Goal: Task Accomplishment & Management: Complete application form

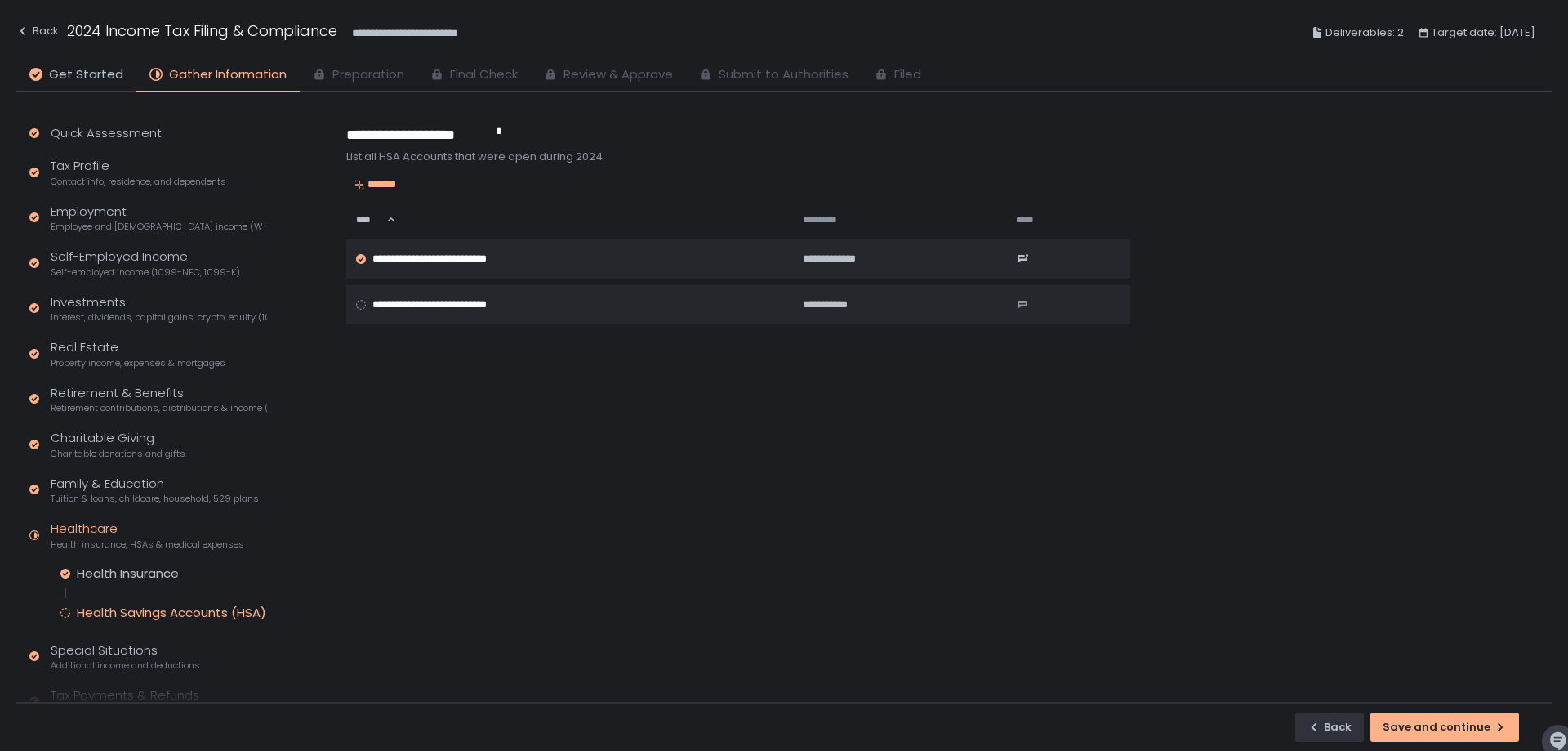
click at [753, 426] on div "**********" at bounding box center [947, 411] width 1209 height 585
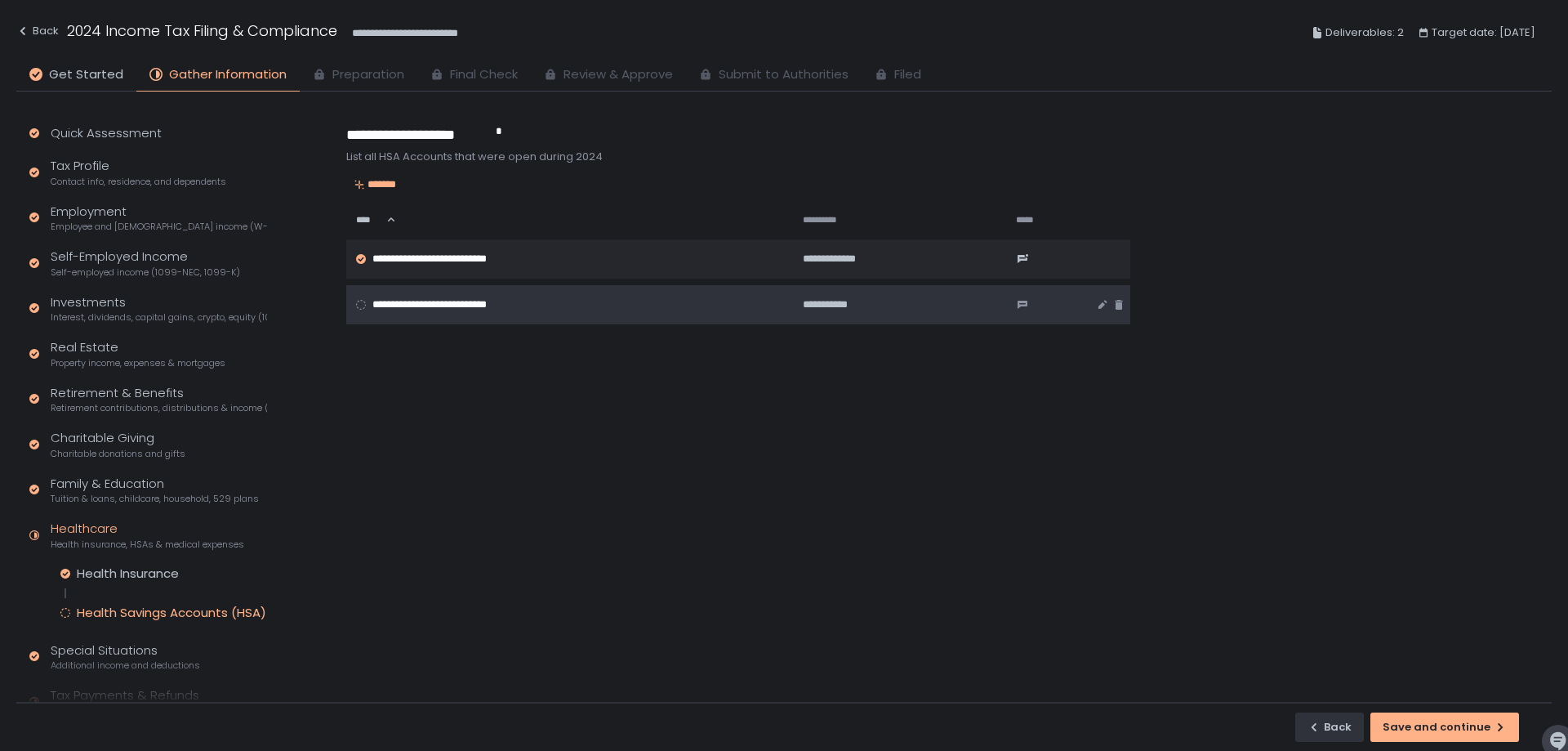
click at [508, 302] on span "**********" at bounding box center [453, 305] width 162 height 15
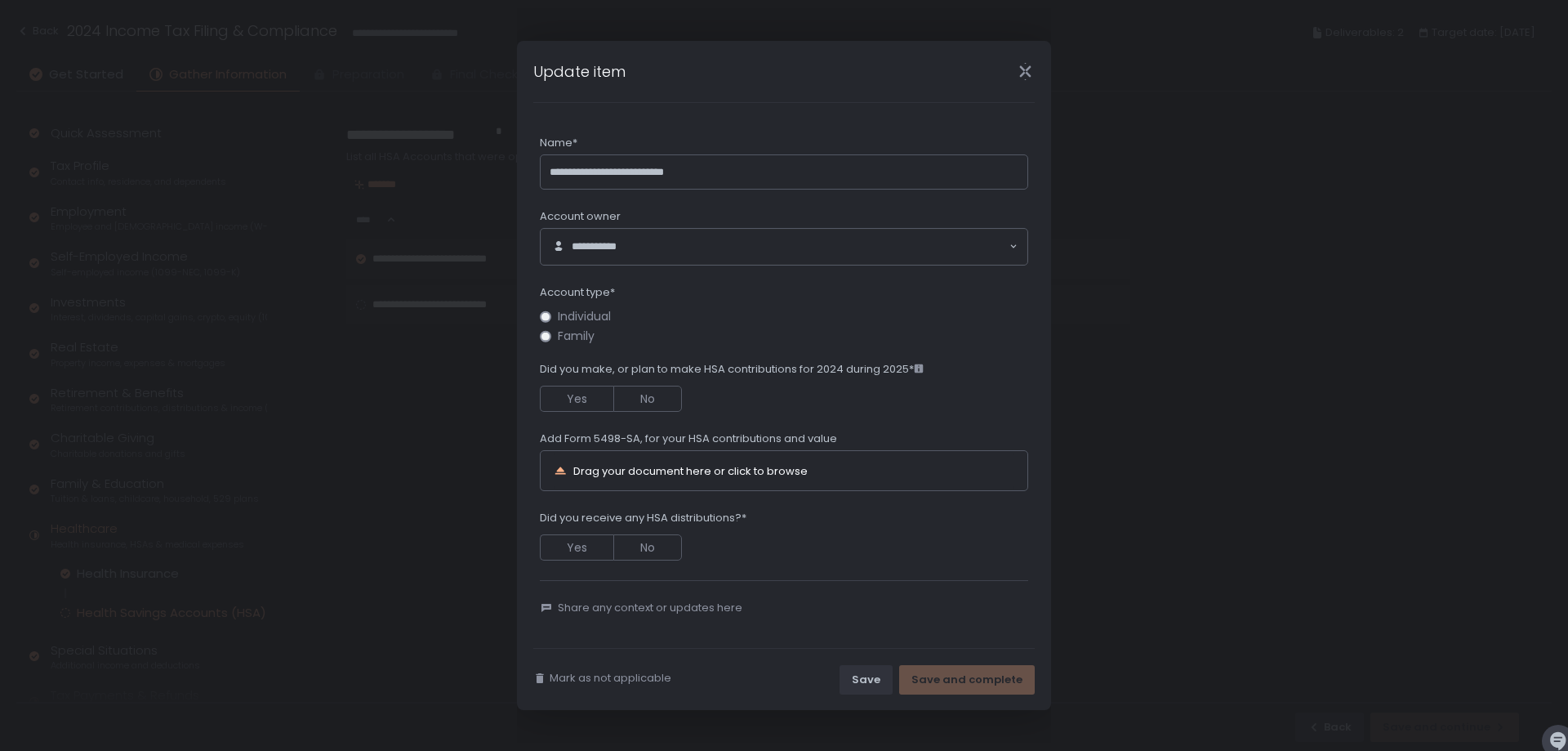
click at [583, 337] on span "Family" at bounding box center [576, 336] width 36 height 12
click at [840, 370] on span "Did you make, or plan to make HSA contributions for 2024 during 2025*" at bounding box center [731, 369] width 384 height 15
click at [929, 371] on div "Did you make, or plan to make HSA contributions for 2024 during 2025*" at bounding box center [784, 371] width 488 height 19
click at [753, 384] on div "Yes No" at bounding box center [784, 396] width 488 height 31
click at [586, 392] on button "Yes" at bounding box center [576, 398] width 74 height 26
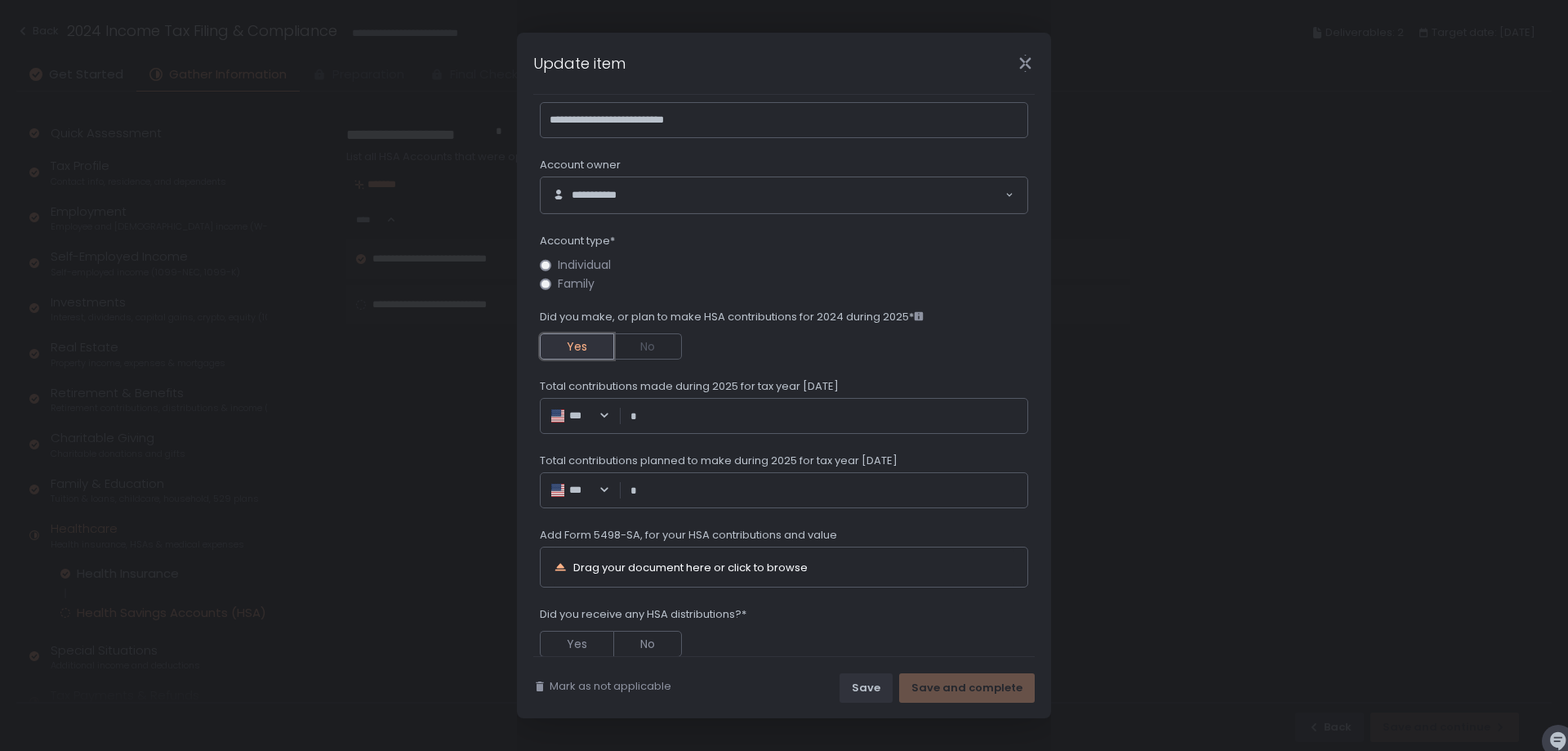
scroll to position [81, 0]
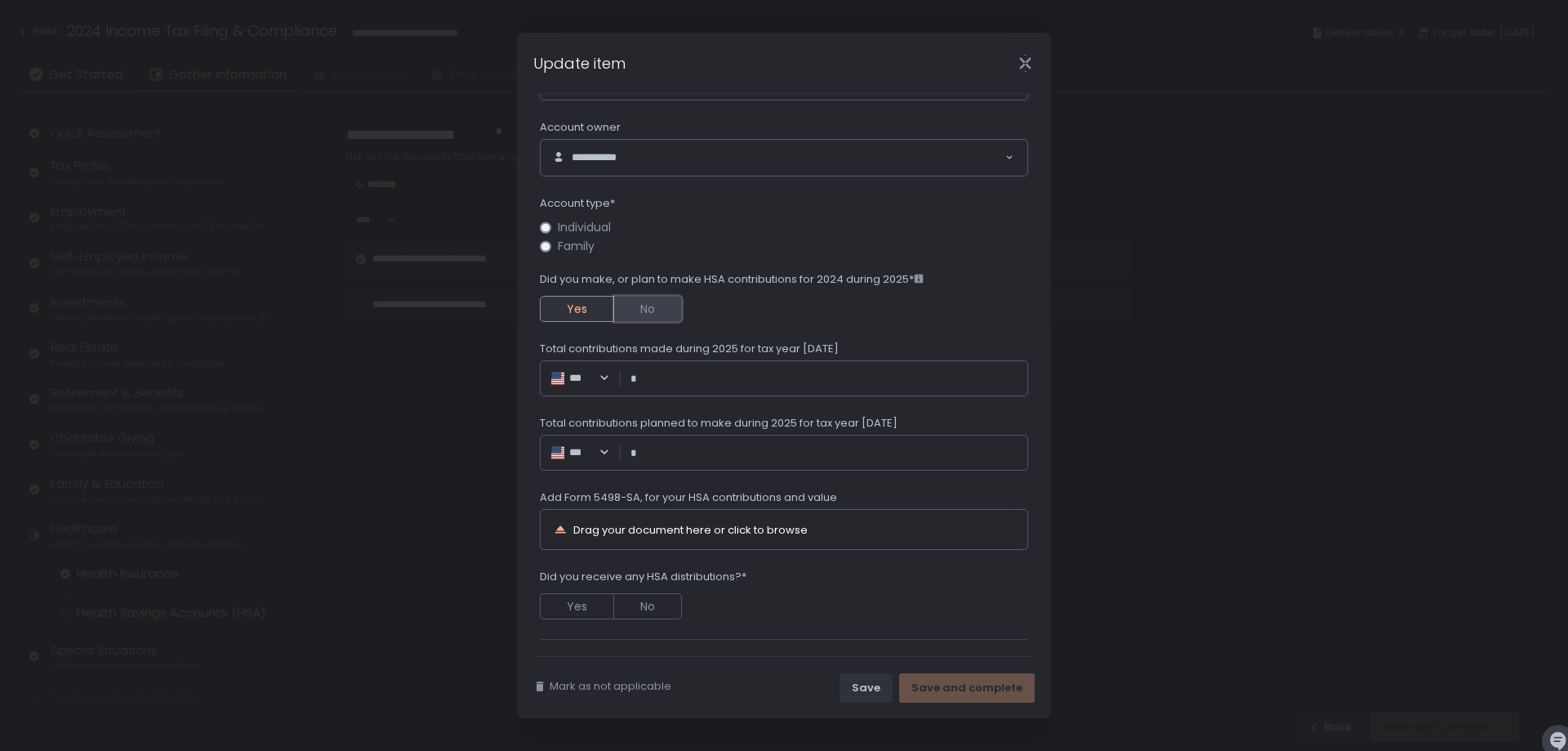
click at [632, 312] on button "No" at bounding box center [648, 309] width 68 height 26
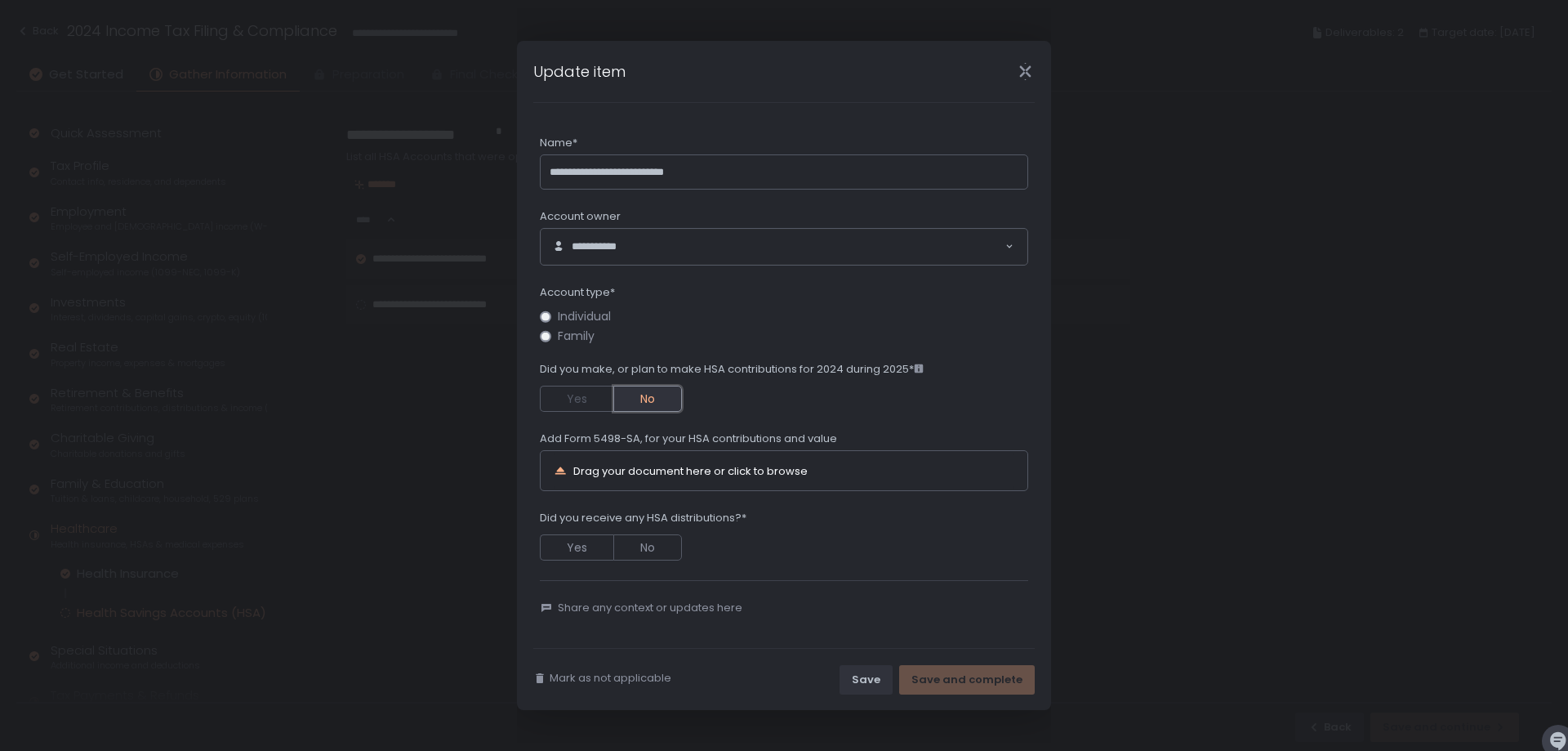
scroll to position [0, 0]
click at [1018, 76] on icon "Close" at bounding box center [1026, 71] width 17 height 17
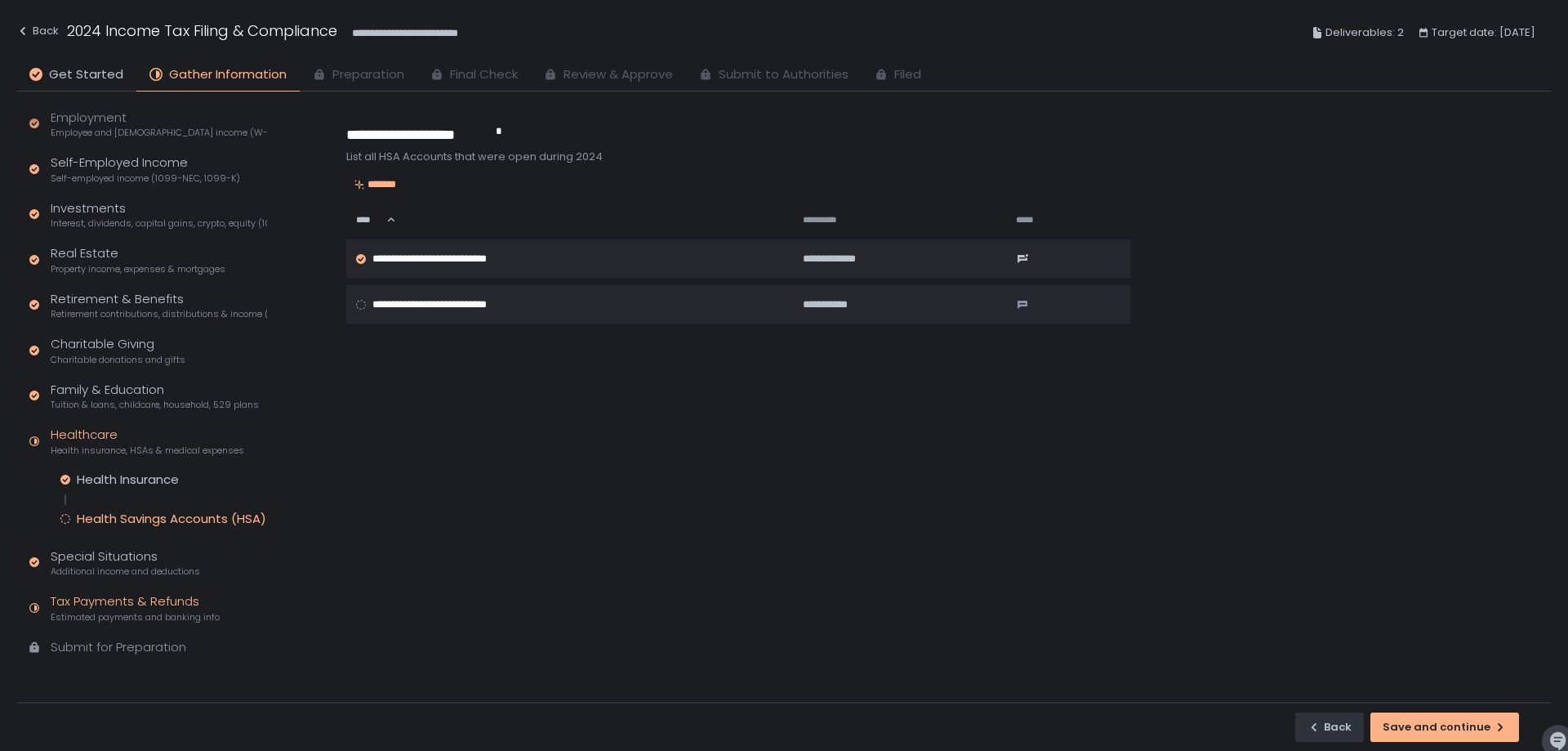
scroll to position [95, 0]
click at [162, 394] on div "Family & Education Tuition & loans, childcare, household, 529 plans" at bounding box center [154, 394] width 209 height 31
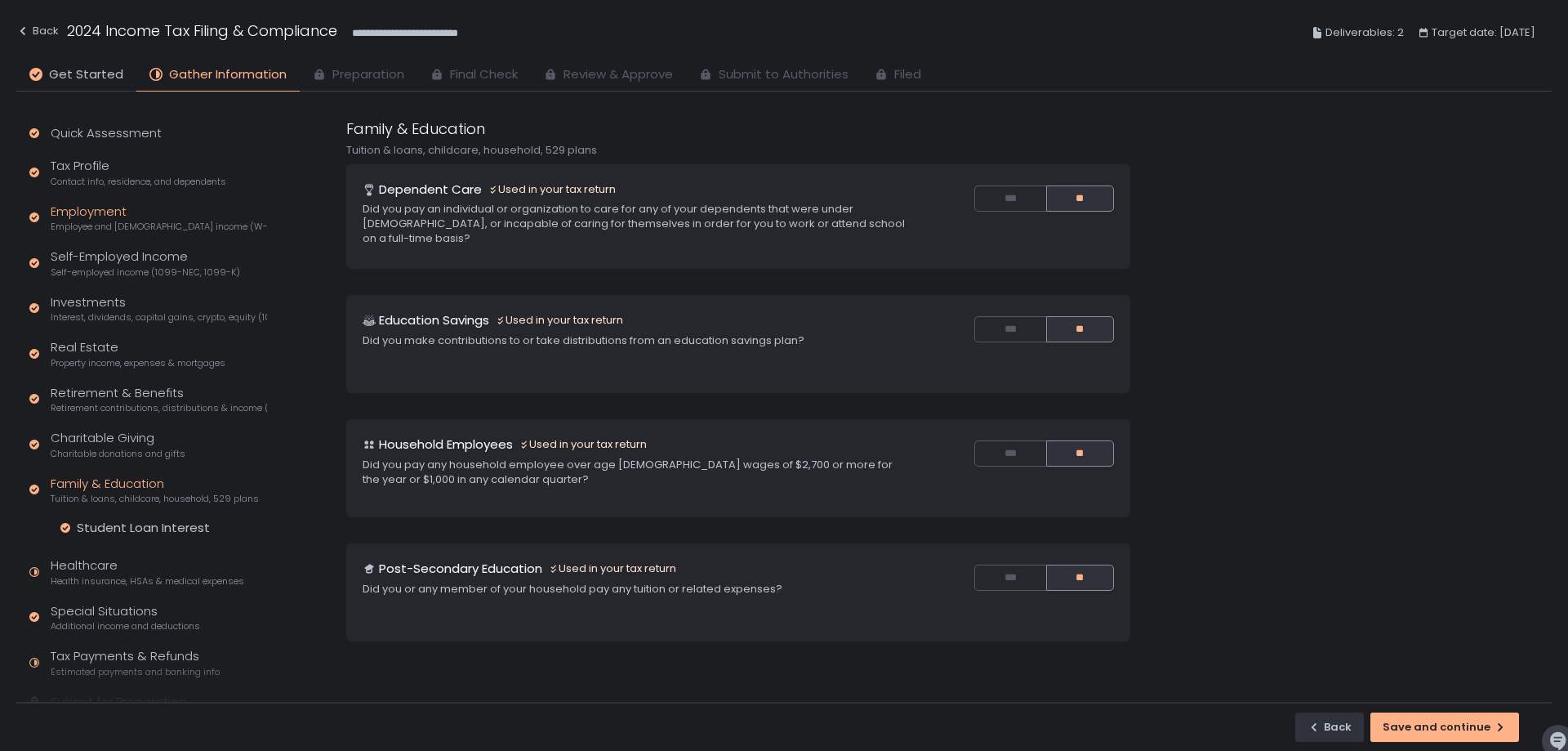
click at [147, 220] on div "Employment Employee and [DEMOGRAPHIC_DATA] income (W-2s)" at bounding box center [159, 218] width 217 height 31
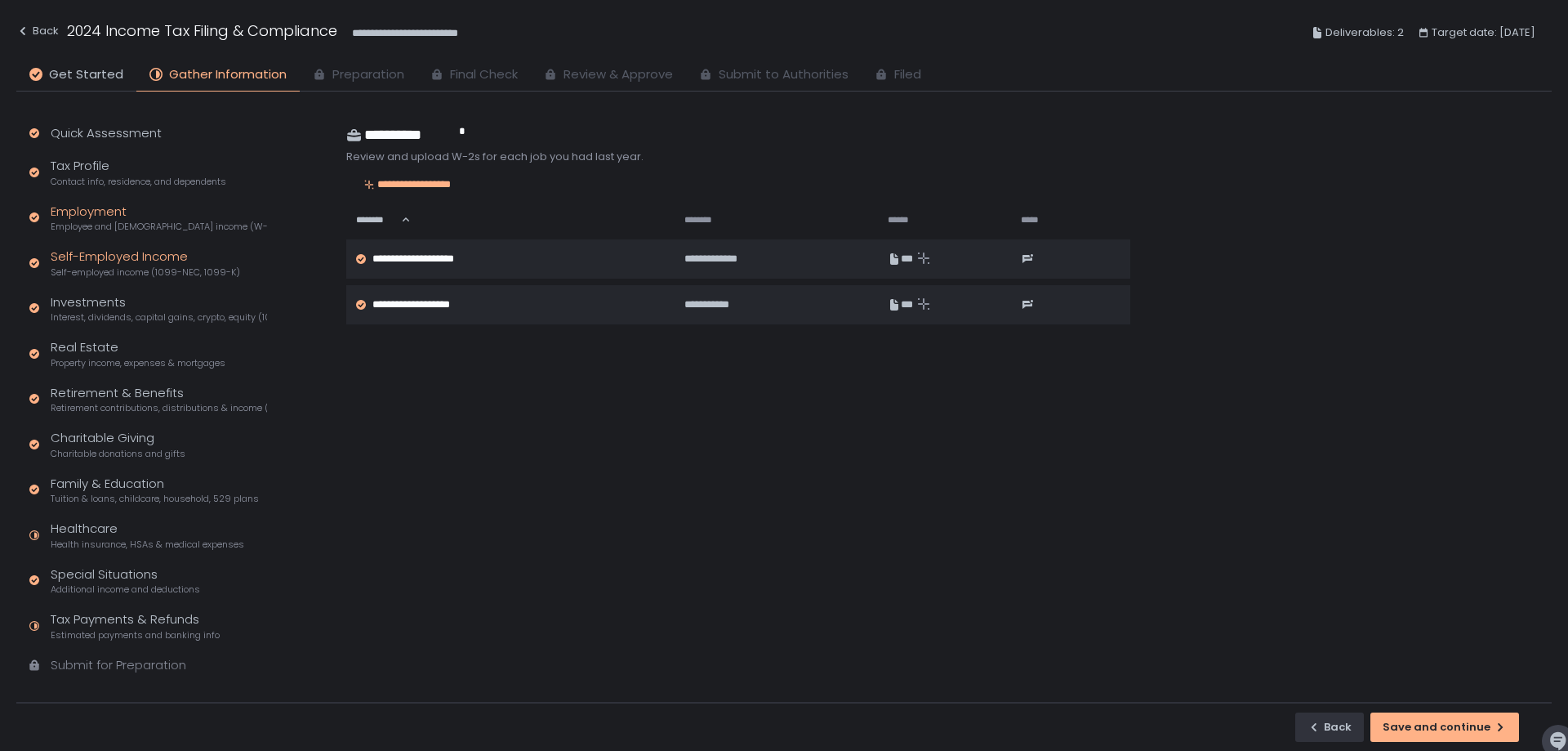
click at [170, 263] on div "Self-Employed Income Self-employed income (1099-NEC, 1099-K)" at bounding box center [145, 263] width 190 height 31
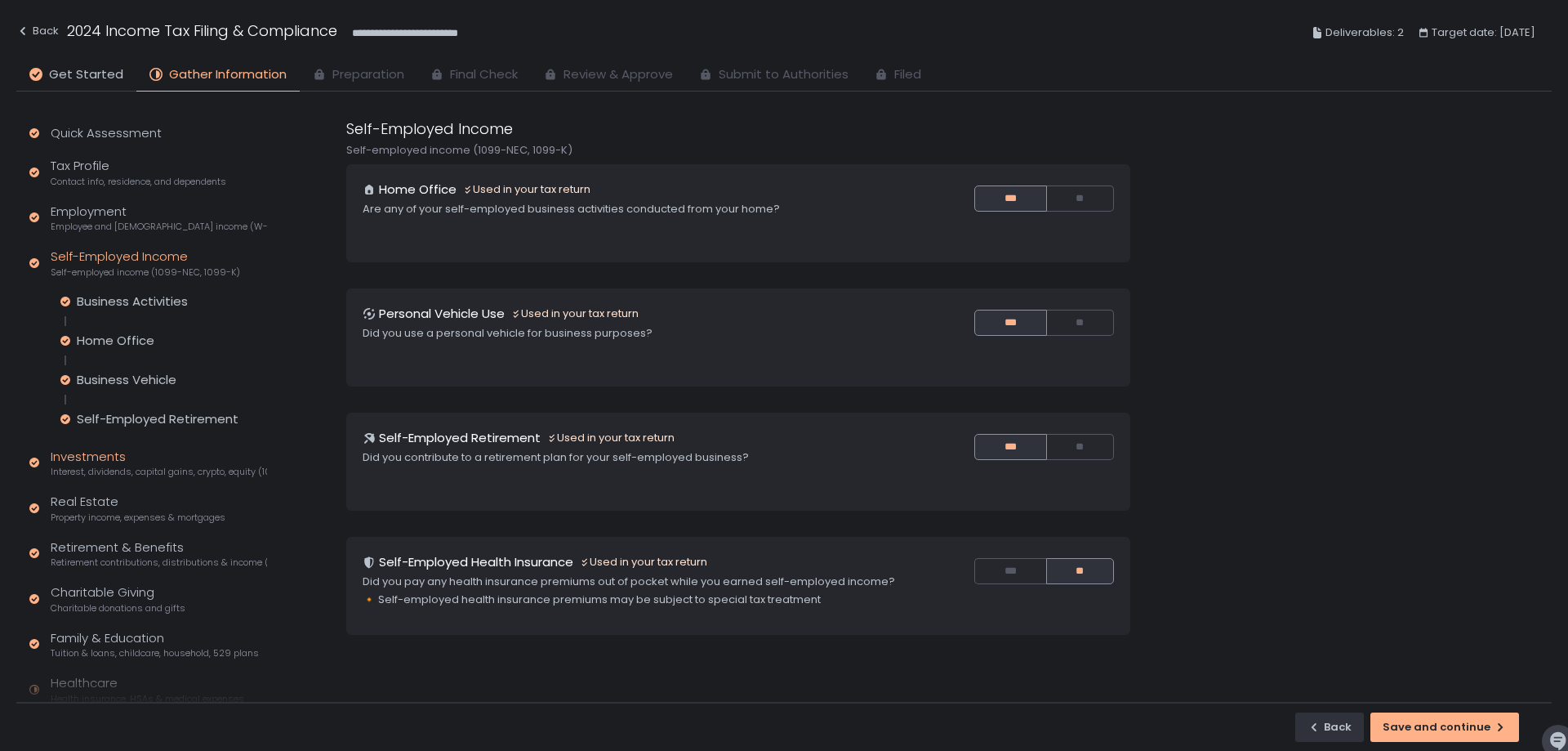
click at [170, 464] on div "Investments Interest, dividends, capital gains, crypto, equity (1099s, K-1s)" at bounding box center [159, 463] width 217 height 31
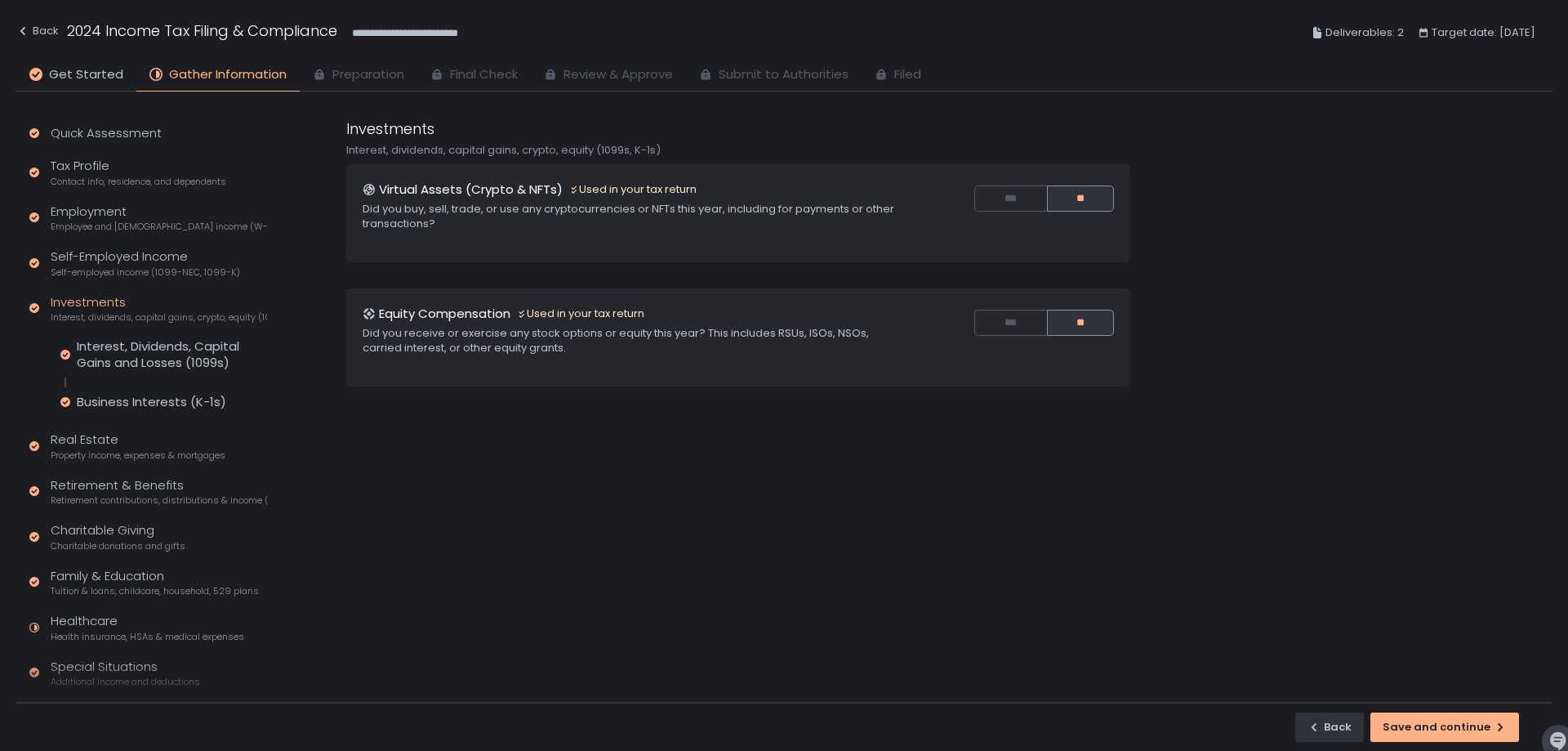
click at [147, 469] on div "Quick Assessment Tax Profile Contact info, residence, and dependents Employment…" at bounding box center [144, 453] width 257 height 723
click at [143, 452] on span "Property income, expenses & mortgages" at bounding box center [137, 455] width 175 height 12
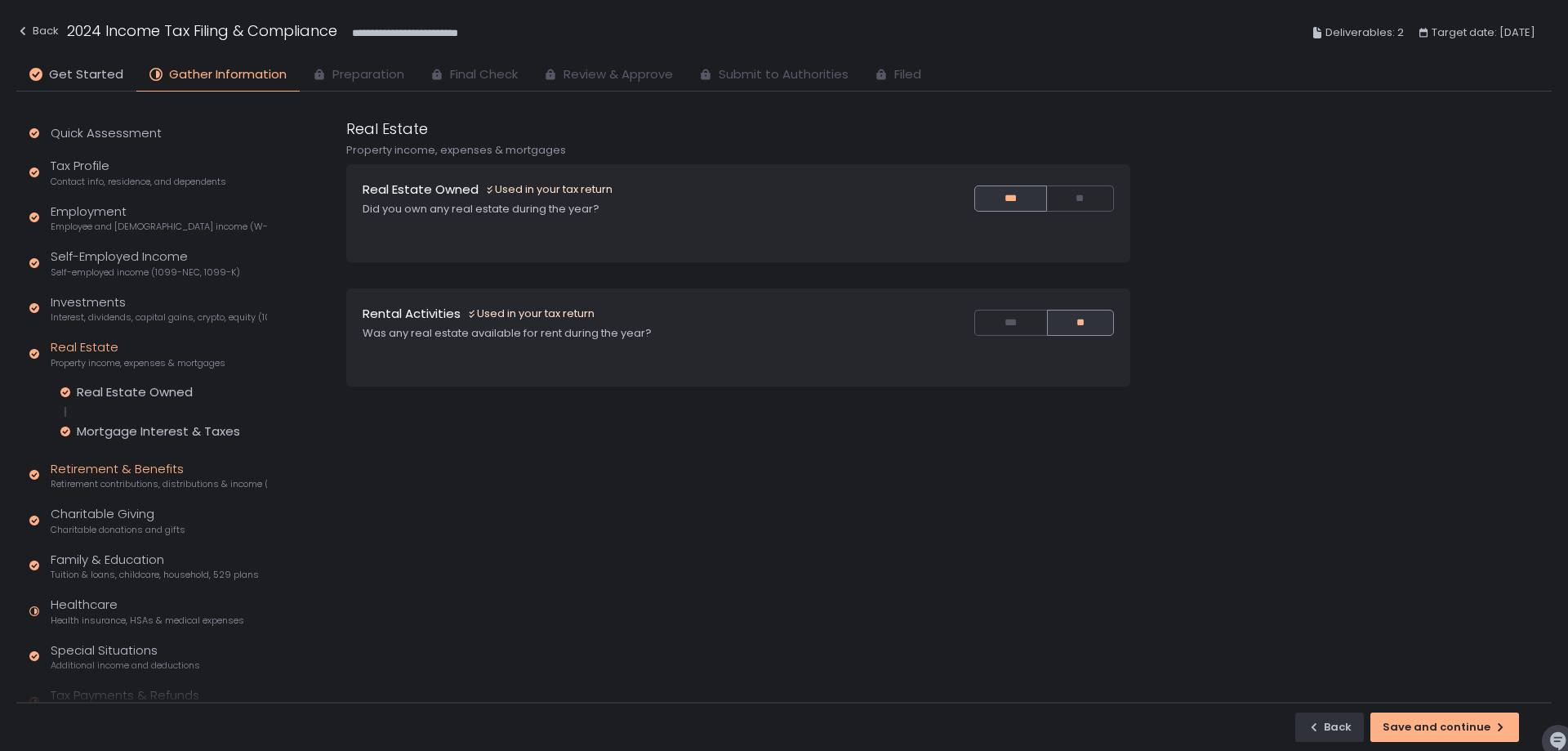
click at [160, 490] on span "Retirement contributions, distributions & income (1099-R, 5498)" at bounding box center [159, 484] width 217 height 12
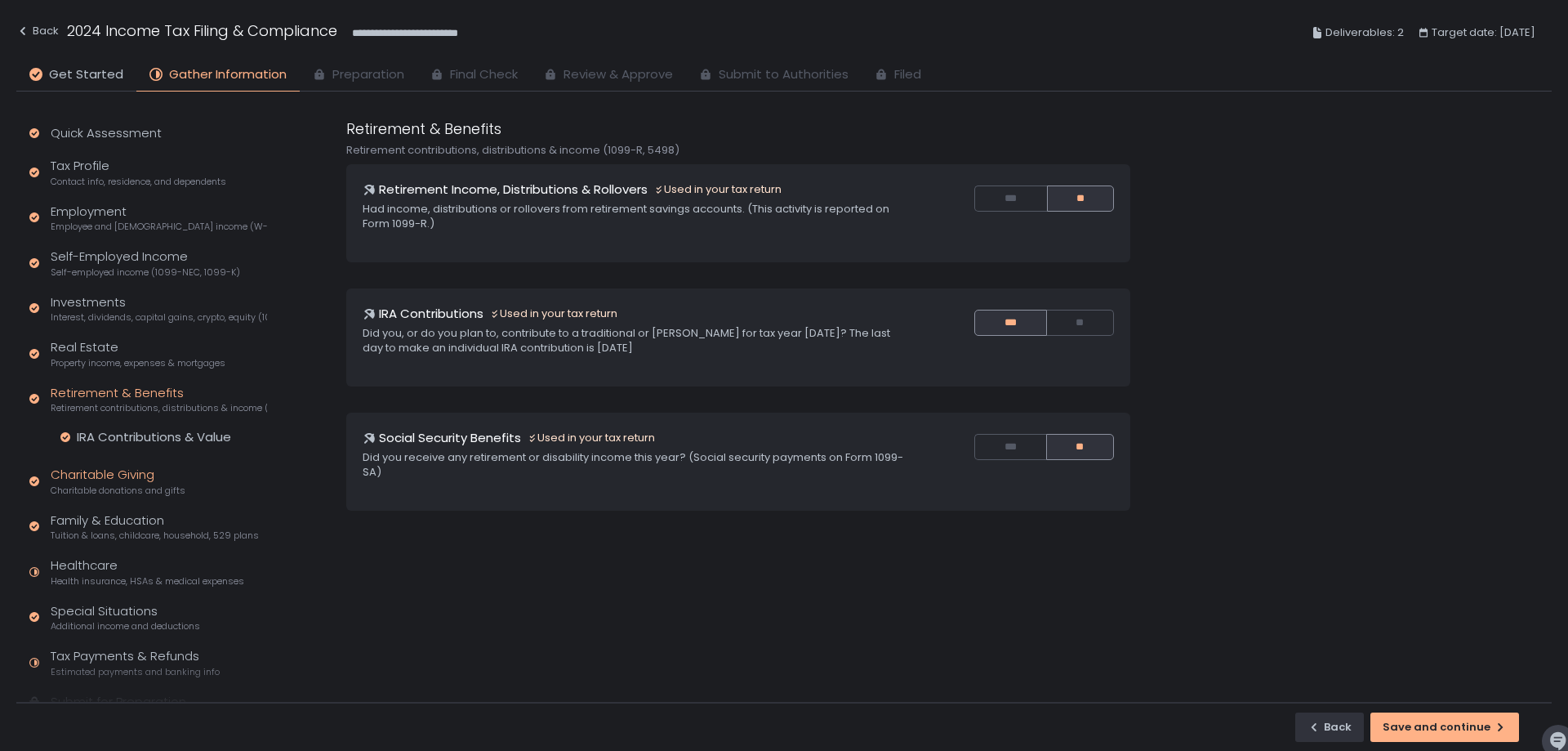
click at [147, 490] on span "Charitable donations and gifts" at bounding box center [118, 490] width 135 height 12
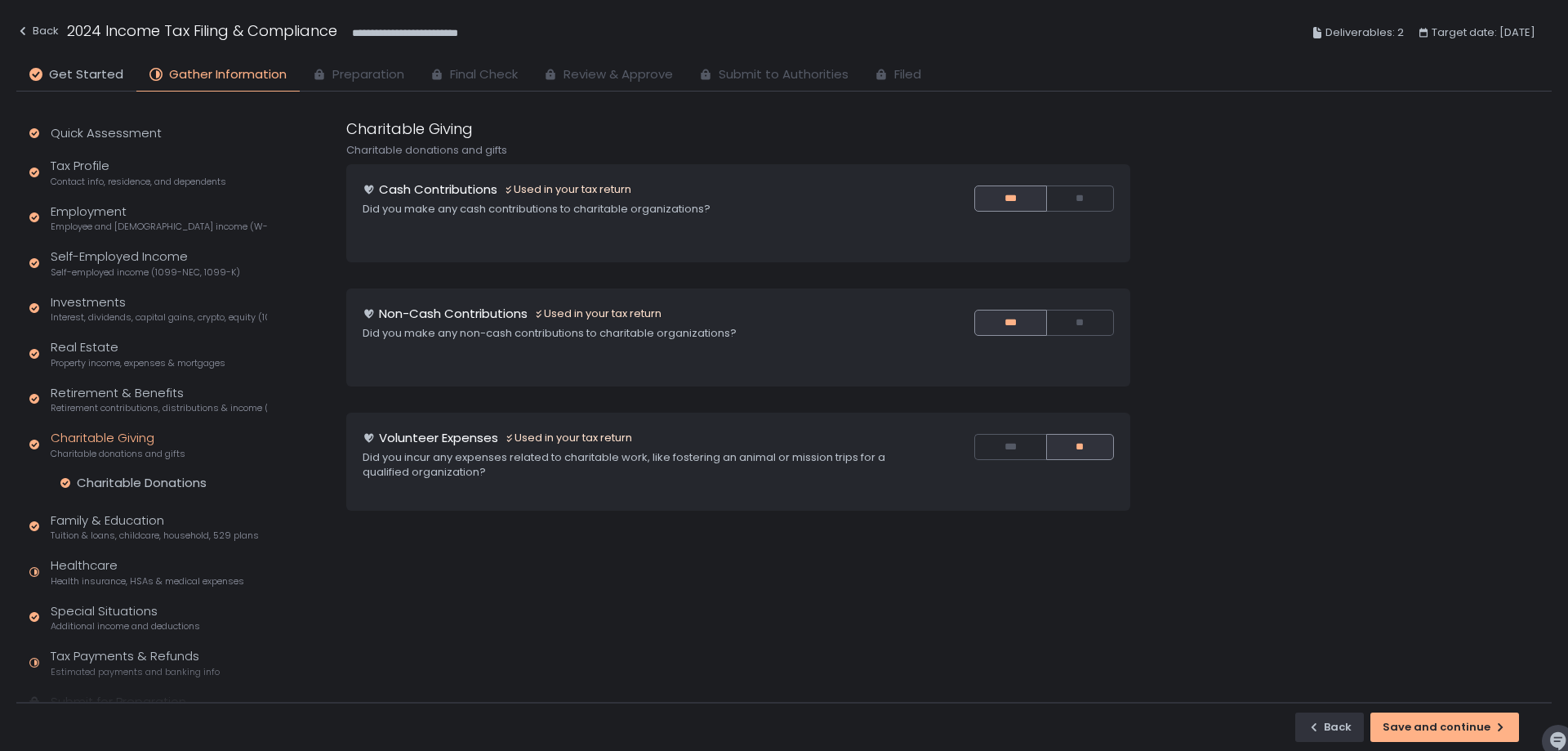
click at [151, 503] on div "Quick Assessment Tax Profile Contact info, residence, and dependents Employment…" at bounding box center [144, 426] width 257 height 668
click at [150, 512] on div "Family & Education Tuition & loans, childcare, household, 529 plans" at bounding box center [154, 527] width 209 height 31
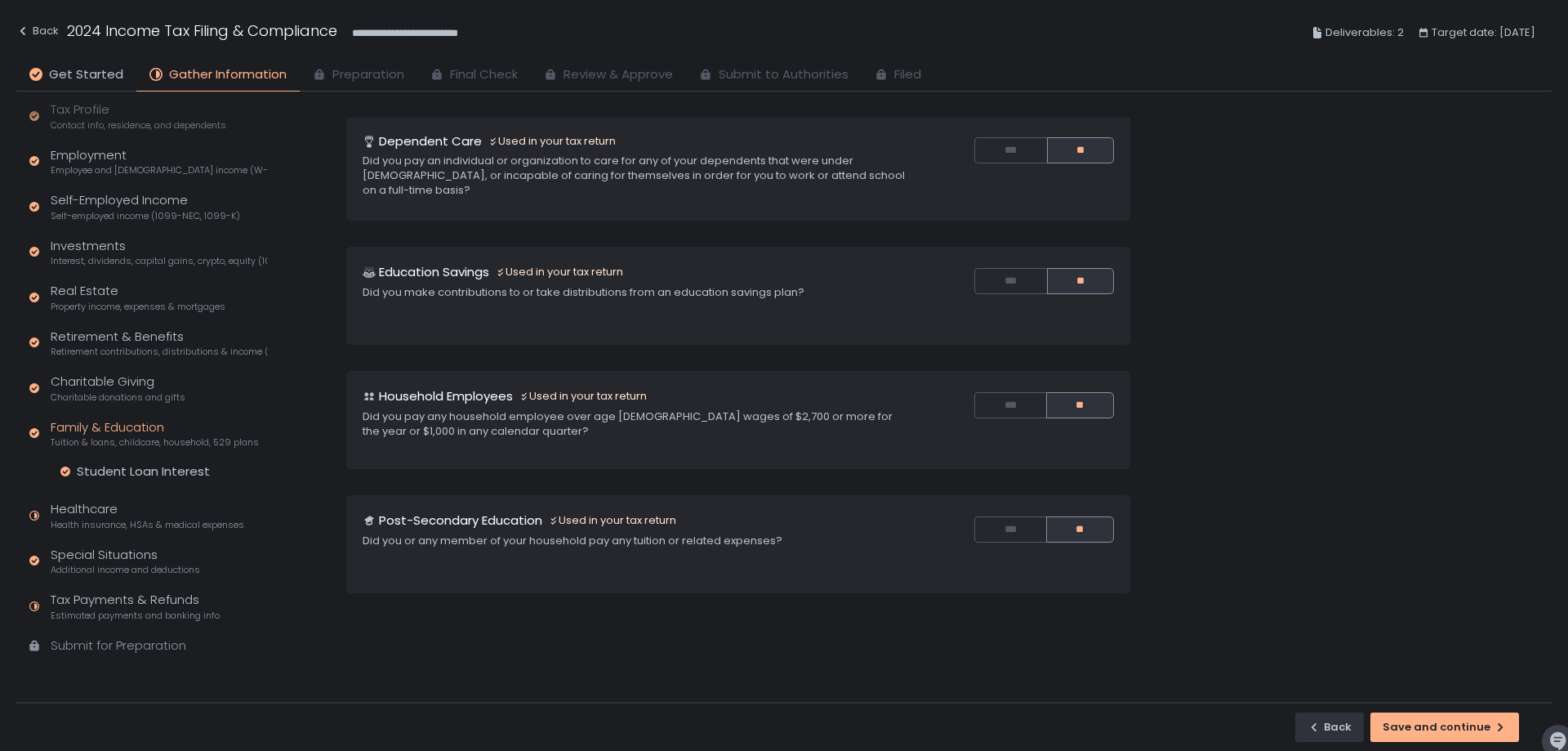
scroll to position [81, 0]
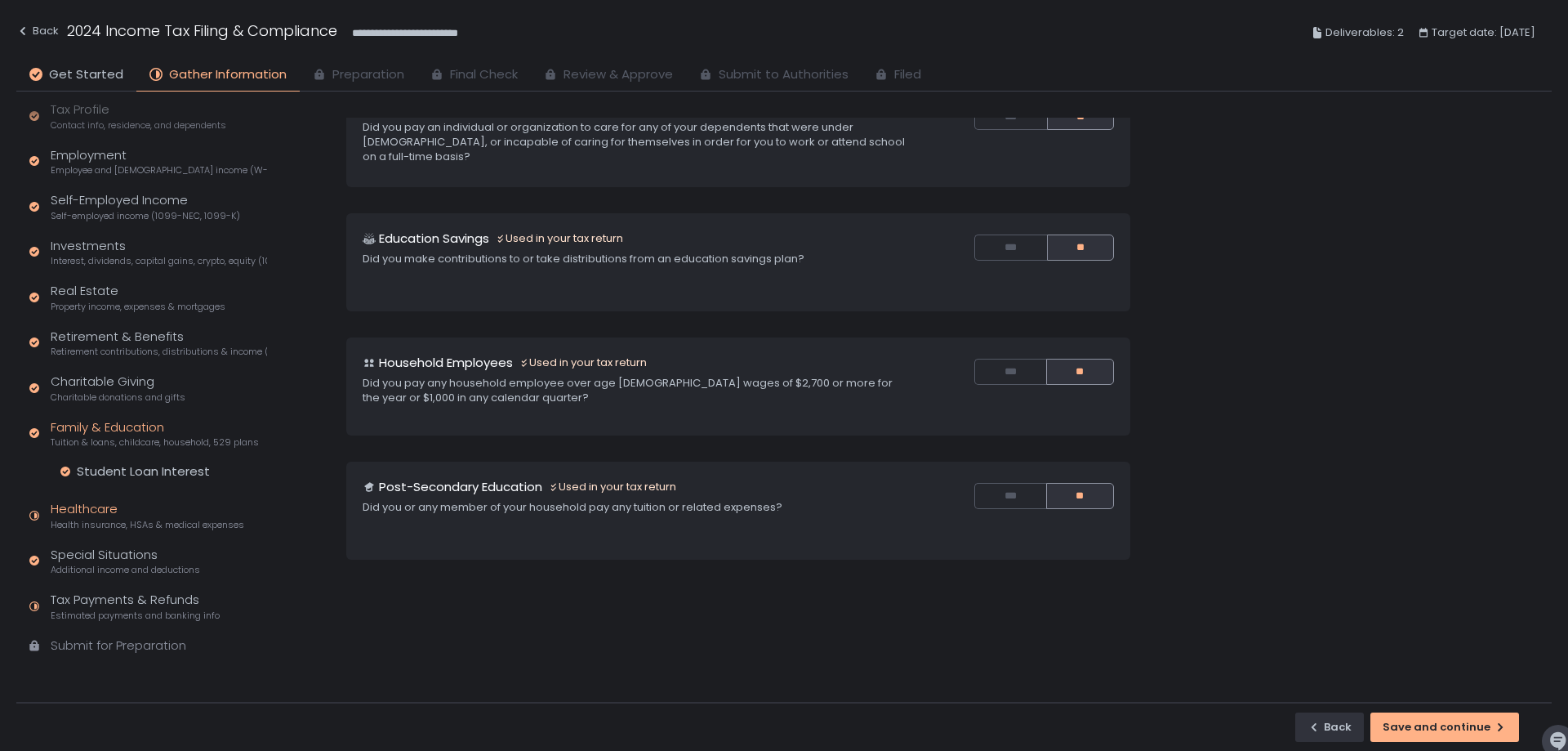
click at [148, 517] on div "Healthcare Health insurance, HSAs & medical expenses" at bounding box center [147, 515] width 194 height 31
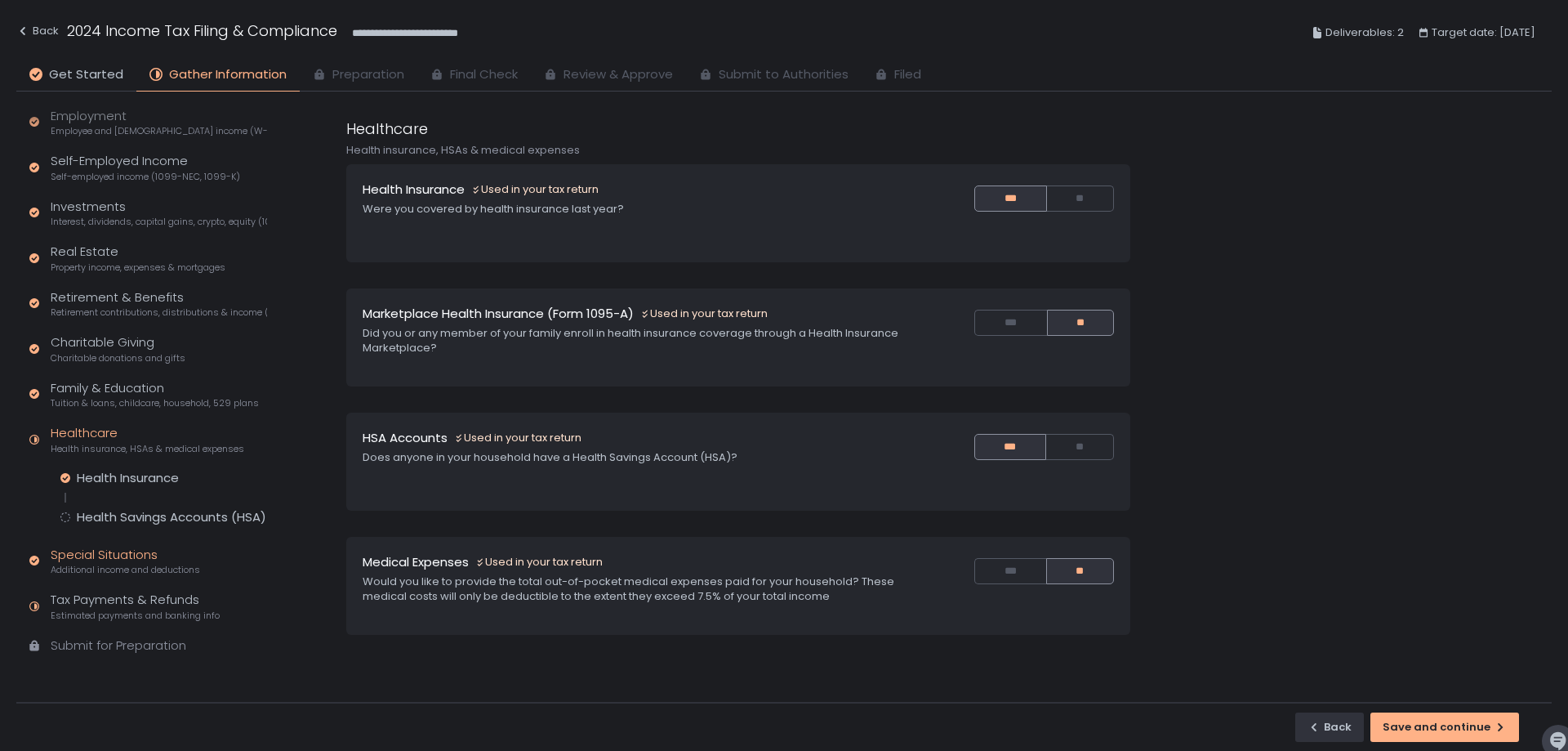
click at [160, 556] on div "Special Situations Additional income and deductions" at bounding box center [125, 561] width 150 height 31
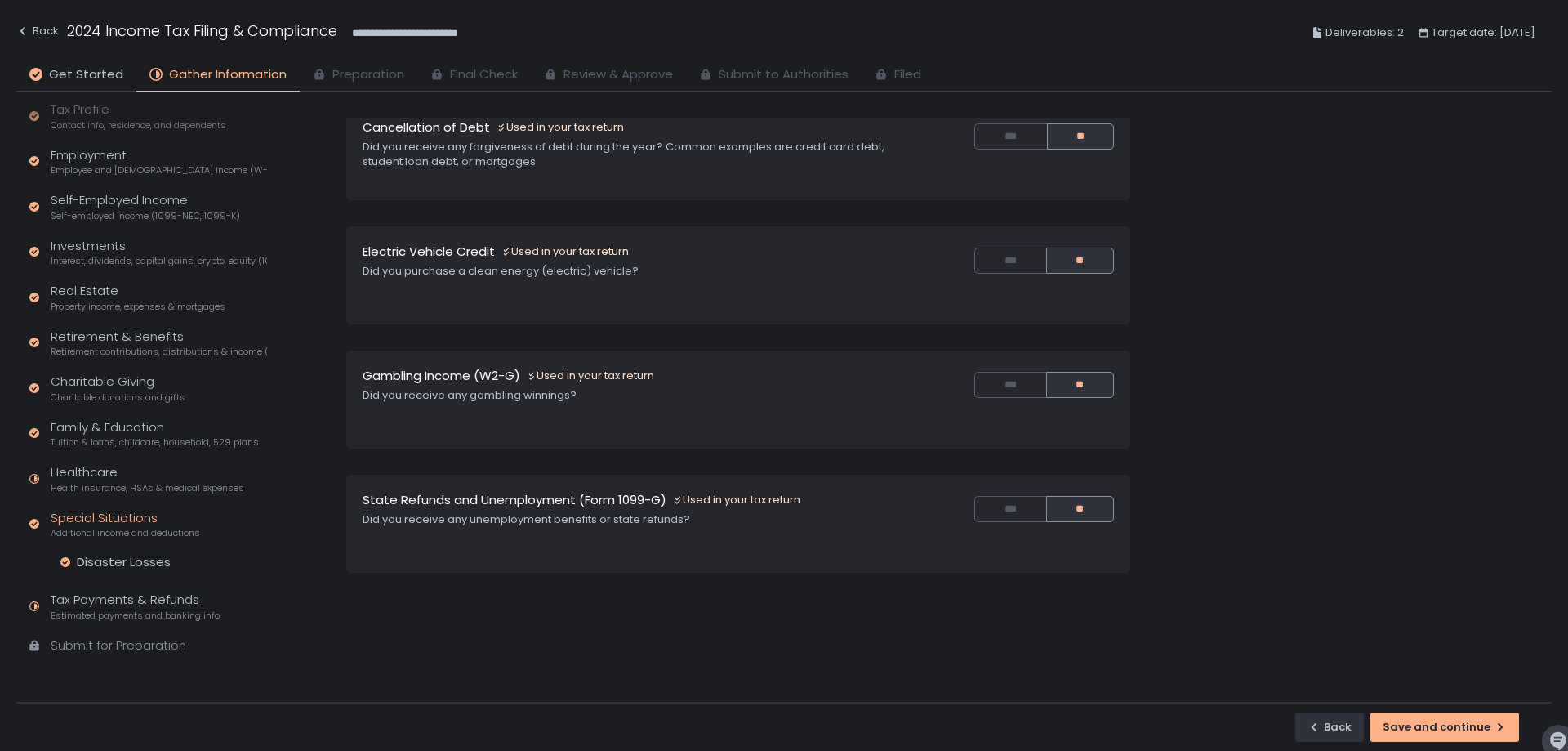
scroll to position [220, 0]
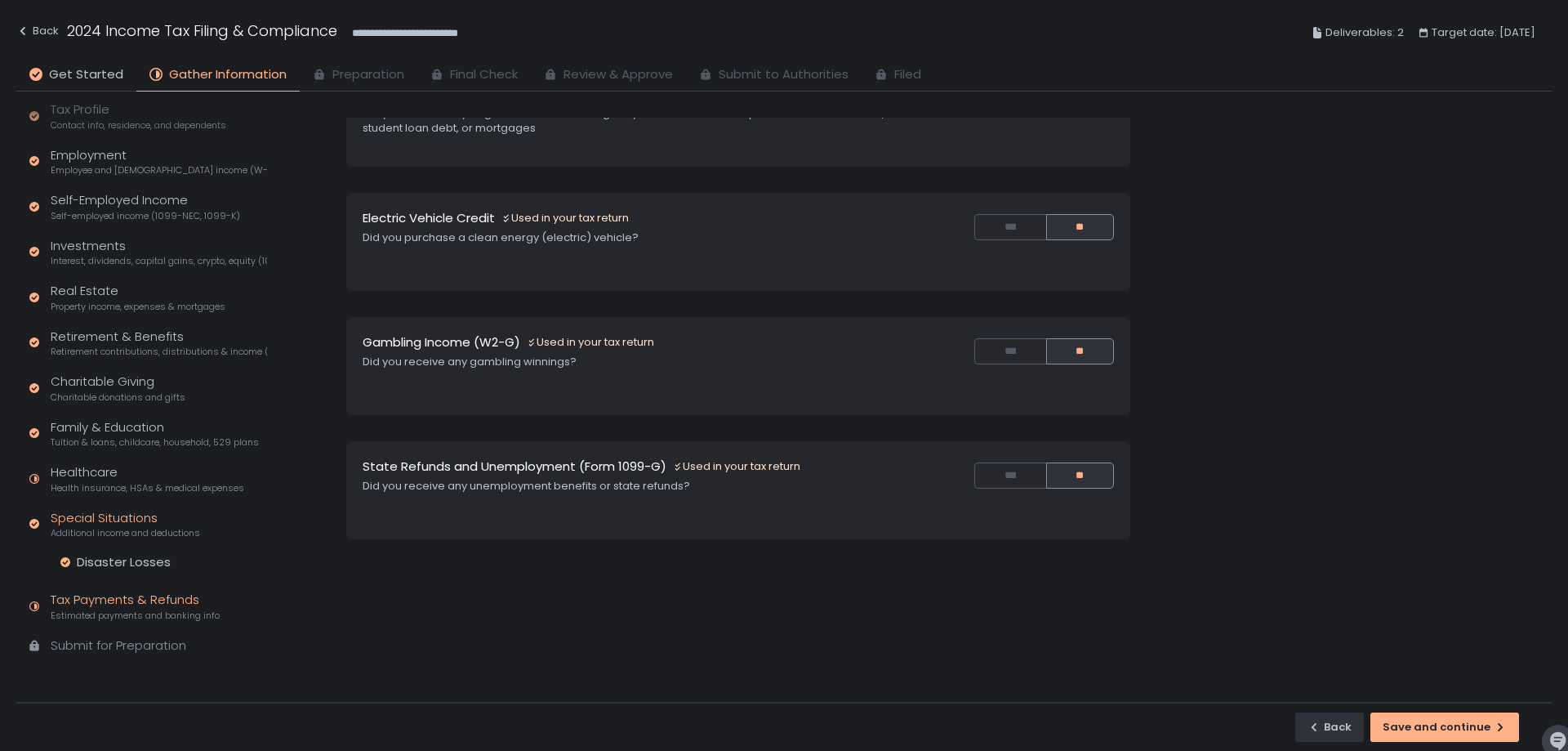
click at [134, 592] on div "Tax Payments & Refunds Estimated payments and banking info" at bounding box center [135, 606] width 169 height 31
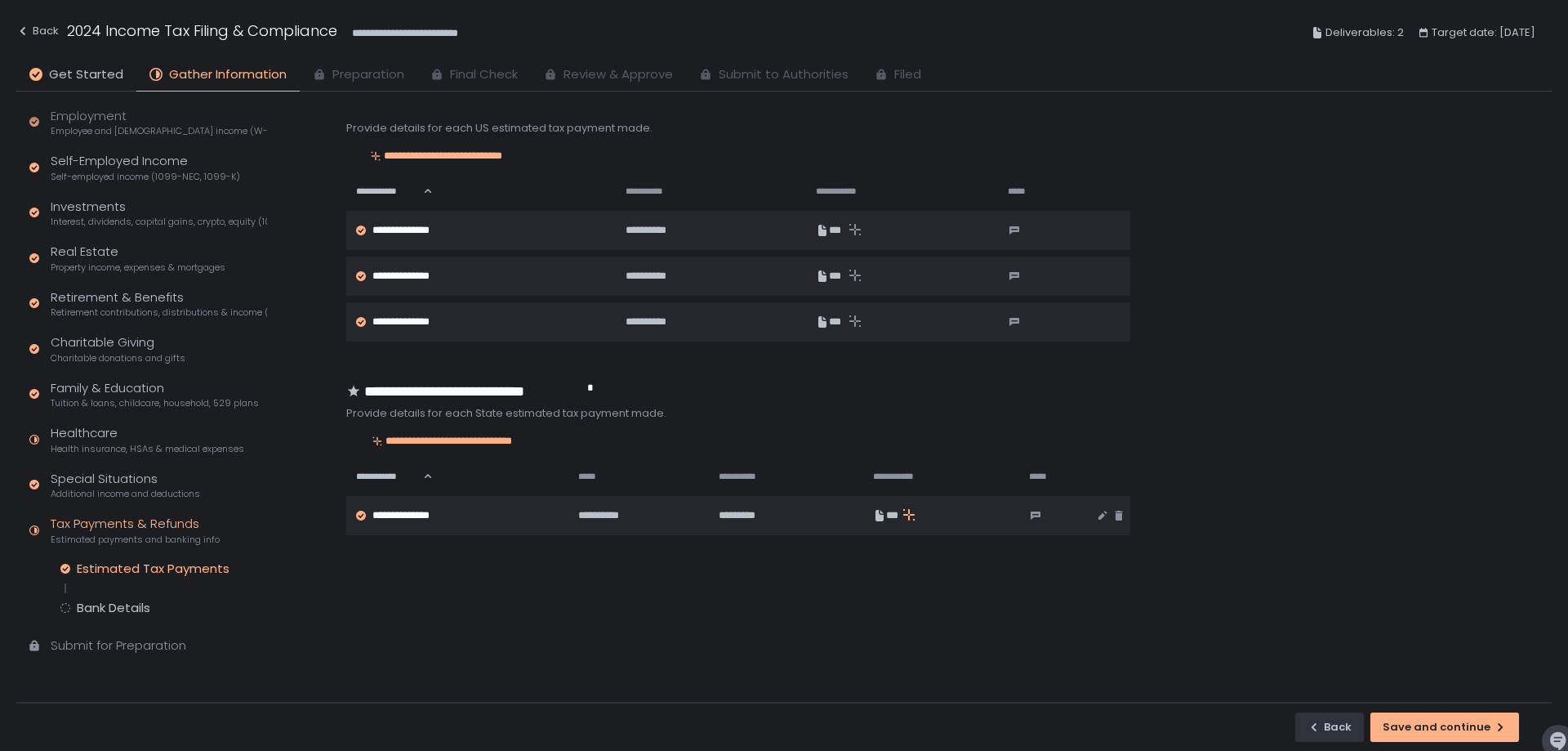
scroll to position [31, 0]
click at [136, 610] on div "Bank Details" at bounding box center [113, 607] width 74 height 16
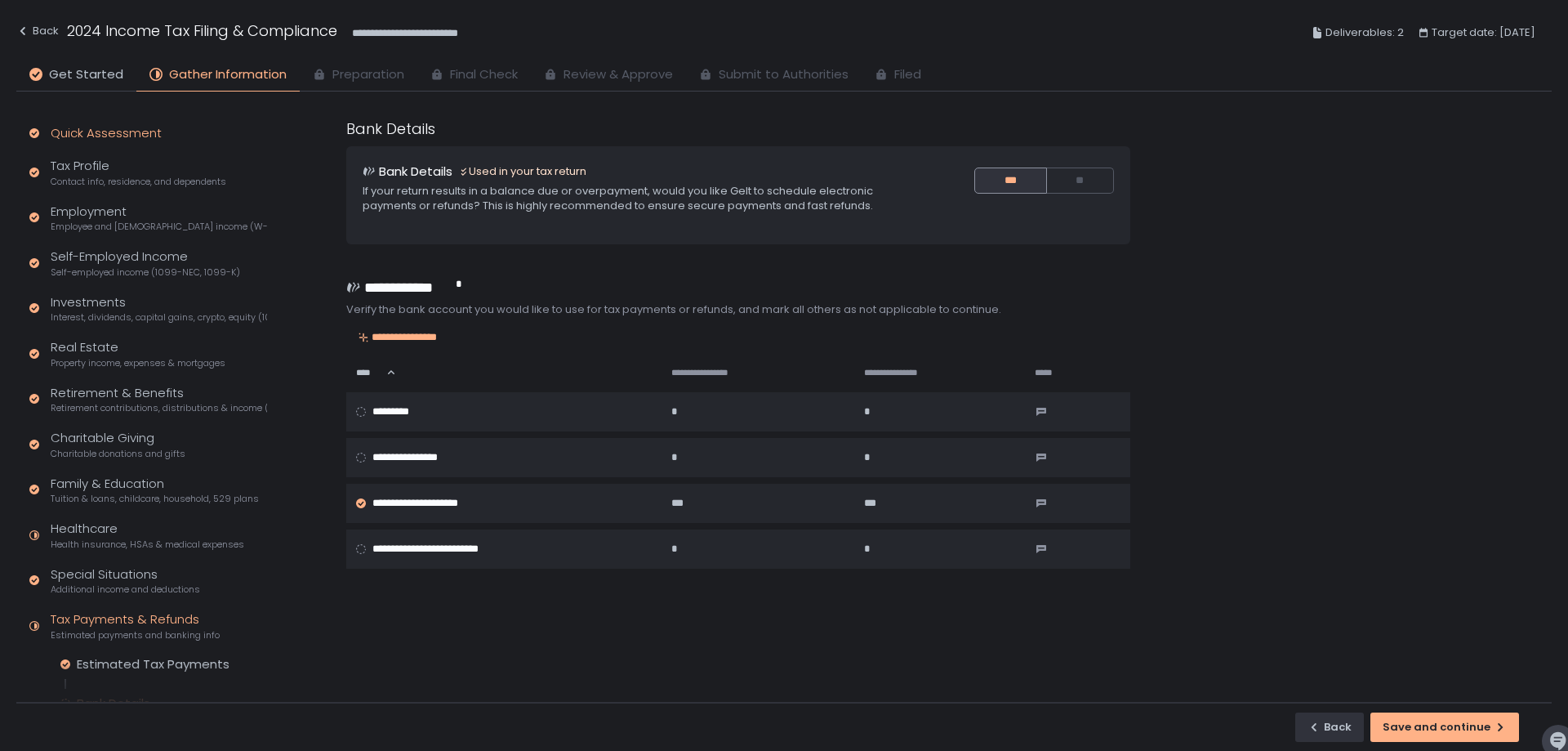
click at [122, 139] on div "Quick Assessment" at bounding box center [106, 134] width 111 height 19
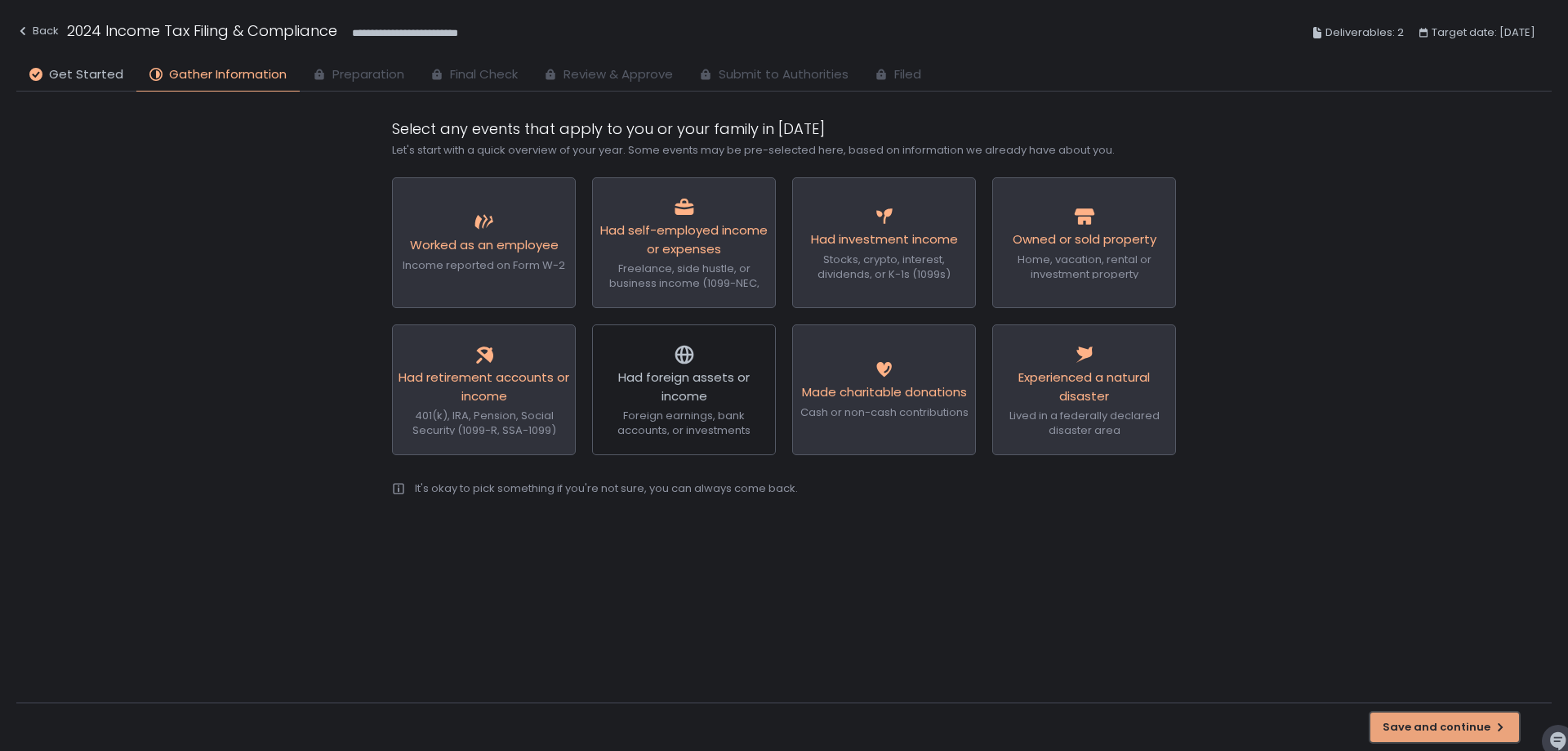
click at [1457, 724] on div "Save and continue" at bounding box center [1445, 728] width 124 height 15
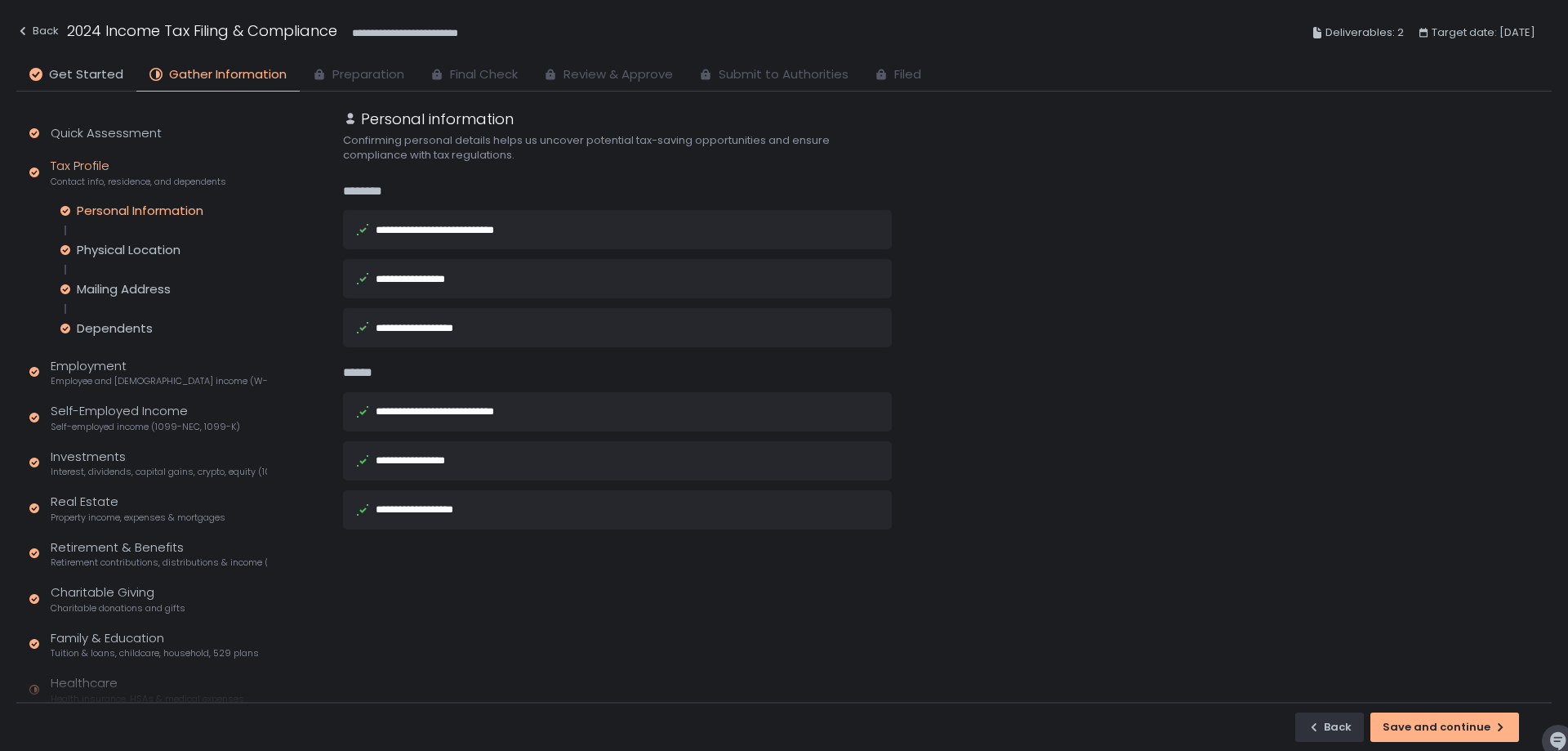
click at [113, 228] on div "Personal Information Physical Location Mailing Address Dependents" at bounding box center [164, 269] width 207 height 134
click at [120, 244] on div "Physical Location" at bounding box center [128, 250] width 104 height 16
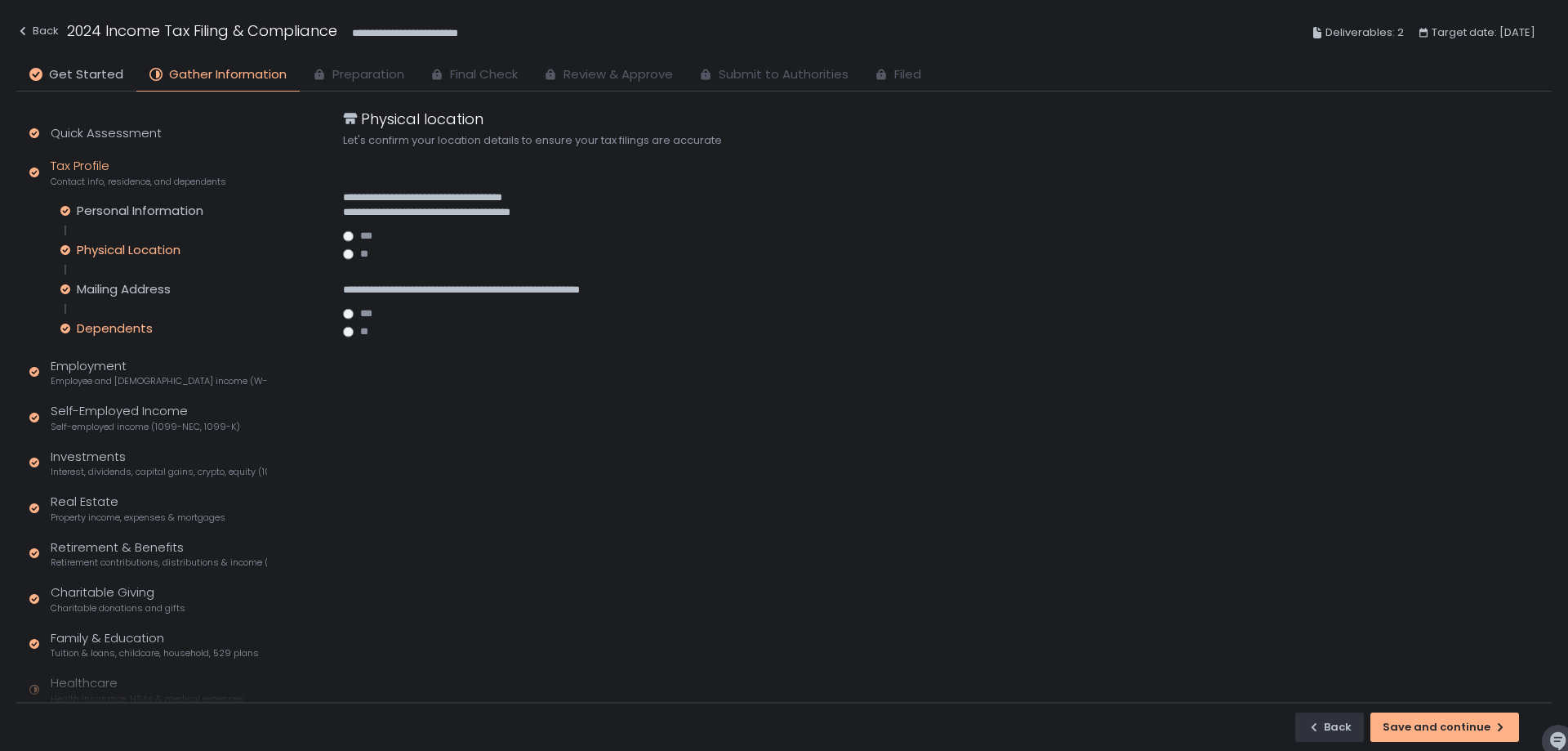
click at [122, 320] on div "Dependents" at bounding box center [114, 327] width 76 height 16
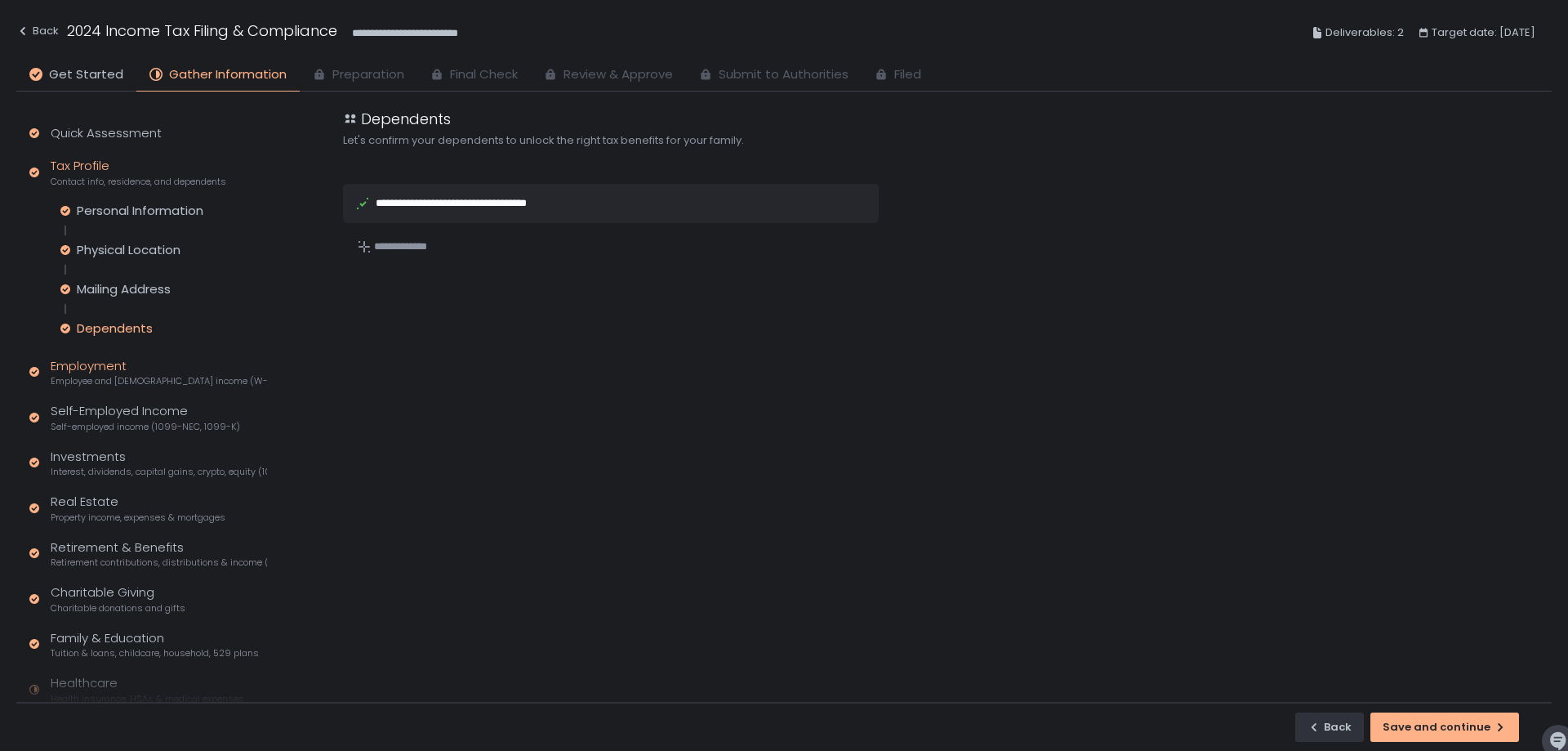
click at [114, 377] on span "Employee and [DEMOGRAPHIC_DATA] income (W-2s)" at bounding box center [159, 381] width 217 height 12
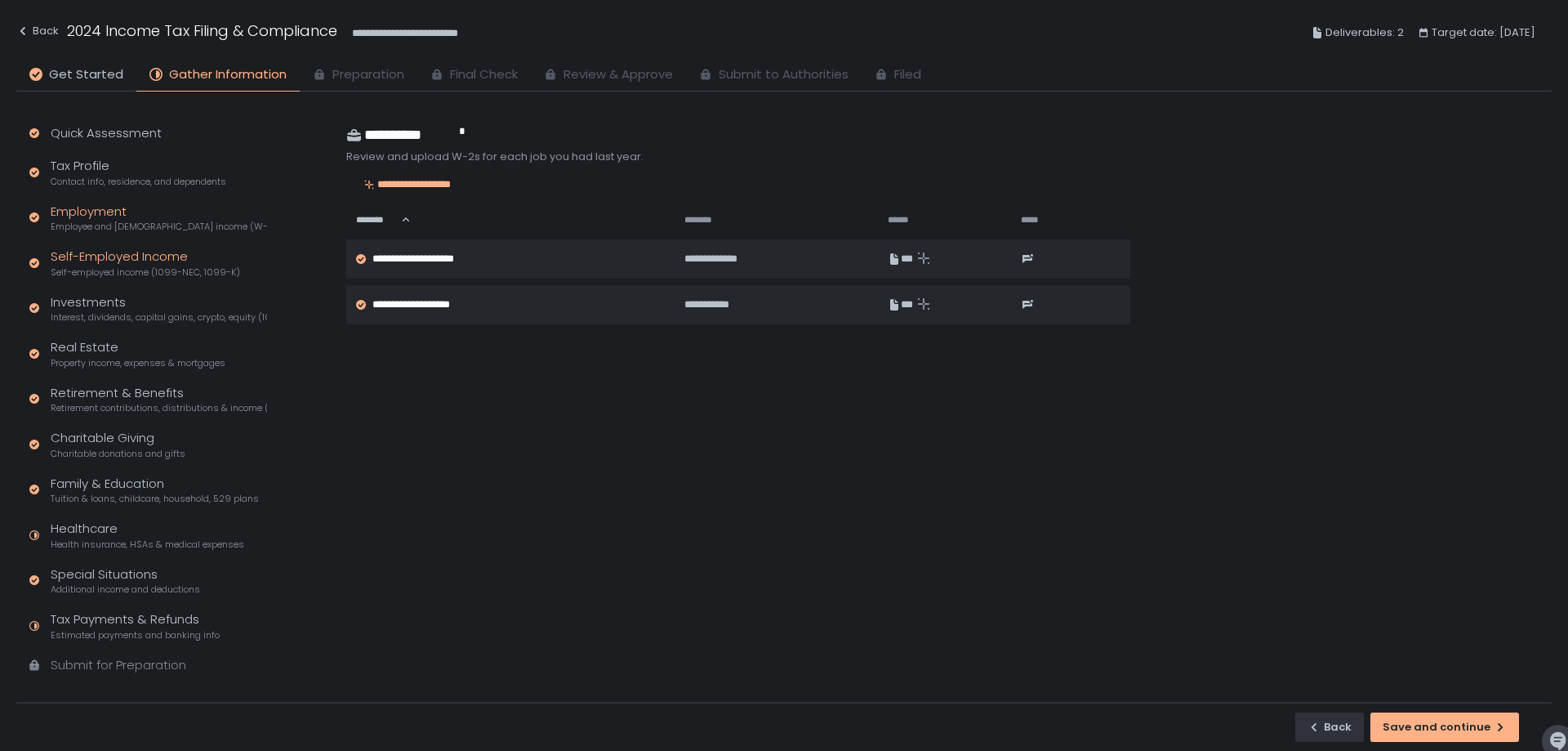
click at [96, 259] on div "Self-Employed Income Self-employed income (1099-NEC, 1099-K)" at bounding box center [145, 263] width 190 height 31
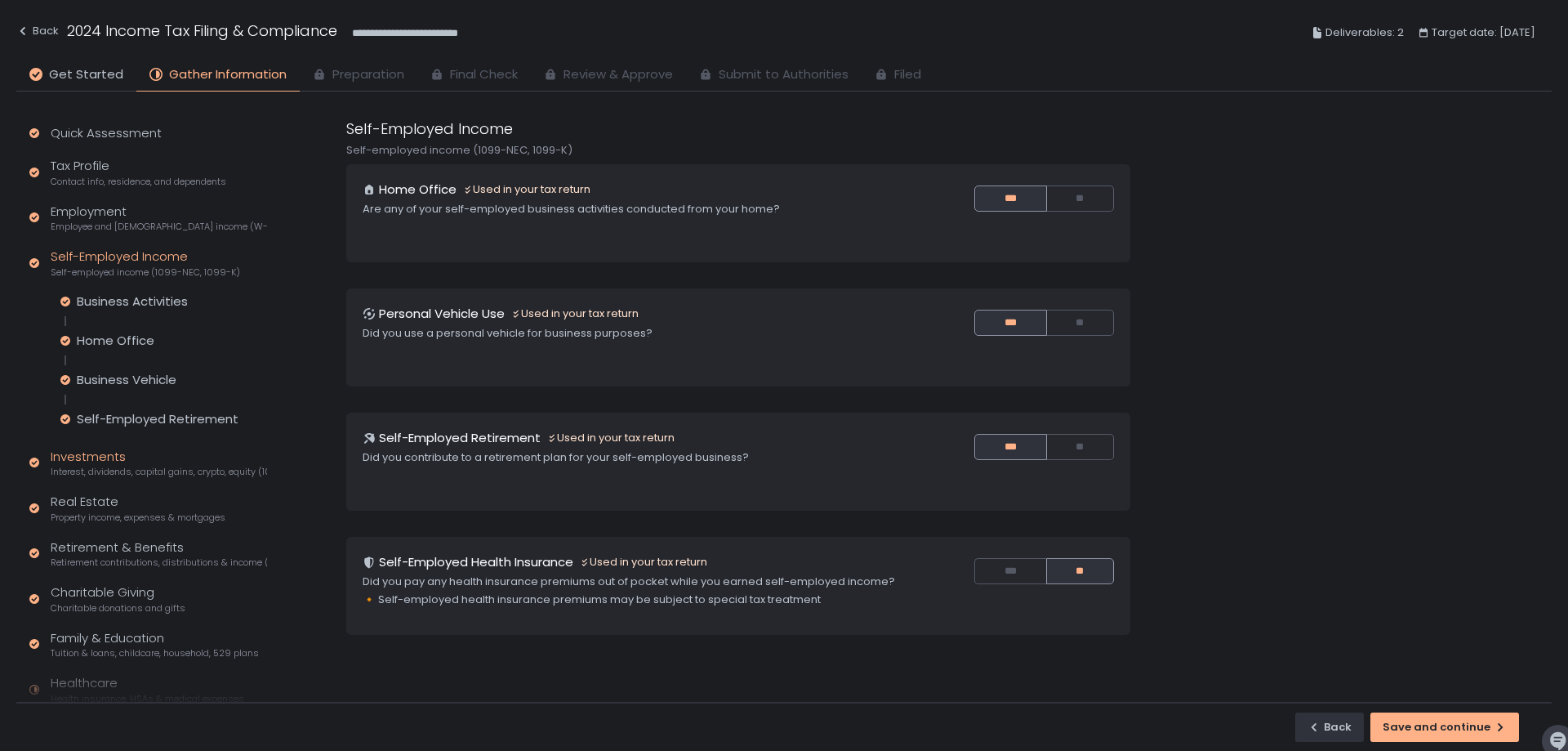
click at [146, 462] on div "Investments Interest, dividends, capital gains, crypto, equity (1099s, K-1s)" at bounding box center [159, 463] width 217 height 31
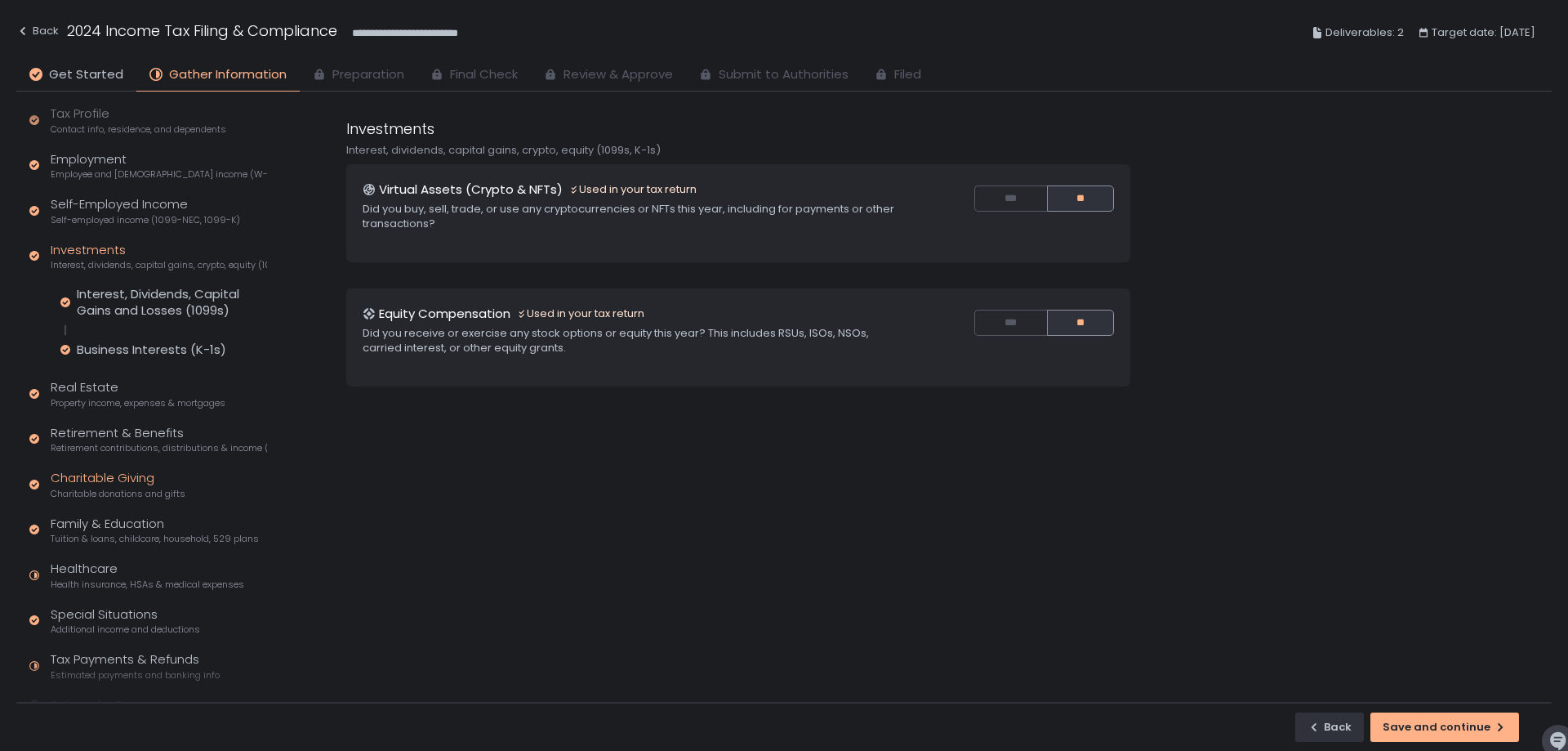
scroll to position [81, 0]
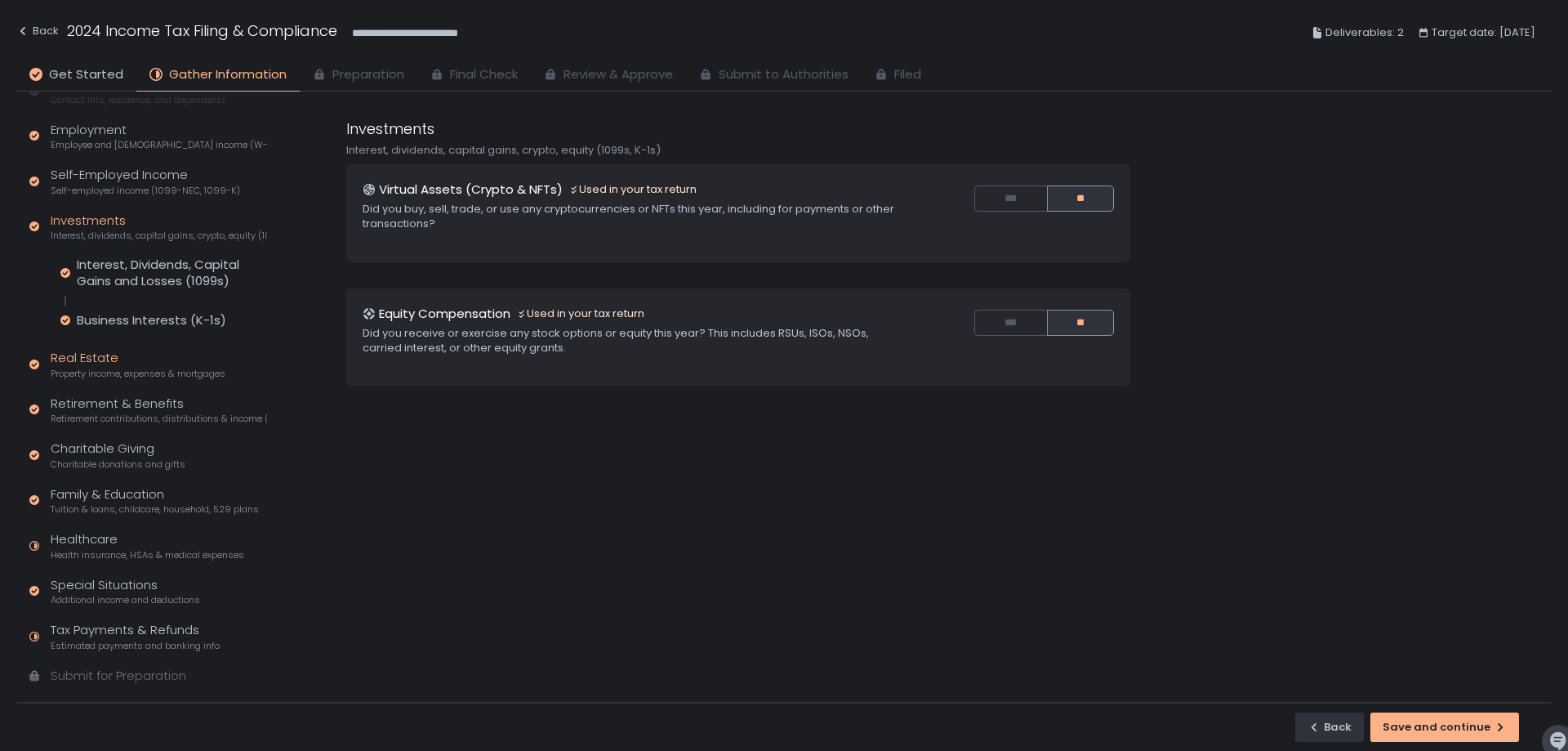
drag, startPoint x: 153, startPoint y: 349, endPoint x: 151, endPoint y: 359, distance: 10.2
click at [151, 350] on div "Real Estate Property income, expenses & mortgages" at bounding box center [137, 364] width 175 height 31
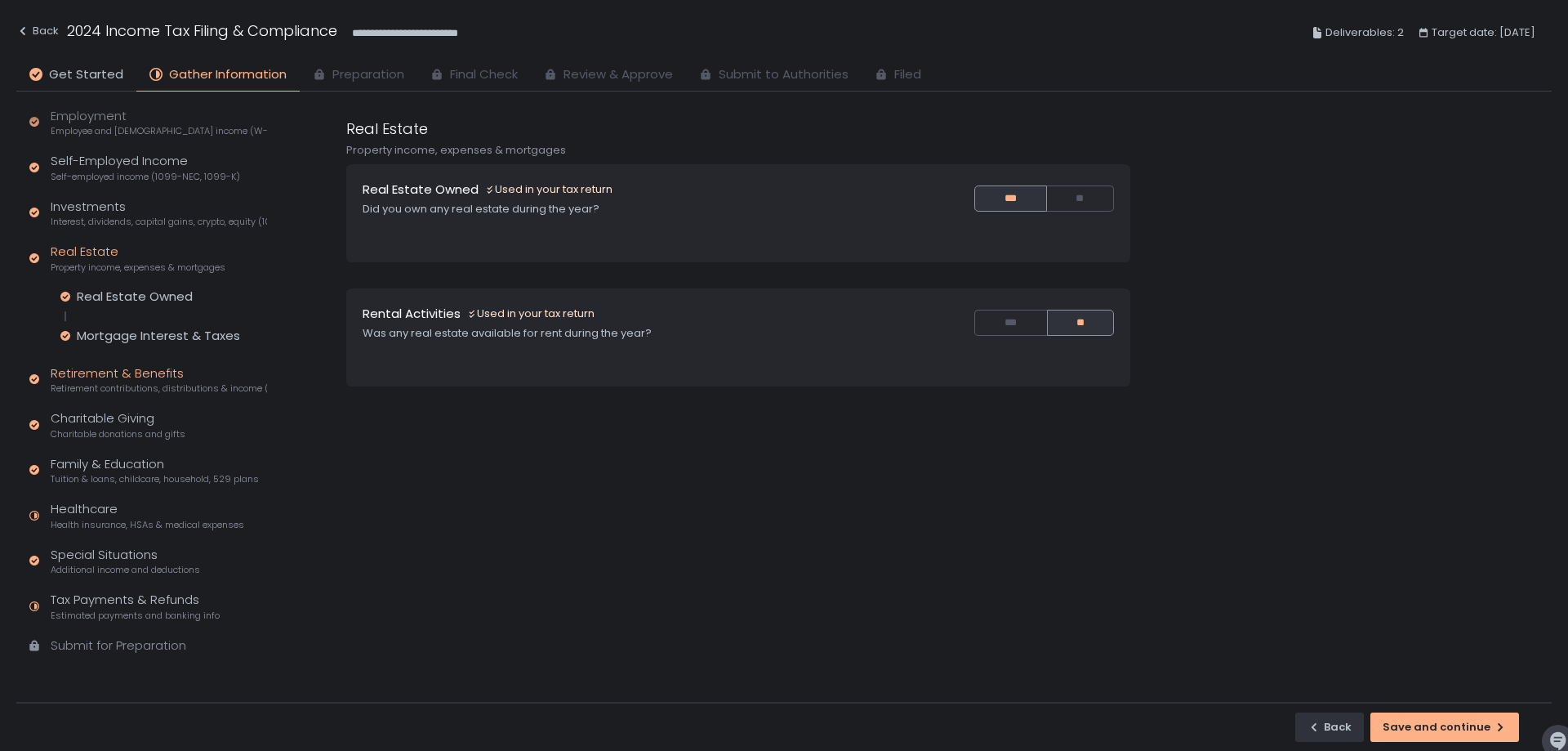
click at [165, 377] on div "Retirement & Benefits Retirement contributions, distributions & income (1099-R,…" at bounding box center [159, 380] width 217 height 31
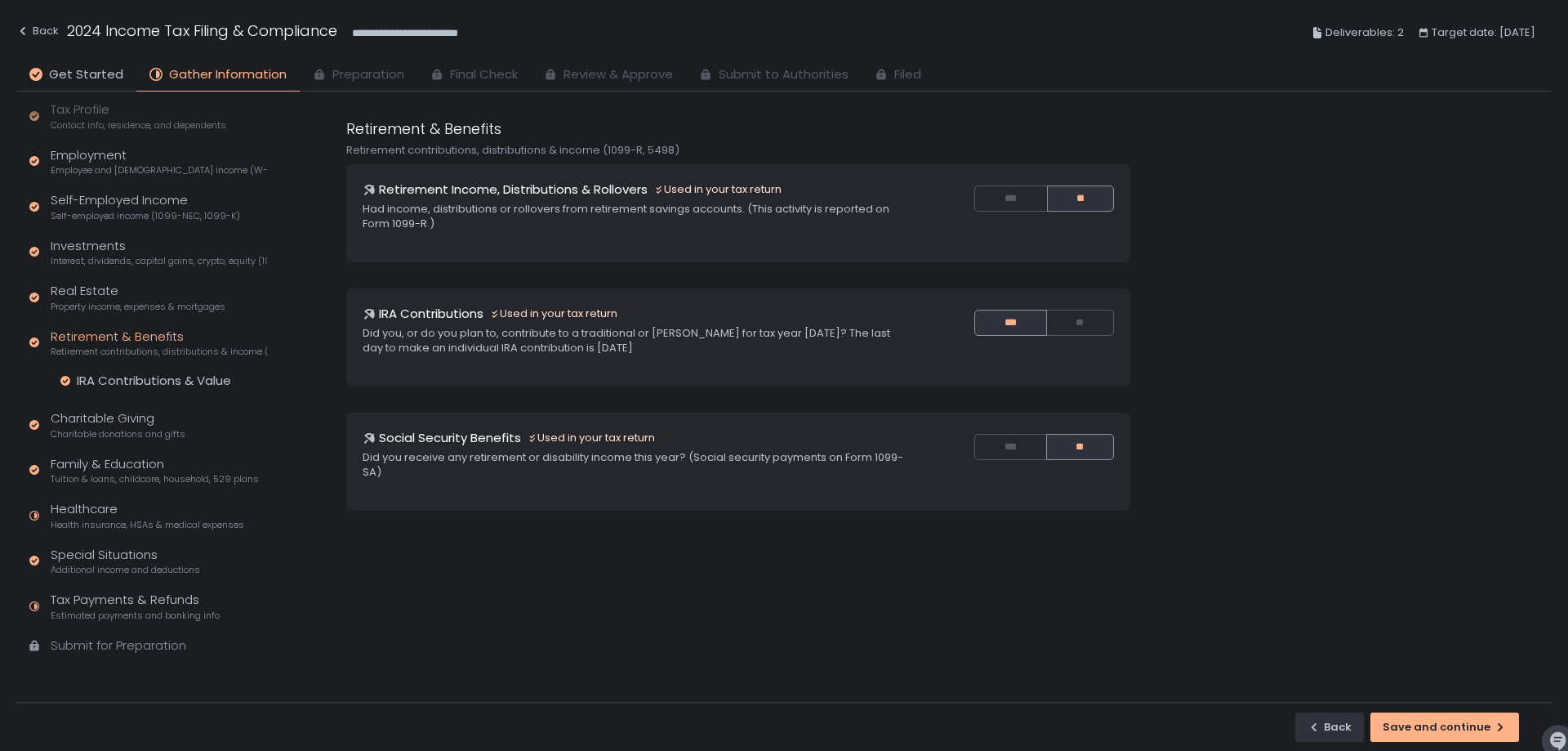
scroll to position [56, 0]
click at [171, 447] on div "Quick Assessment Tax Profile Contact info, residence, and dependents Employment…" at bounding box center [144, 369] width 257 height 668
click at [171, 423] on div "Charitable Giving Charitable donations and gifts" at bounding box center [118, 425] width 135 height 31
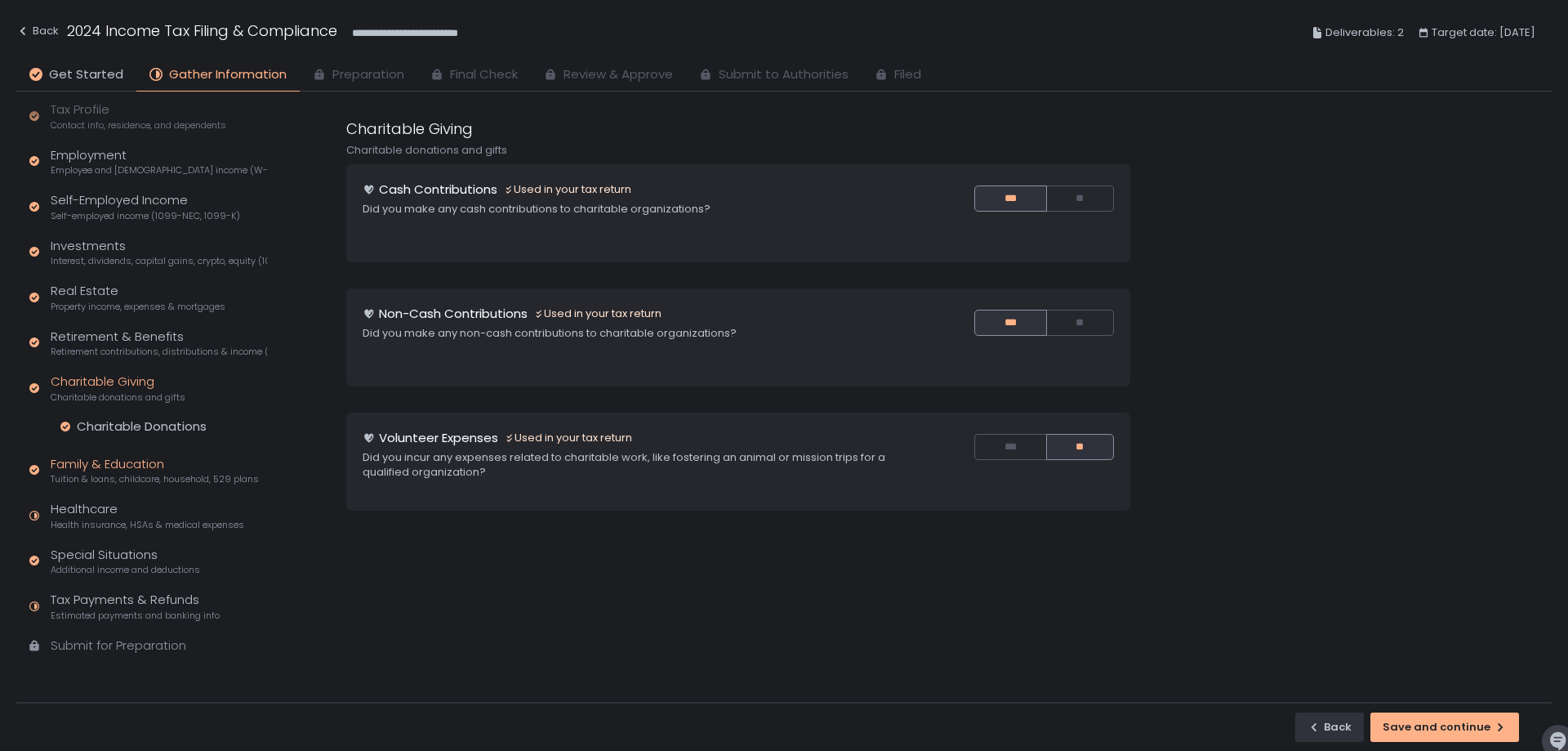
click at [181, 462] on div "Family & Education Tuition & loans, childcare, household, 529 plans" at bounding box center [154, 470] width 209 height 31
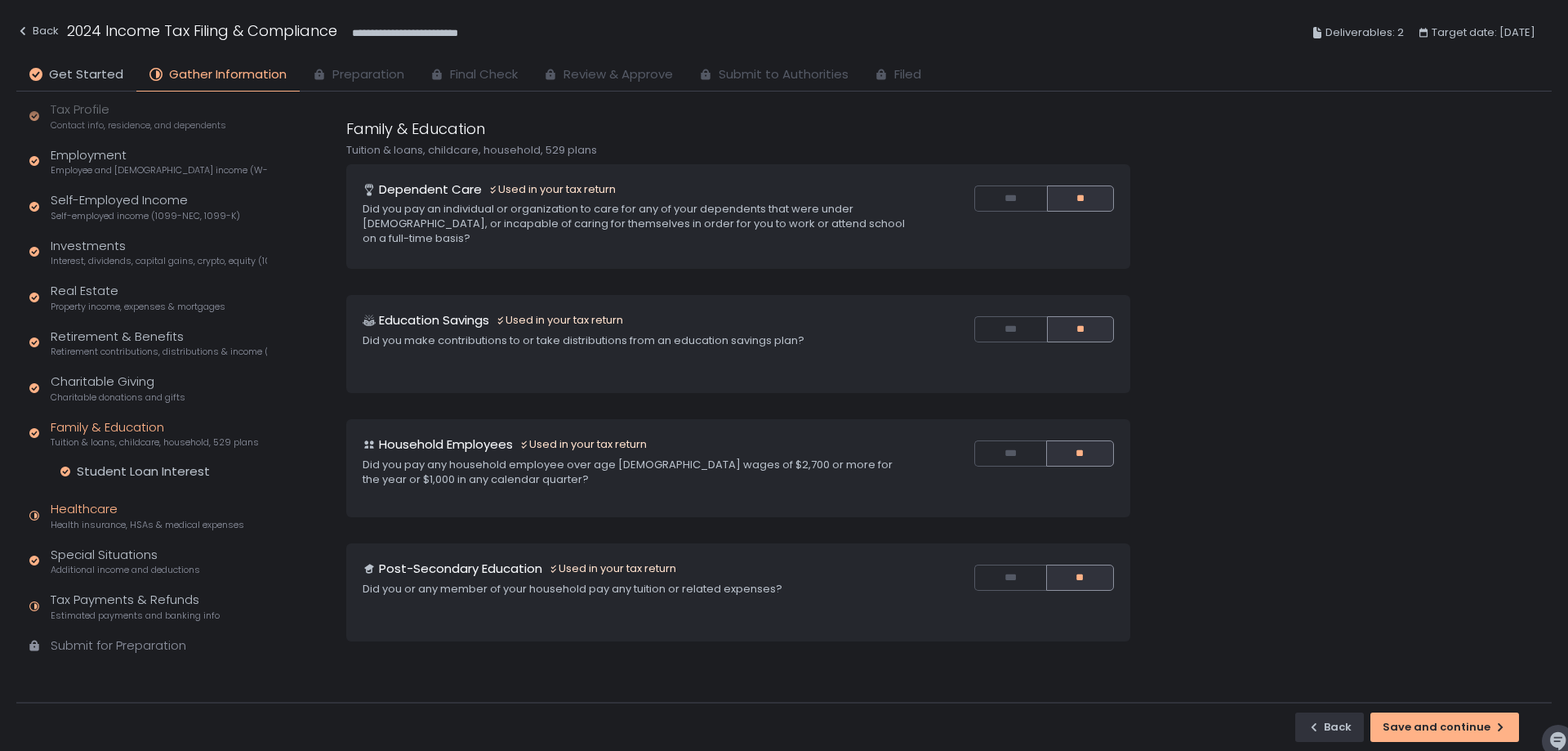
click at [189, 513] on div "Healthcare Health insurance, HSAs & medical expenses" at bounding box center [147, 515] width 194 height 31
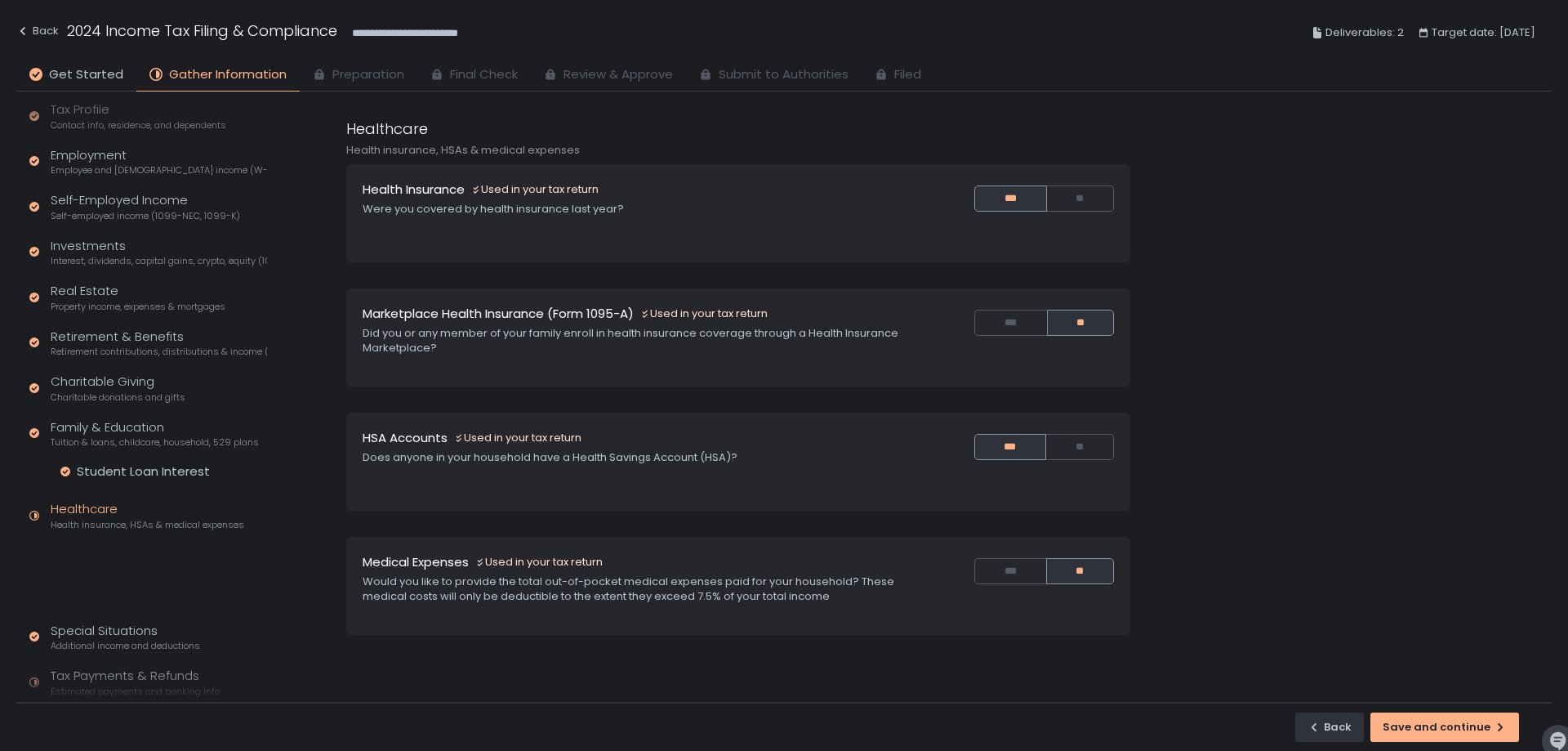
scroll to position [95, 0]
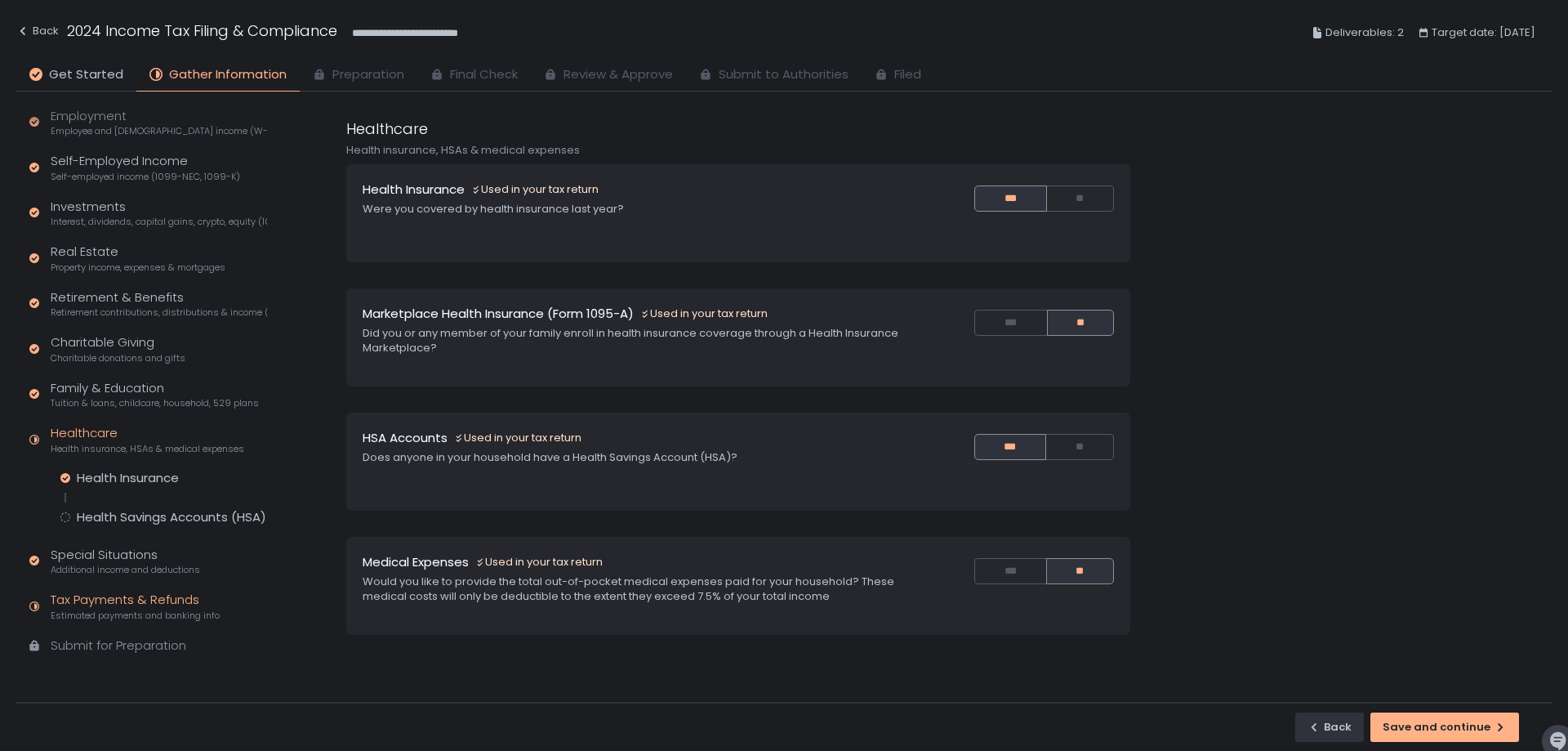
click at [182, 599] on div "Tax Payments & Refunds Estimated payments and banking info" at bounding box center [135, 606] width 169 height 31
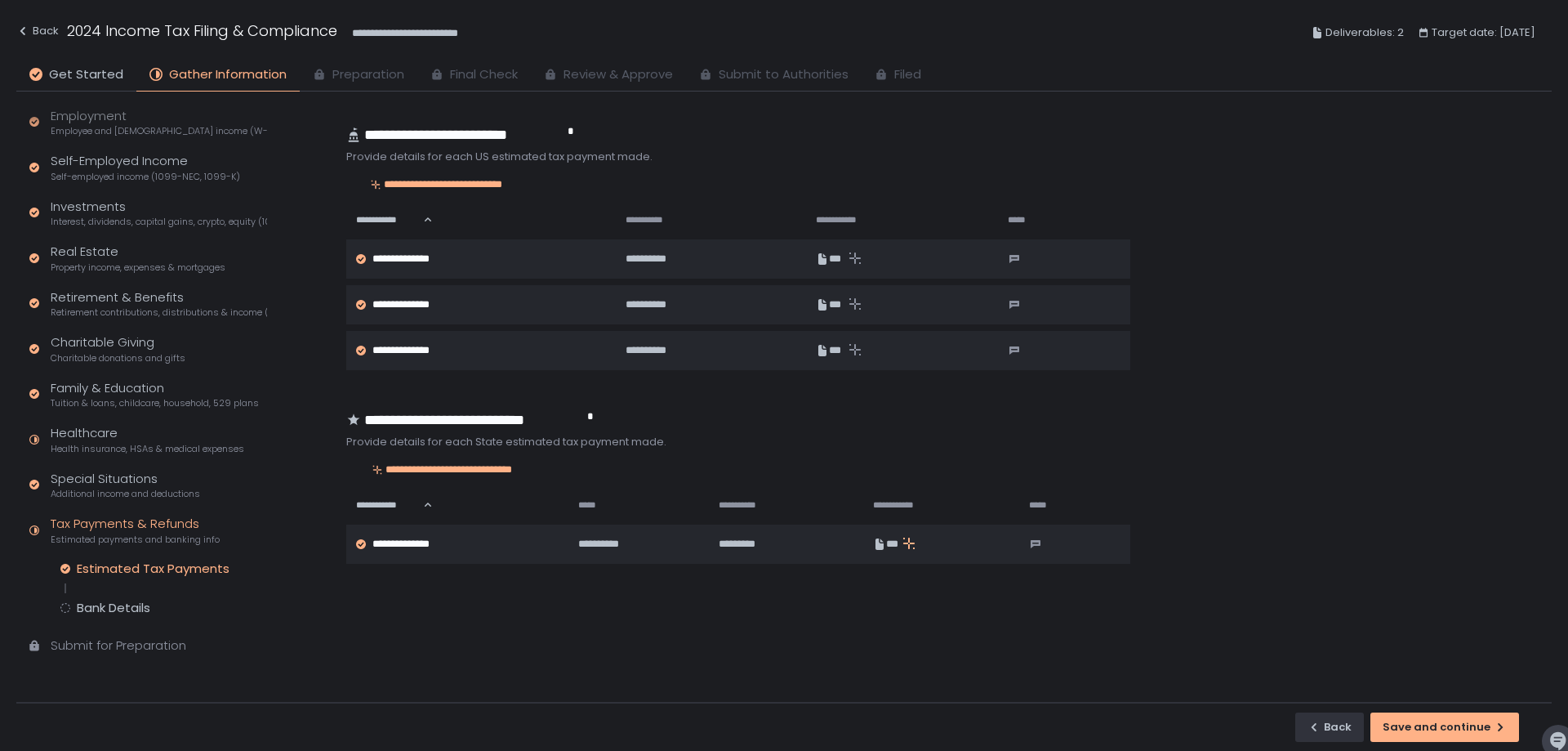
click at [179, 565] on div "Estimated Tax Payments" at bounding box center [152, 568] width 152 height 16
click at [163, 491] on span "Additional income and deductions" at bounding box center [125, 494] width 150 height 12
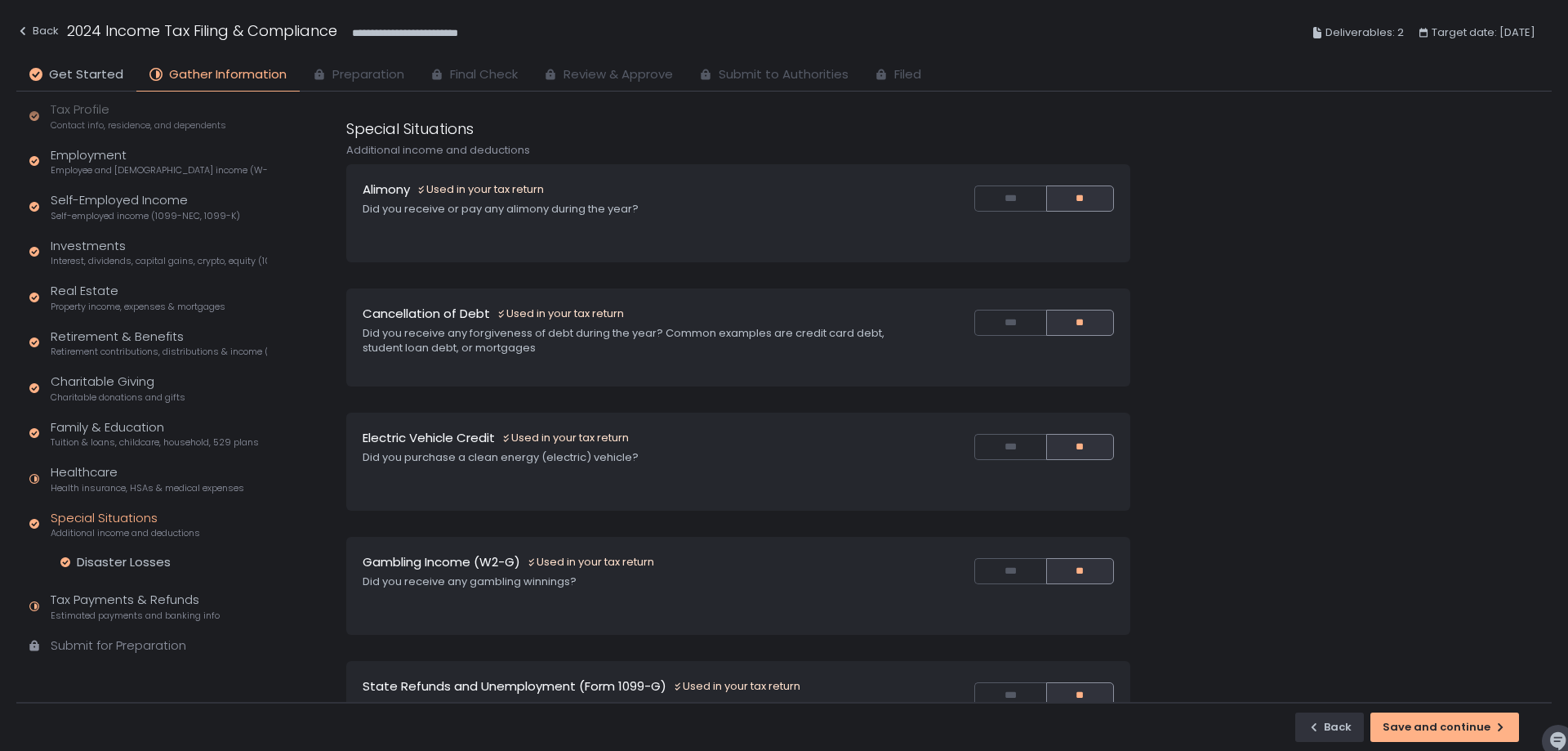
scroll to position [56, 0]
click at [184, 611] on span "Estimated payments and banking info" at bounding box center [135, 615] width 169 height 12
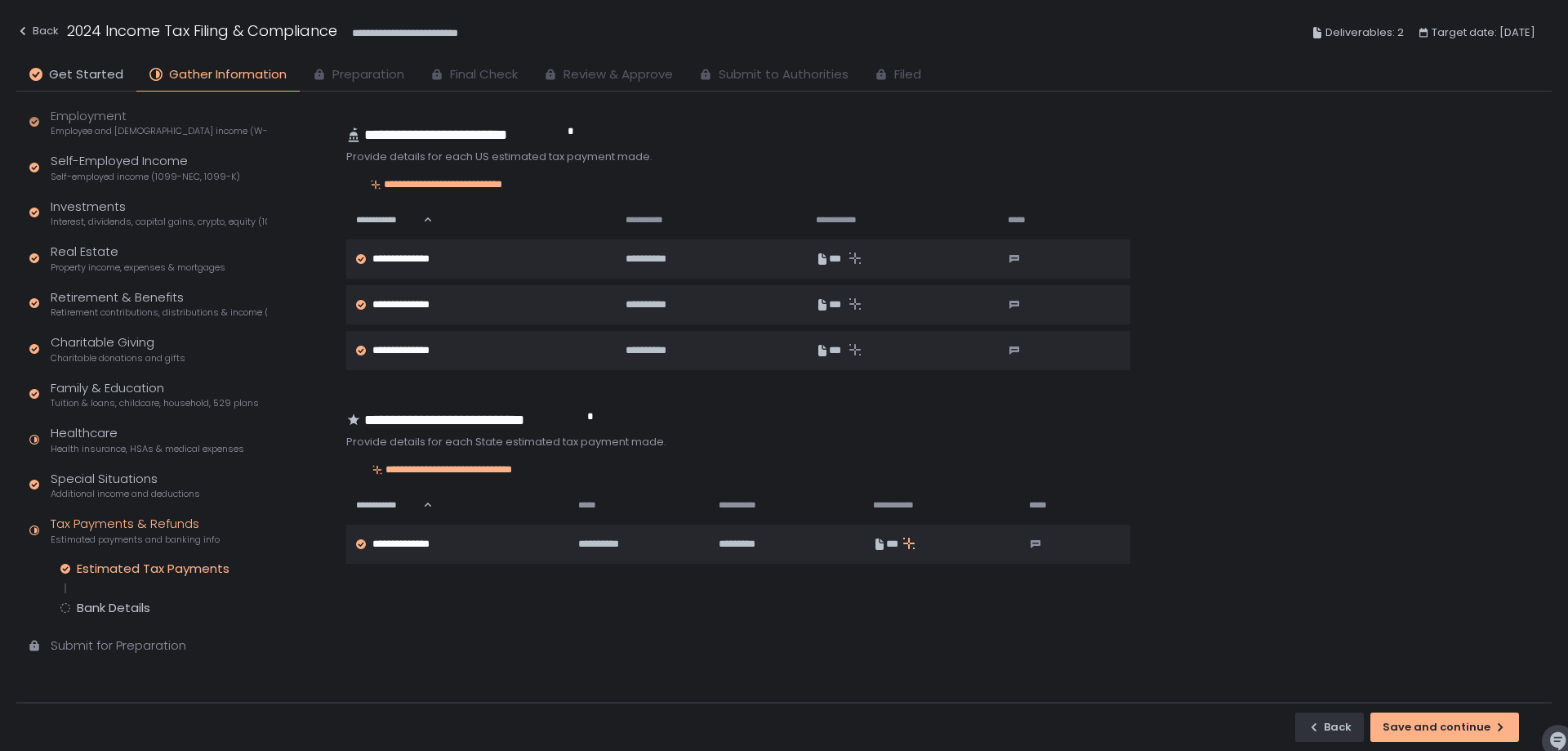
click at [175, 657] on div "Quick Assessment Tax Profile Contact info, residence, and dependents Employment…" at bounding box center [144, 350] width 257 height 707
click at [162, 643] on div "Submit for Preparation" at bounding box center [118, 646] width 136 height 19
click at [150, 514] on div "Tax Payments & Refunds Estimated payments and banking info" at bounding box center [135, 529] width 169 height 31
click at [153, 478] on div "Special Situations Additional income and deductions" at bounding box center [125, 484] width 150 height 31
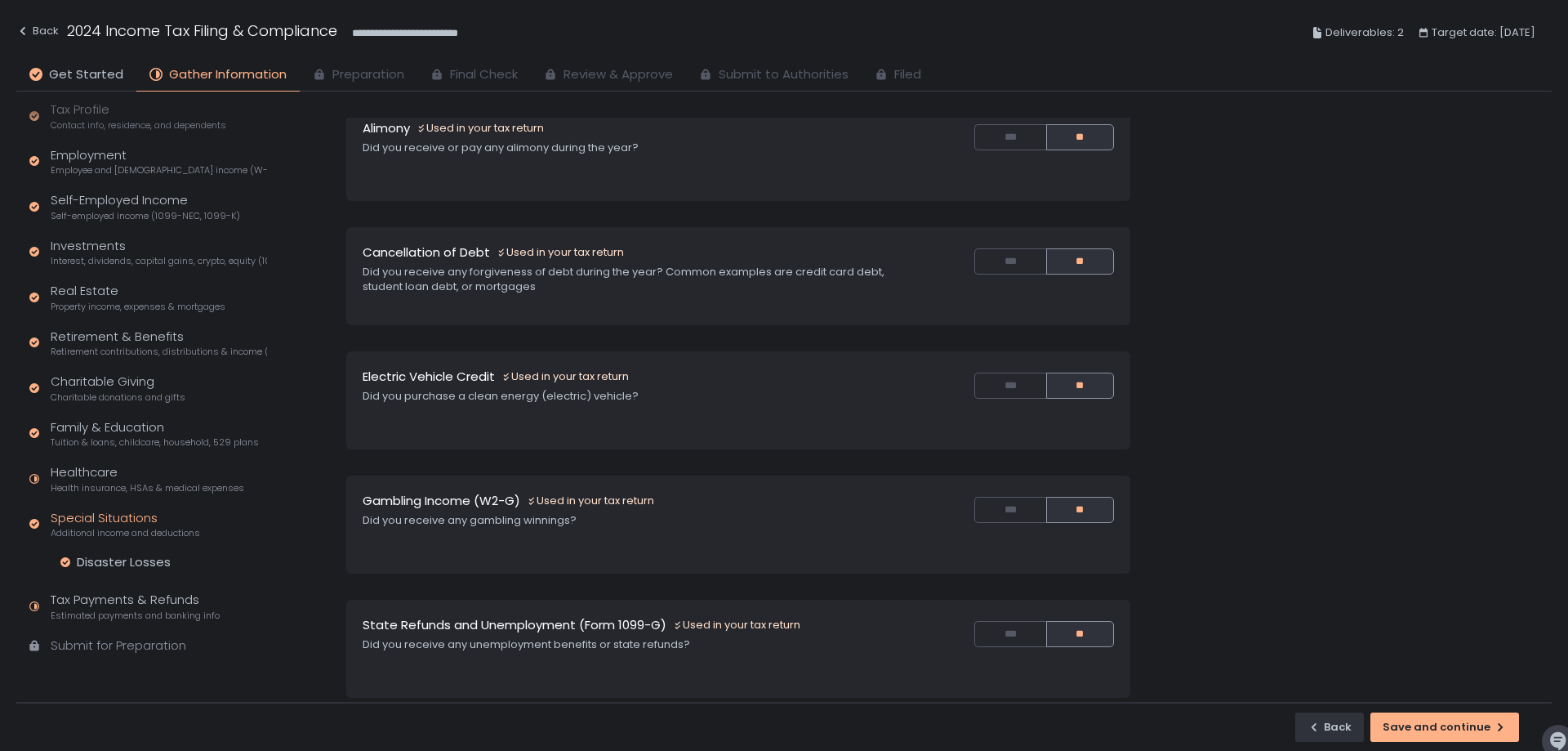
scroll to position [164, 0]
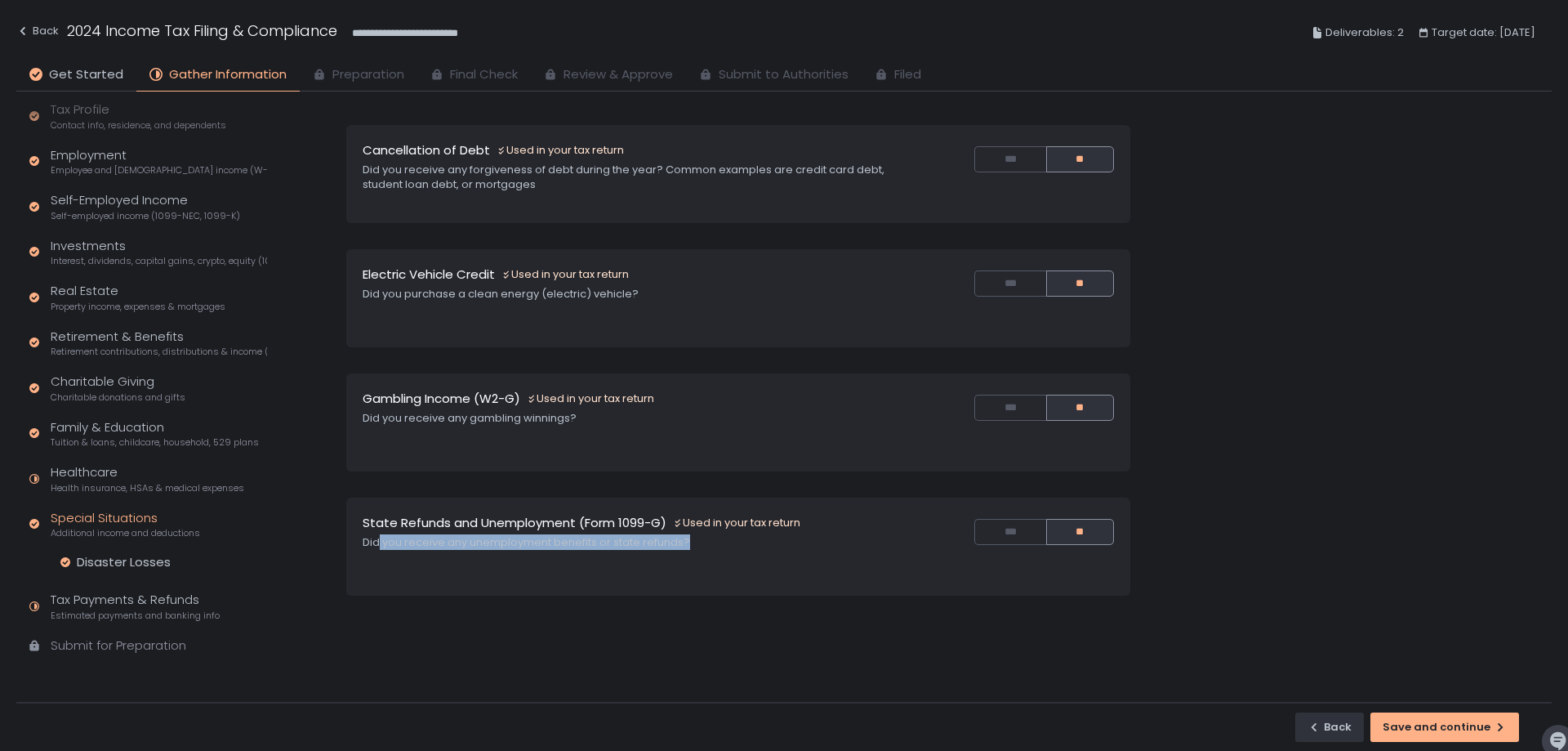
drag, startPoint x: 381, startPoint y: 540, endPoint x: 694, endPoint y: 547, distance: 313.1
click at [694, 547] on div "Did you receive any unemployment benefits or state refunds?" at bounding box center [636, 542] width 546 height 15
drag, startPoint x: 495, startPoint y: 546, endPoint x: 649, endPoint y: 545, distance: 154.0
click at [649, 545] on div "Did you receive any unemployment benefits or state refunds?" at bounding box center [636, 542] width 546 height 15
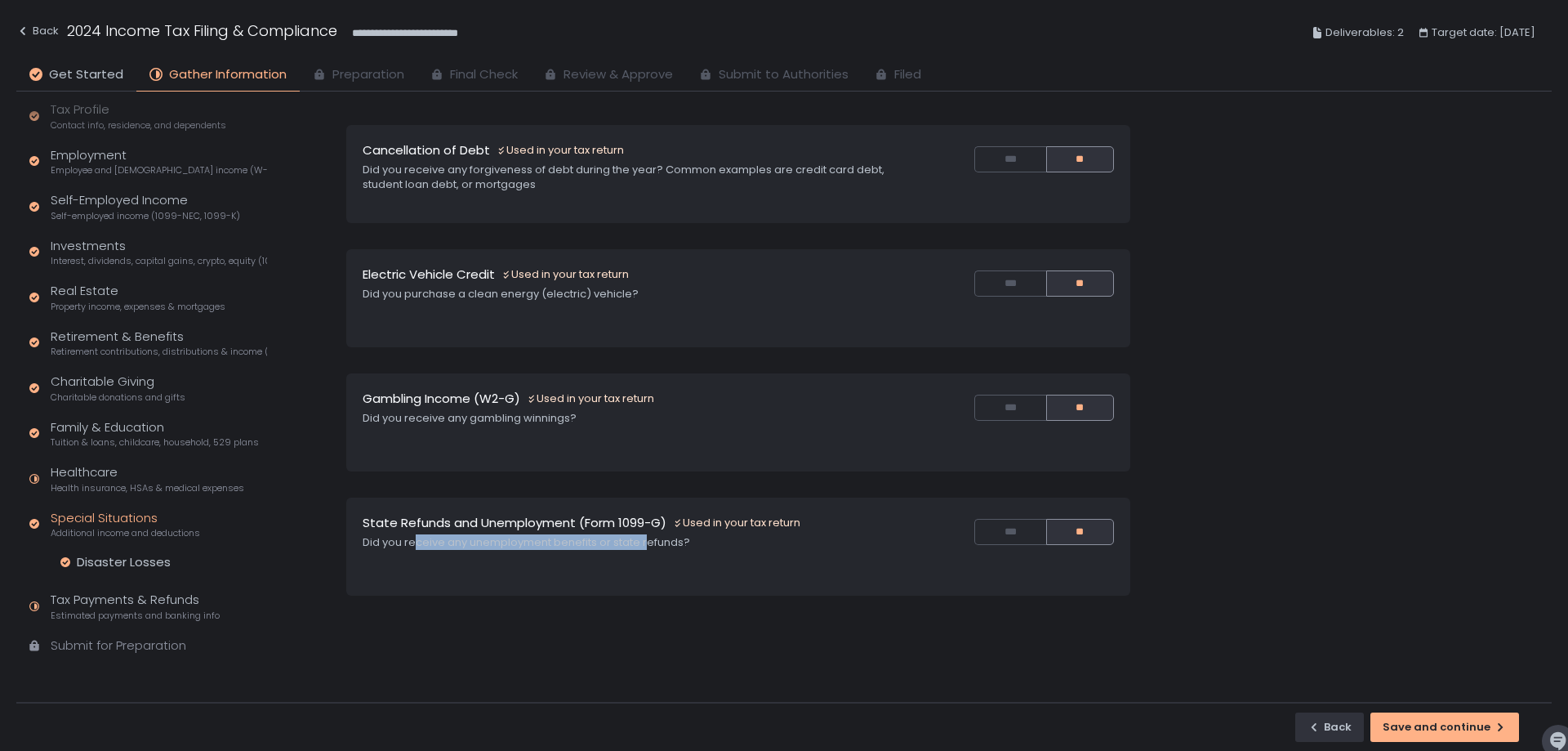
click at [649, 545] on div "Did you receive any unemployment benefits or state refunds?" at bounding box center [636, 542] width 546 height 15
drag, startPoint x: 669, startPoint y: 542, endPoint x: 717, endPoint y: 557, distance: 50.3
click at [717, 557] on div "State Refunds and Unemployment (Form 1099-G) Used in your tax return Did you re…" at bounding box center [738, 546] width 784 height 98
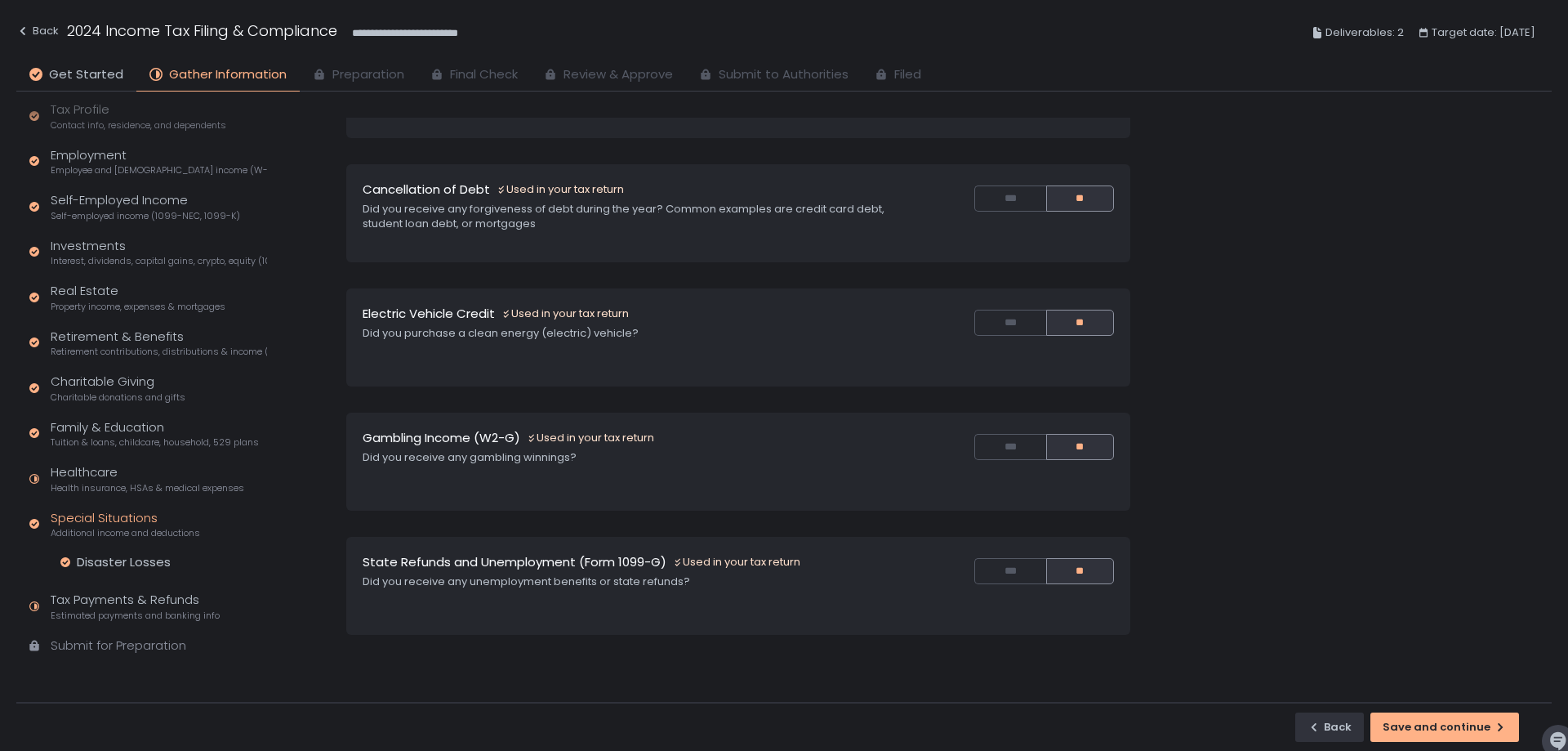
scroll to position [220, 0]
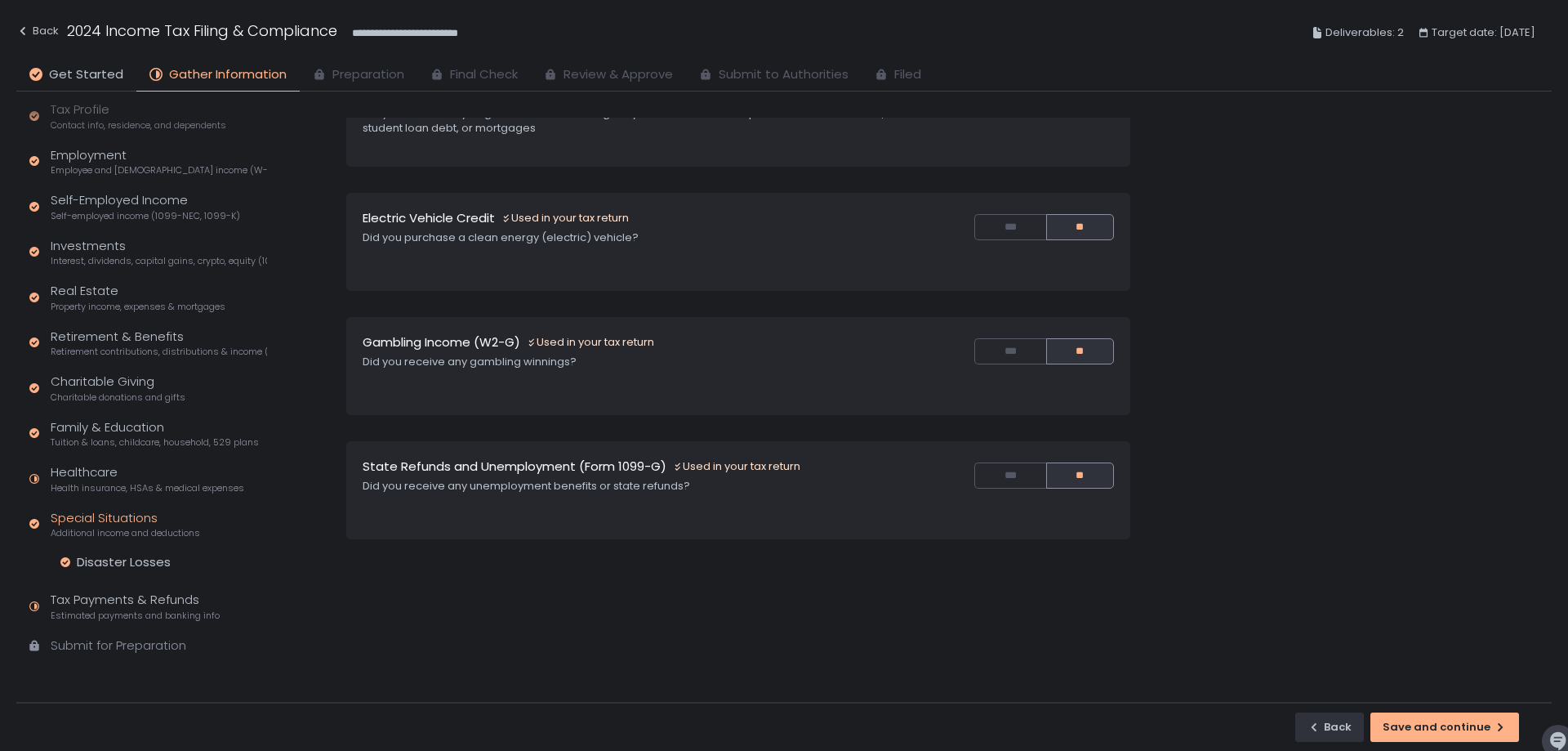
click at [1025, 440] on div "Special Situations Additional income and deductions Alimony Used in your tax re…" at bounding box center [738, 219] width 784 height 642
drag, startPoint x: 1015, startPoint y: 468, endPoint x: 1007, endPoint y: 475, distance: 10.6
click at [1014, 468] on button "***" at bounding box center [1010, 475] width 71 height 26
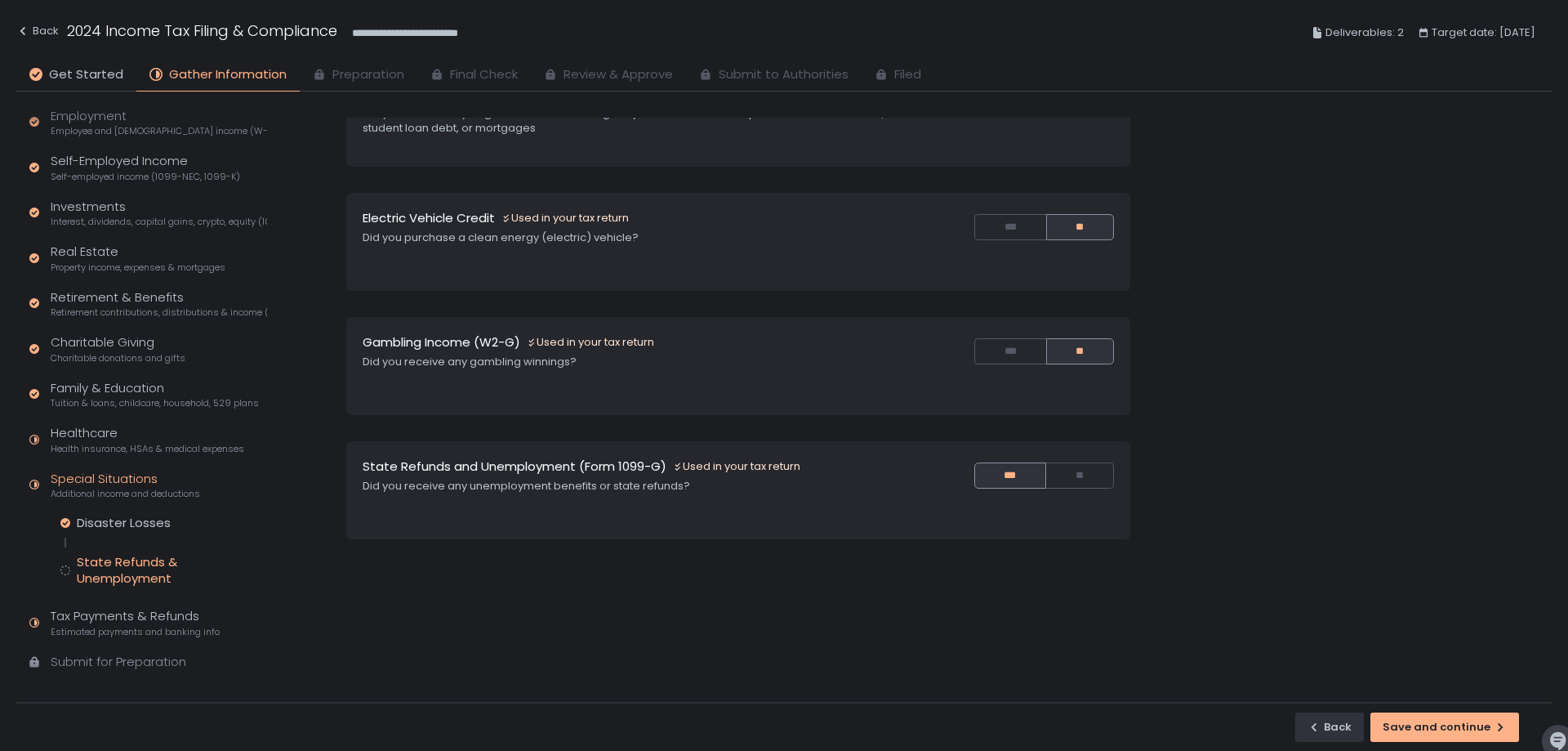
click at [158, 570] on div "State Refunds & Unemployment" at bounding box center [172, 570] width 191 height 33
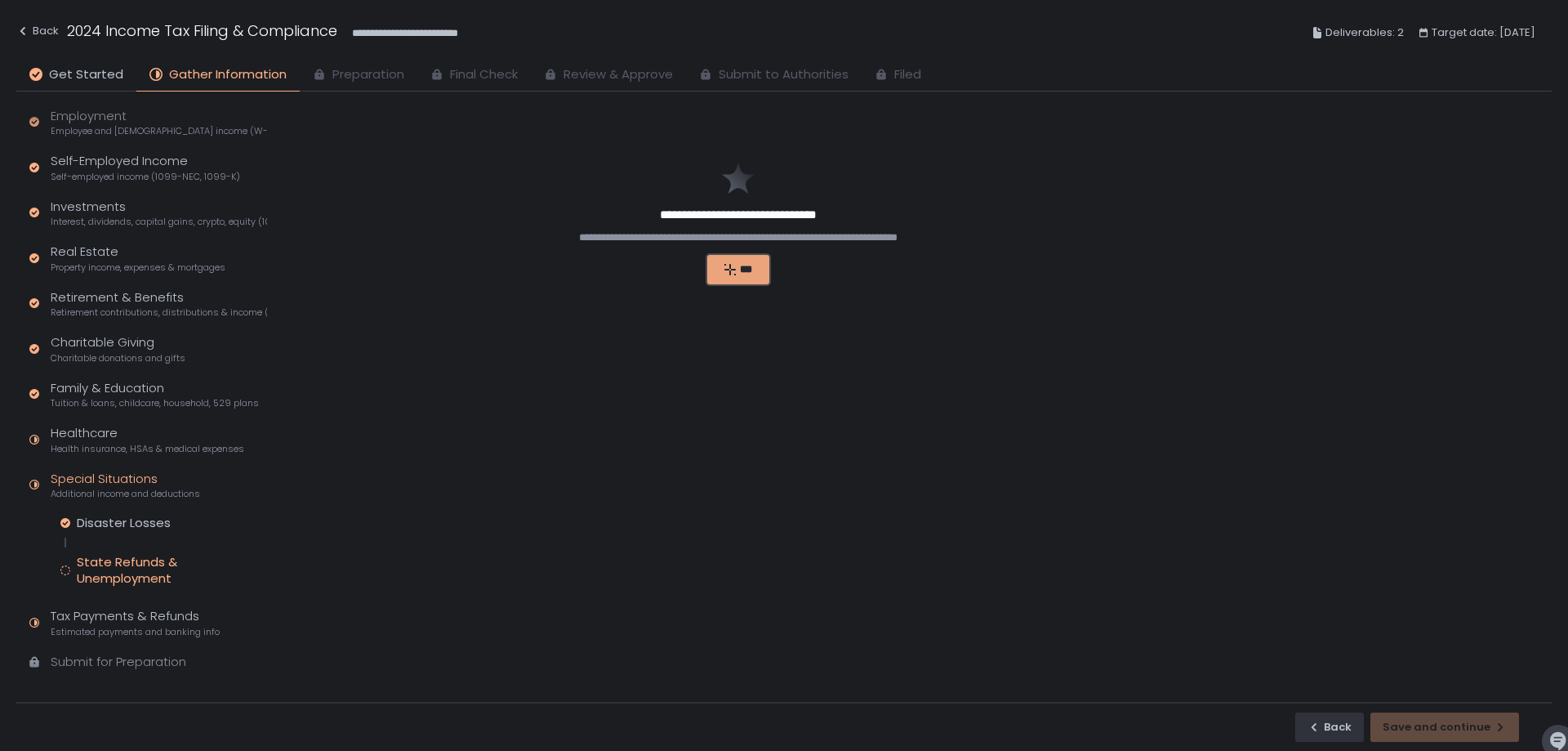
click at [755, 274] on div "***" at bounding box center [739, 269] width 38 height 15
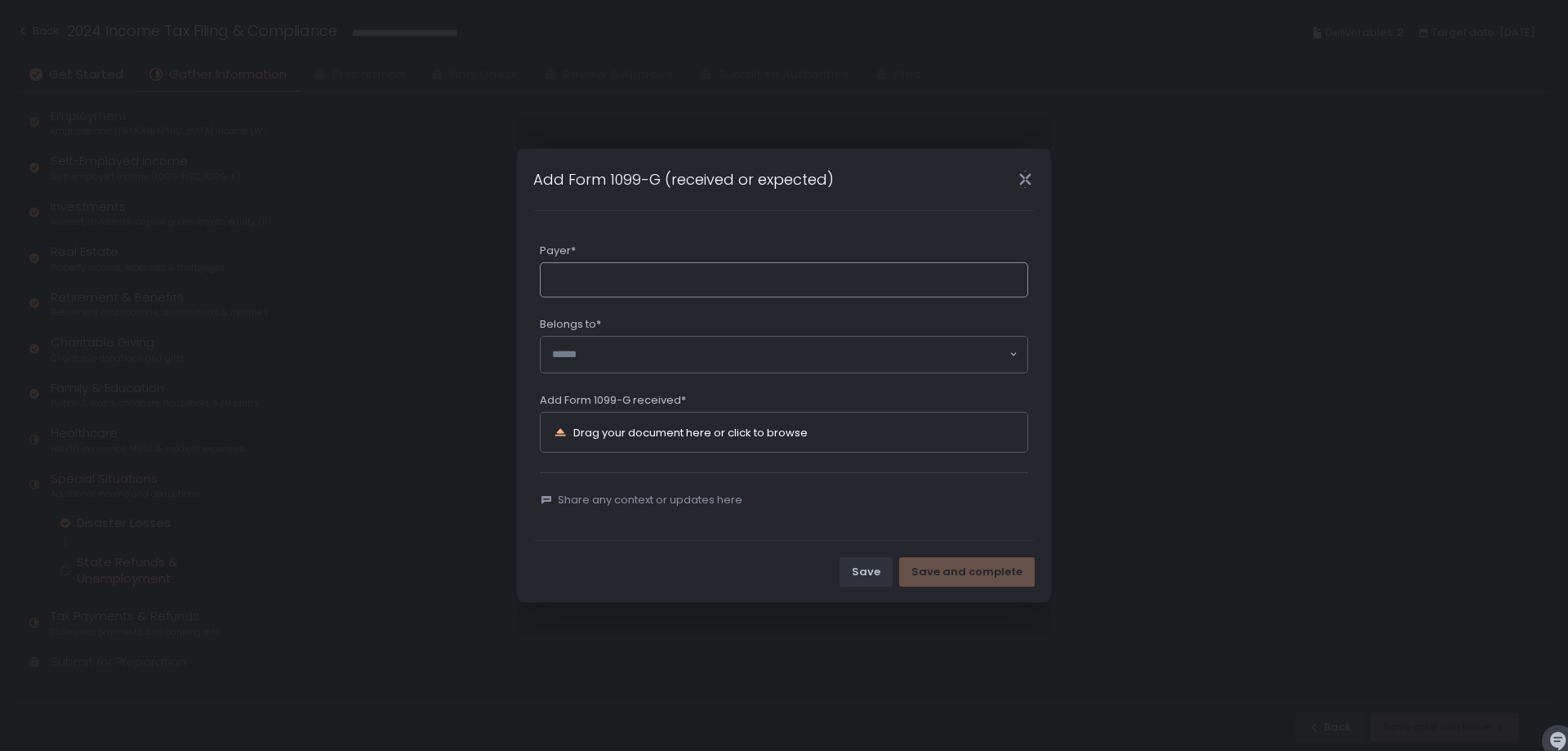
click at [680, 284] on input "Payer*" at bounding box center [784, 280] width 488 height 36
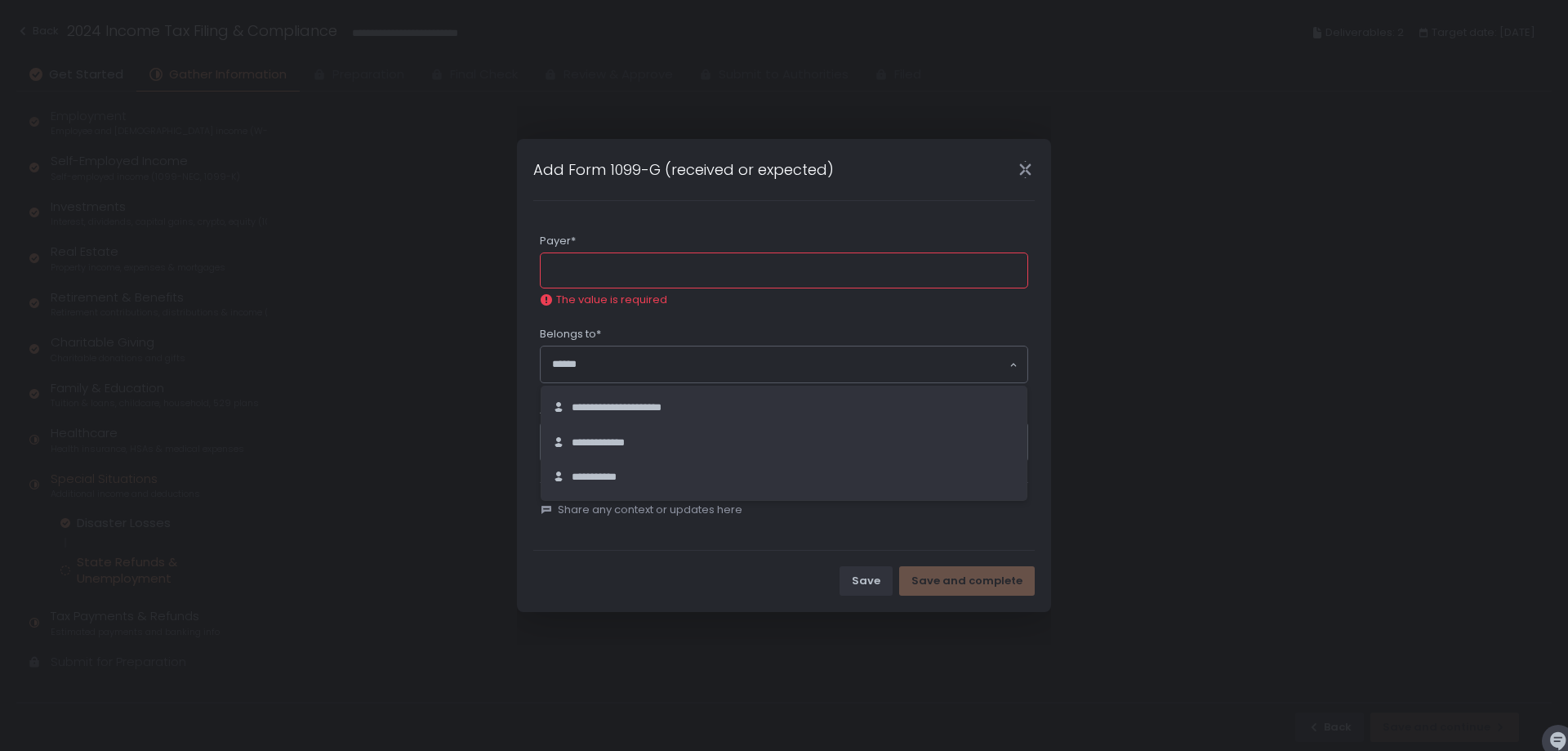
click at [701, 344] on div "**********" at bounding box center [784, 354] width 488 height 56
click at [685, 444] on div "**********" at bounding box center [784, 443] width 464 height 16
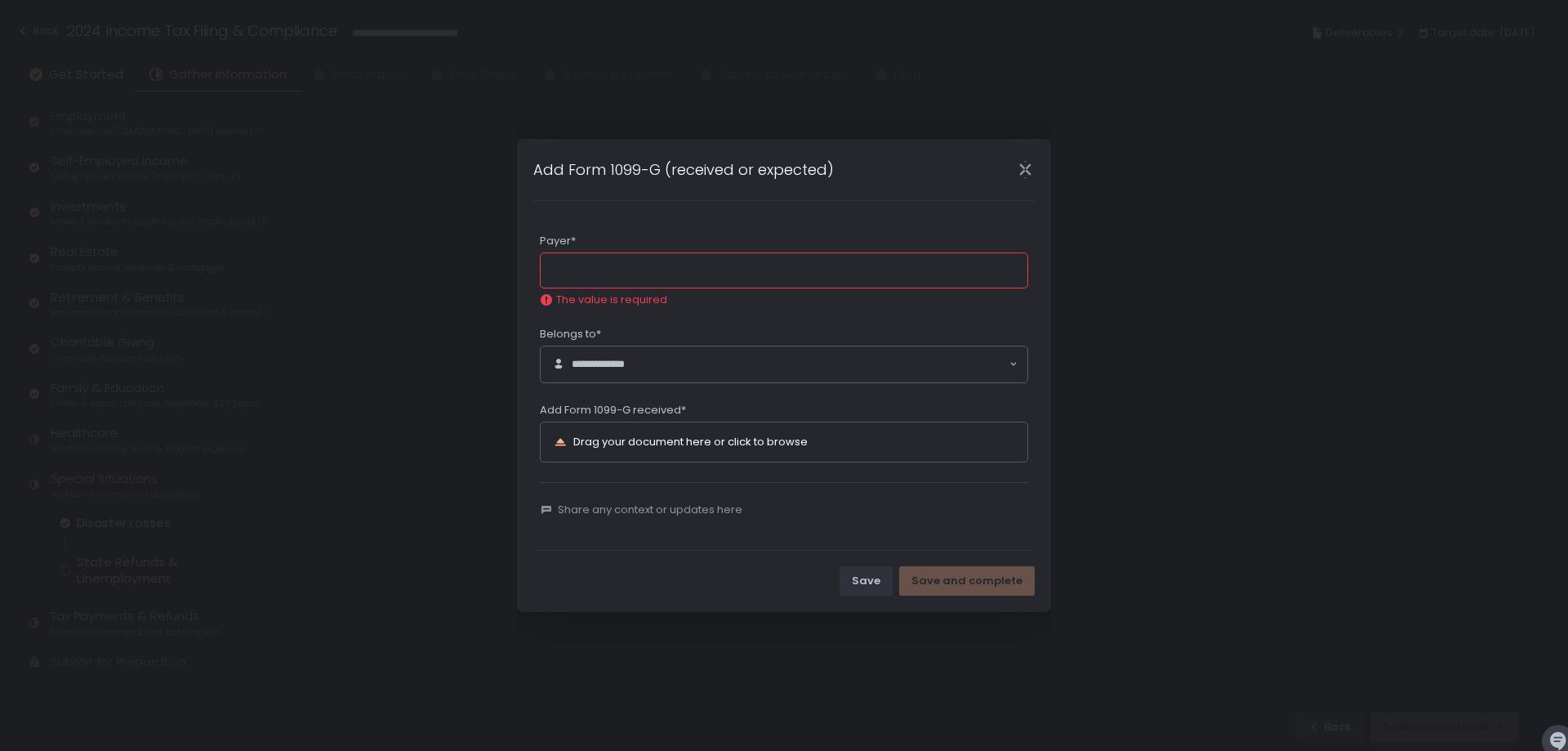
click at [700, 446] on div "Drag your document here or click to browse" at bounding box center [690, 441] width 235 height 10
click at [671, 283] on input "Payer*" at bounding box center [784, 270] width 488 height 36
click at [671, 278] on input "Payer*" at bounding box center [784, 270] width 488 height 36
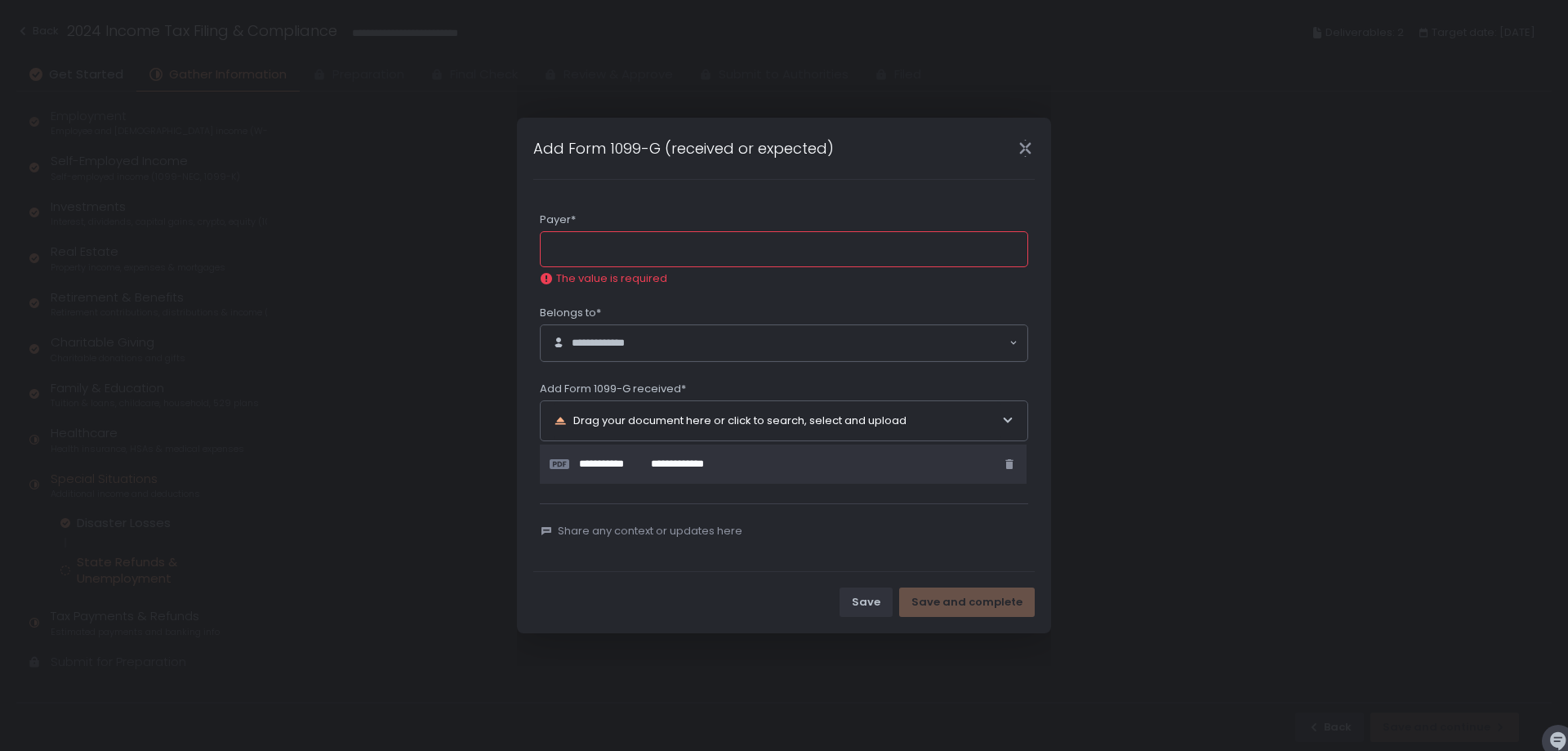
click at [685, 242] on input "Payer*" at bounding box center [784, 249] width 488 height 36
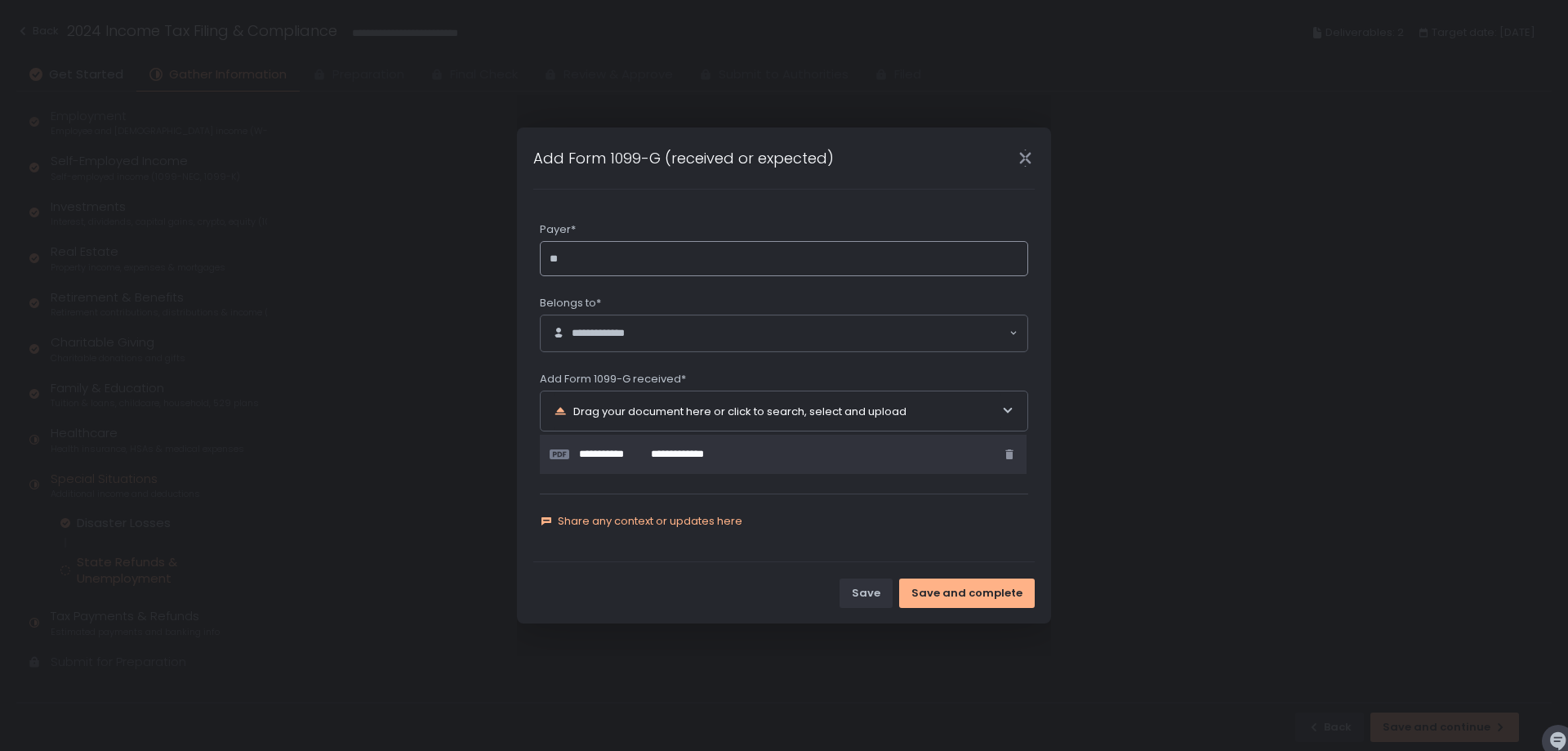
type input "**"
click at [727, 526] on span "Share any context or updates here" at bounding box center [650, 522] width 184 height 15
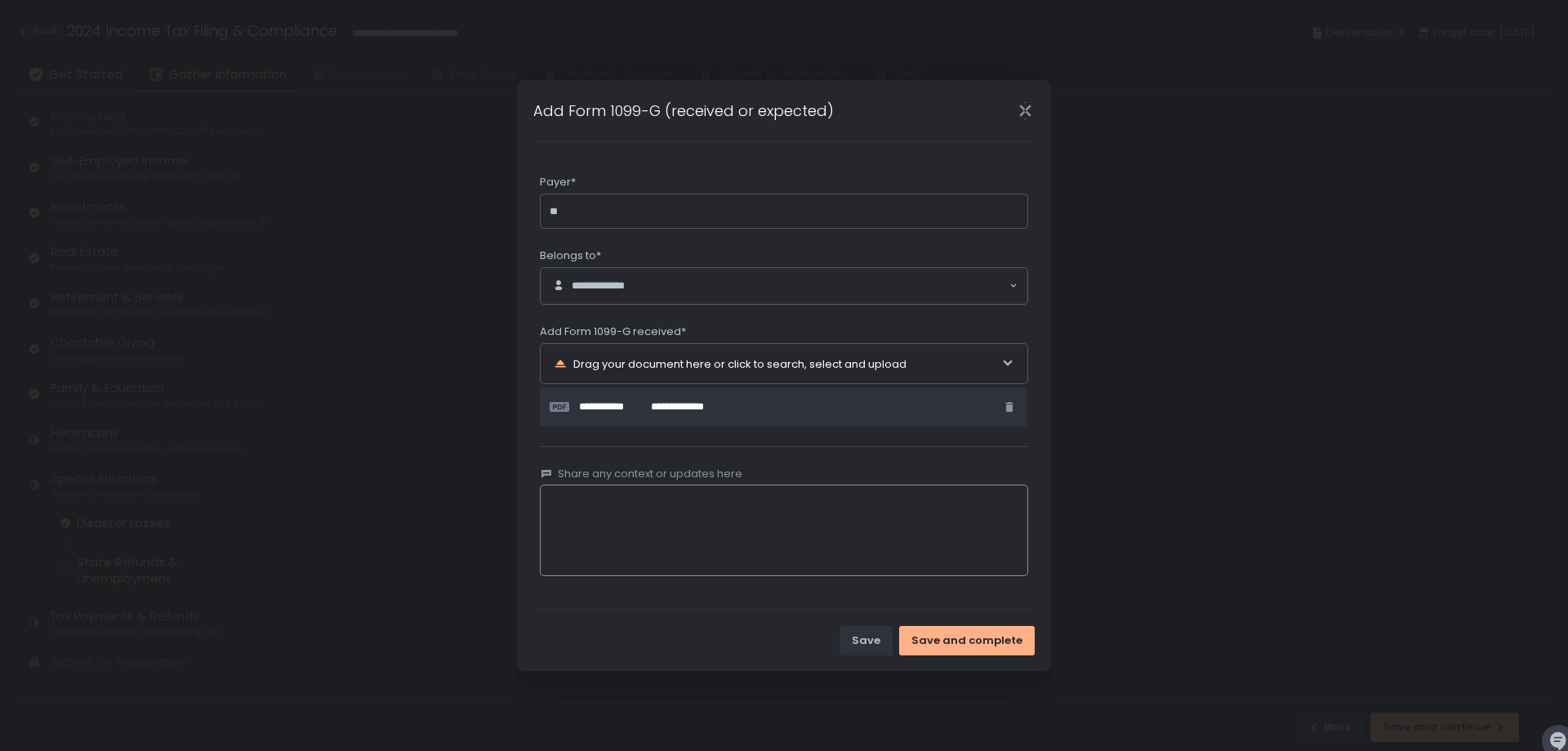
click at [757, 519] on textarea at bounding box center [784, 530] width 488 height 92
type textarea "**********"
click at [929, 658] on div "Save Save and complete" at bounding box center [784, 641] width 534 height 62
click at [934, 647] on div "Save and complete" at bounding box center [967, 641] width 111 height 15
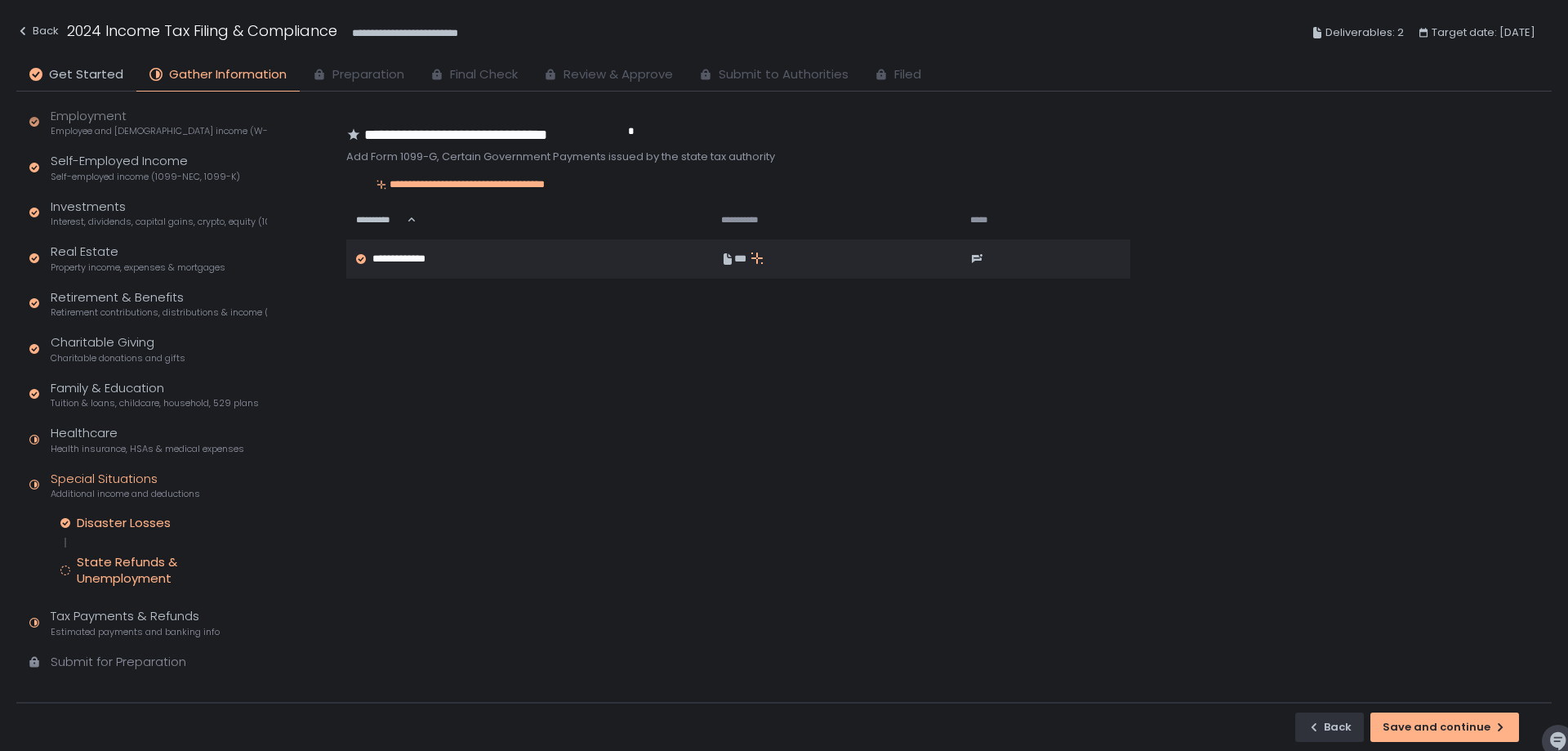
click at [165, 530] on div "Disaster Losses" at bounding box center [123, 522] width 94 height 16
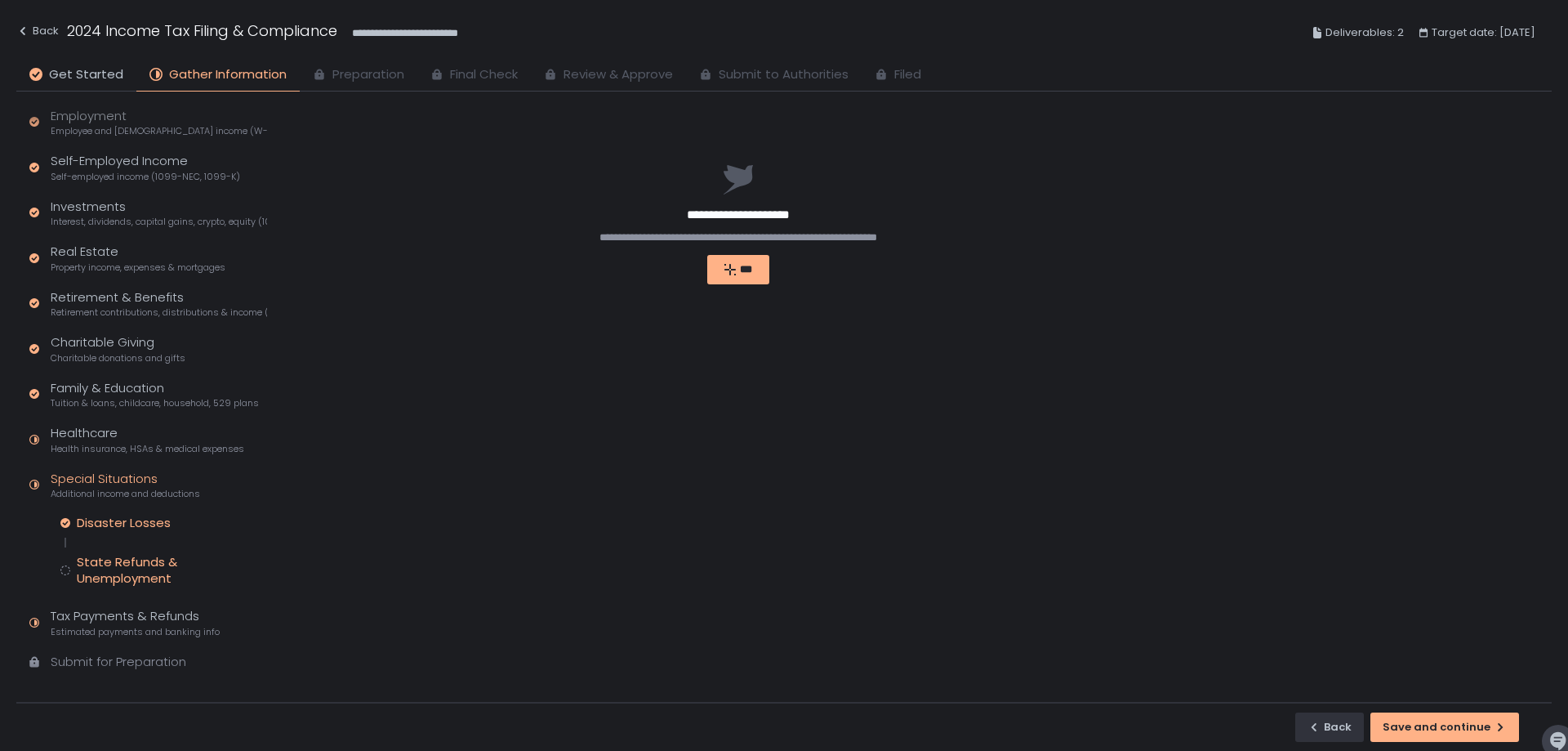
click at [154, 570] on div "State Refunds & Unemployment" at bounding box center [172, 570] width 191 height 33
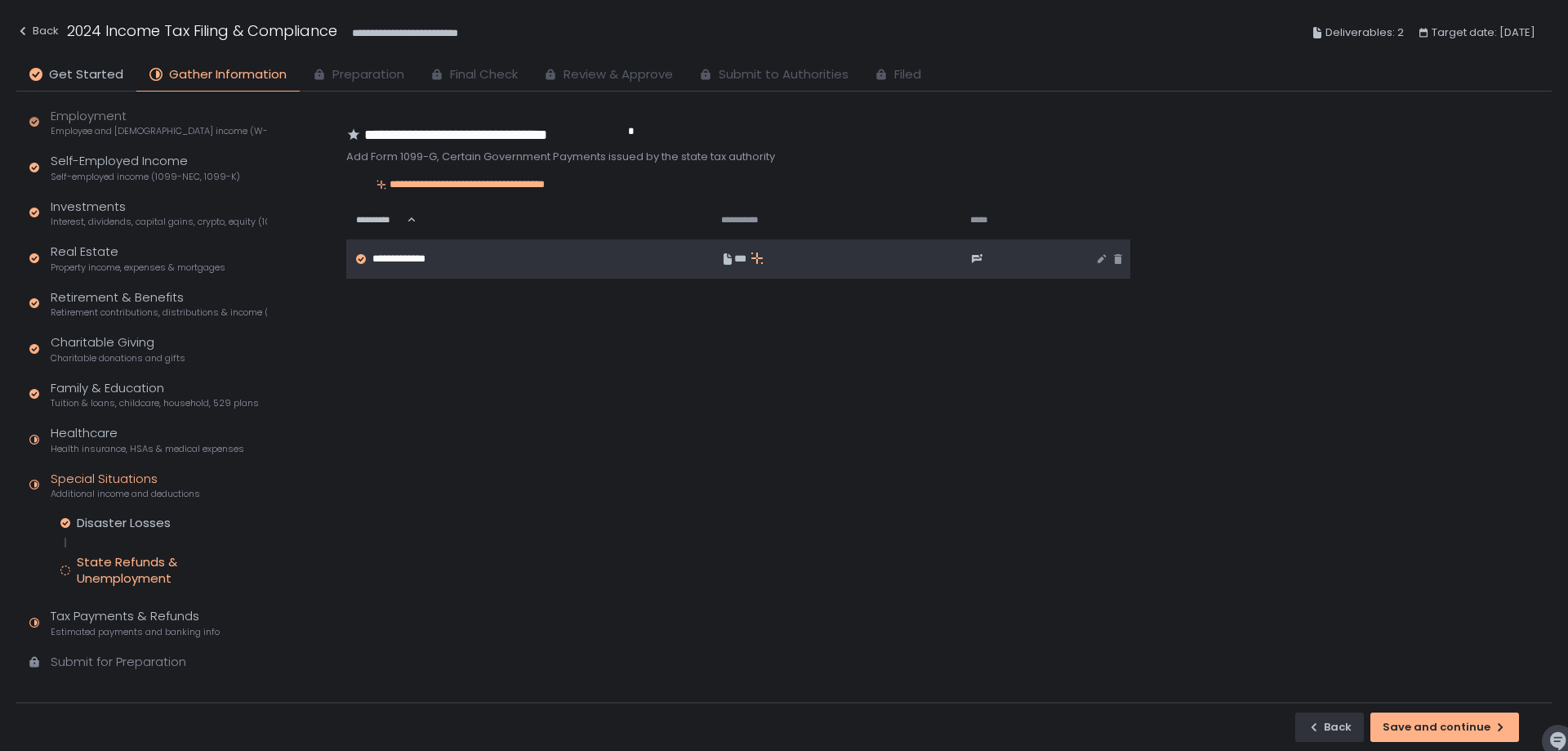
click at [535, 268] on td "**********" at bounding box center [528, 259] width 366 height 39
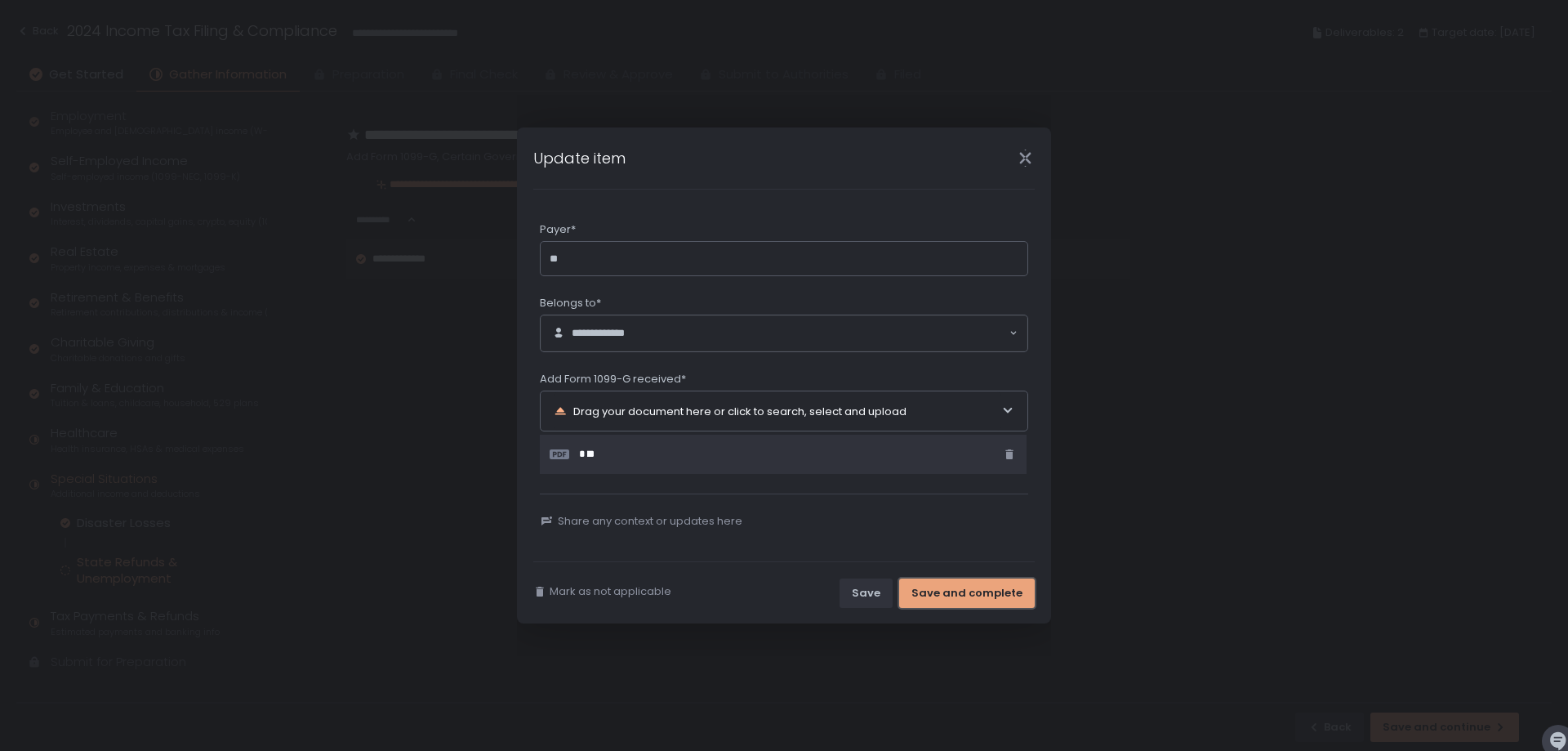
click at [962, 598] on div "Save and complete" at bounding box center [967, 593] width 111 height 15
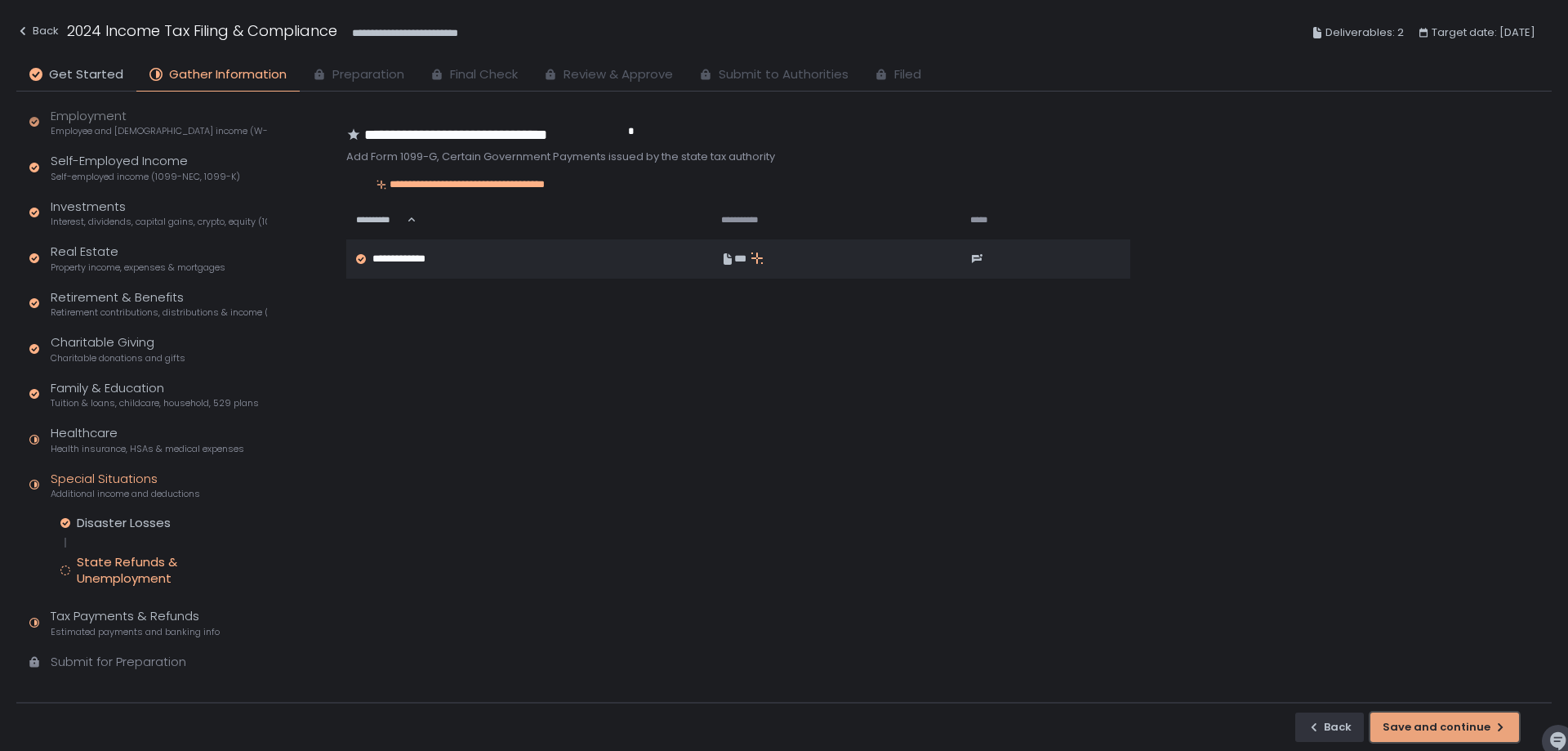
click at [1423, 715] on button "Save and continue" at bounding box center [1445, 727] width 149 height 29
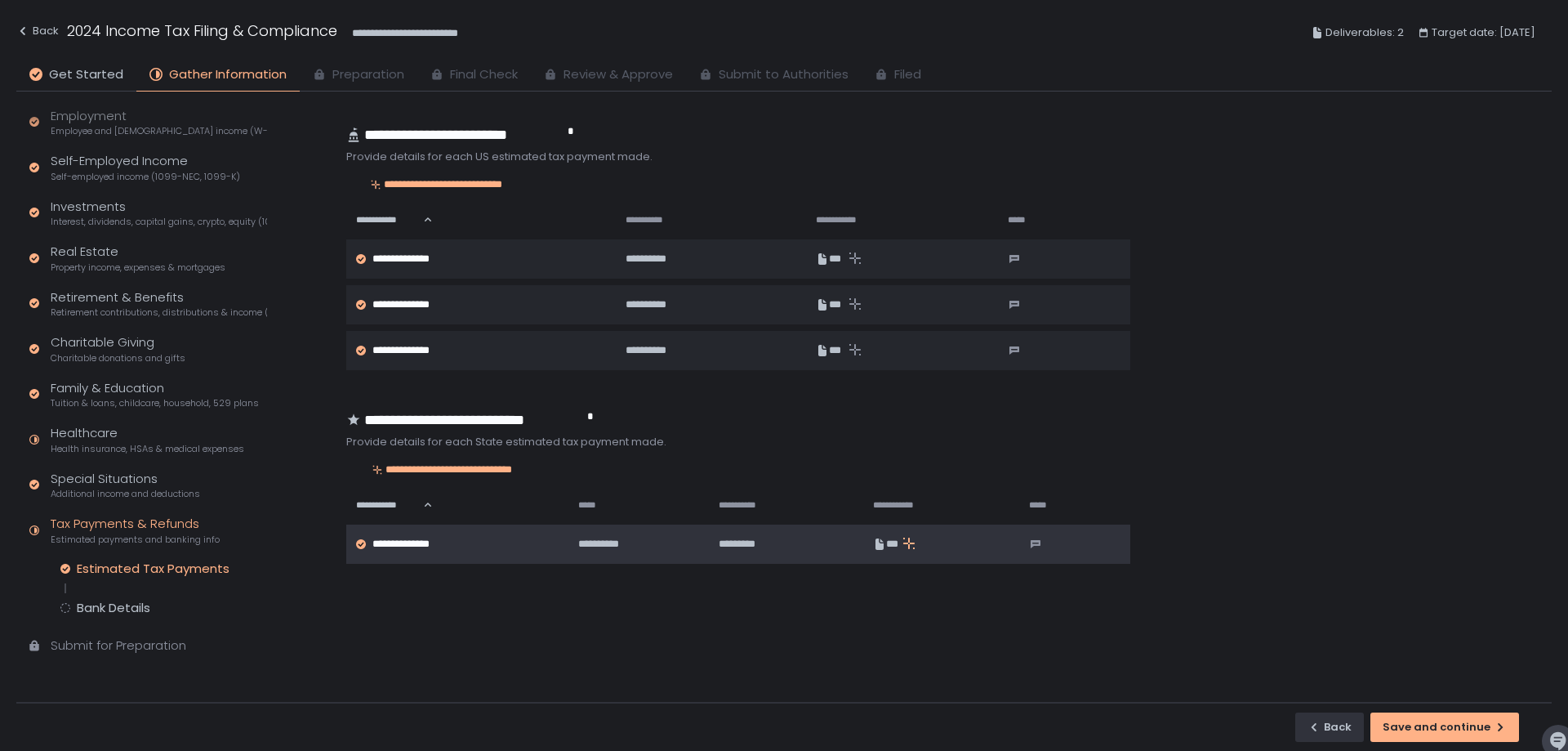
scroll to position [31, 0]
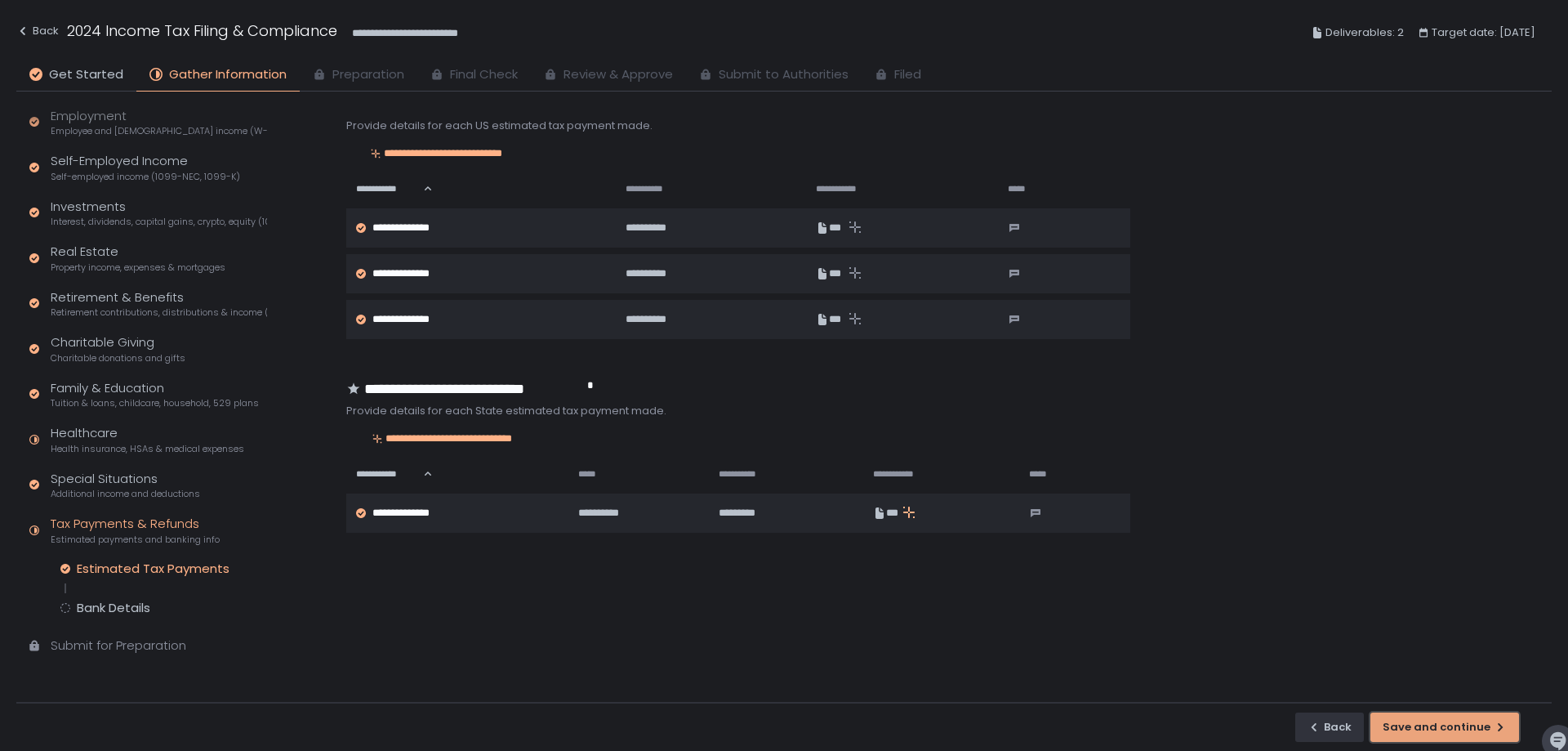
click at [1440, 720] on div "Save and continue" at bounding box center [1445, 728] width 124 height 15
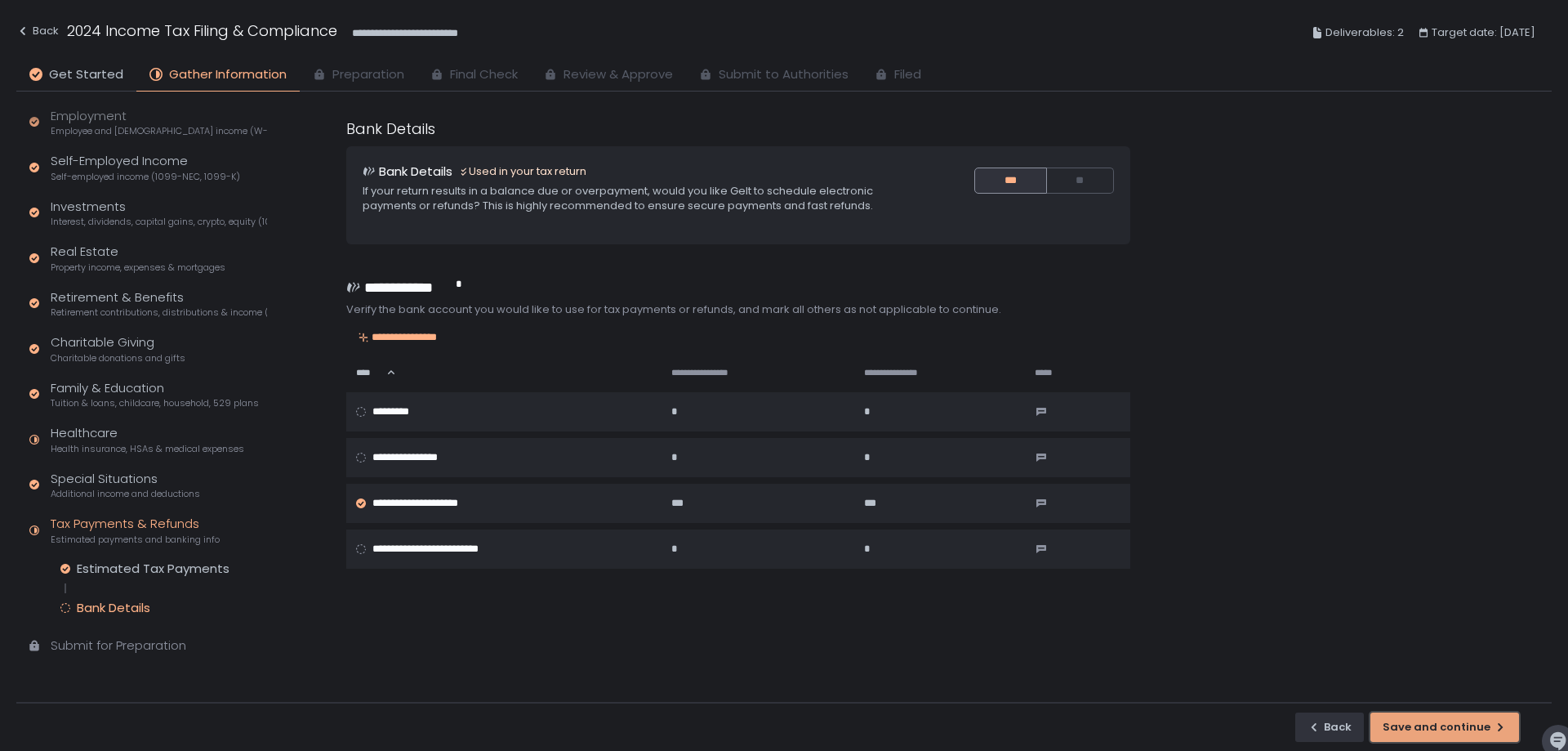
click at [1500, 740] on button "Save and continue" at bounding box center [1445, 727] width 149 height 29
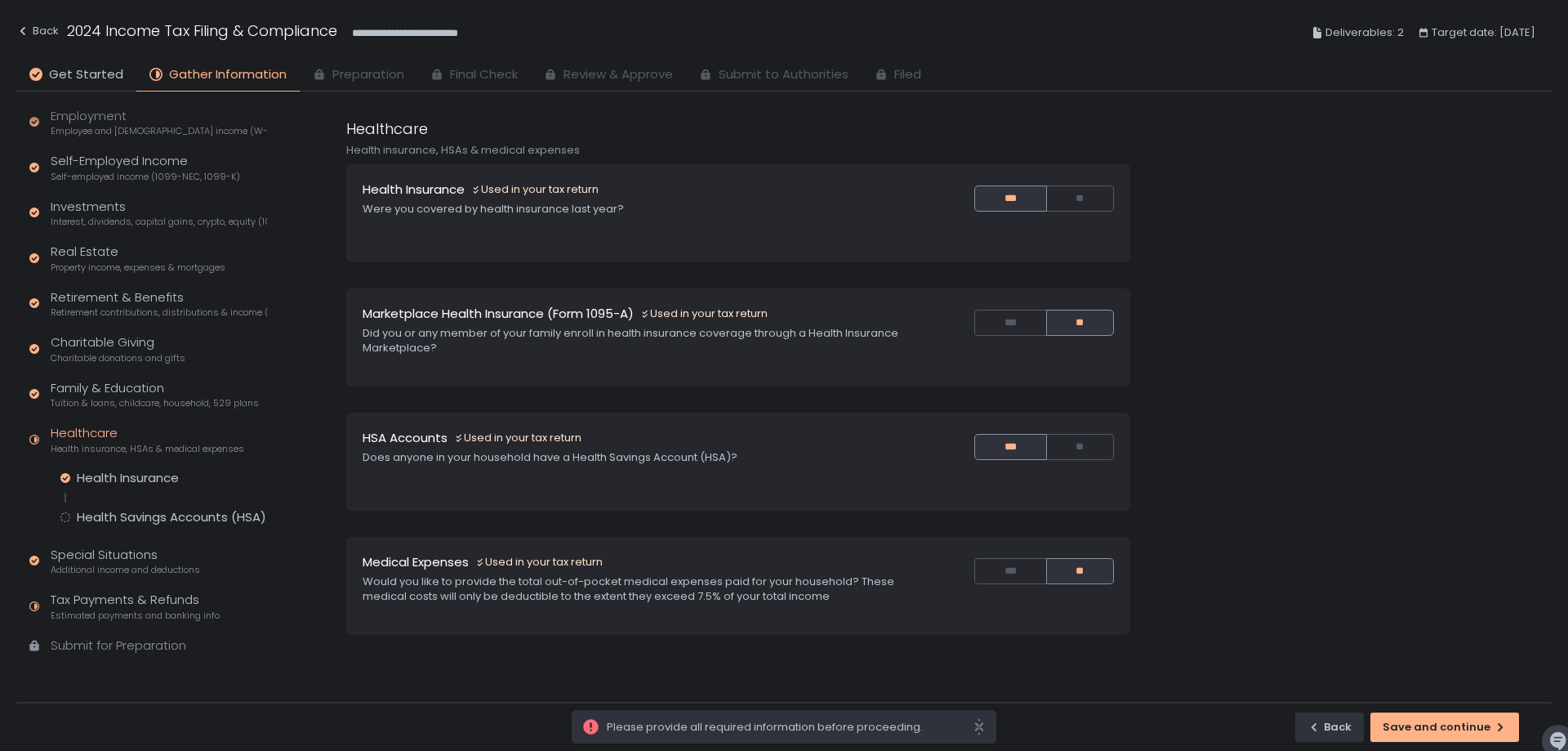
click at [1454, 708] on div "Back Save and continue" at bounding box center [784, 726] width 1535 height 49
click at [1451, 720] on div "Save and continue" at bounding box center [1445, 728] width 124 height 15
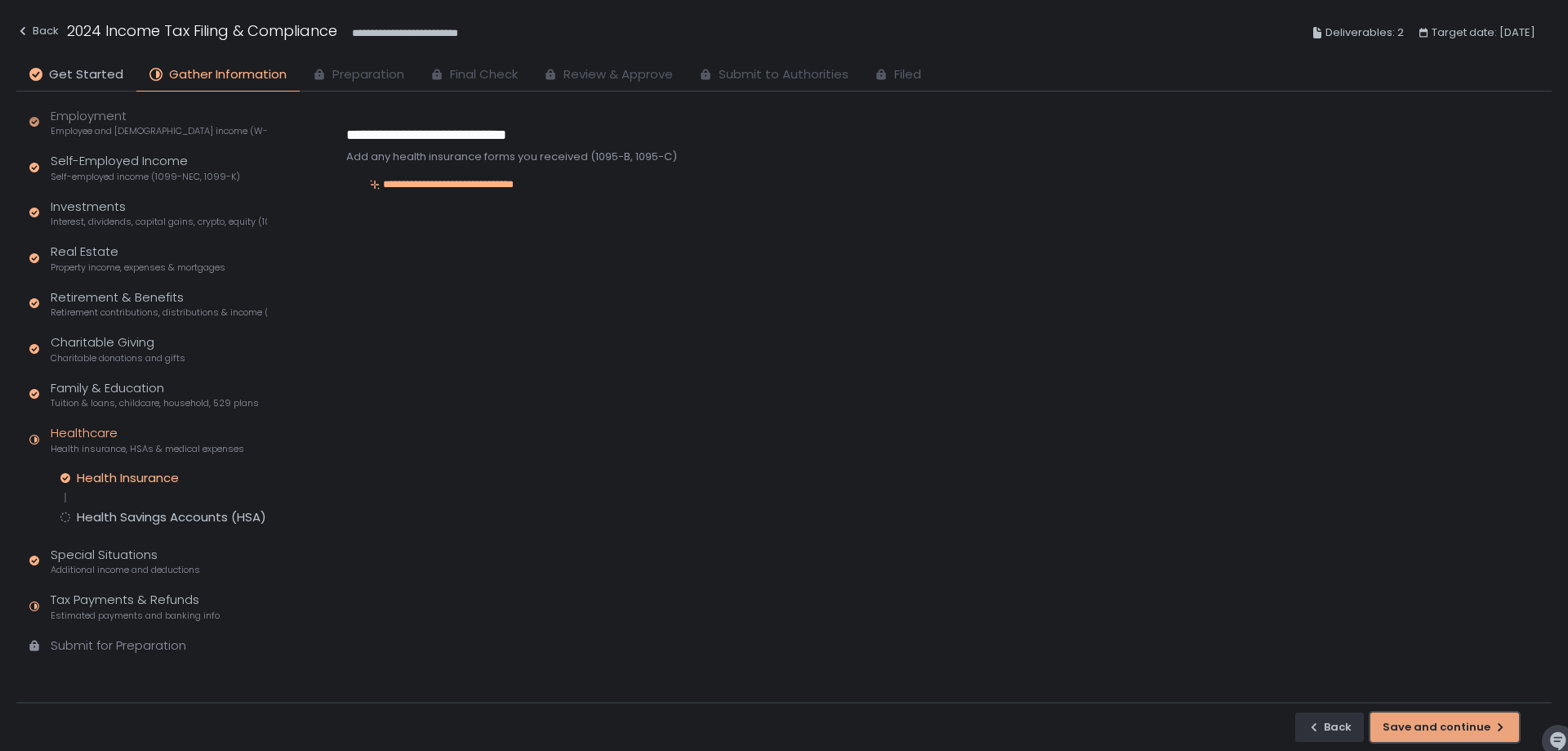
click at [1440, 729] on div "Save and continue" at bounding box center [1445, 728] width 124 height 15
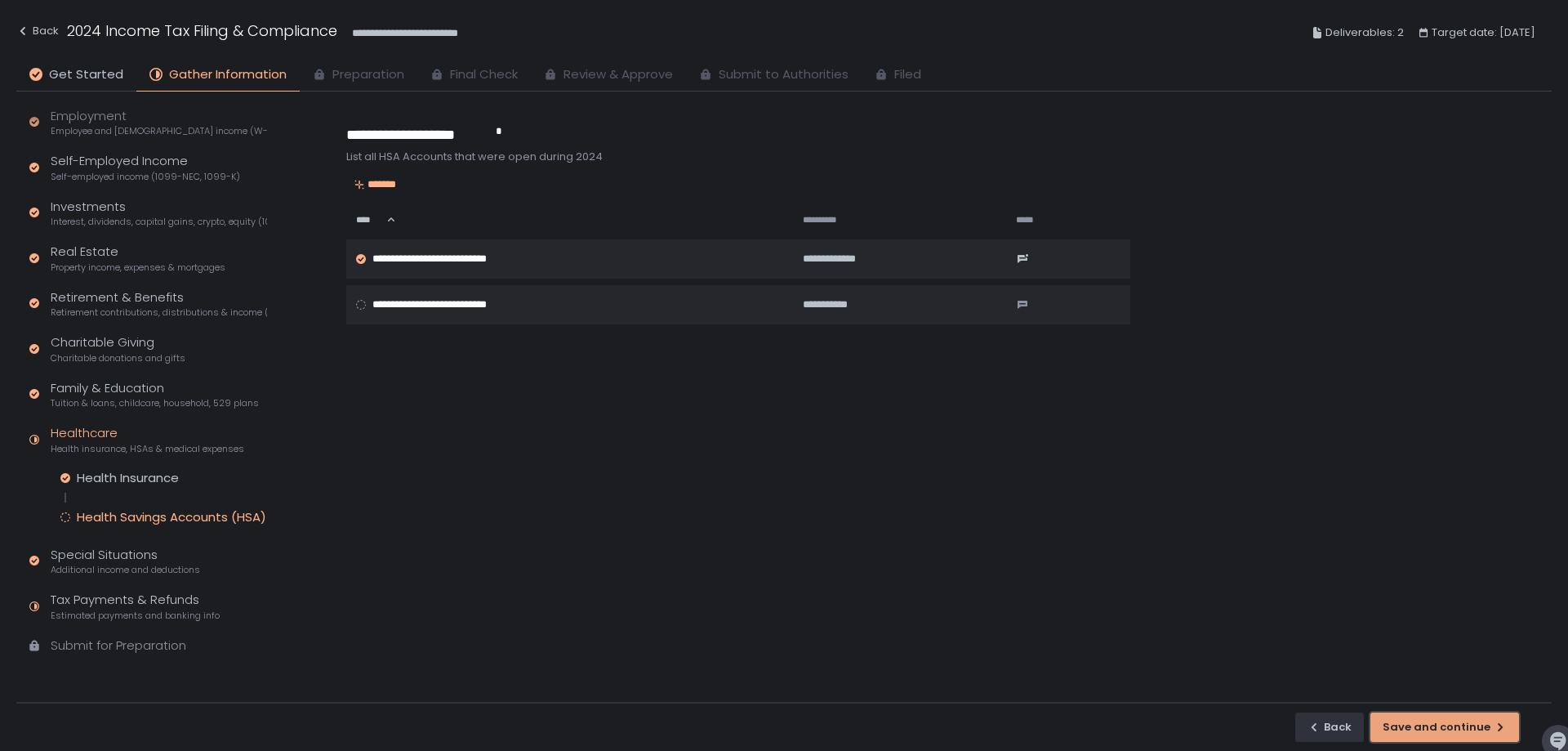
click at [1440, 729] on div "Save and continue" at bounding box center [1445, 728] width 124 height 15
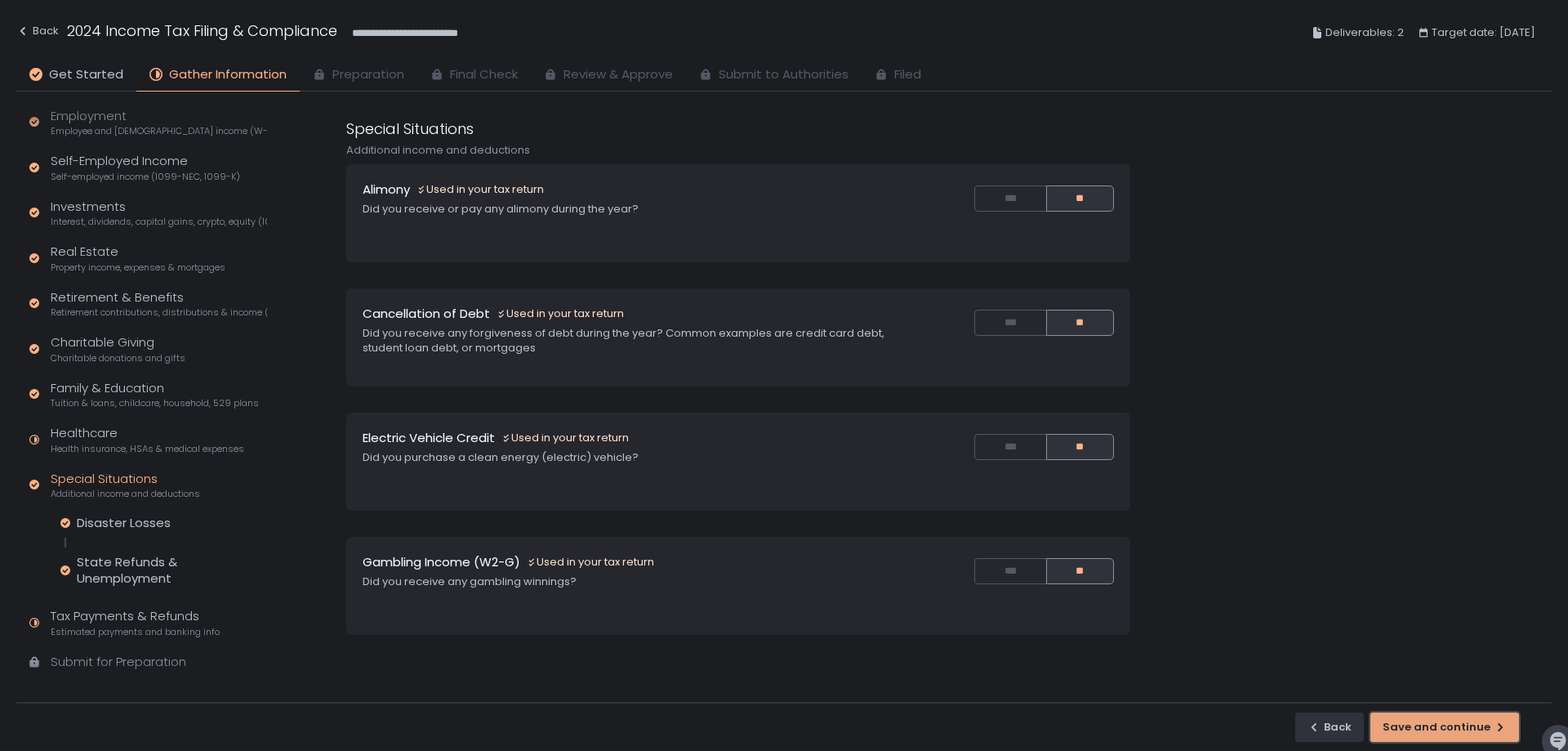
click at [1429, 729] on div "Save and continue" at bounding box center [1445, 728] width 124 height 15
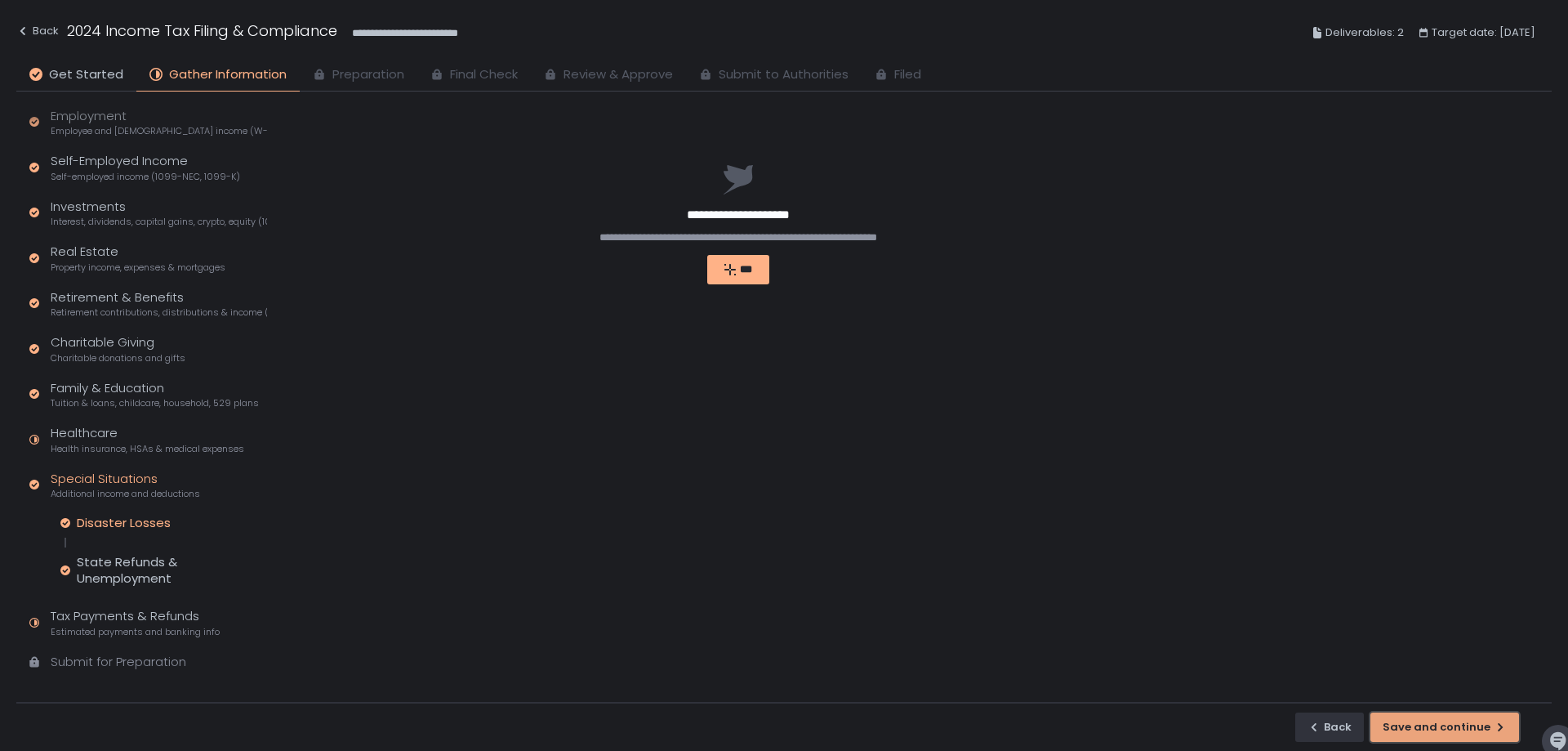
click at [1429, 729] on div "Save and continue" at bounding box center [1445, 728] width 124 height 15
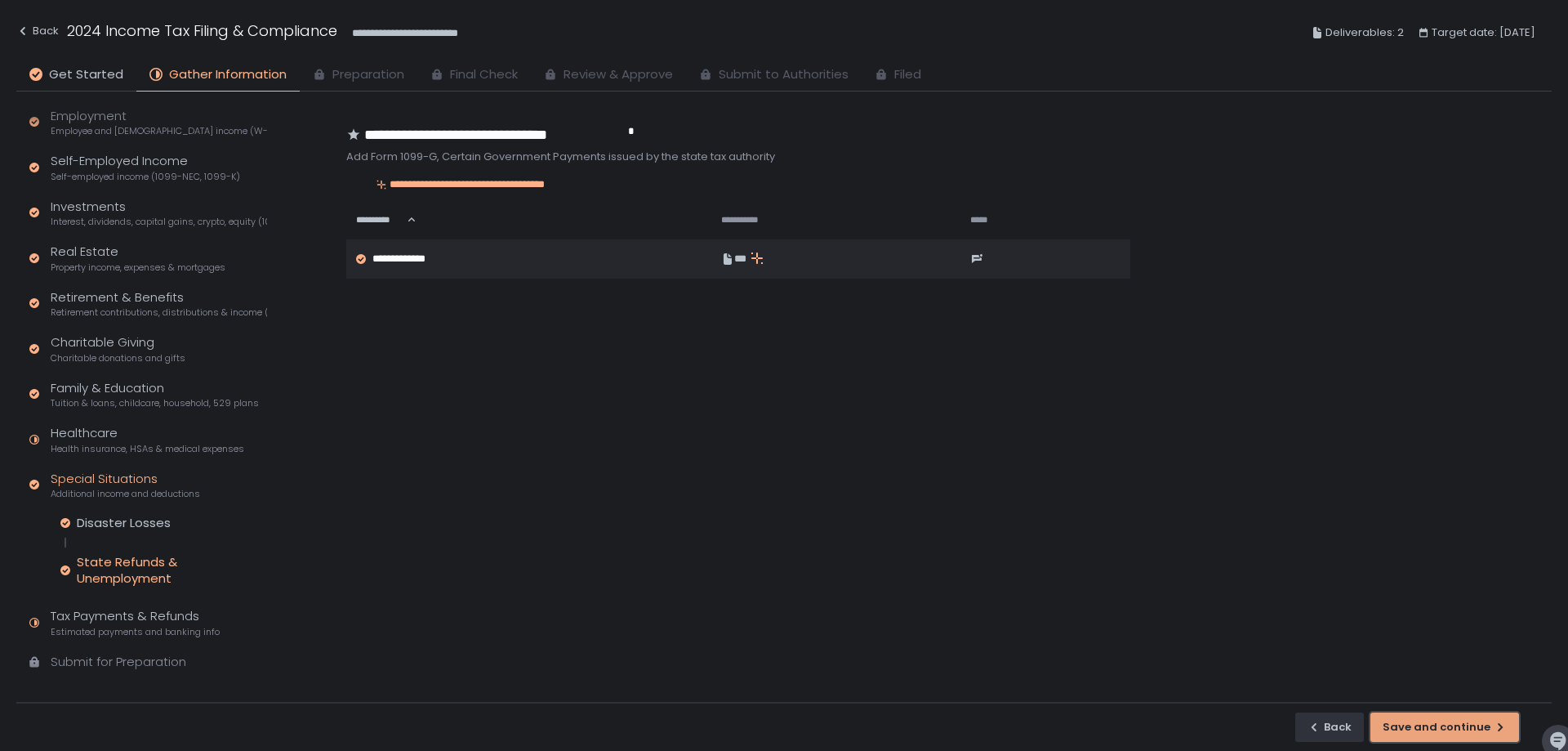
click at [1430, 728] on div "Save and continue" at bounding box center [1445, 728] width 124 height 15
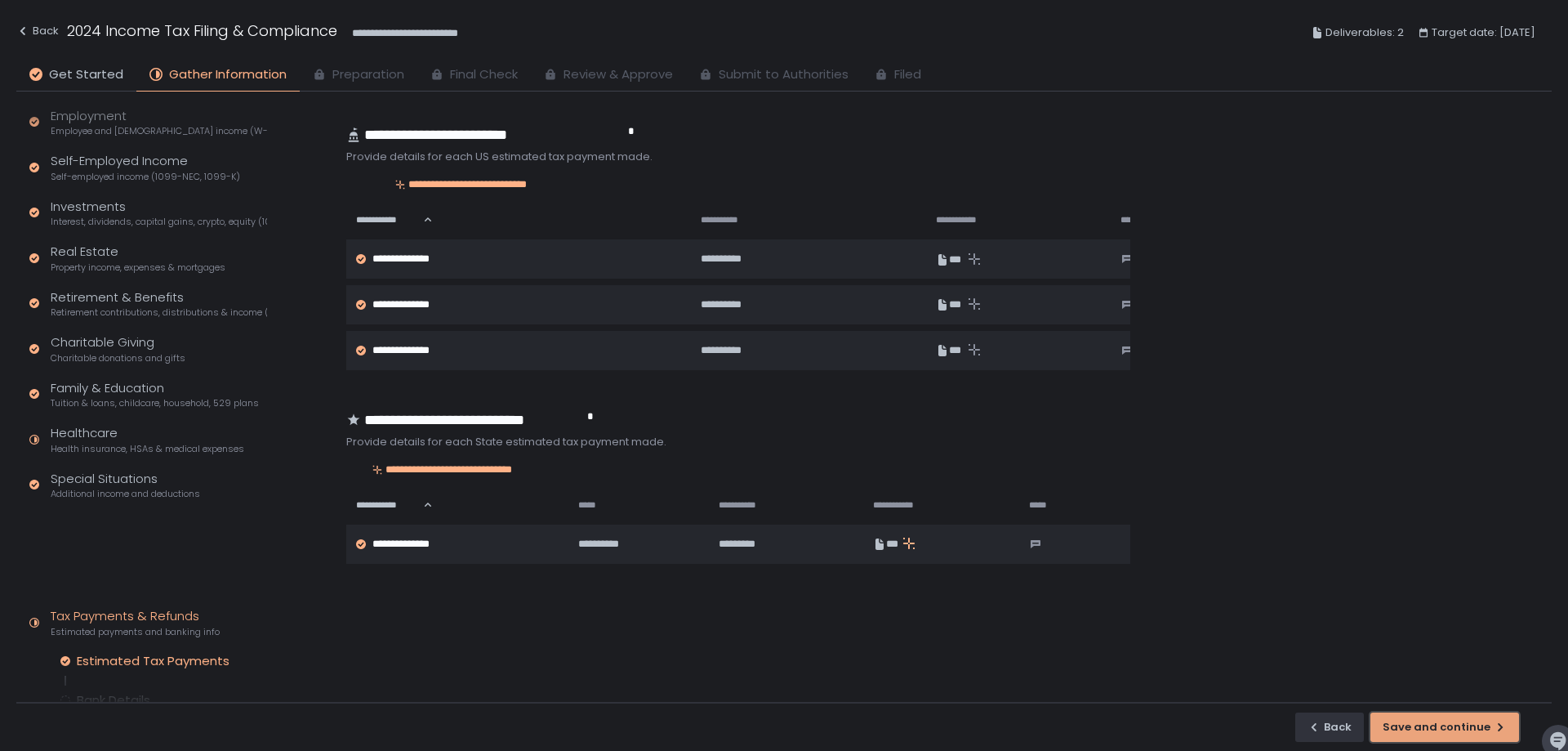
click at [1430, 728] on div "button" at bounding box center [1445, 728] width 147 height 28
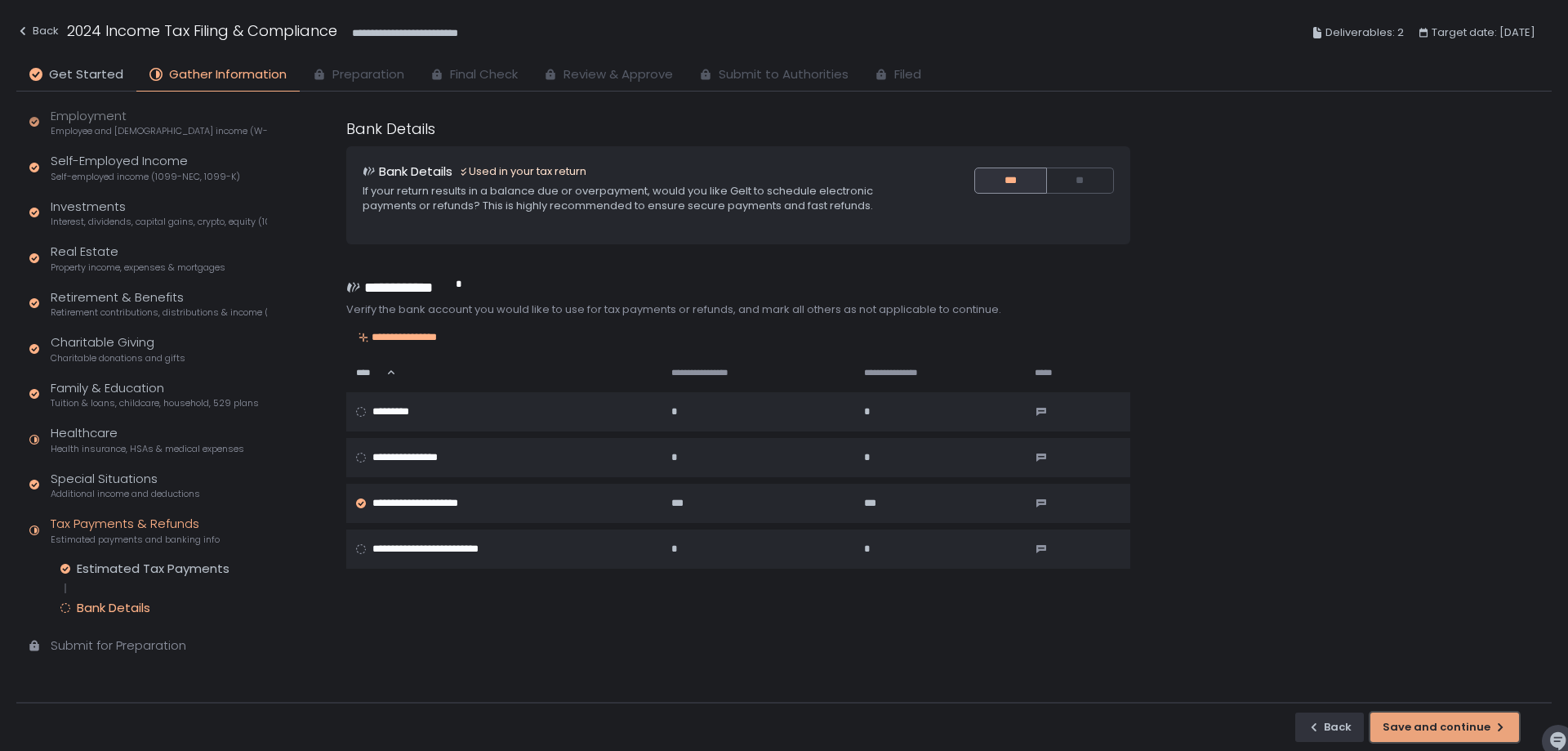
click at [1420, 726] on div "Save and continue" at bounding box center [1445, 728] width 124 height 15
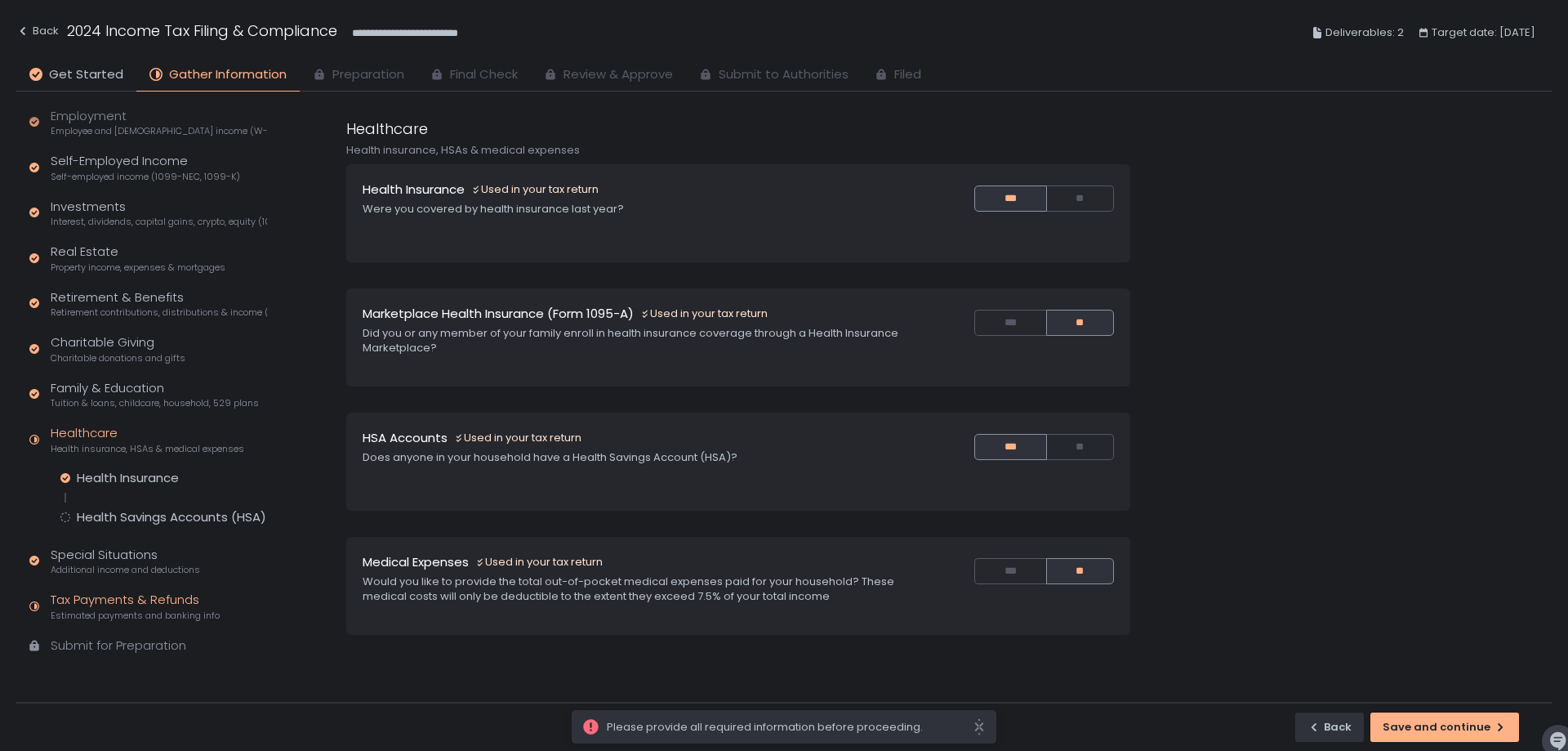
click at [149, 599] on div "Tax Payments & Refunds Estimated payments and banking info" at bounding box center [135, 606] width 169 height 31
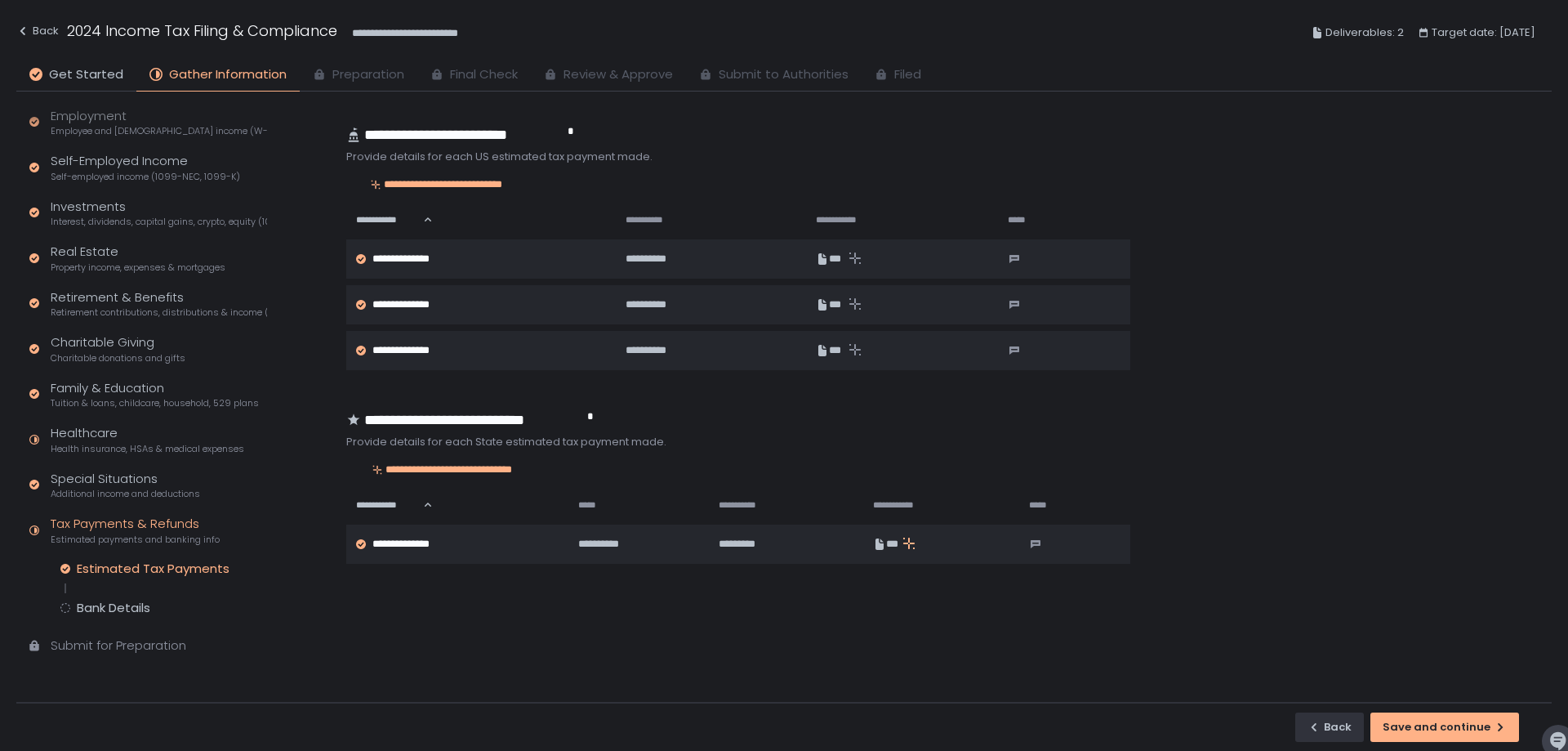
click at [126, 593] on div "Estimated Tax Payments Bank Details" at bounding box center [164, 587] width 207 height 55
click at [124, 598] on div "Estimated Tax Payments Bank Details" at bounding box center [164, 587] width 207 height 55
click at [124, 599] on div "Bank Details" at bounding box center [113, 607] width 74 height 16
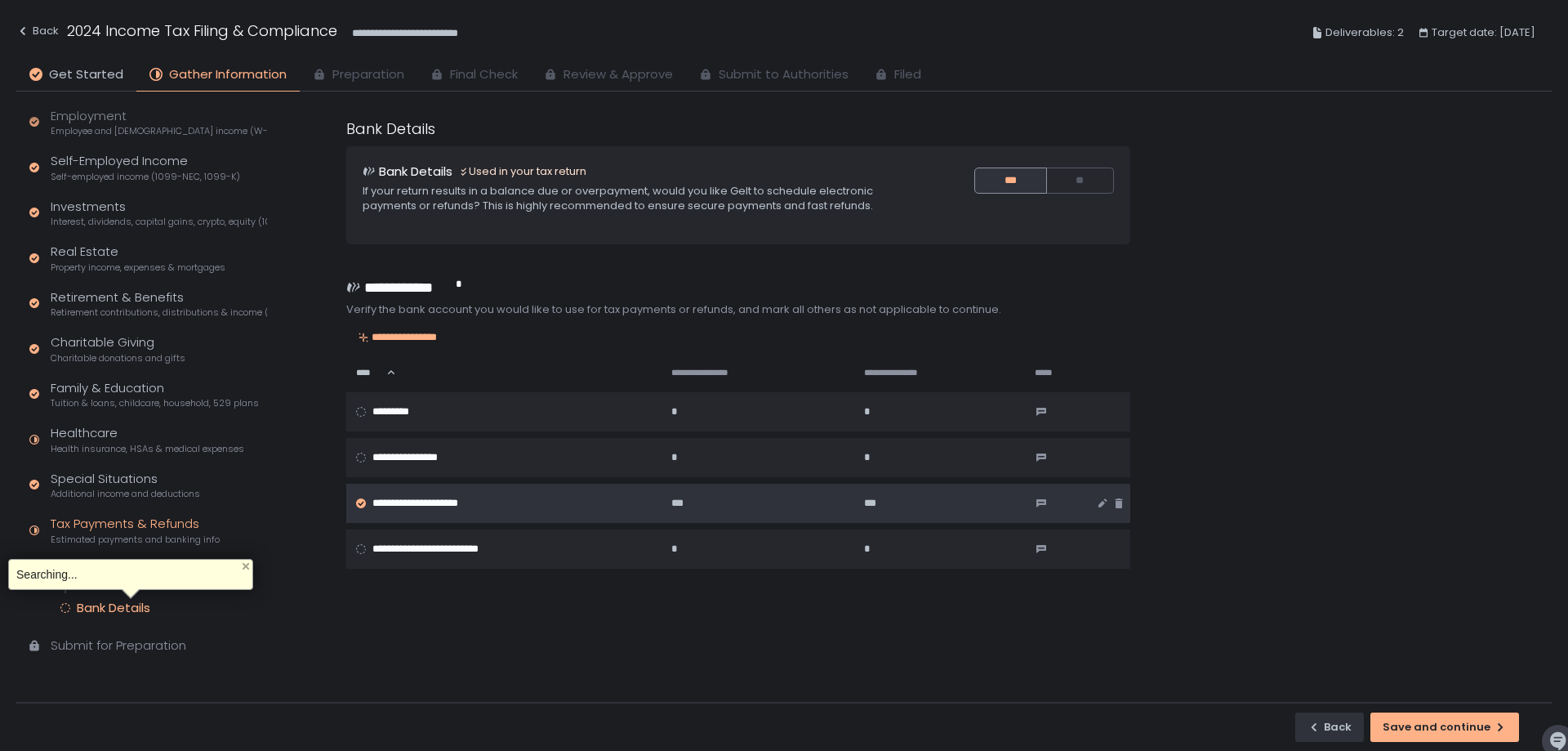
click at [563, 490] on td "**********" at bounding box center [503, 503] width 315 height 39
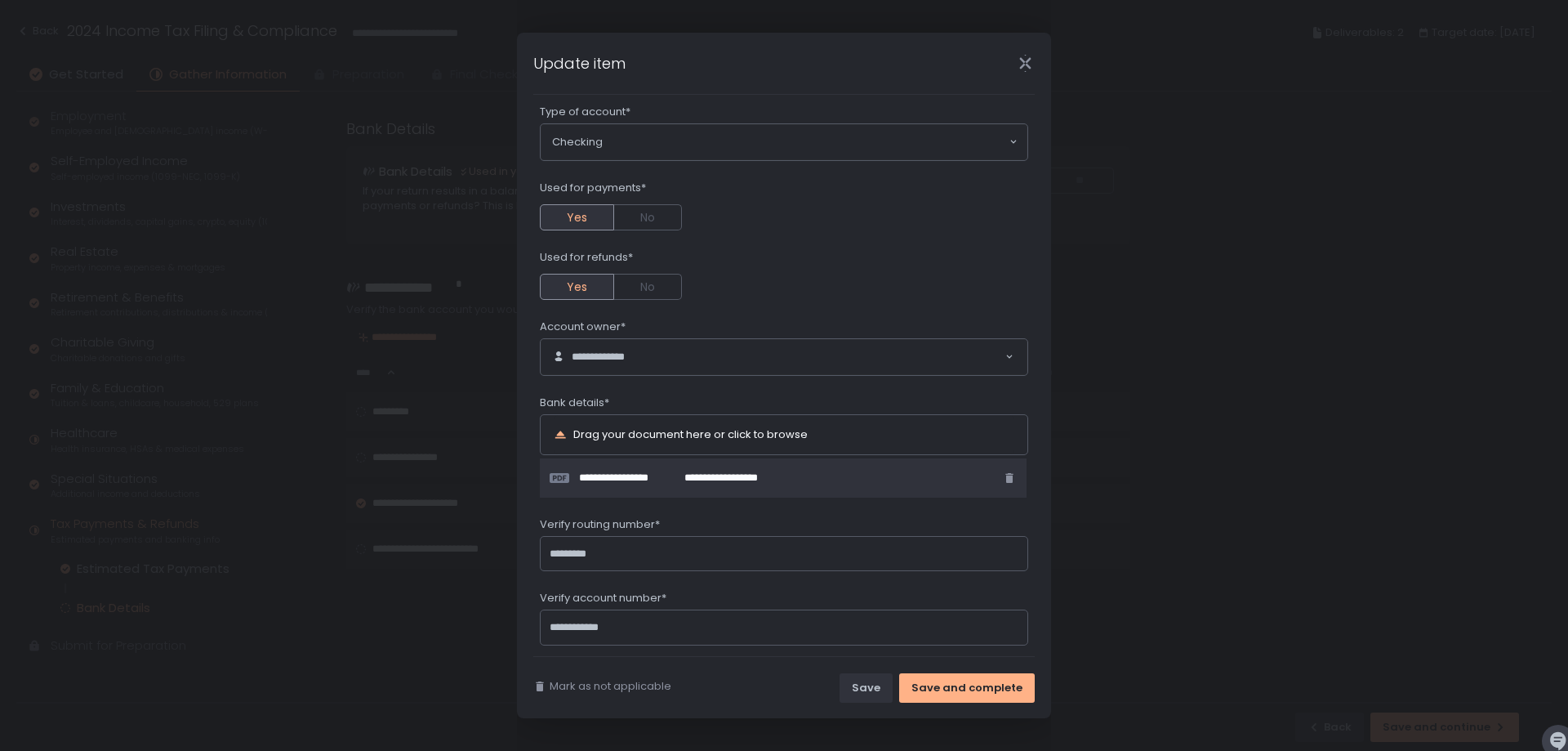
scroll to position [174, 0]
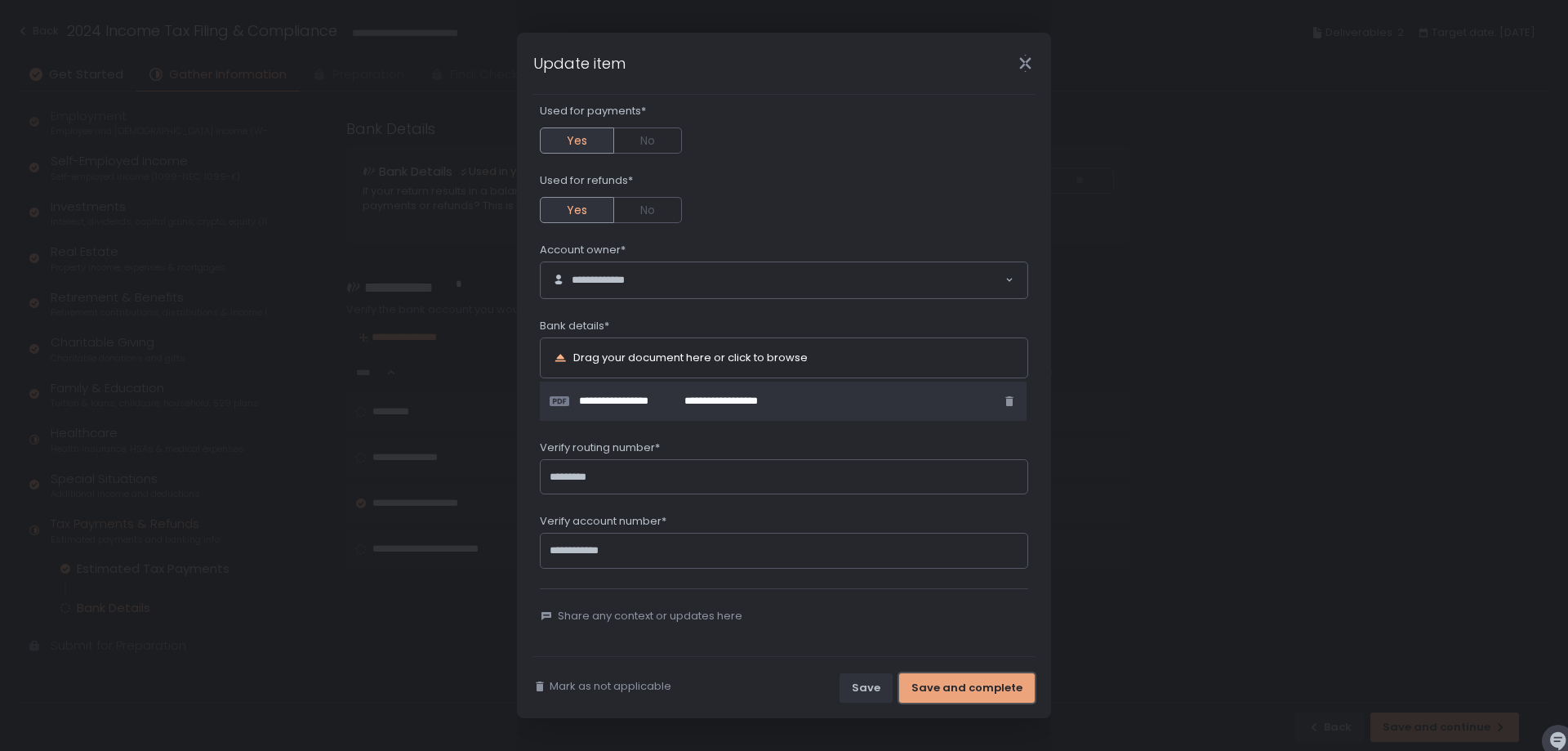
click at [961, 690] on div "Save and complete" at bounding box center [967, 688] width 111 height 15
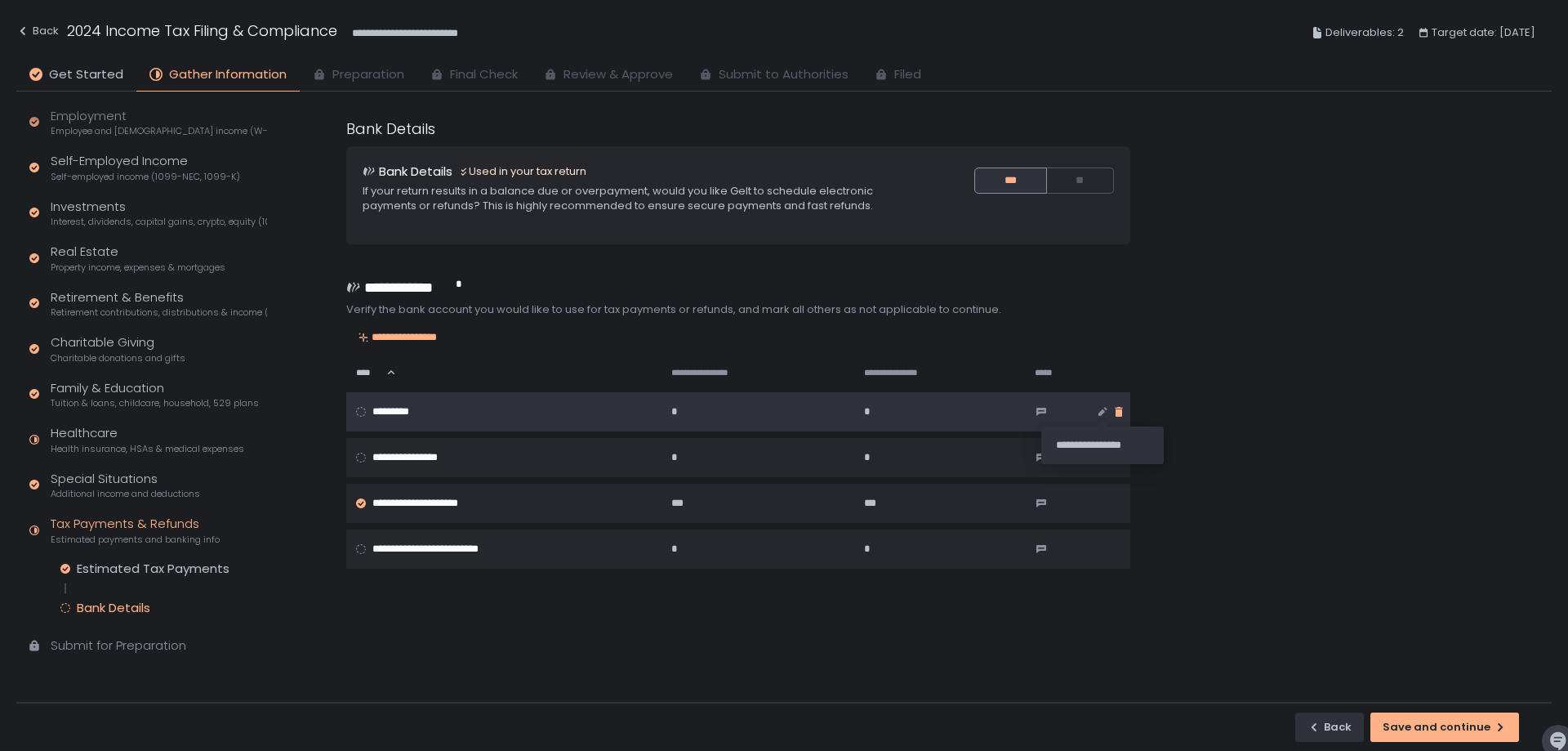
click at [1113, 415] on icon "button" at bounding box center [1119, 412] width 13 height 13
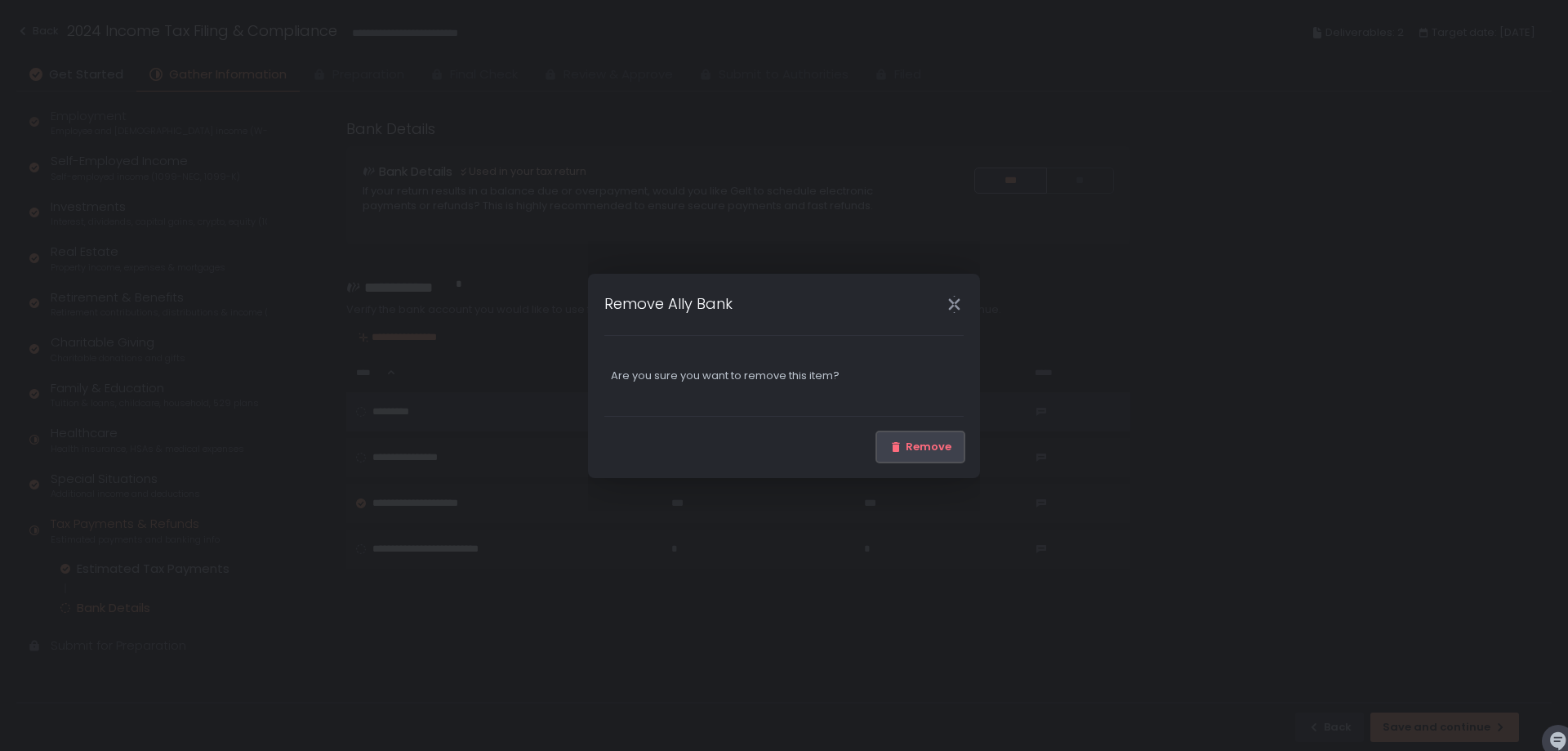
drag, startPoint x: 913, startPoint y: 457, endPoint x: 1010, endPoint y: 456, distance: 97.0
click at [914, 457] on button "Remove" at bounding box center [920, 446] width 87 height 29
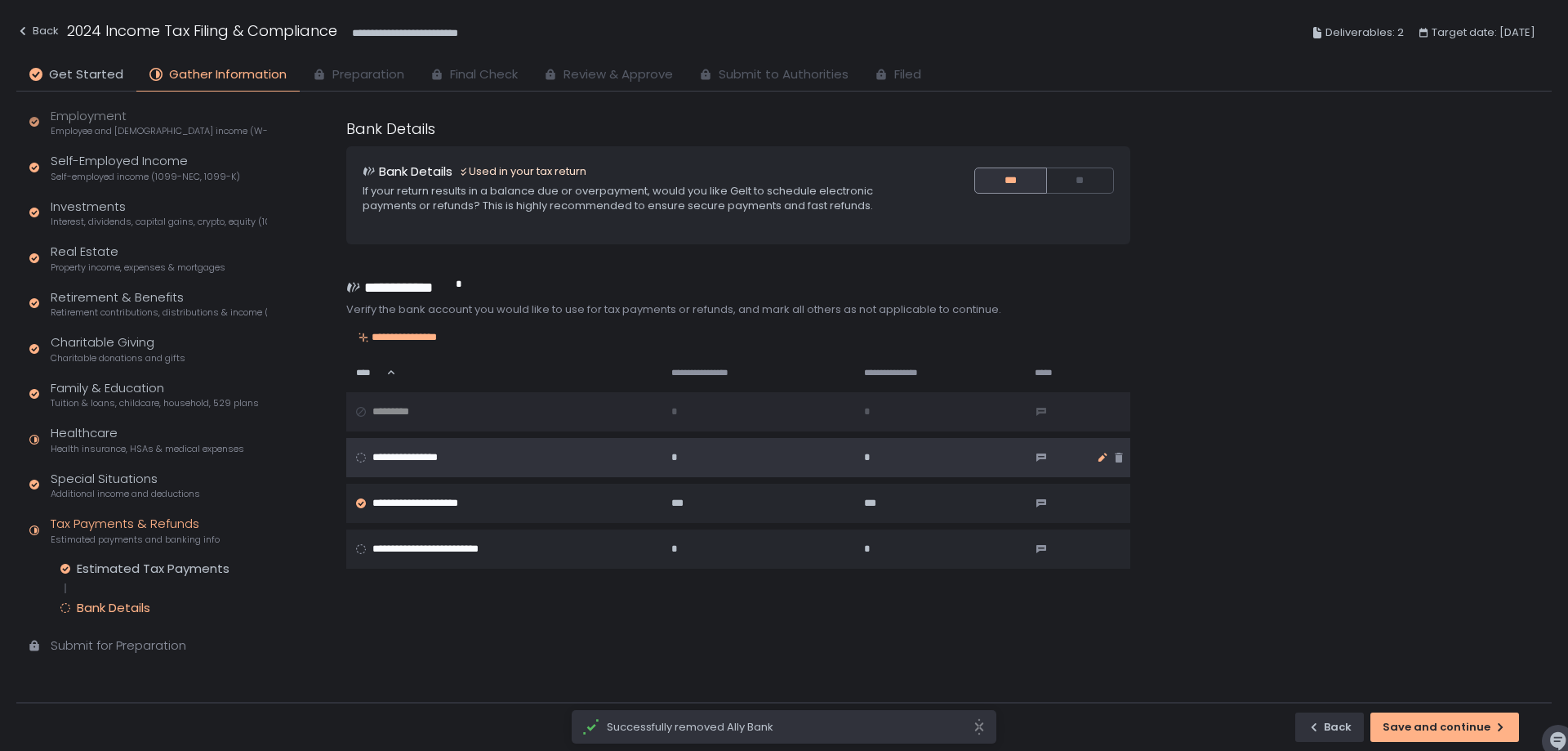
click at [1096, 452] on icon "button" at bounding box center [1102, 457] width 13 height 13
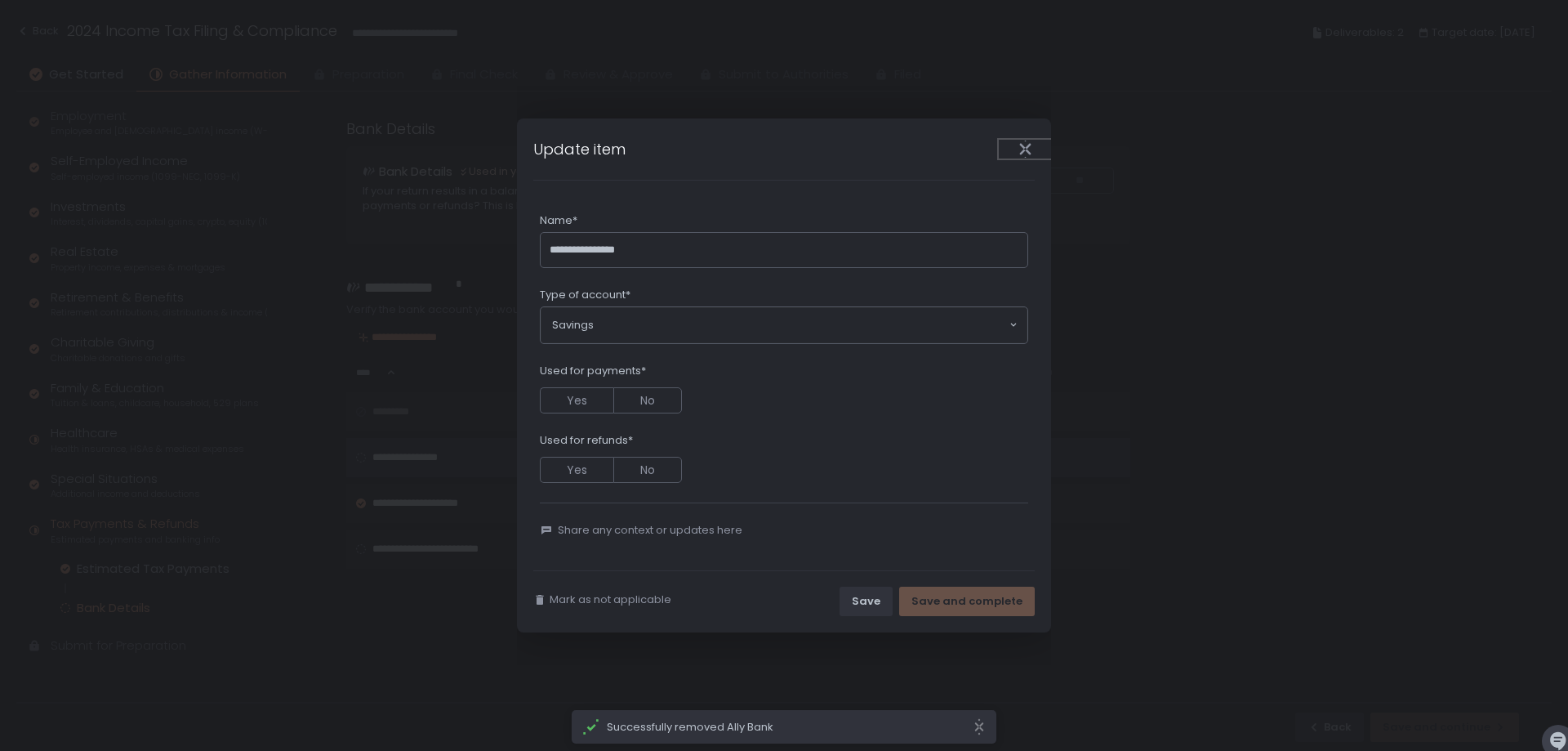
click at [1018, 139] on button "Close" at bounding box center [1025, 149] width 52 height 19
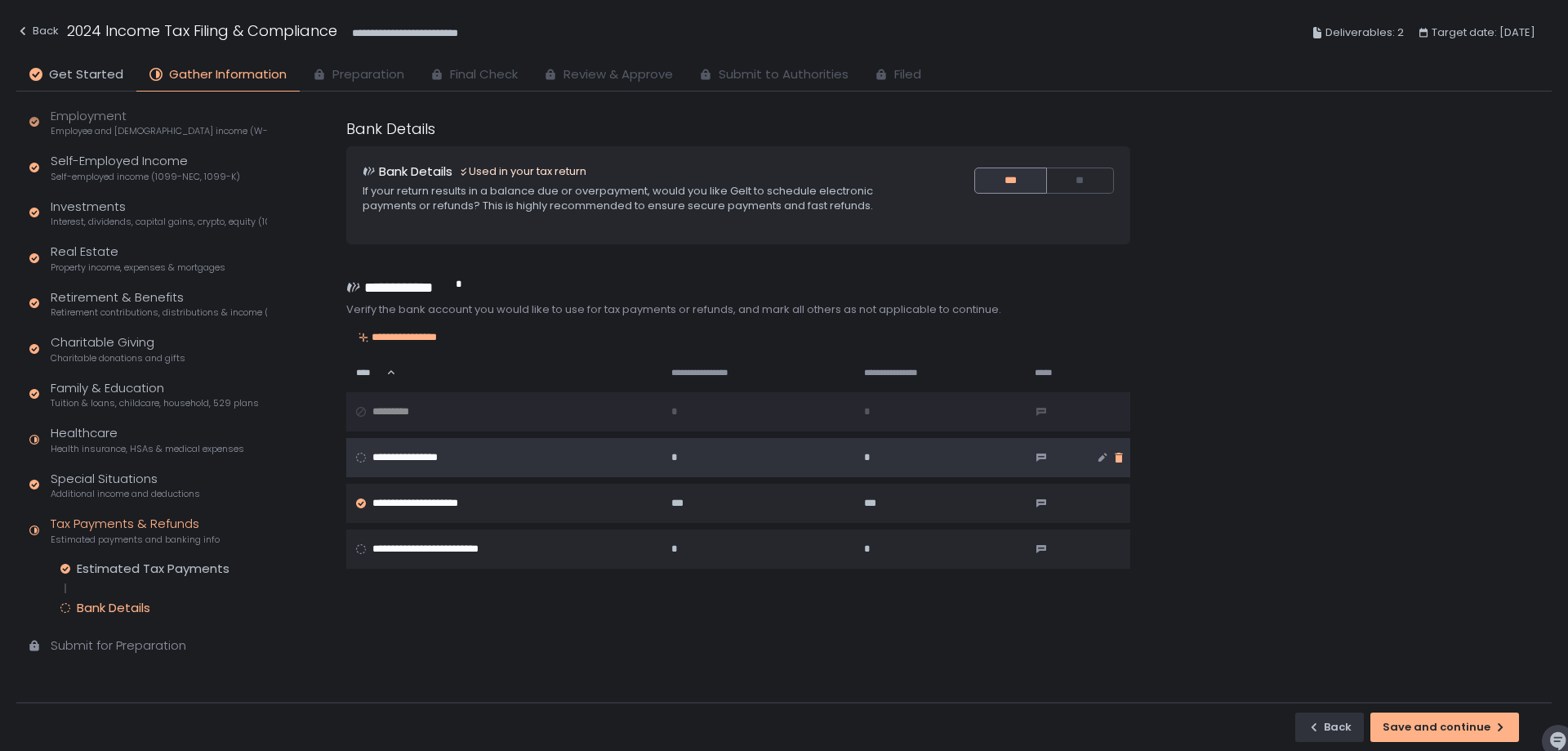
click at [1115, 459] on icon "button" at bounding box center [1119, 457] width 7 height 9
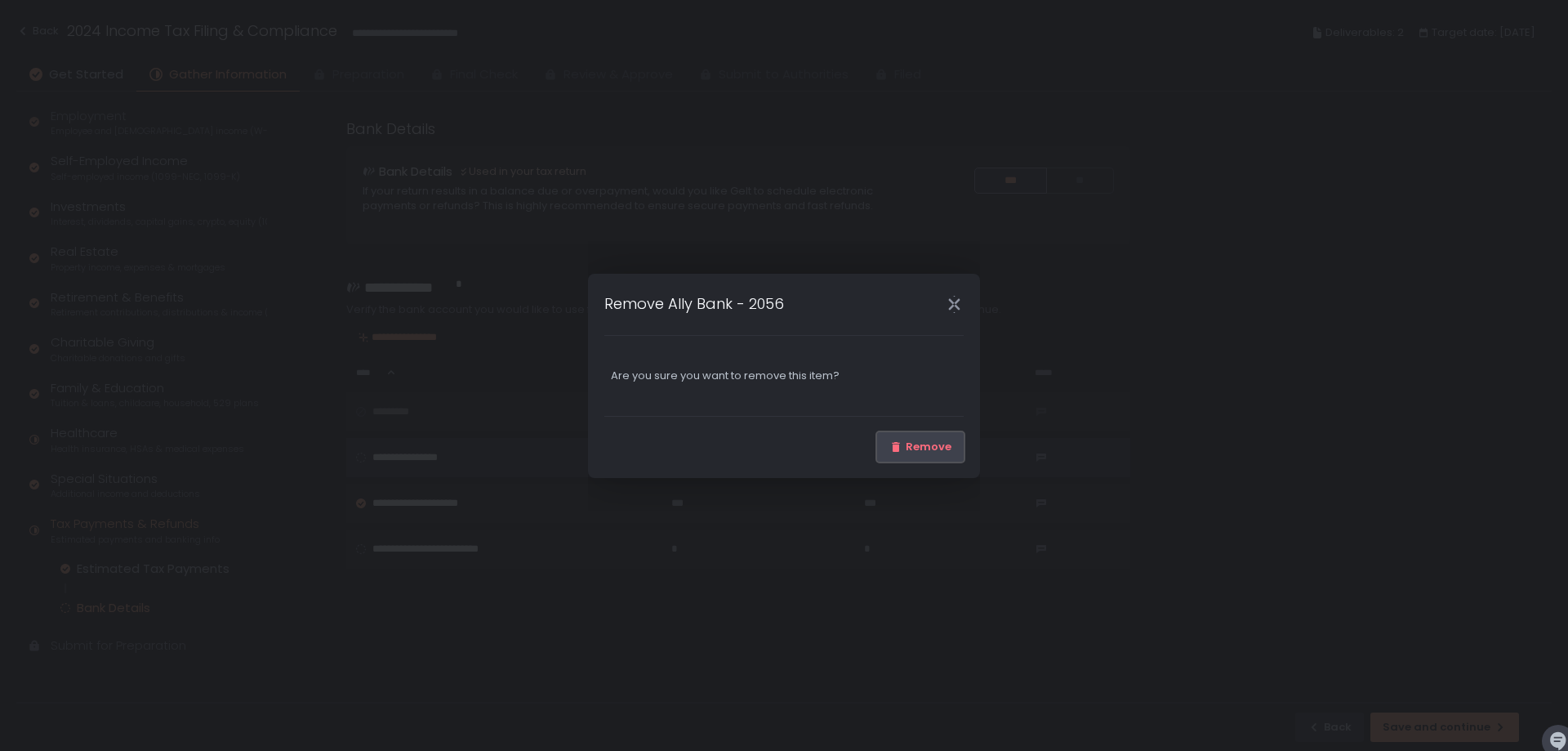
click at [906, 449] on div "Remove" at bounding box center [920, 447] width 62 height 15
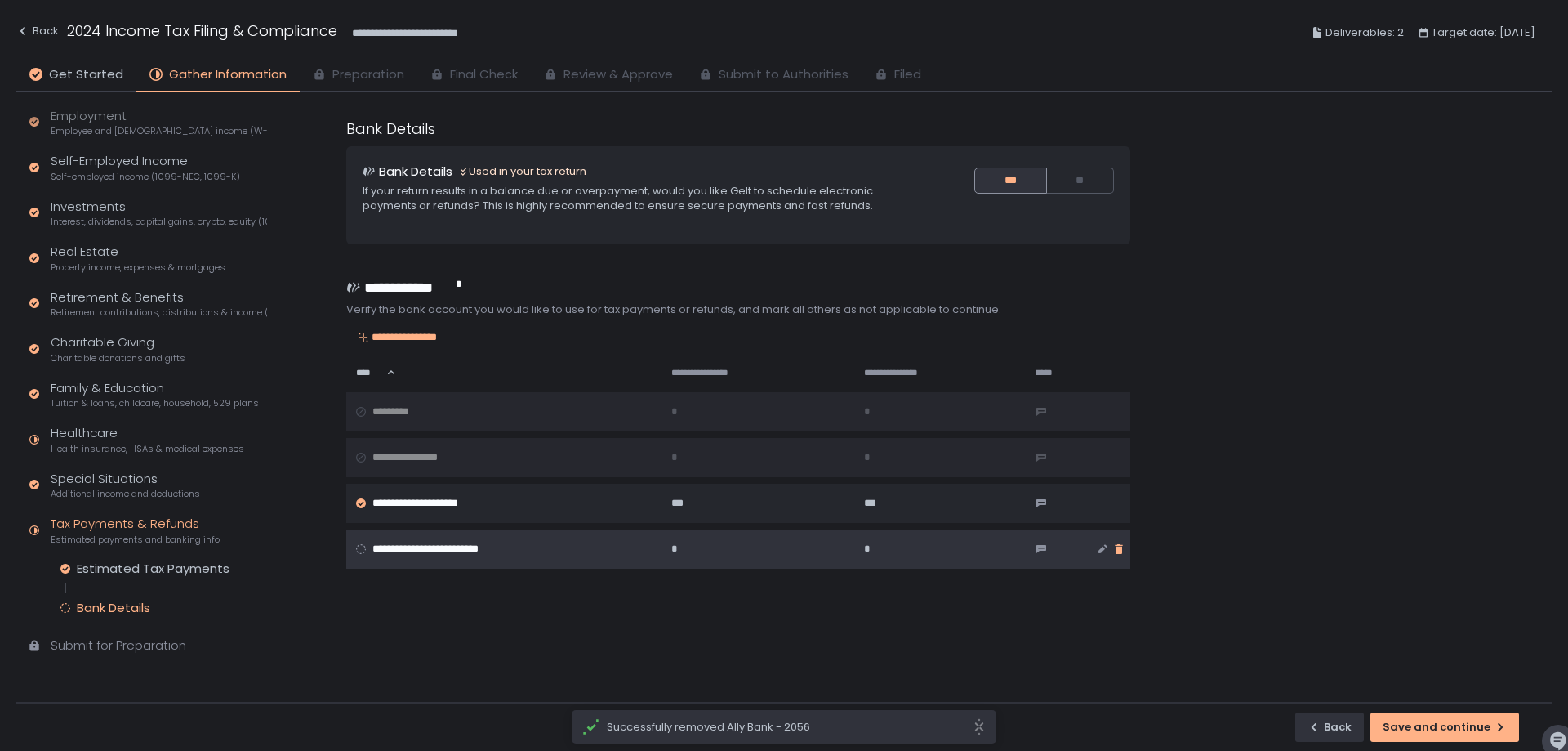
click at [1113, 551] on icon "button" at bounding box center [1119, 549] width 13 height 13
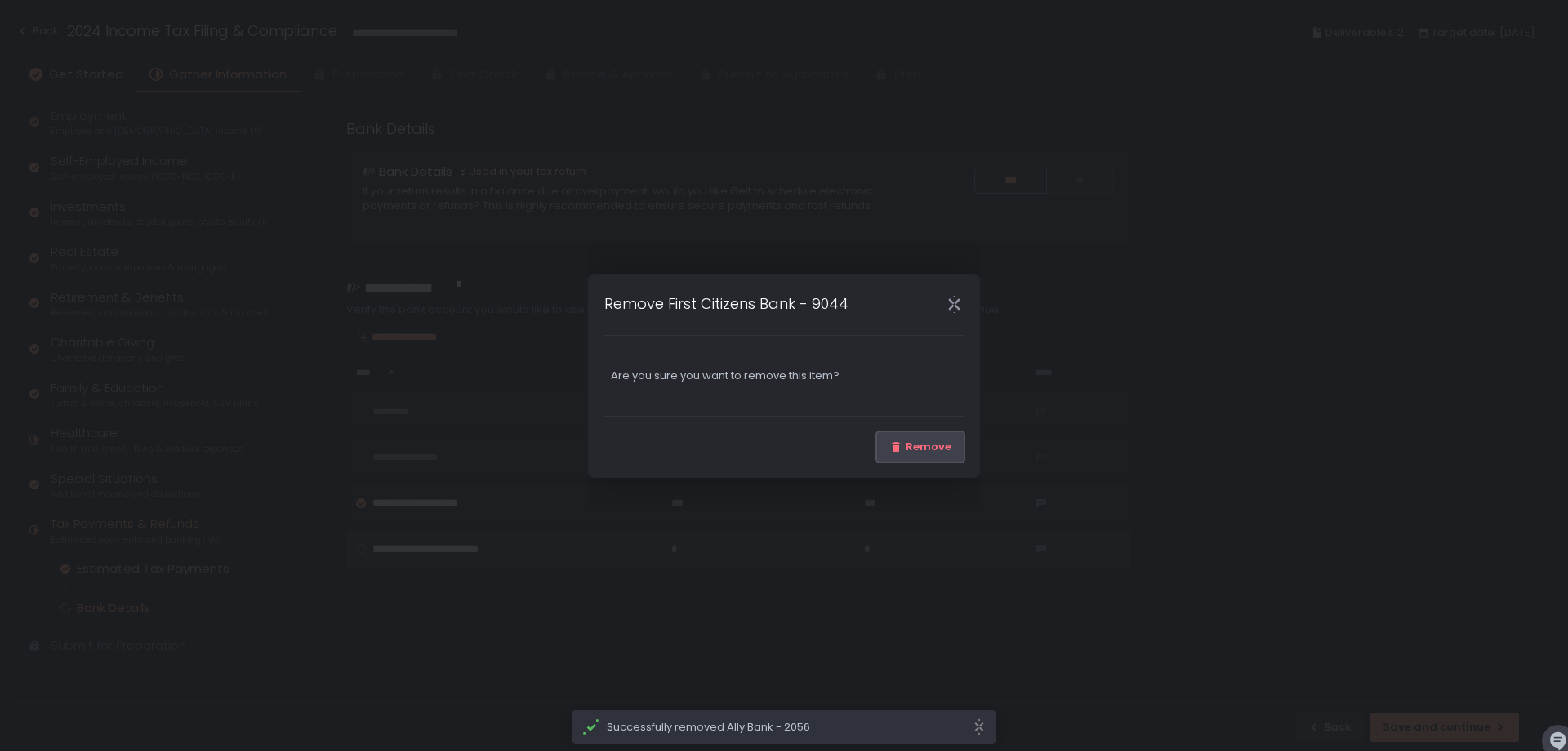
click at [945, 443] on div "Remove" at bounding box center [920, 447] width 62 height 15
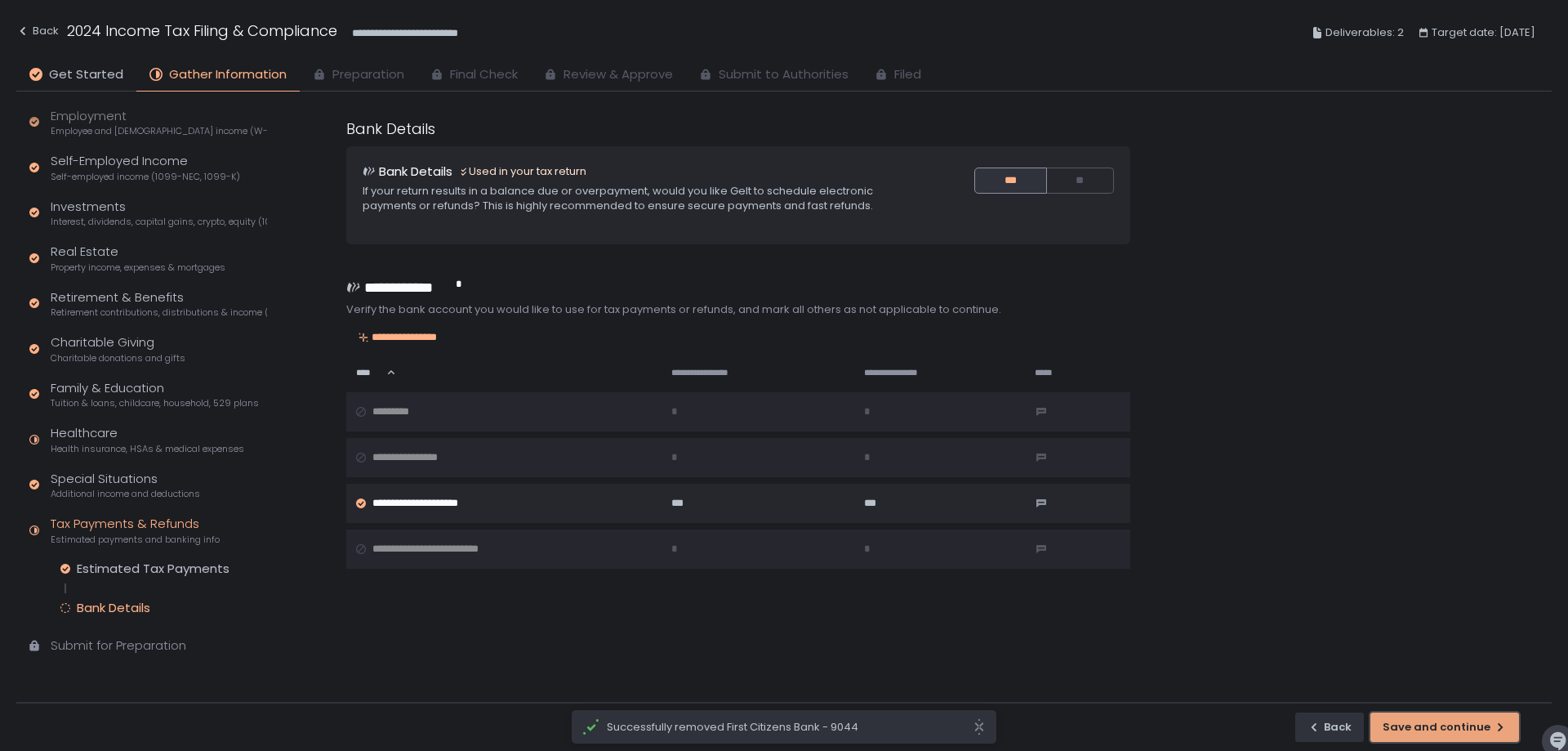
click at [1445, 713] on button "Save and continue" at bounding box center [1445, 727] width 149 height 29
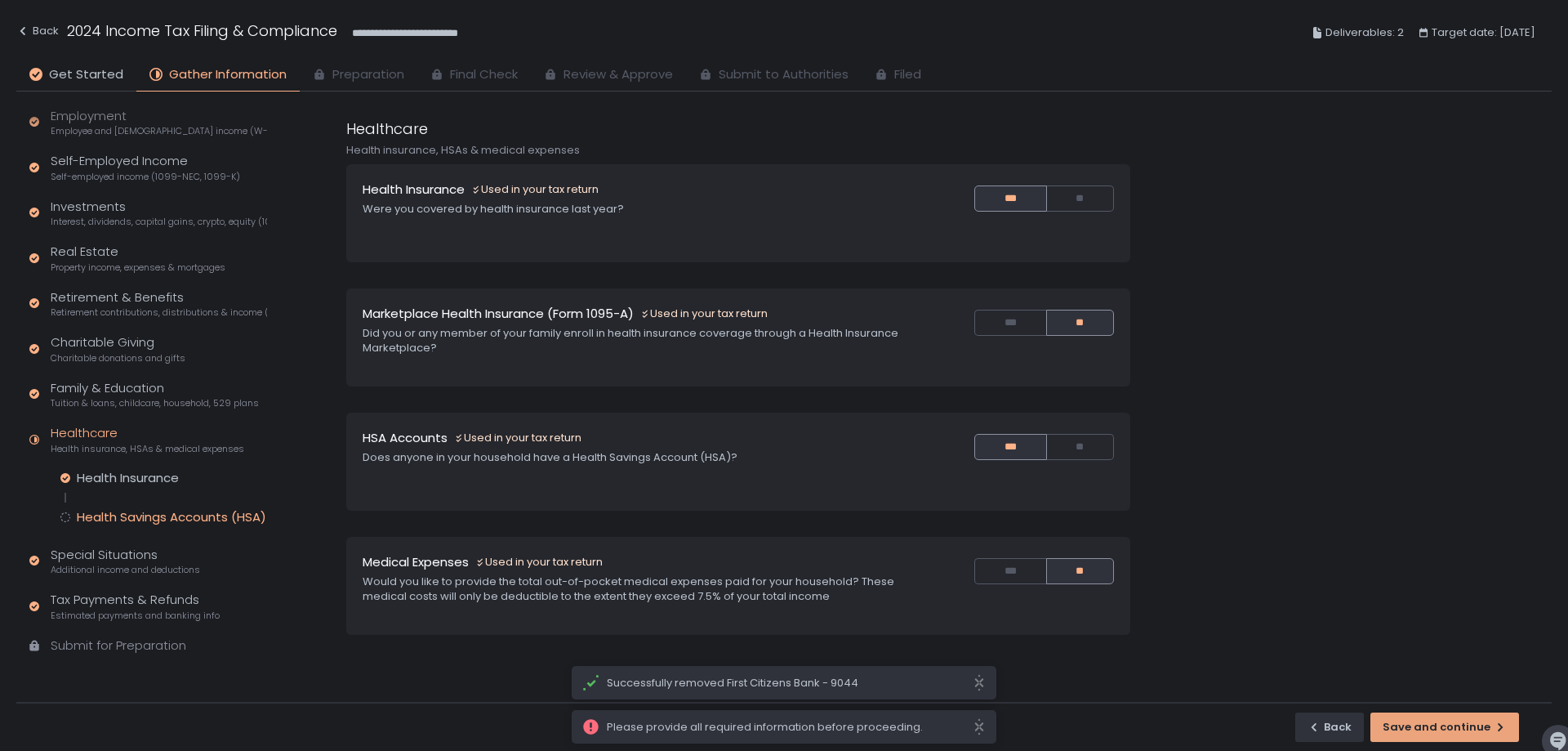
click at [202, 522] on div "Health Savings Accounts (HSA)" at bounding box center [171, 516] width 190 height 16
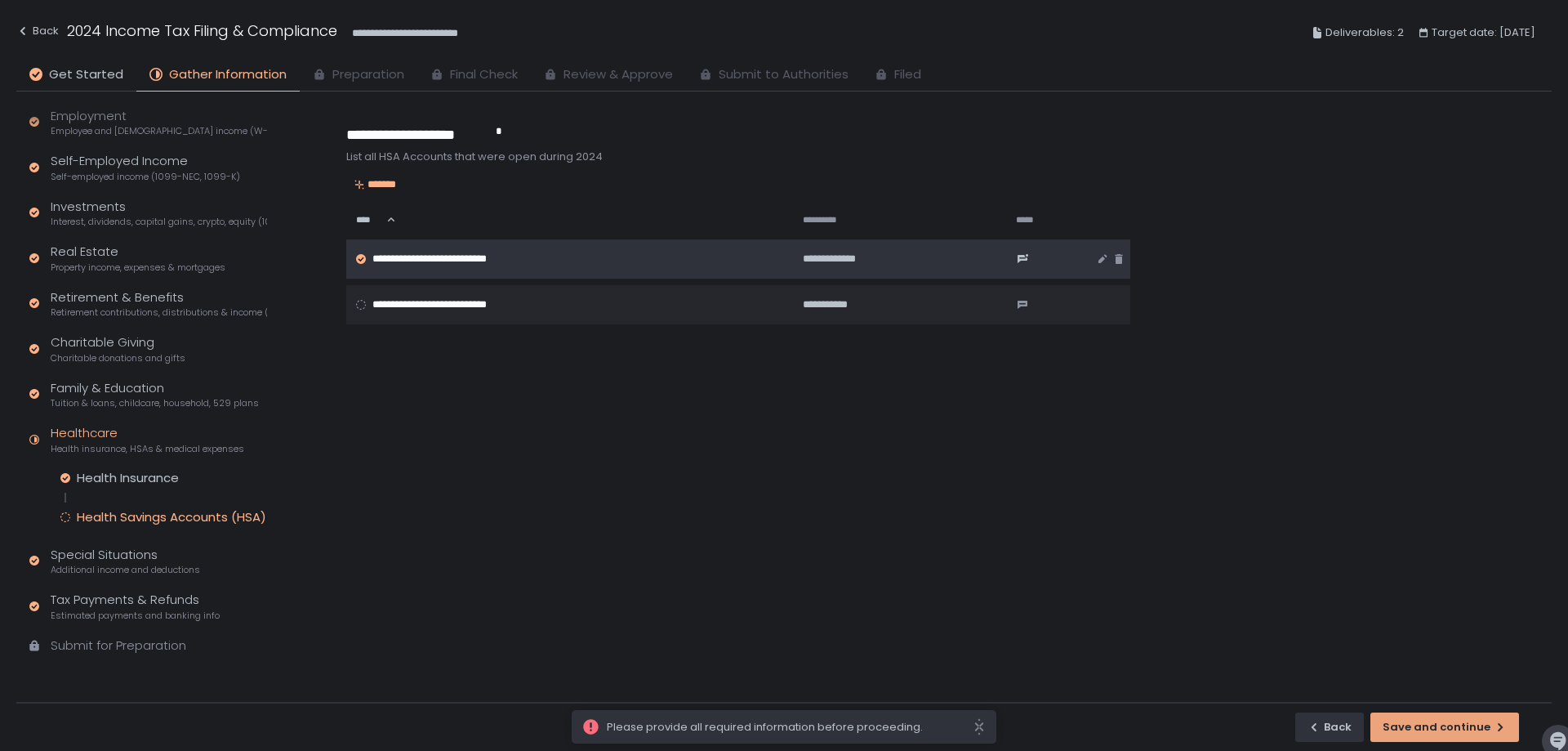
click at [918, 255] on div "**********" at bounding box center [897, 259] width 187 height 15
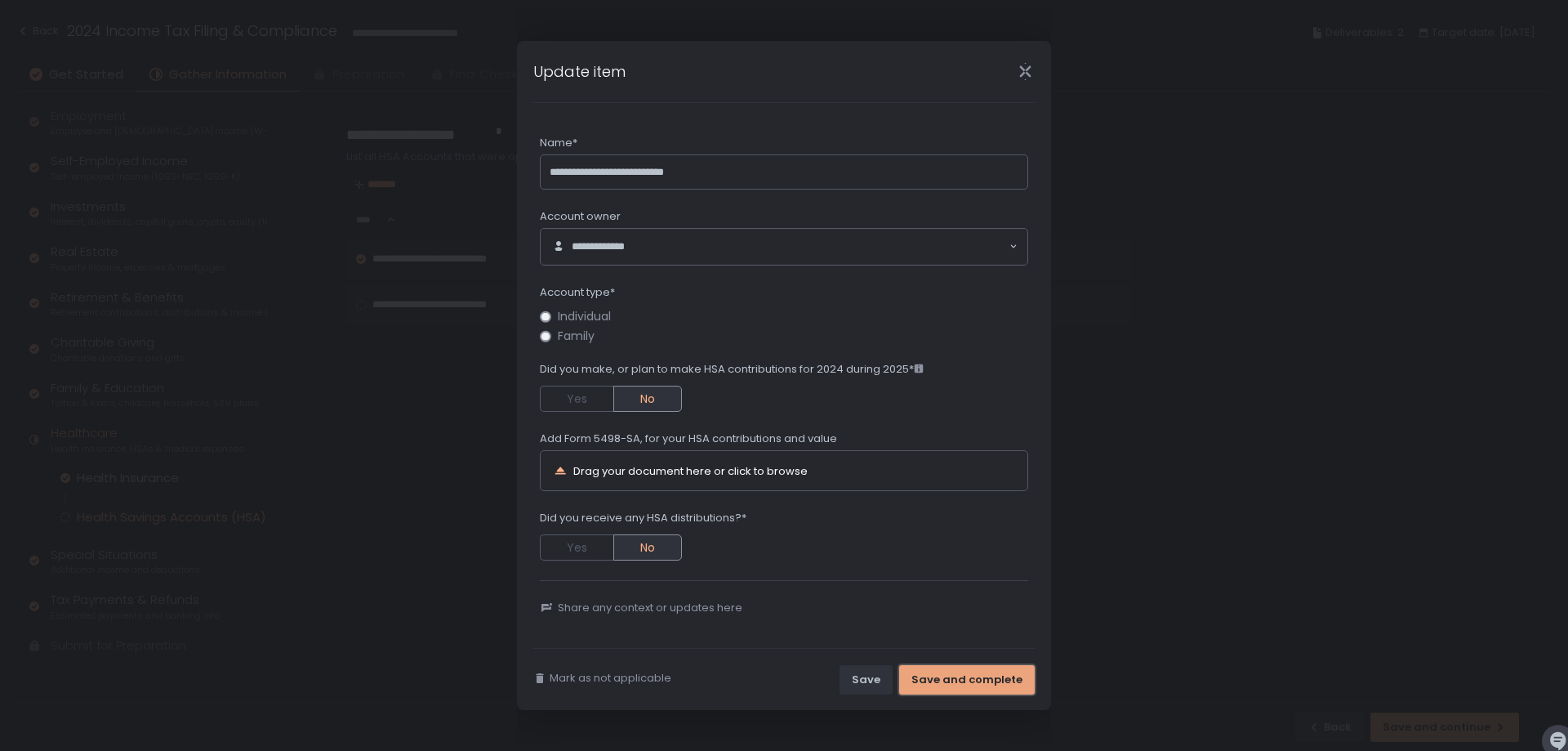
click at [939, 676] on div "Save and complete" at bounding box center [967, 680] width 111 height 15
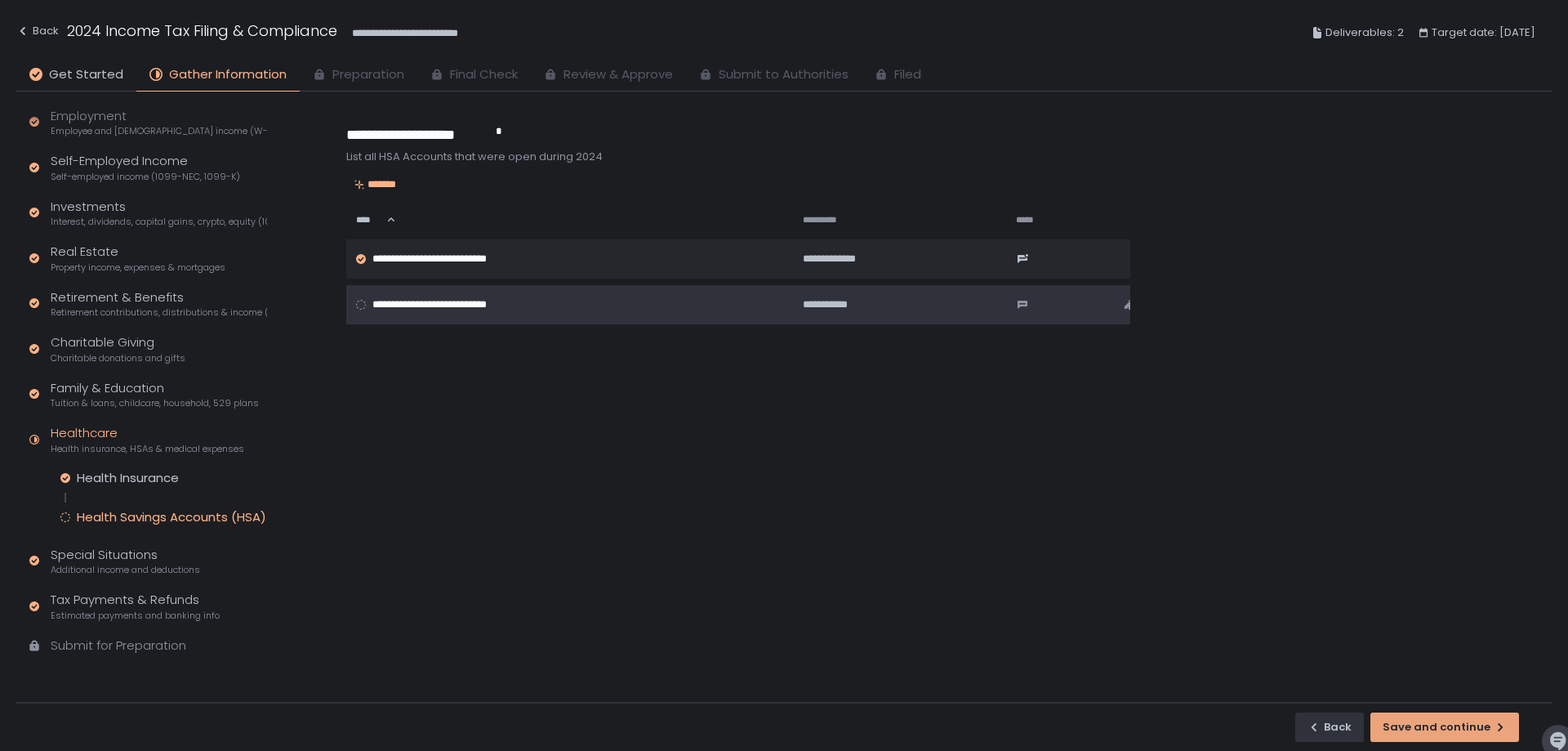
click at [656, 304] on div "**********" at bounding box center [563, 305] width 413 height 15
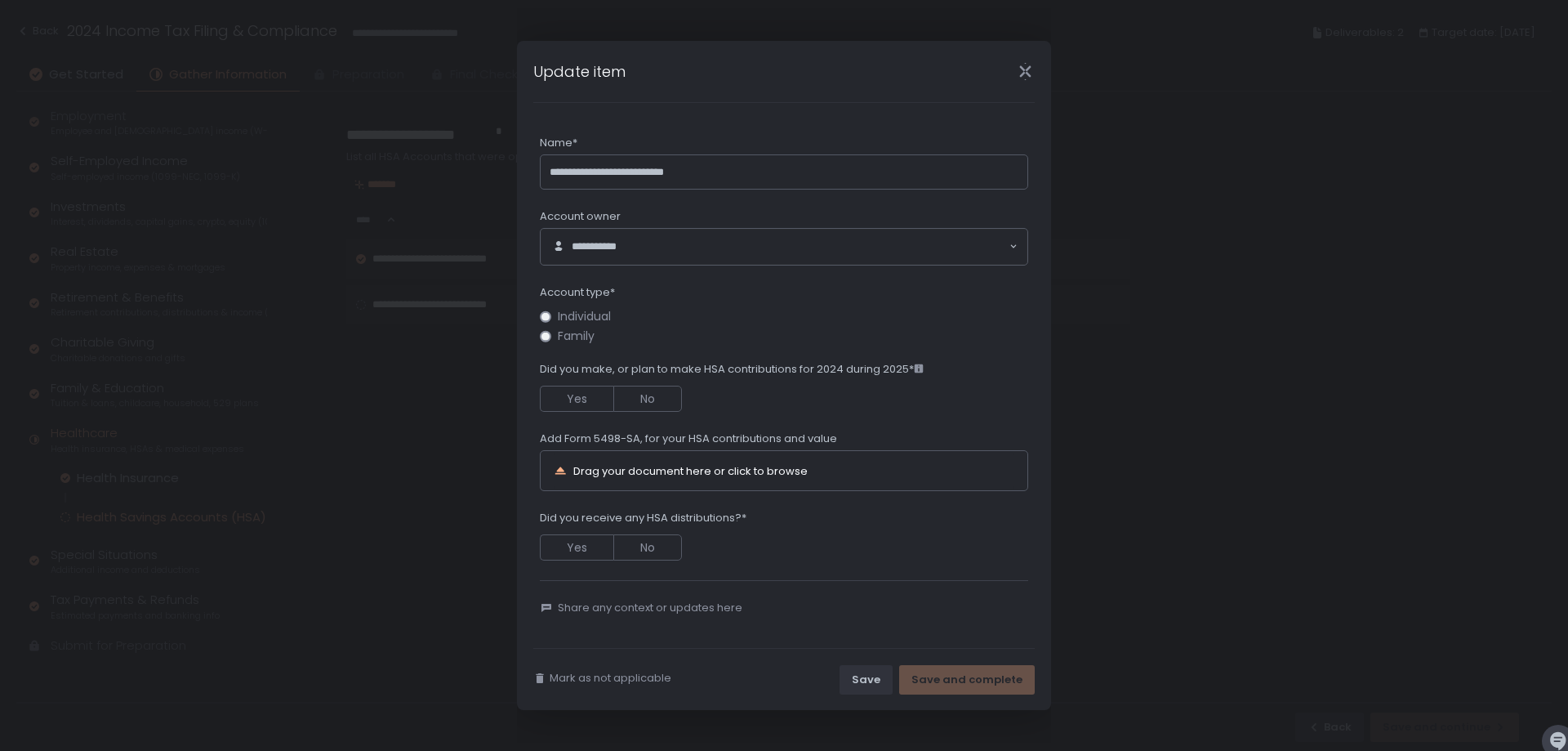
click at [574, 330] on span "Family" at bounding box center [576, 336] width 36 height 12
drag, startPoint x: 591, startPoint y: 366, endPoint x: 870, endPoint y: 369, distance: 279.0
click at [870, 369] on span "Did you make, or plan to make HSA contributions for 2024 during 2025*" at bounding box center [731, 369] width 384 height 15
click at [916, 368] on icon at bounding box center [919, 368] width 9 height 9
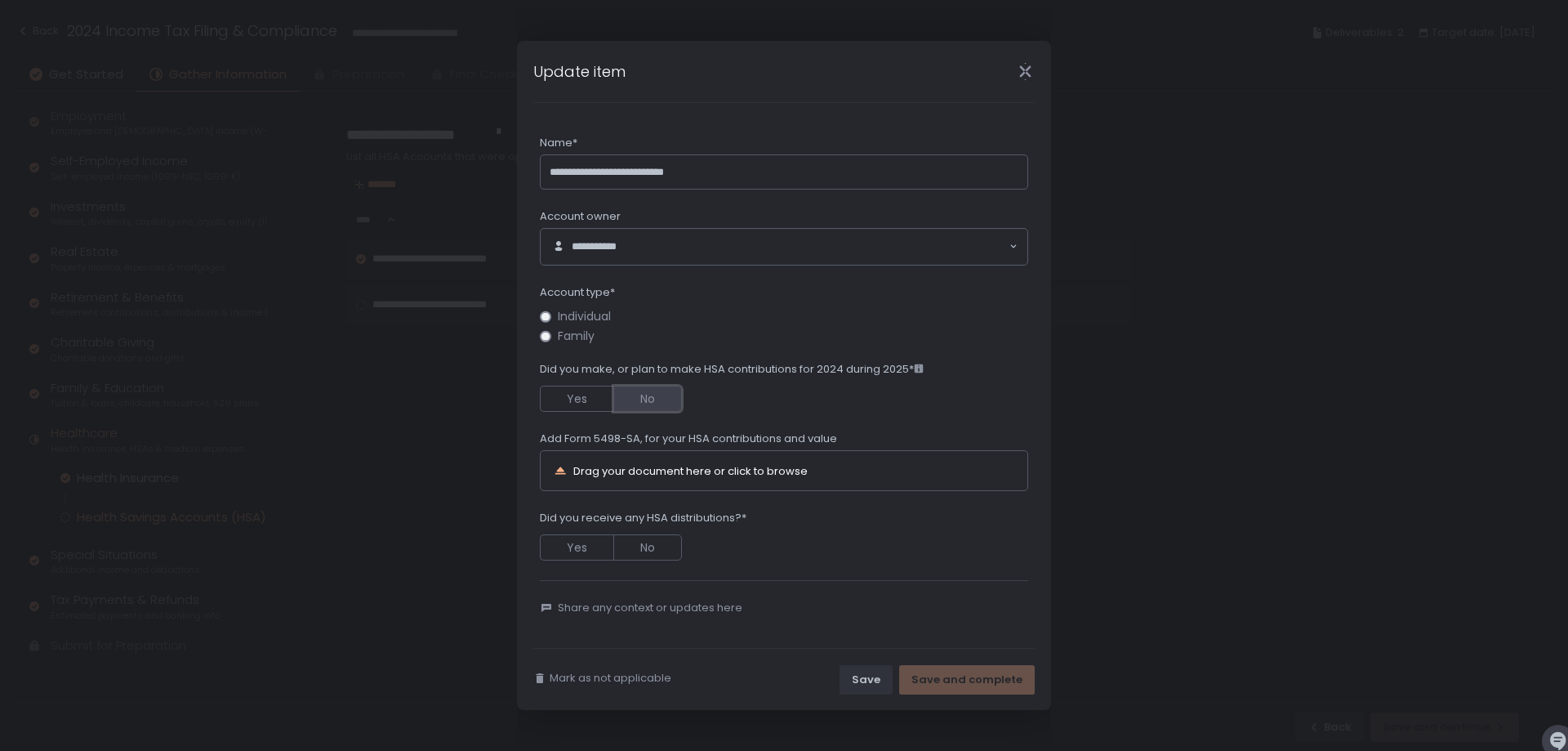
click at [670, 396] on button "No" at bounding box center [647, 398] width 68 height 26
click at [635, 540] on button "No" at bounding box center [647, 547] width 68 height 26
click at [976, 685] on div "Save and complete" at bounding box center [967, 680] width 111 height 15
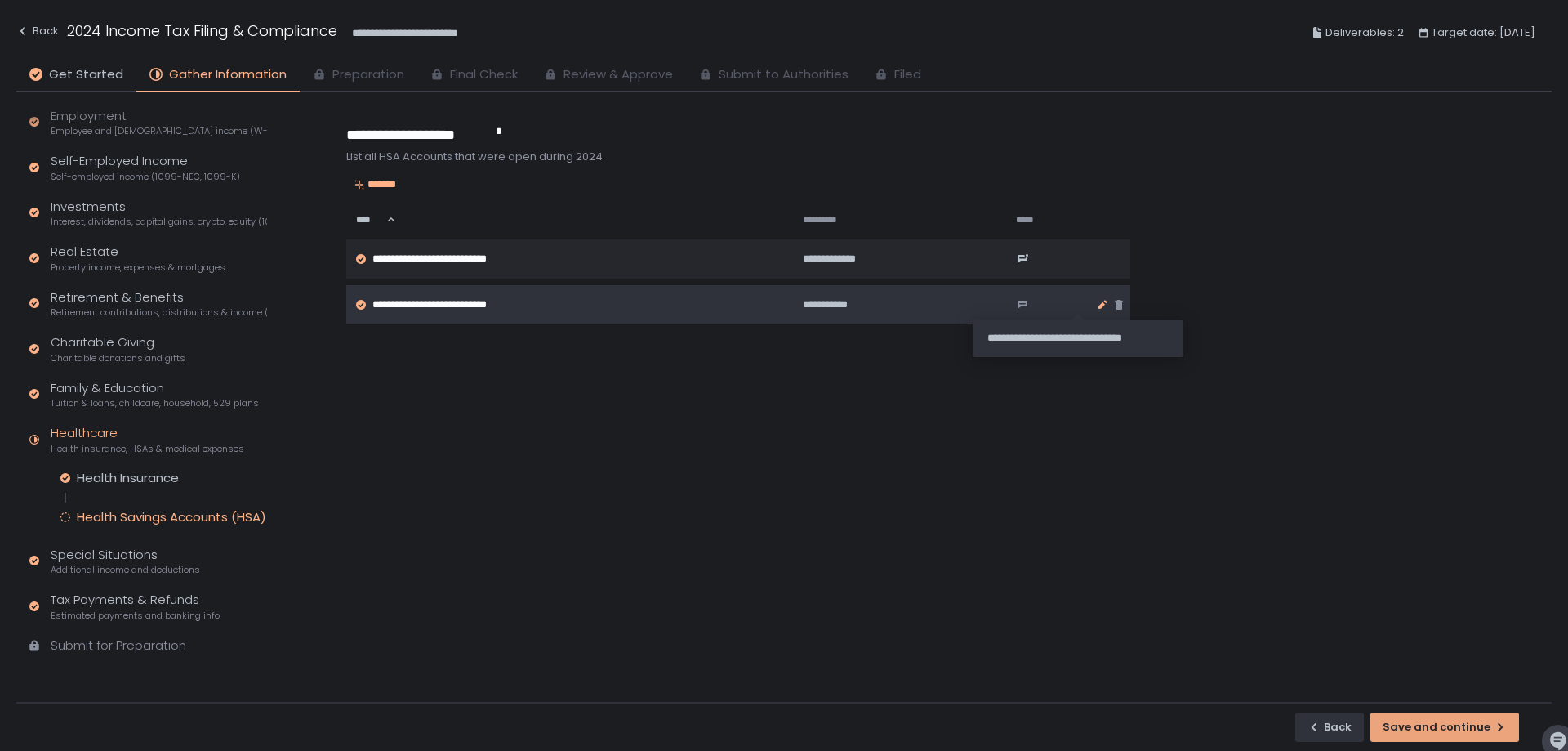
click at [1096, 307] on icon "button" at bounding box center [1102, 305] width 13 height 13
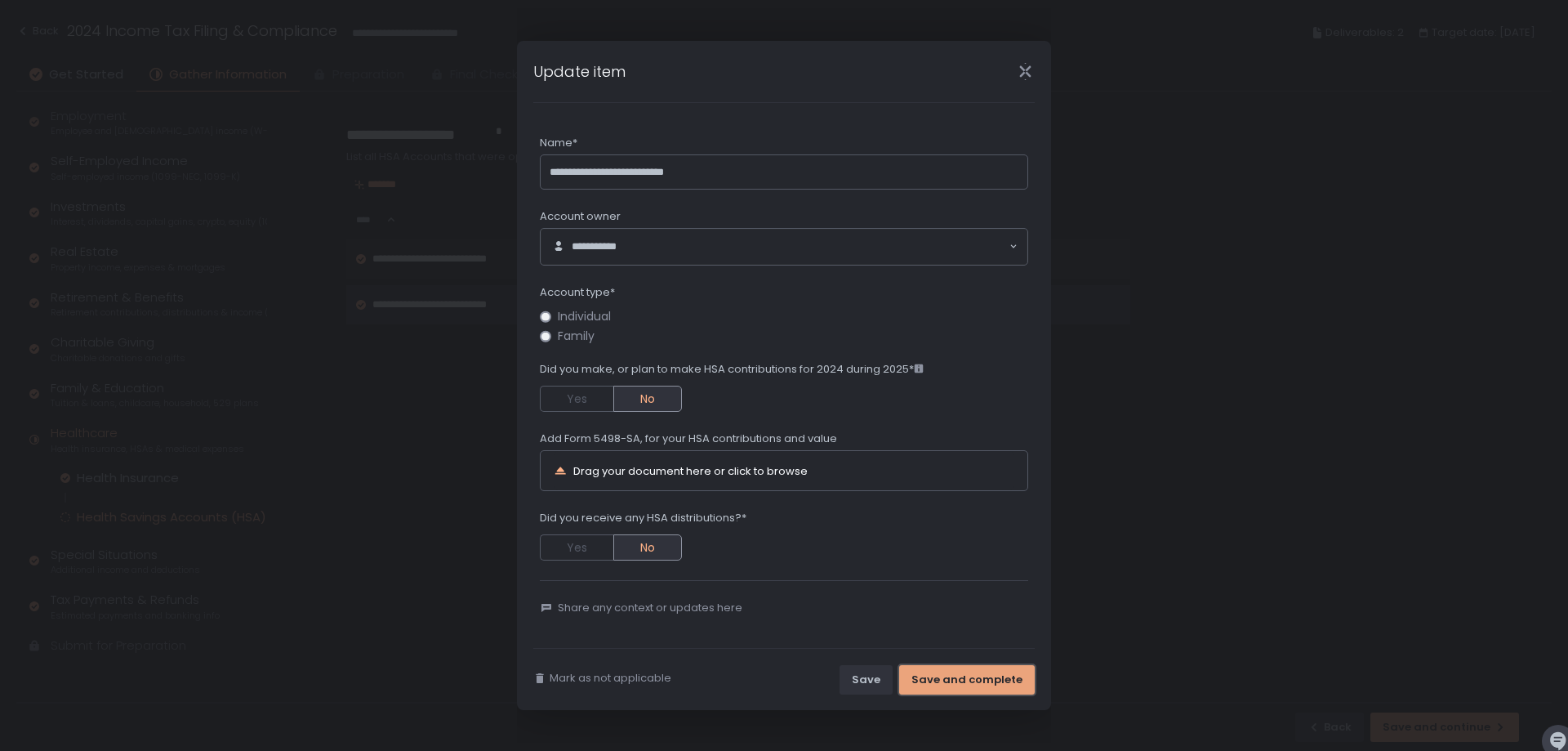
click at [947, 681] on div "Save and complete" at bounding box center [967, 680] width 111 height 15
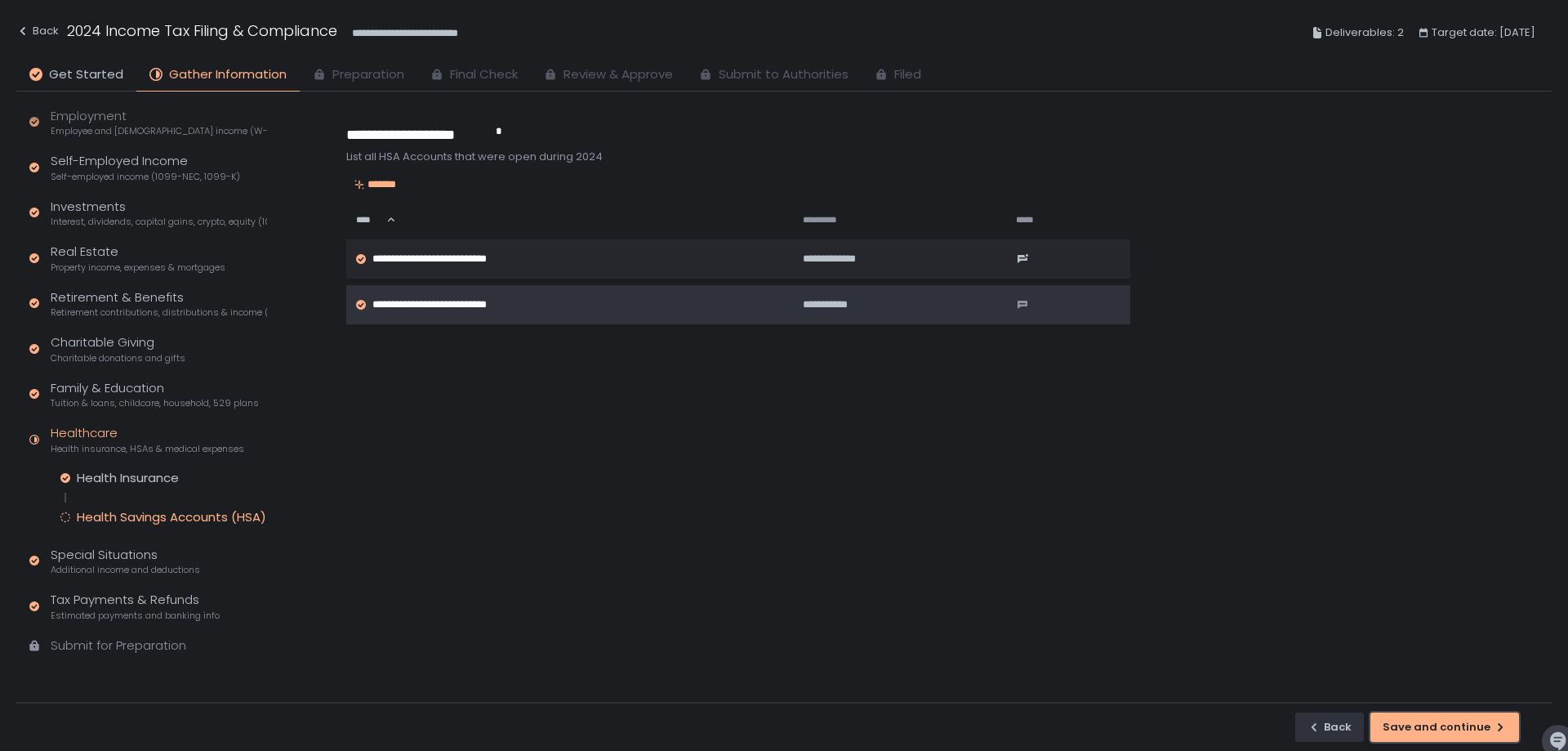
click at [1430, 726] on div "Save and continue" at bounding box center [1445, 728] width 124 height 15
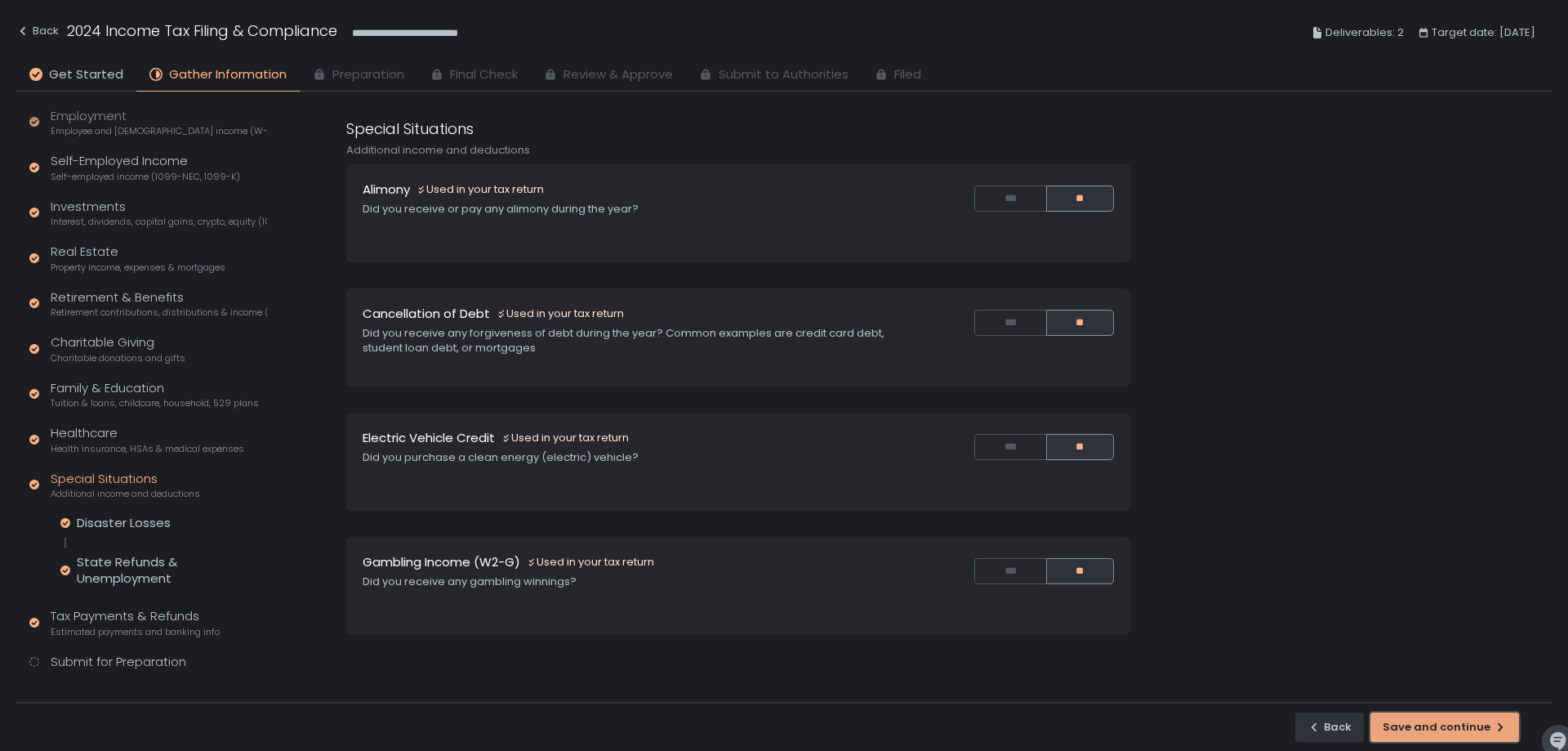
click at [1448, 731] on div "Save and continue" at bounding box center [1445, 728] width 124 height 15
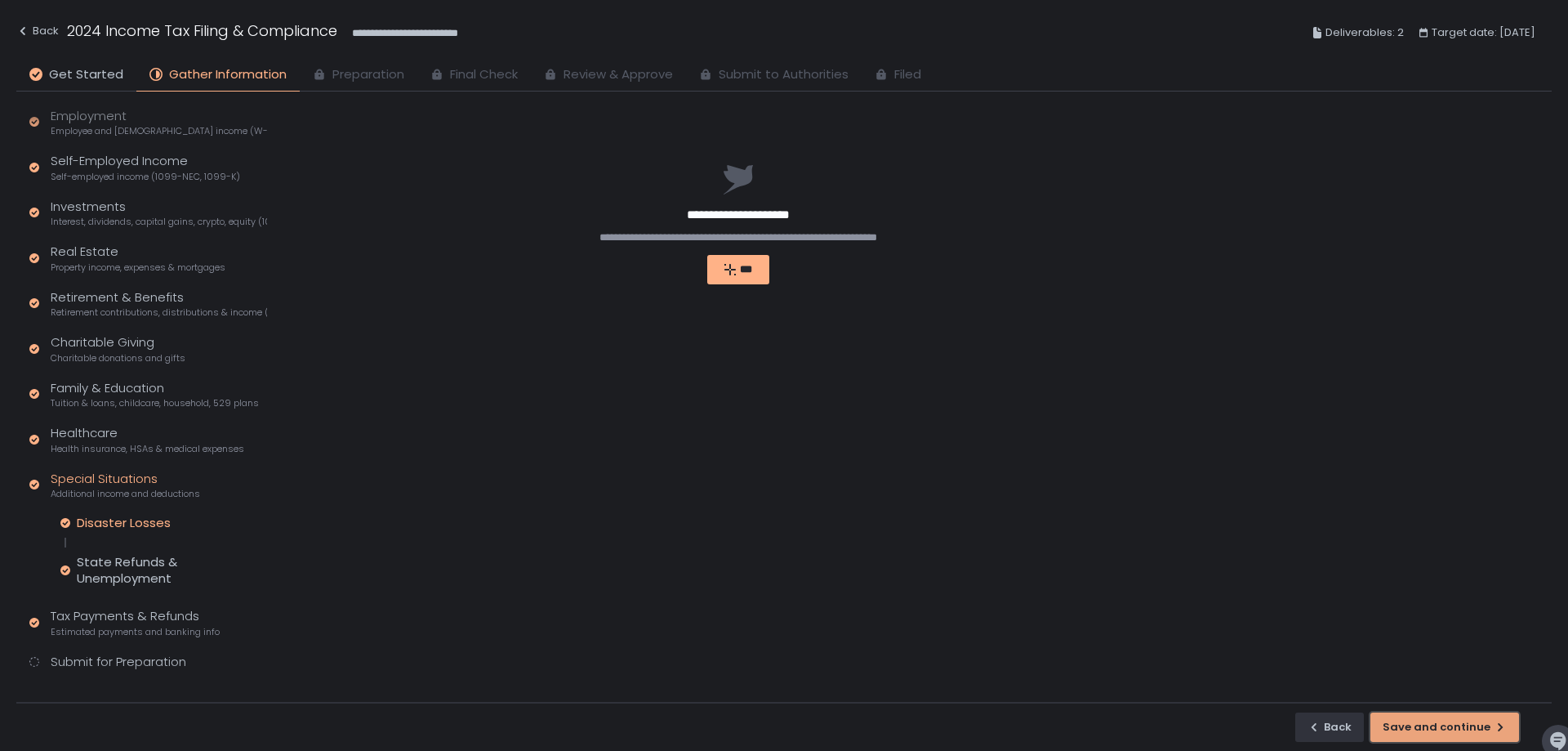
click at [1452, 720] on div "Save and continue" at bounding box center [1445, 728] width 124 height 15
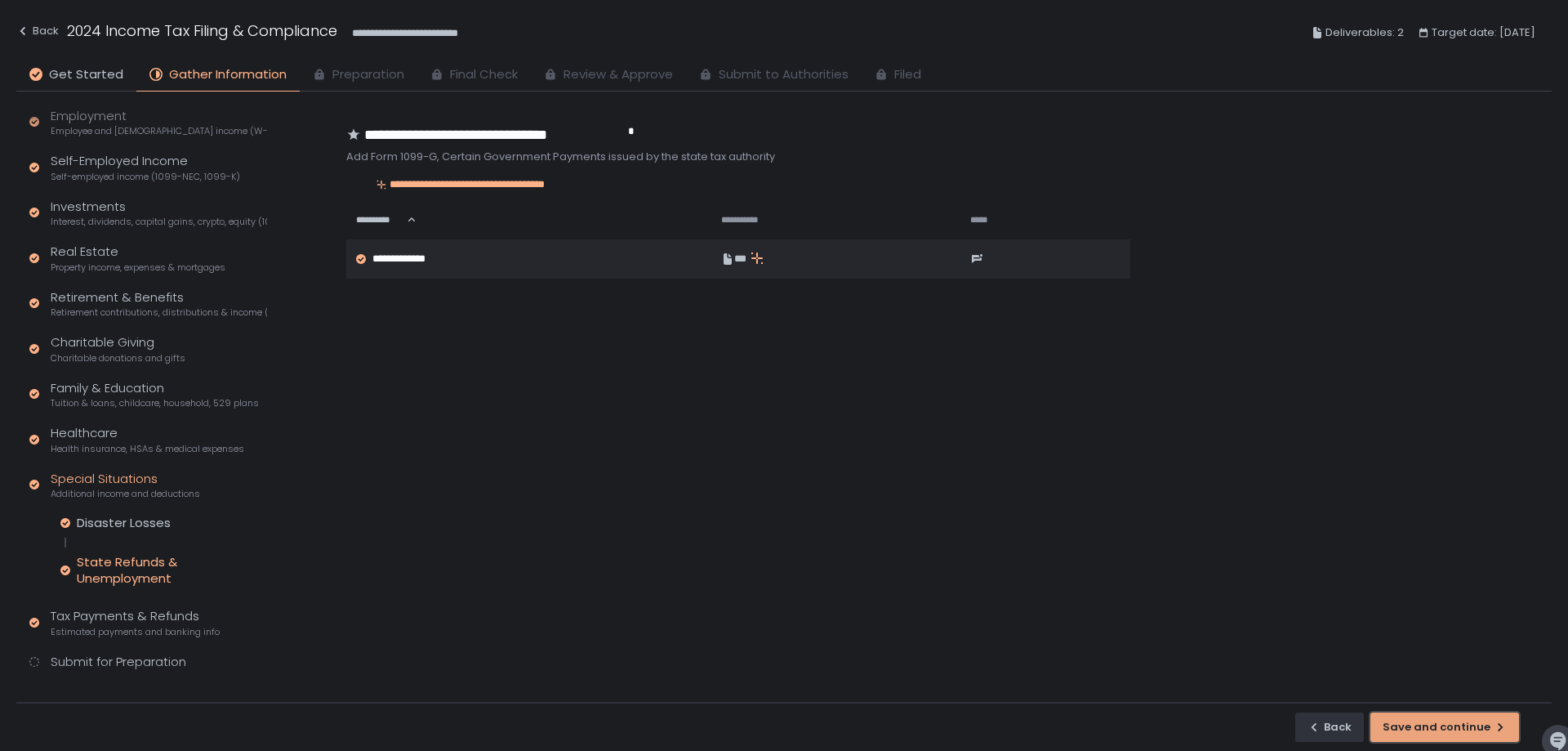
click at [1452, 720] on div "Save and continue" at bounding box center [1445, 728] width 124 height 15
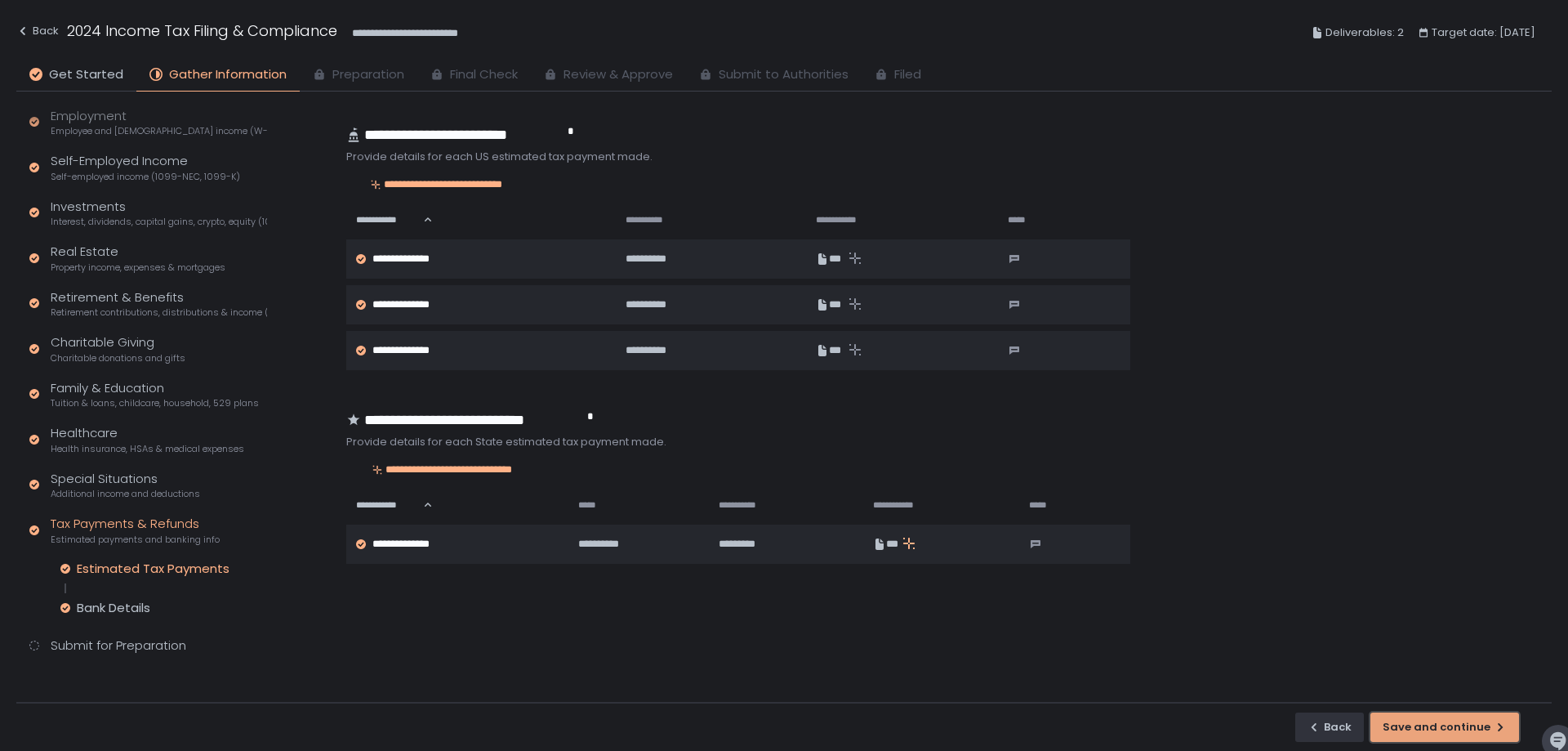
click at [1452, 720] on div "Save and continue" at bounding box center [1445, 728] width 124 height 15
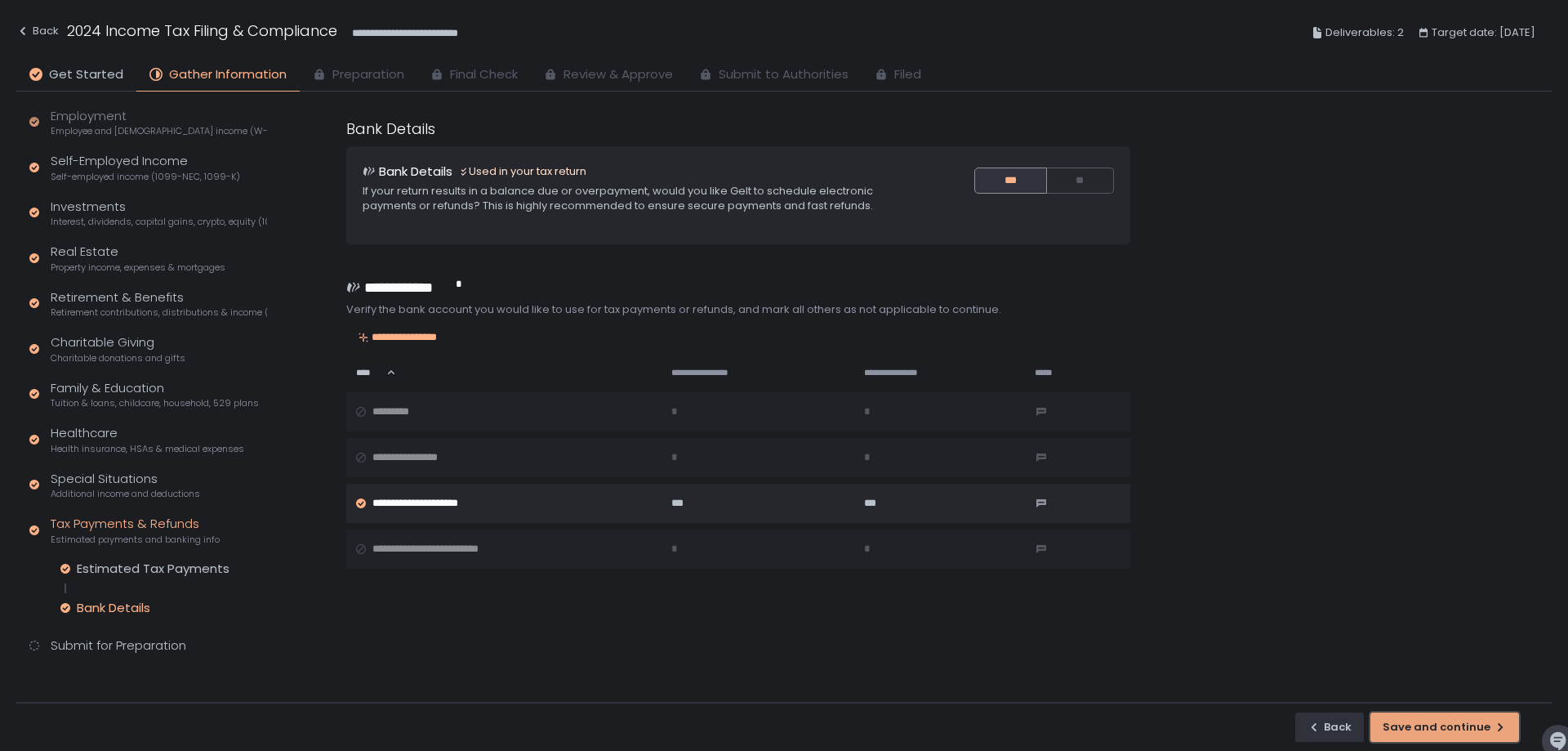
click at [1452, 720] on div "Save and continue" at bounding box center [1445, 728] width 124 height 15
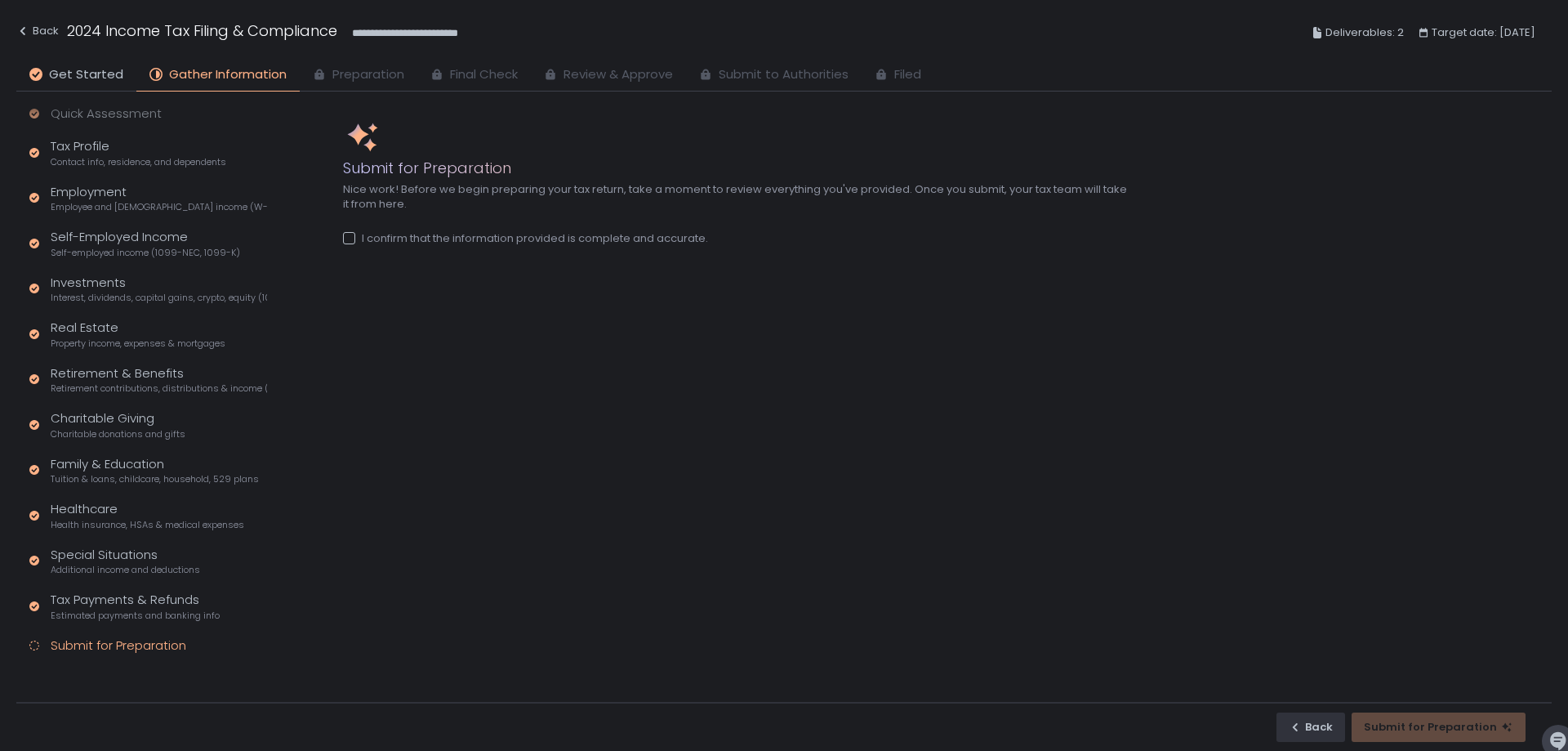
scroll to position [20, 0]
click at [1452, 720] on div "Submit for Preparation" at bounding box center [1439, 727] width 174 height 29
click at [1456, 725] on div "Submit for Preparation" at bounding box center [1439, 727] width 174 height 29
click at [468, 242] on div "I confirm that the information provided is complete and accurate." at bounding box center [525, 238] width 366 height 15
click at [1418, 721] on div "Submit for Preparation" at bounding box center [1439, 728] width 150 height 15
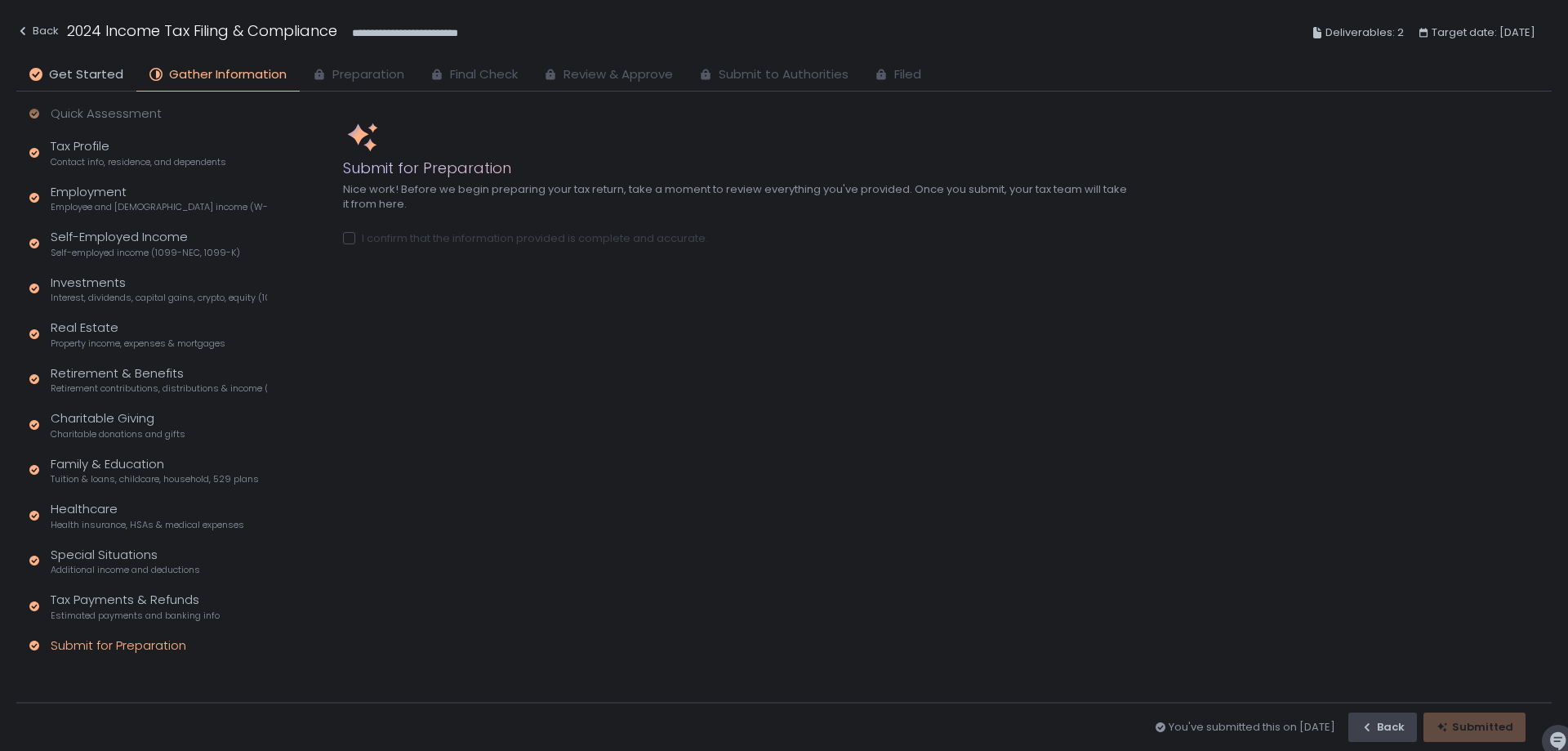
scroll to position [52, 0]
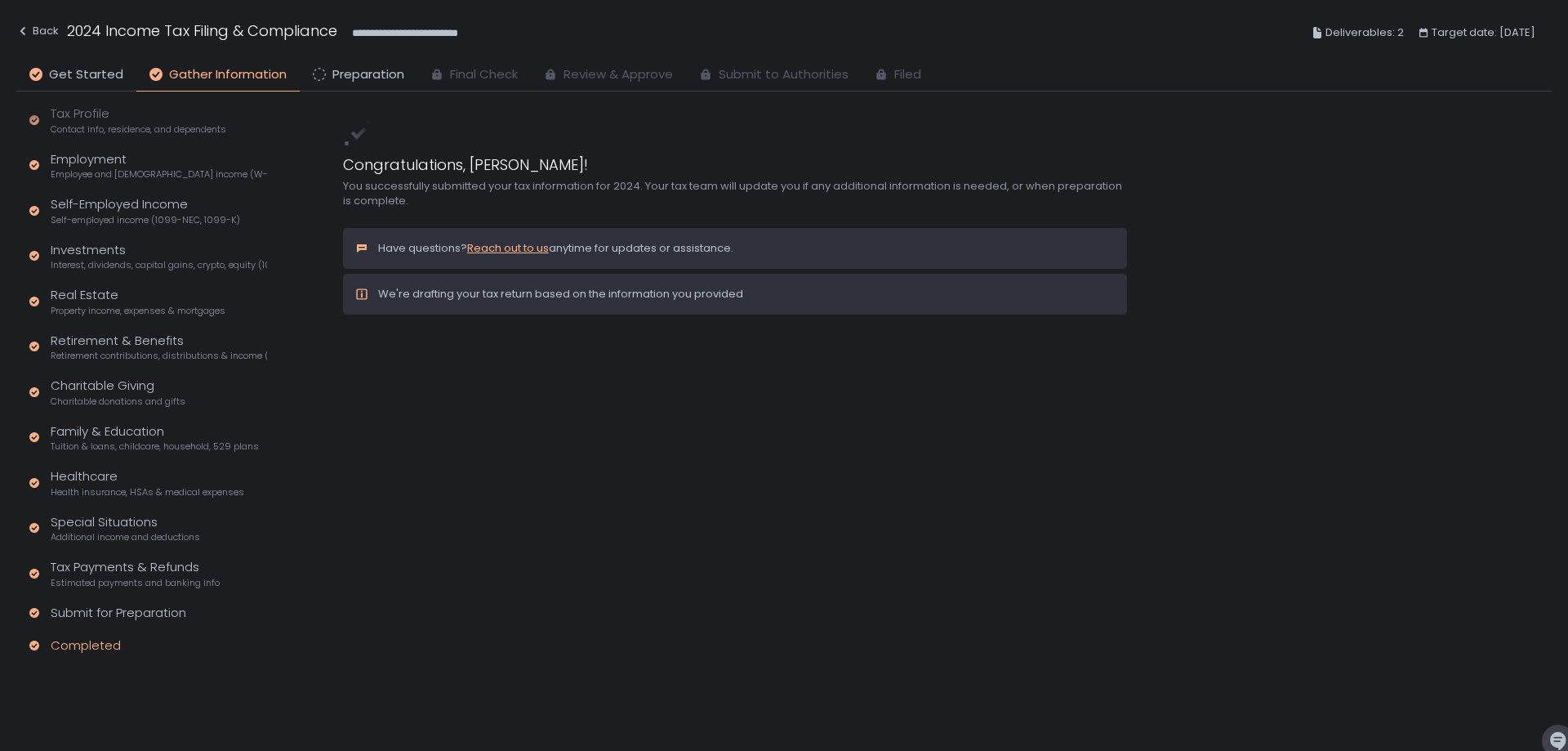
click at [786, 385] on div "Congratulations, [PERSON_NAME]! You successfully submitted your tax information…" at bounding box center [964, 397] width 1242 height 611
click at [686, 429] on div "Congratulations, [PERSON_NAME]! You successfully submitted your tax information…" at bounding box center [964, 397] width 1242 height 611
click at [352, 75] on span "Preparation" at bounding box center [368, 75] width 72 height 19
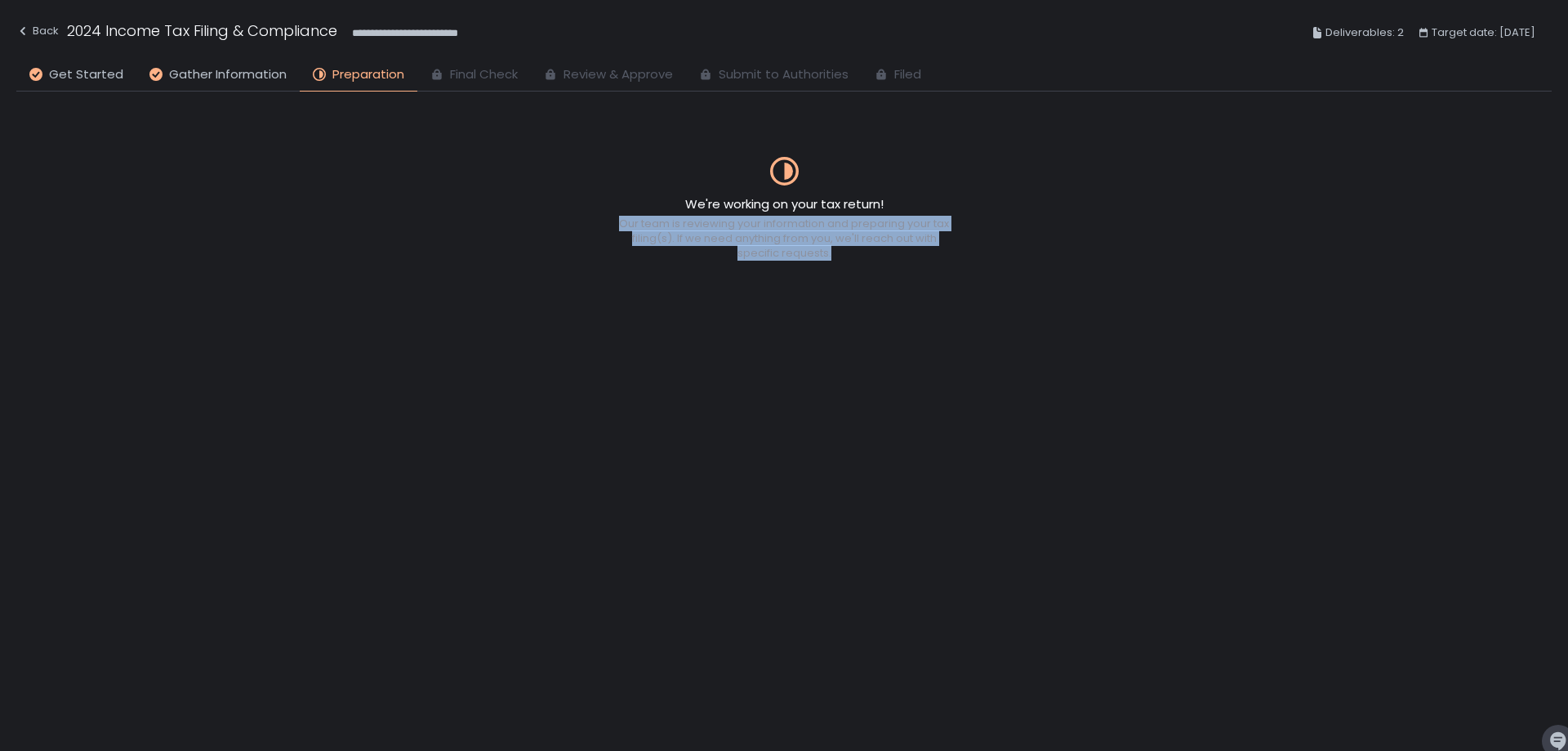
drag, startPoint x: 606, startPoint y: 204, endPoint x: 887, endPoint y: 276, distance: 290.1
click at [887, 276] on div "We're working on your tax return! Our team is reviewing your information and pr…" at bounding box center [784, 451] width 1535 height 601
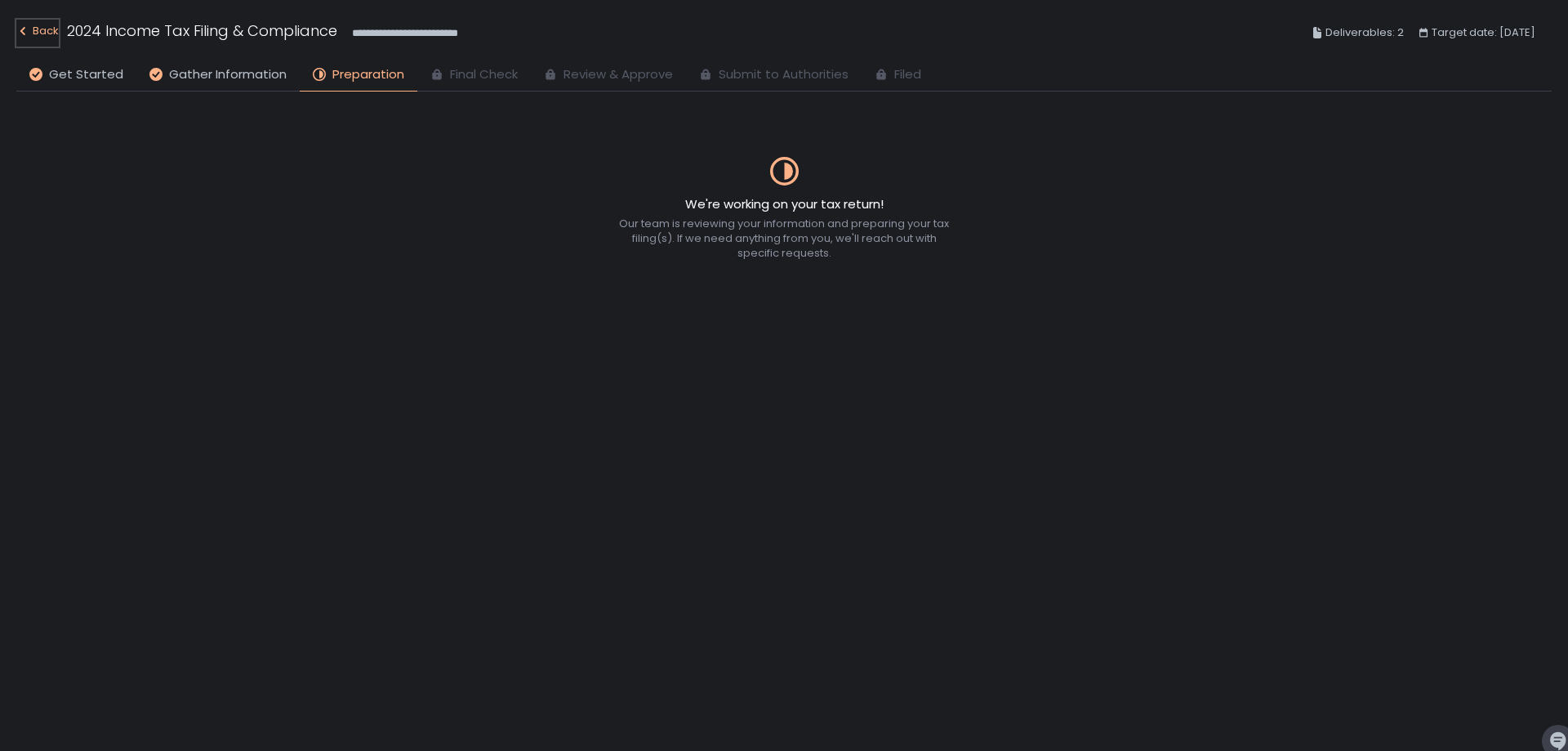
click at [45, 32] on div "Back" at bounding box center [36, 31] width 42 height 20
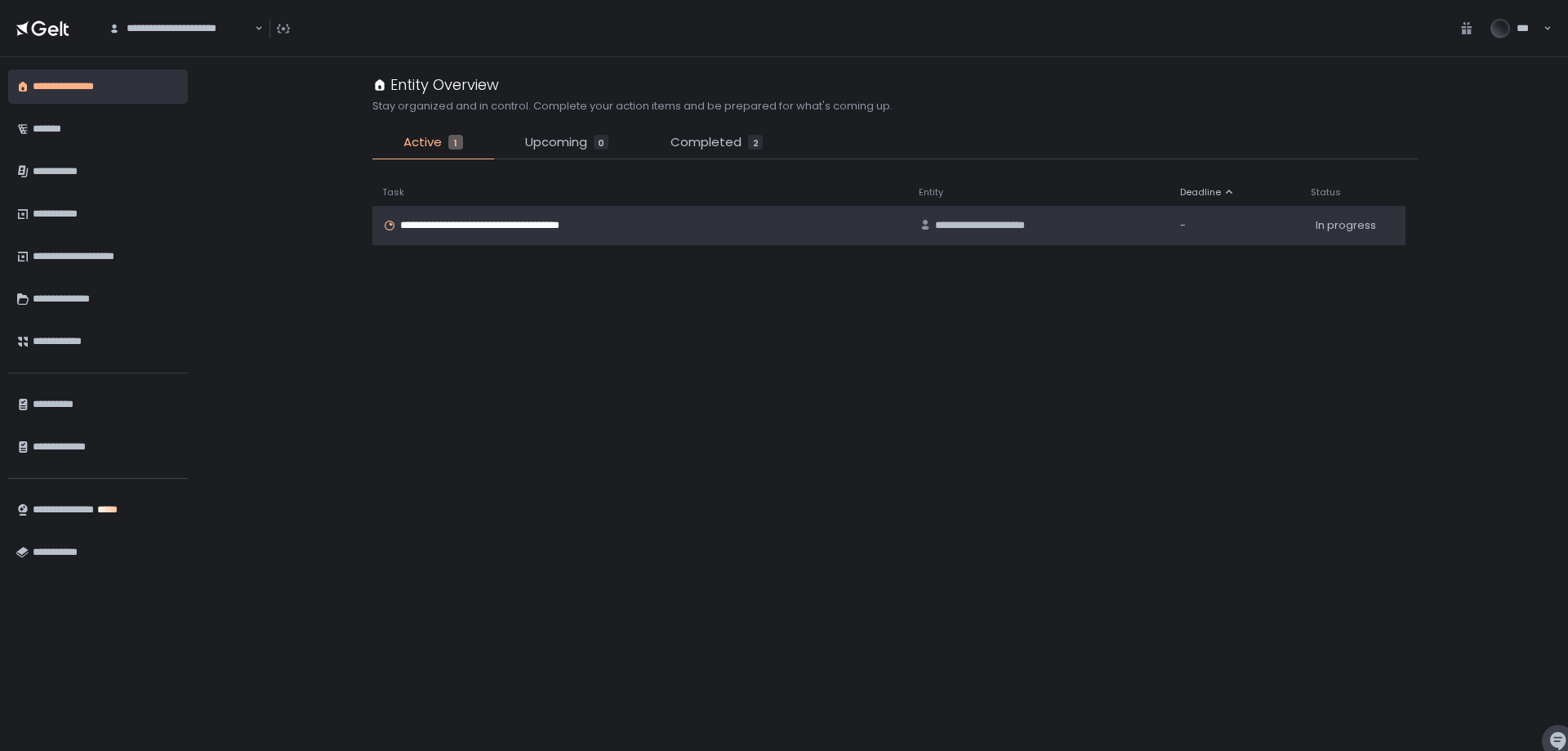
click at [606, 224] on div "**********" at bounding box center [640, 225] width 517 height 15
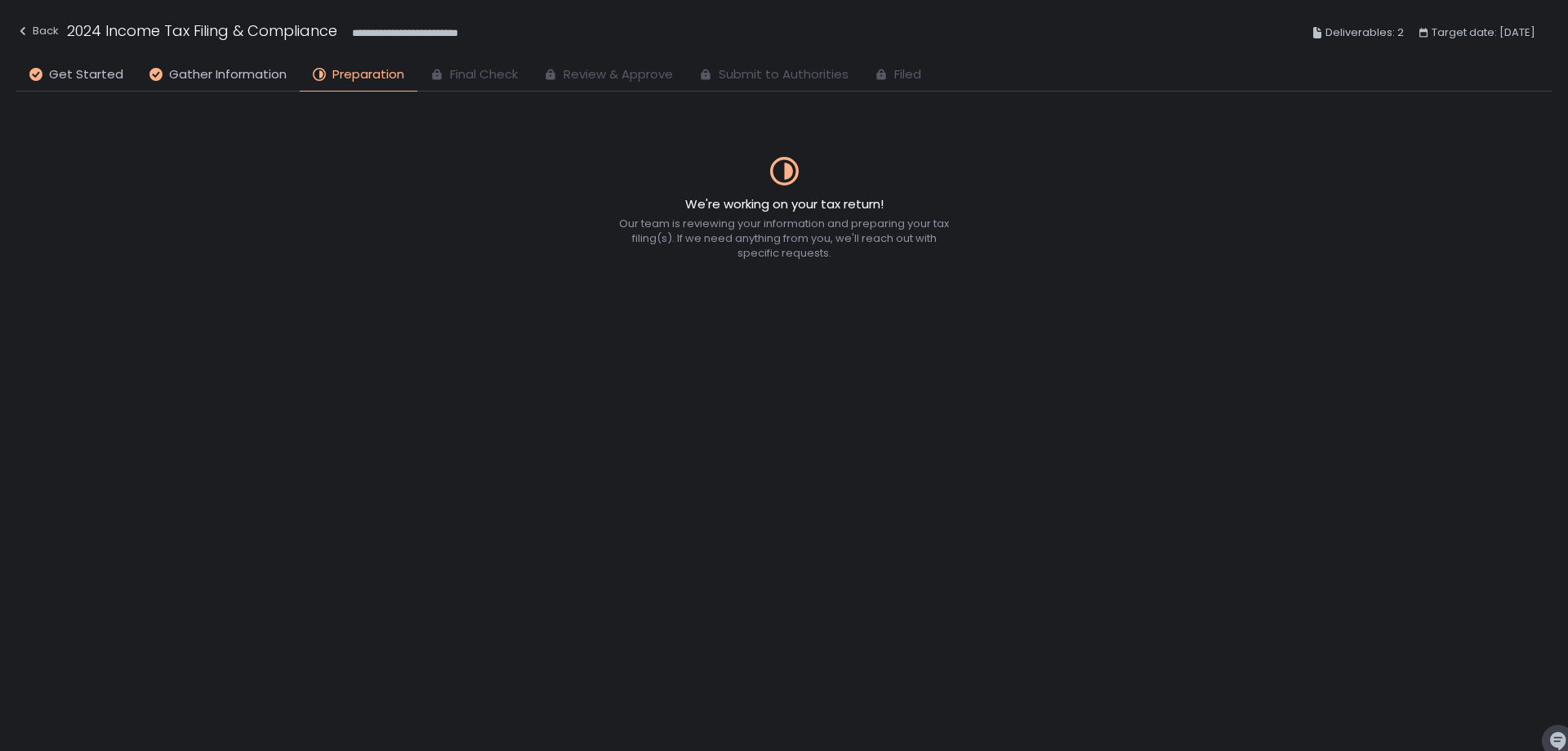
drag, startPoint x: 66, startPoint y: 19, endPoint x: 59, endPoint y: 22, distance: 7.6
click at [65, 19] on div "**********" at bounding box center [784, 33] width 1535 height 60
click at [44, 30] on div "Back" at bounding box center [36, 31] width 42 height 20
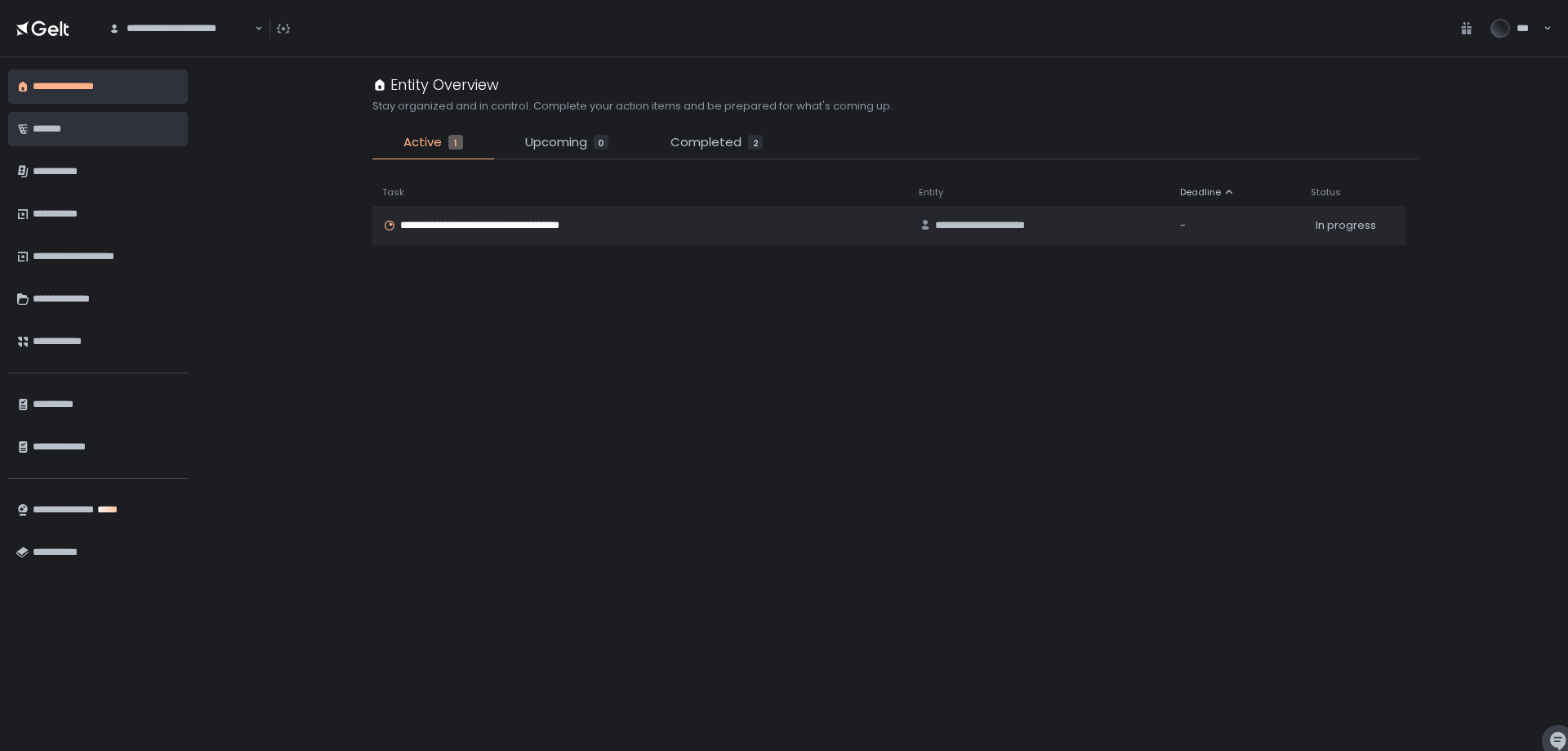
click at [92, 118] on div "*******" at bounding box center [106, 129] width 147 height 28
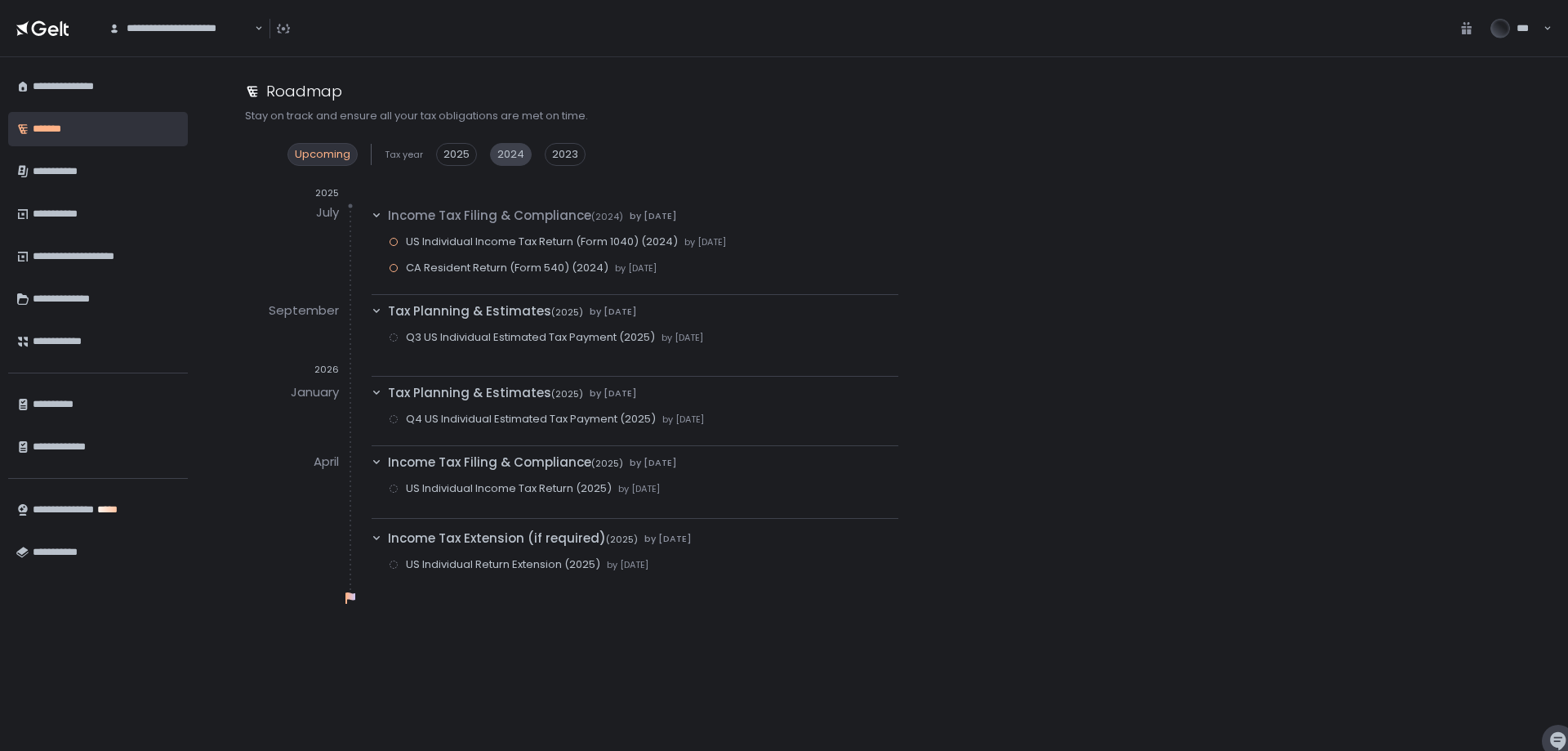
click at [508, 152] on span "2024" at bounding box center [511, 154] width 27 height 15
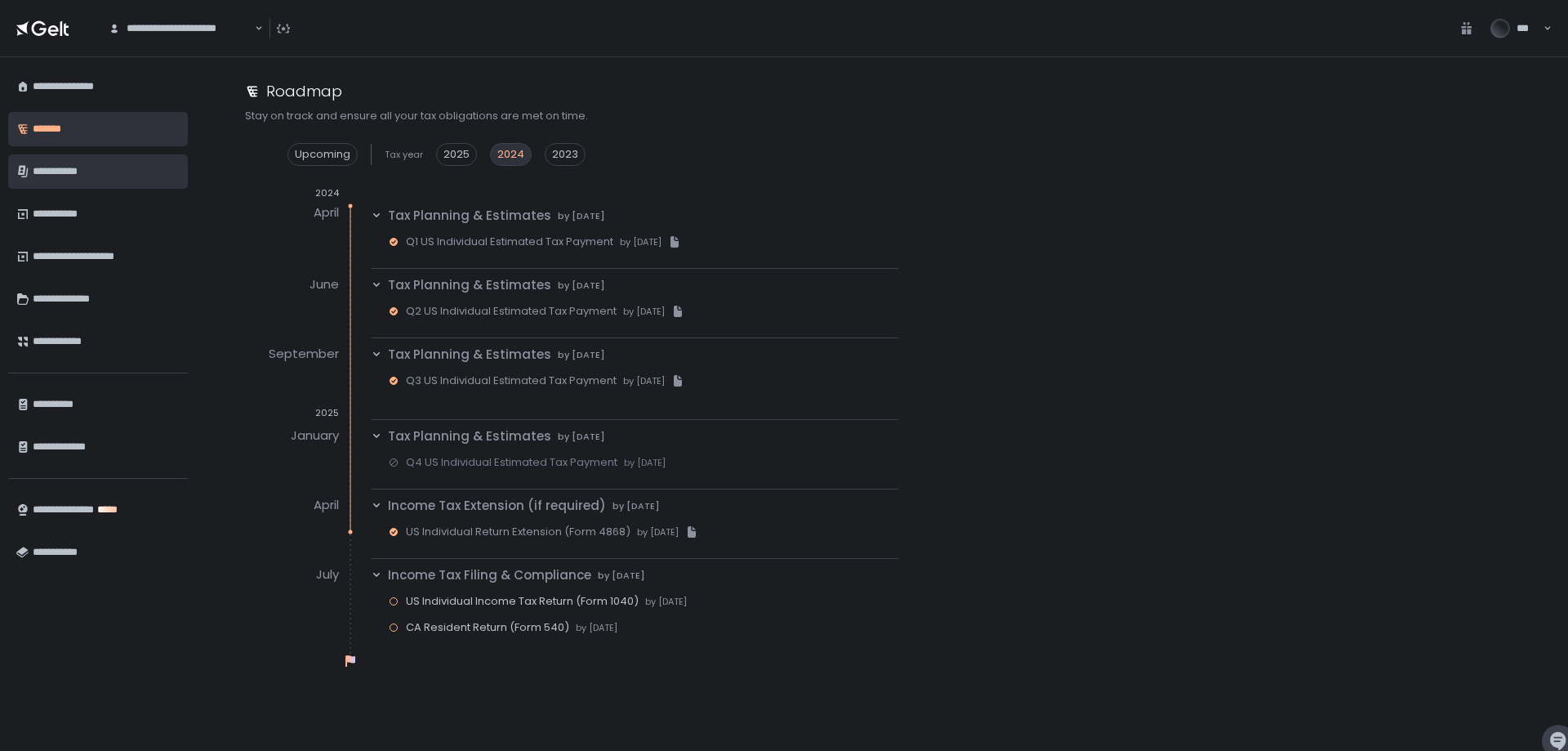
click at [79, 166] on div "**********" at bounding box center [106, 172] width 147 height 28
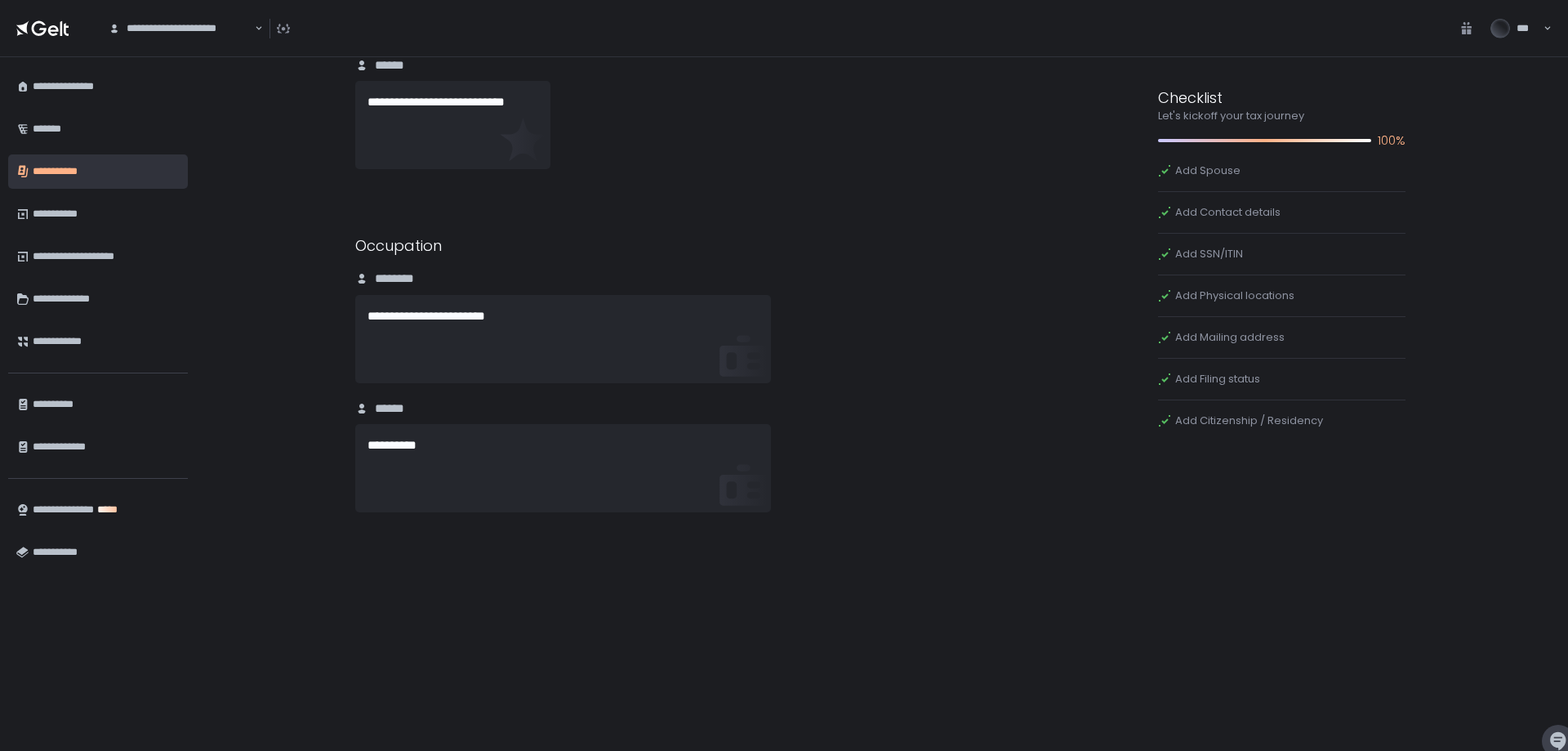
scroll to position [2473, 0]
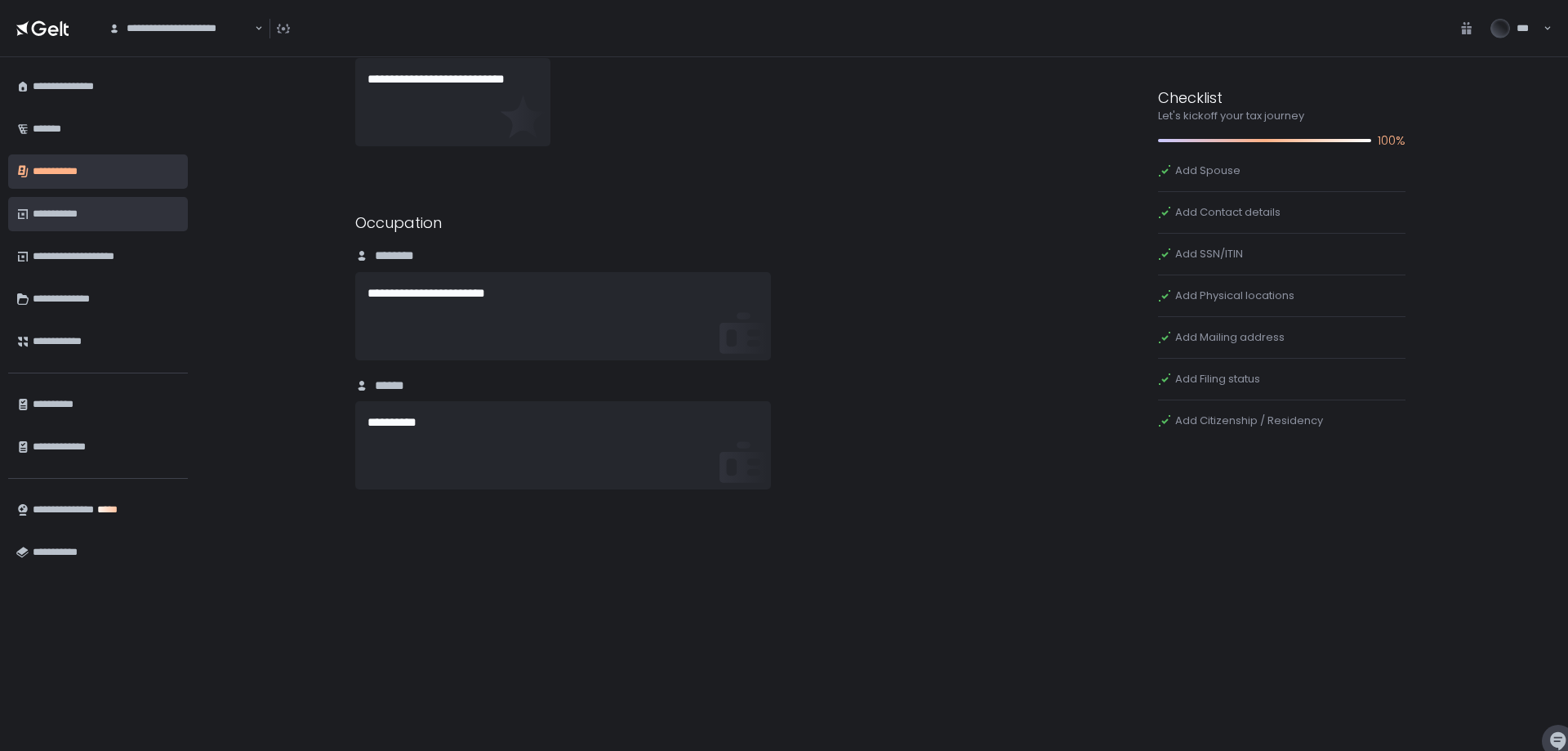
click at [74, 209] on div "**********" at bounding box center [106, 214] width 147 height 28
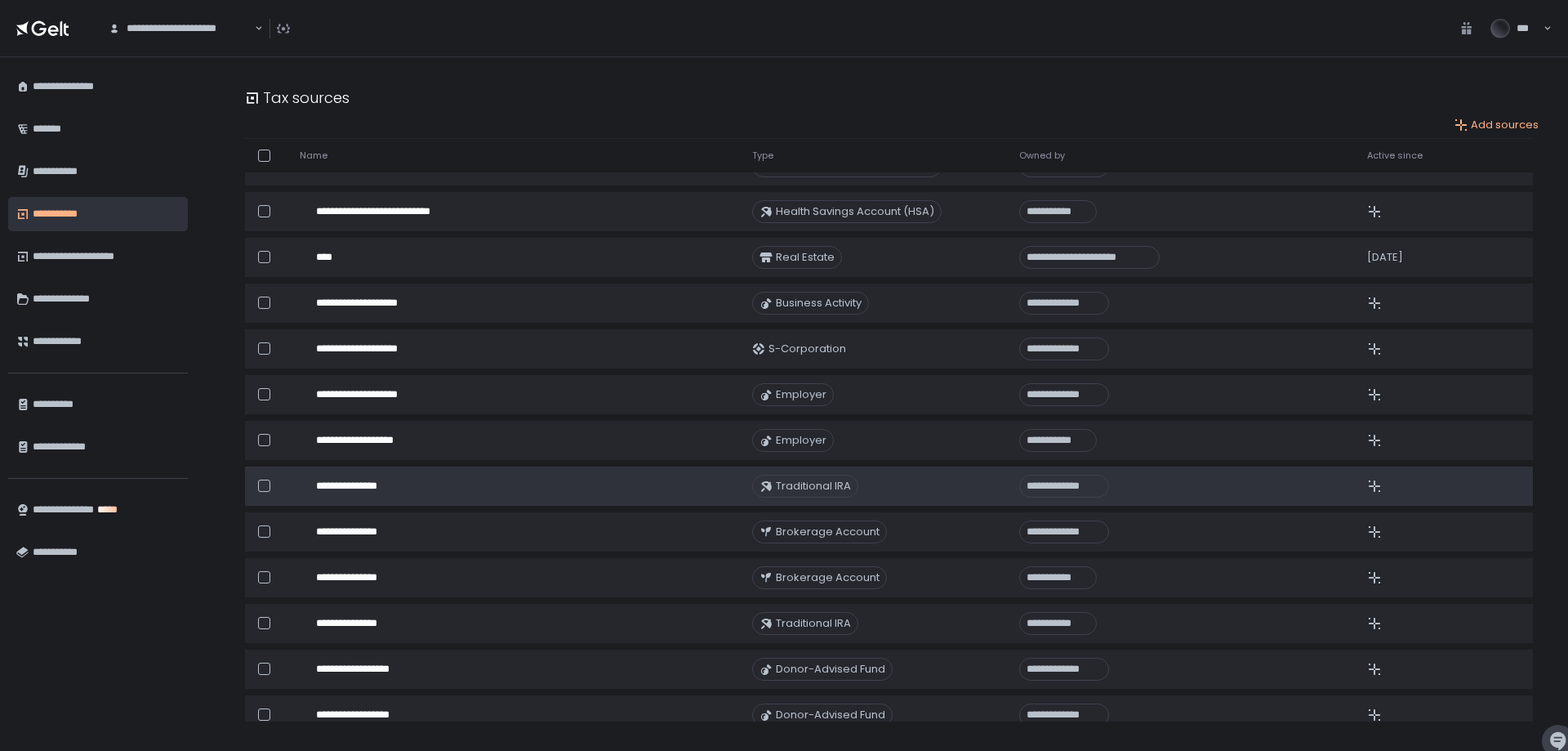
scroll to position [532, 0]
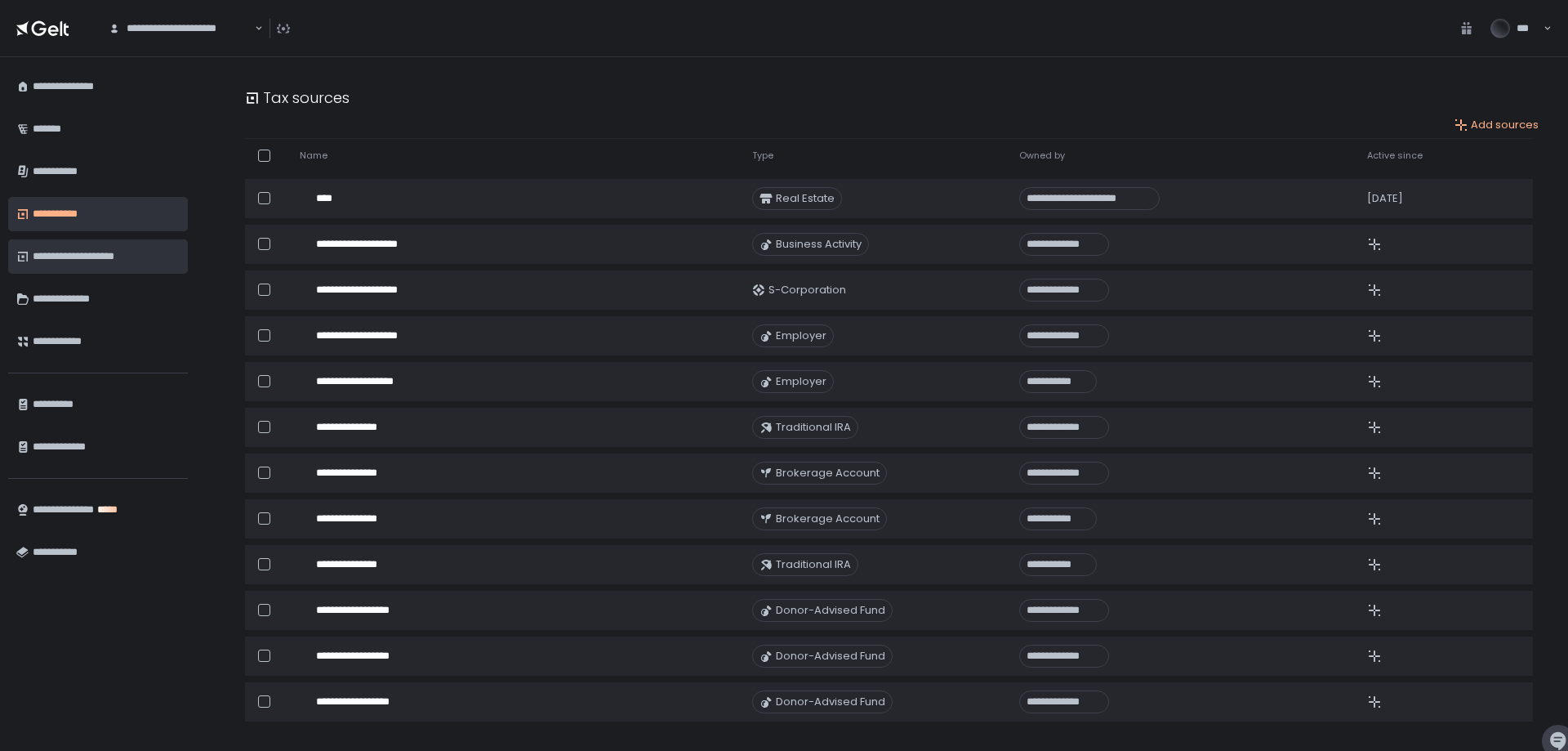
click at [113, 259] on div "**********" at bounding box center [106, 256] width 147 height 28
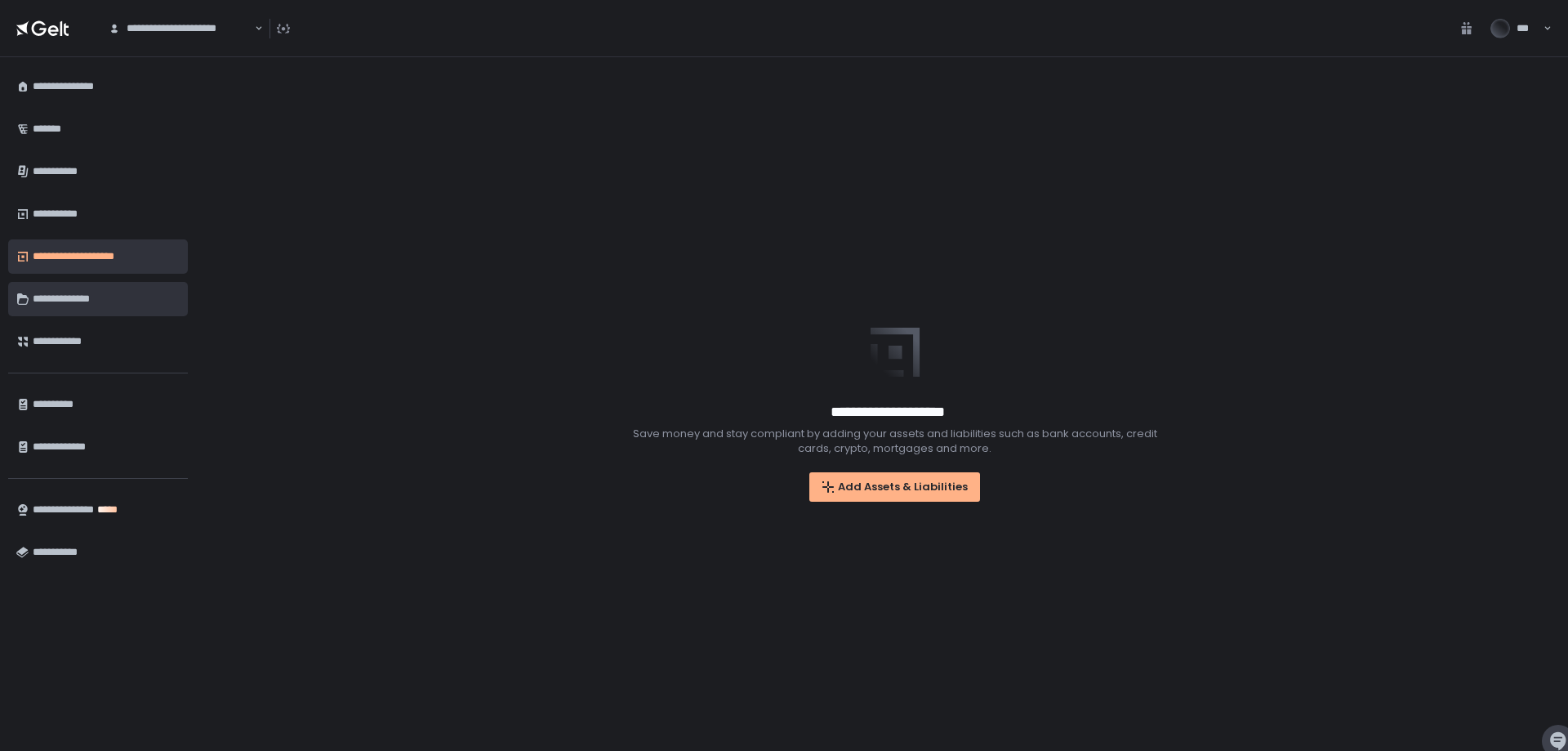
click at [106, 285] on div "**********" at bounding box center [106, 299] width 147 height 28
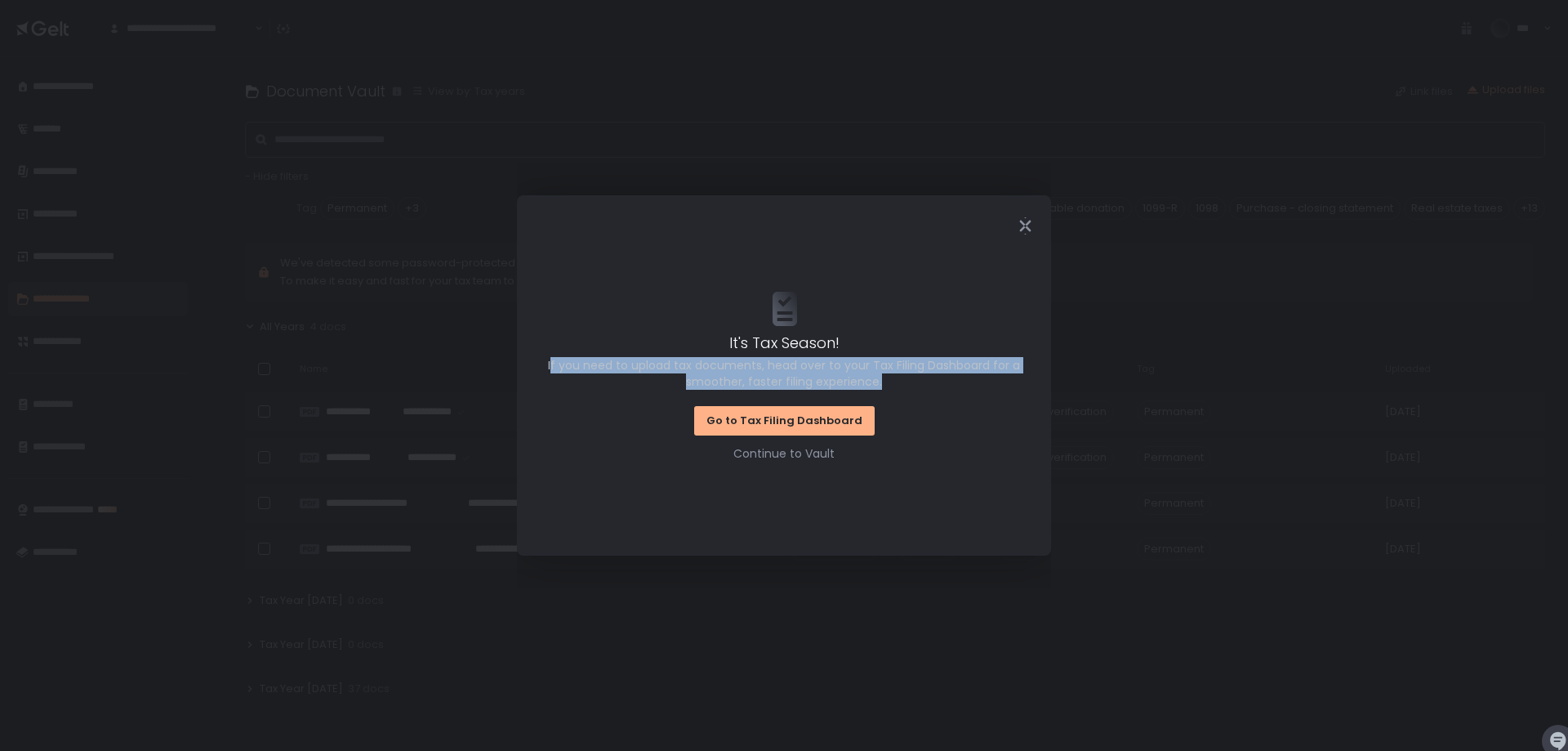
drag, startPoint x: 553, startPoint y: 365, endPoint x: 890, endPoint y: 378, distance: 337.3
click at [890, 378] on span "If you need to upload tax documents, head over to your Tax Filing Dashboard for…" at bounding box center [784, 373] width 488 height 33
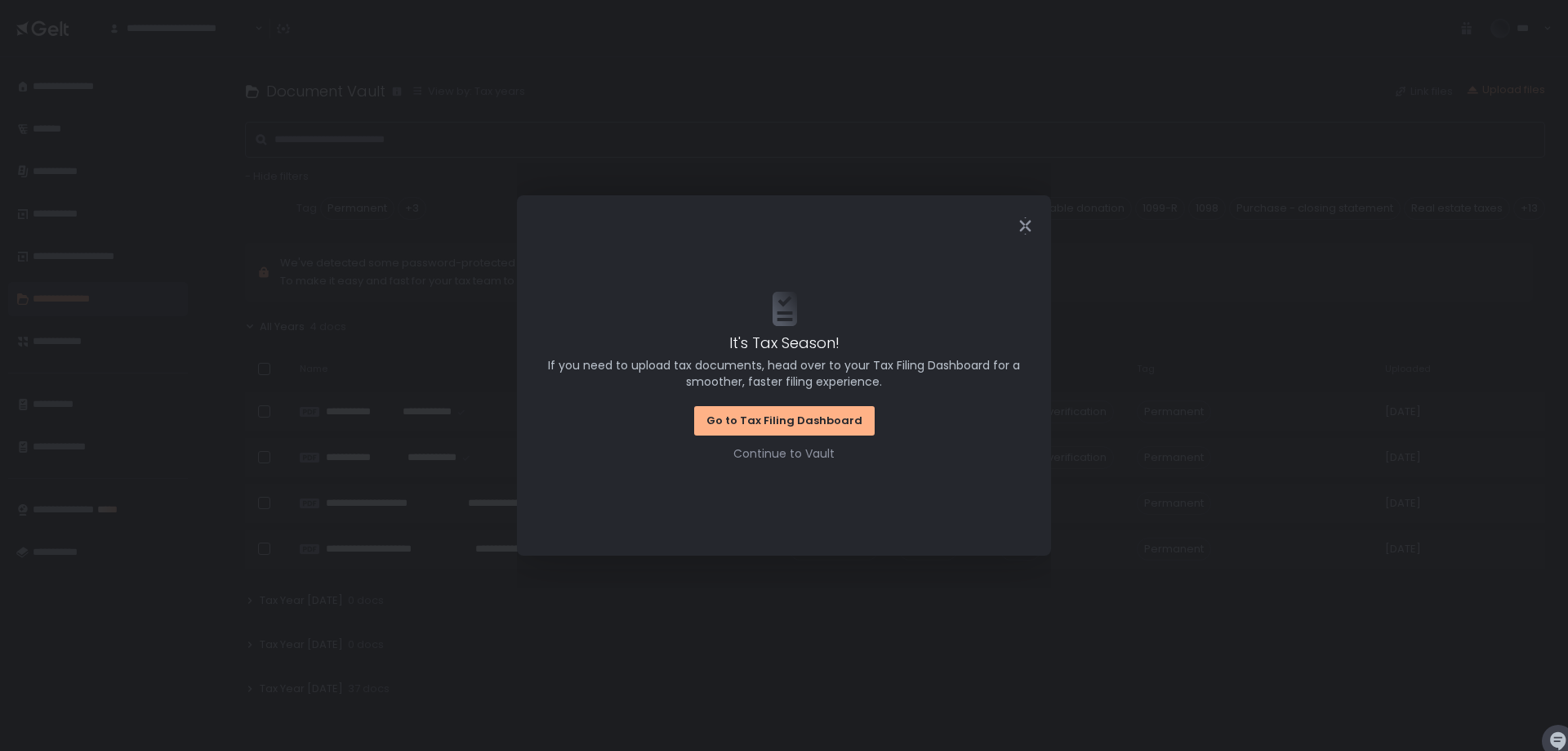
drag, startPoint x: 898, startPoint y: 380, endPoint x: 890, endPoint y: 375, distance: 9.4
click at [890, 375] on span "If you need to upload tax documents, head over to your Tax Filing Dashboard for…" at bounding box center [784, 373] width 488 height 33
click at [802, 424] on div "Go to Tax Filing Dashboard" at bounding box center [784, 421] width 156 height 15
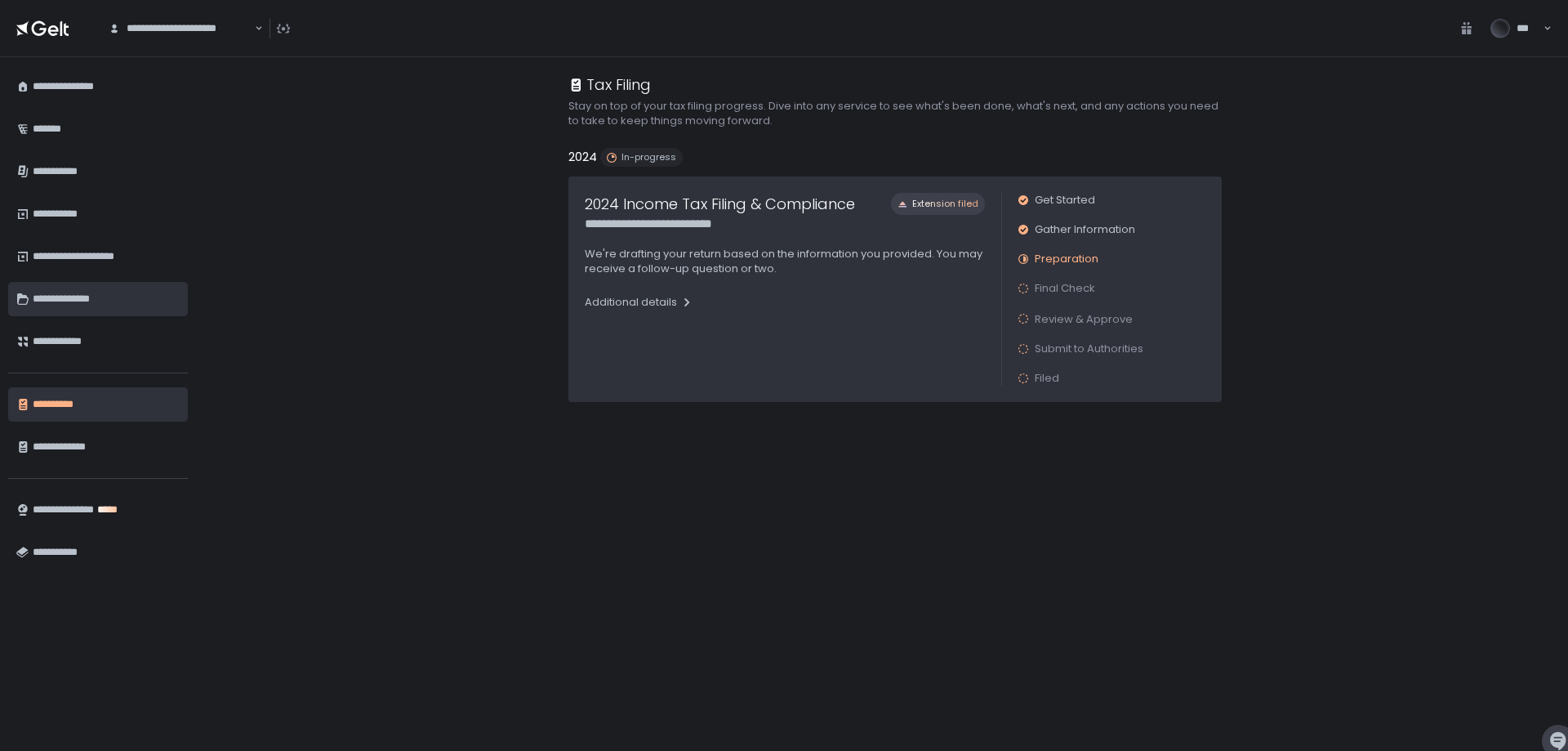
click at [104, 285] on ul "**********" at bounding box center [98, 214] width 180 height 297
click at [104, 304] on div "**********" at bounding box center [106, 299] width 147 height 28
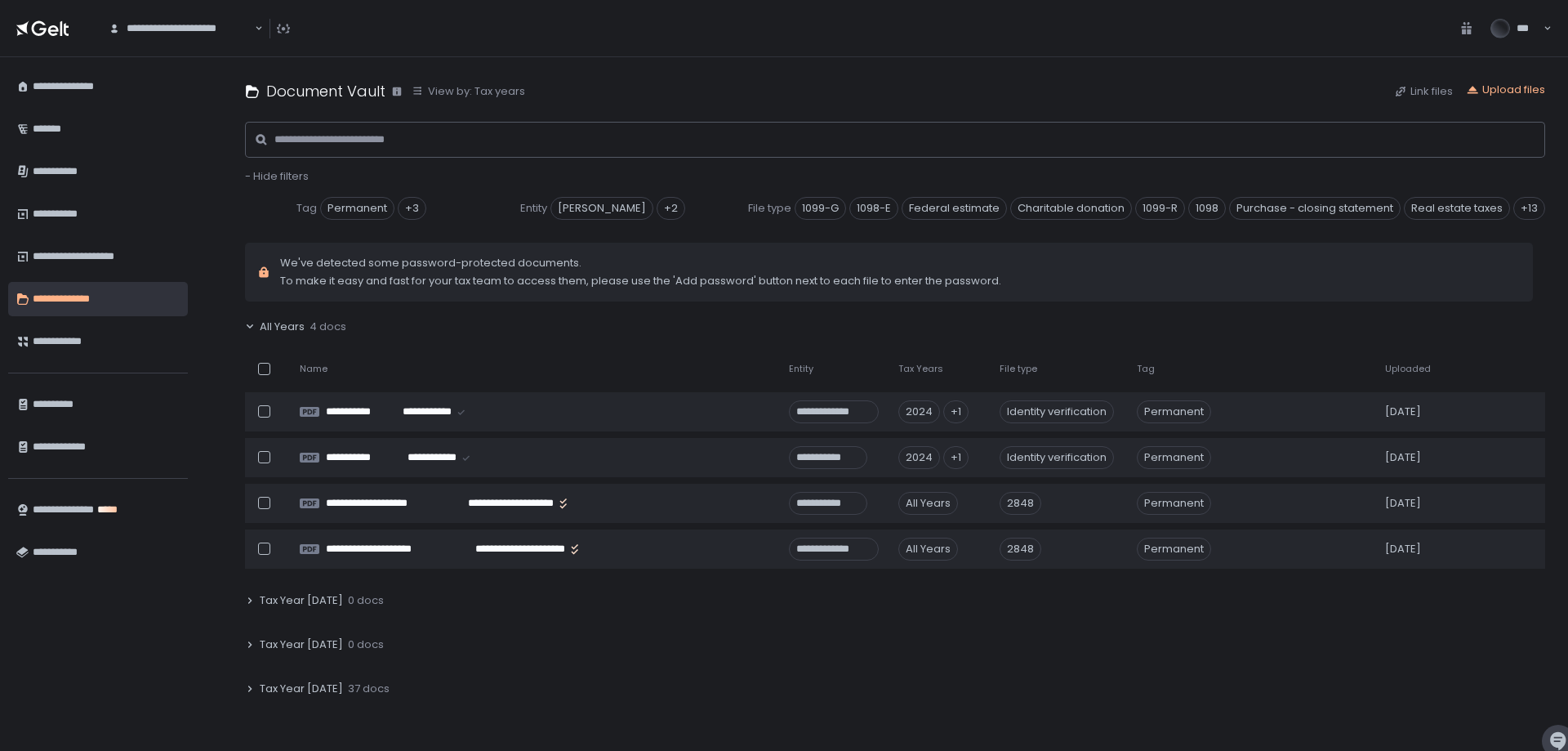
click at [248, 679] on div "Tax Year [DATE] 37 docs" at bounding box center [895, 688] width 1301 height 37
click at [243, 323] on div "**********" at bounding box center [896, 404] width 1346 height 694
click at [245, 320] on div "All Years 4 docs" at bounding box center [895, 326] width 1301 height 37
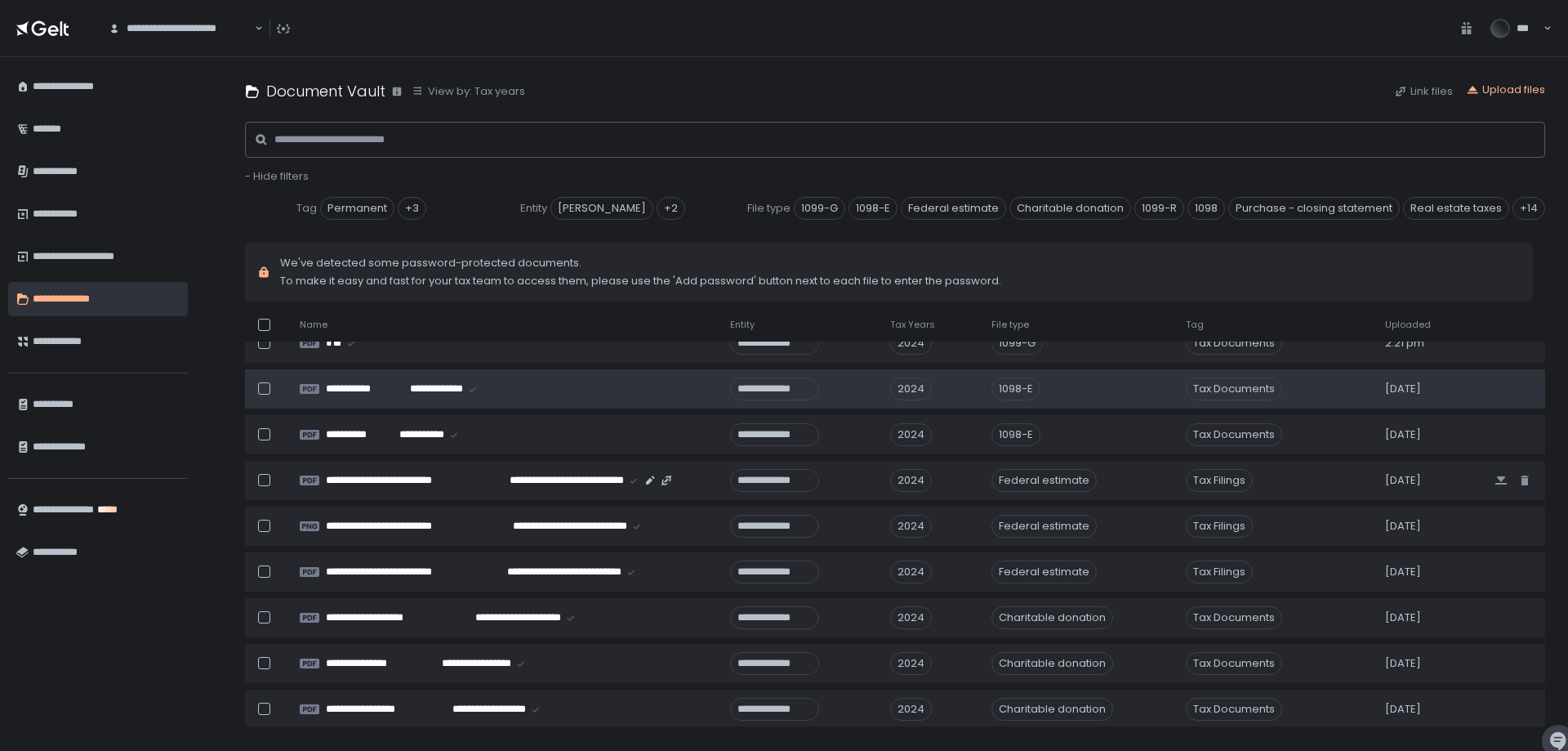
scroll to position [164, 0]
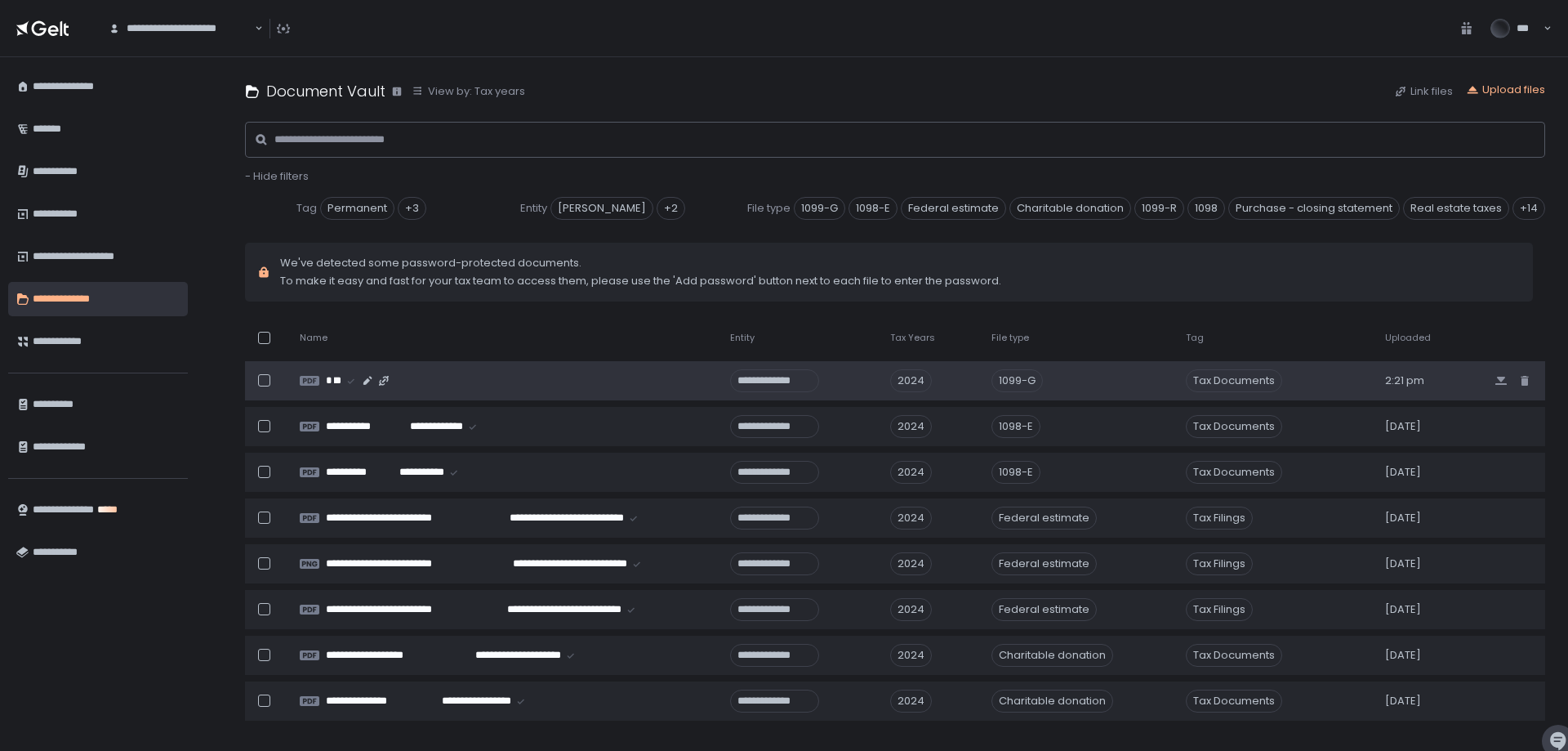
click at [338, 391] on td "* ***" at bounding box center [505, 381] width 430 height 39
click at [332, 389] on td "* ***" at bounding box center [505, 381] width 430 height 39
click at [266, 376] on div at bounding box center [264, 380] width 12 height 12
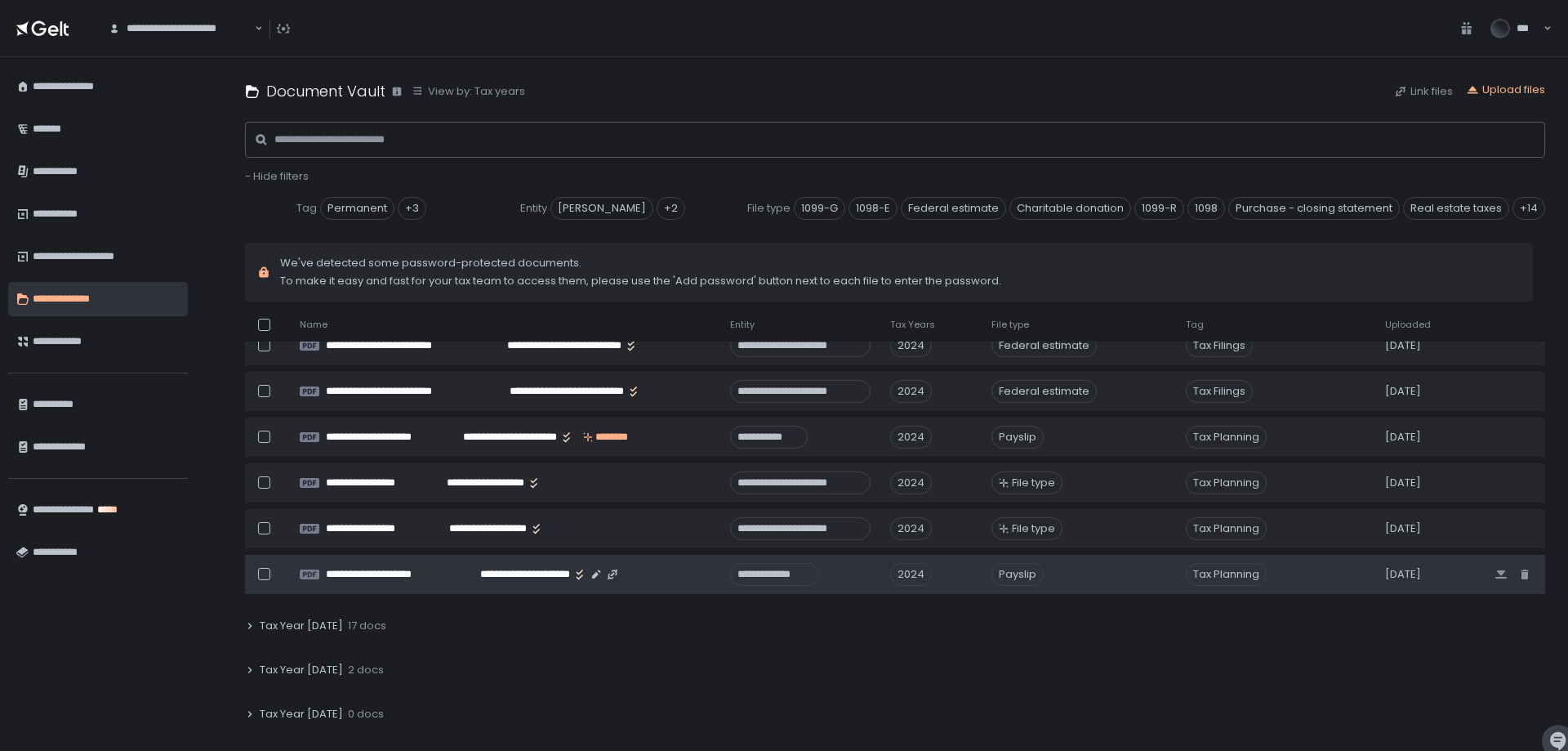
scroll to position [1624, 0]
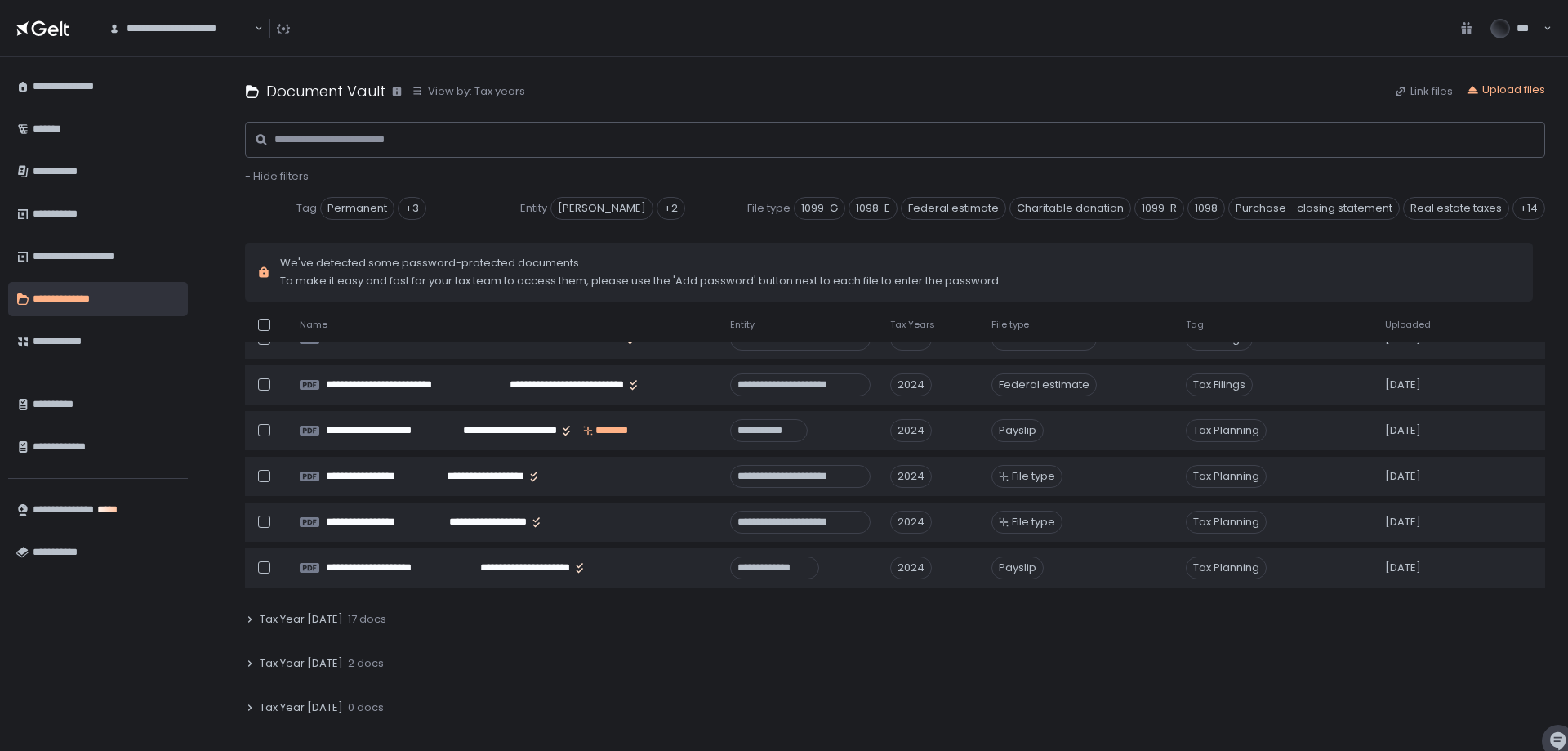
click at [697, 648] on div "Tax Year [DATE] 2 docs" at bounding box center [895, 663] width 1301 height 37
click at [509, 649] on div "Tax Year [DATE] 2 docs" at bounding box center [895, 663] width 1301 height 37
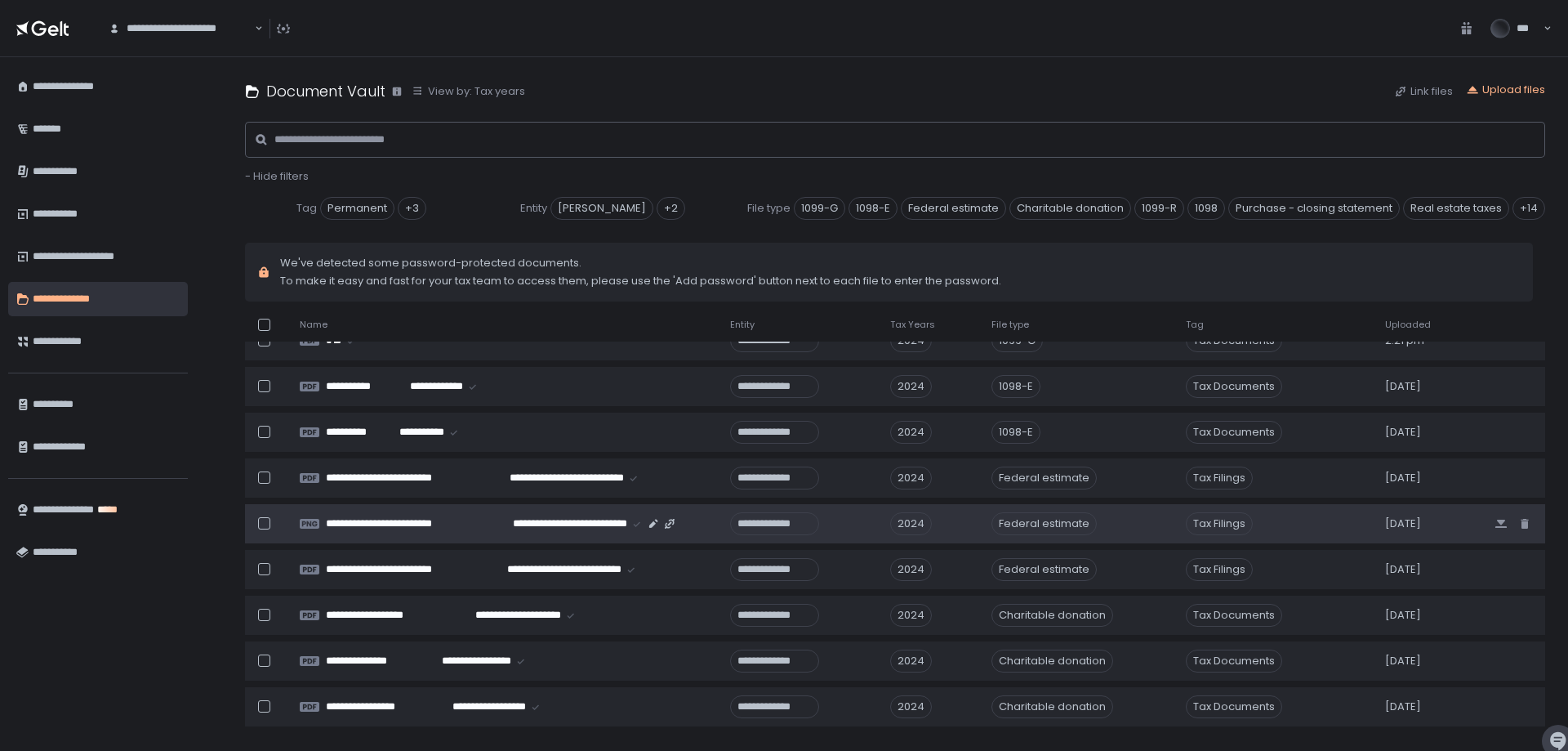
scroll to position [164, 0]
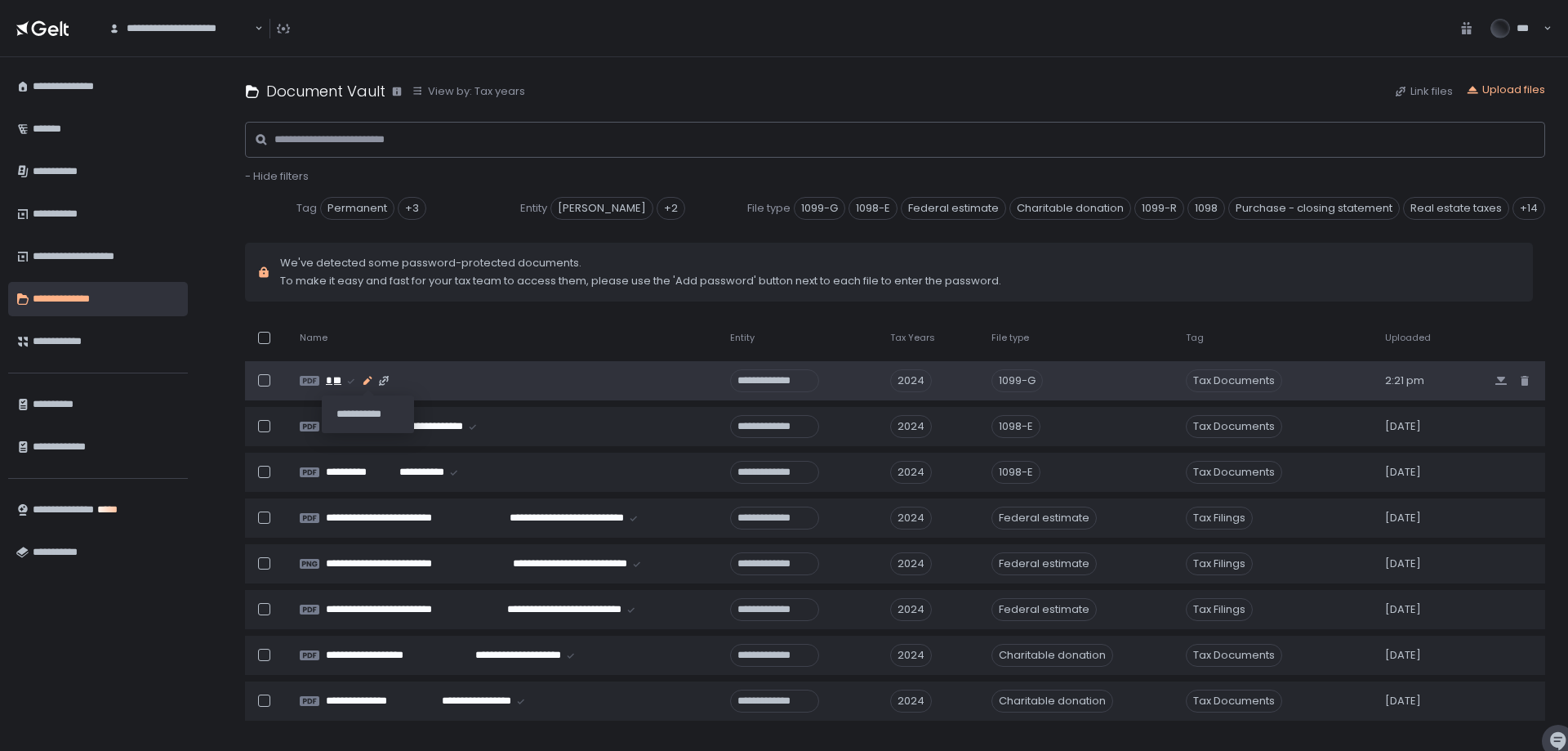
click at [369, 380] on icon "button" at bounding box center [368, 381] width 9 height 9
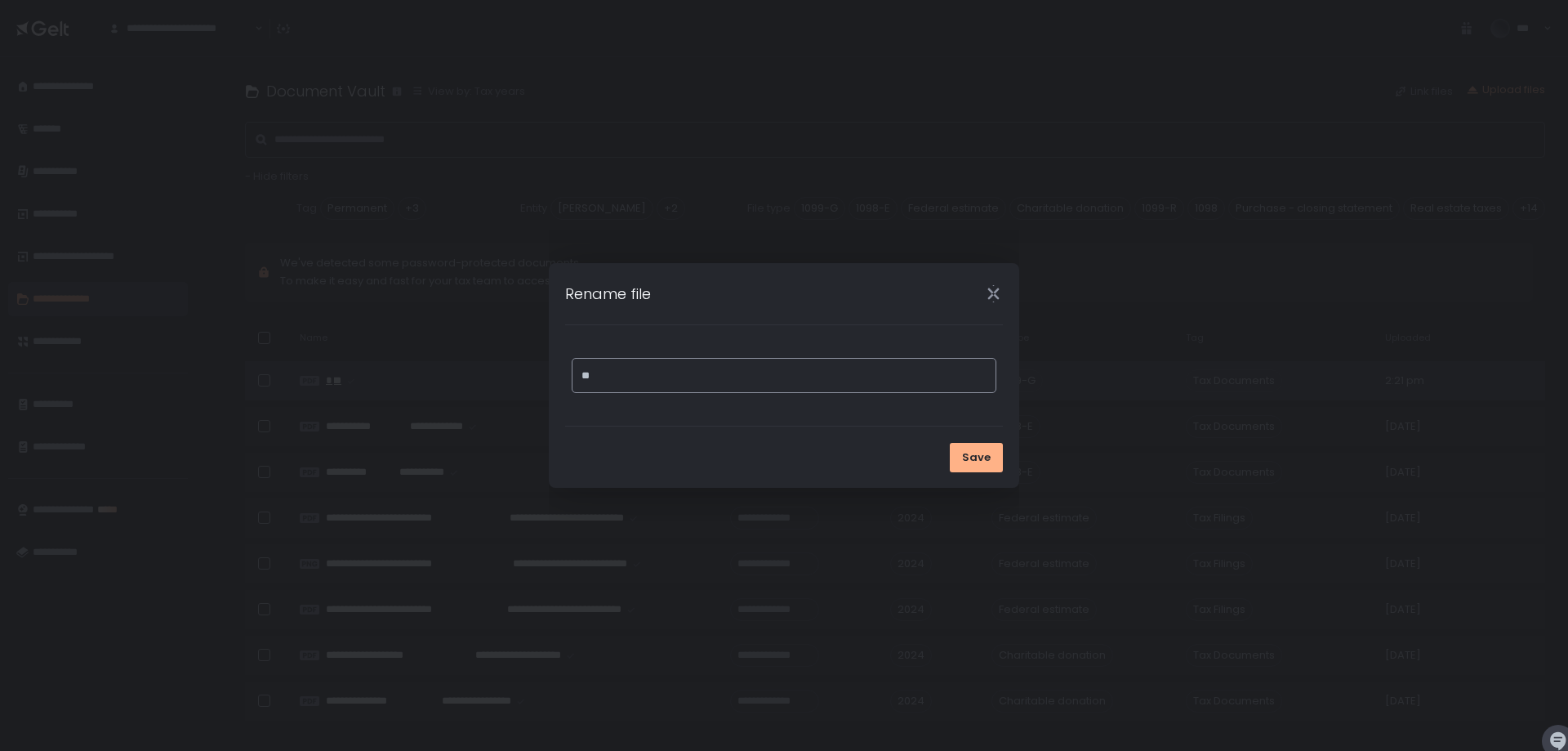
click at [712, 360] on input "**" at bounding box center [784, 376] width 424 height 36
paste input "**********"
type input "**********"
click at [936, 449] on div "Save" at bounding box center [784, 457] width 470 height 62
click at [965, 455] on span "Save" at bounding box center [976, 457] width 29 height 15
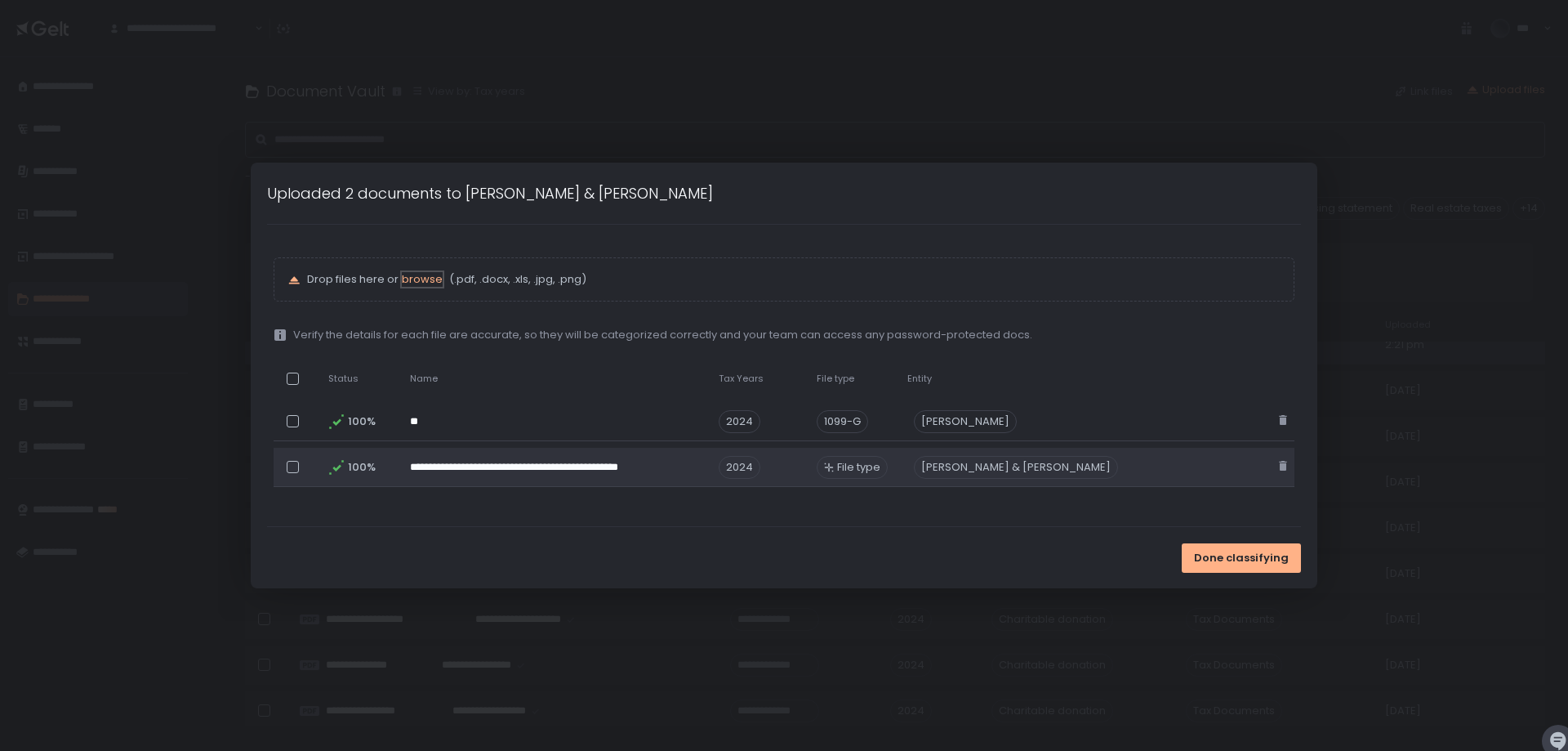
scroll to position [291, 0]
click at [881, 465] on span "File type" at bounding box center [858, 468] width 43 height 15
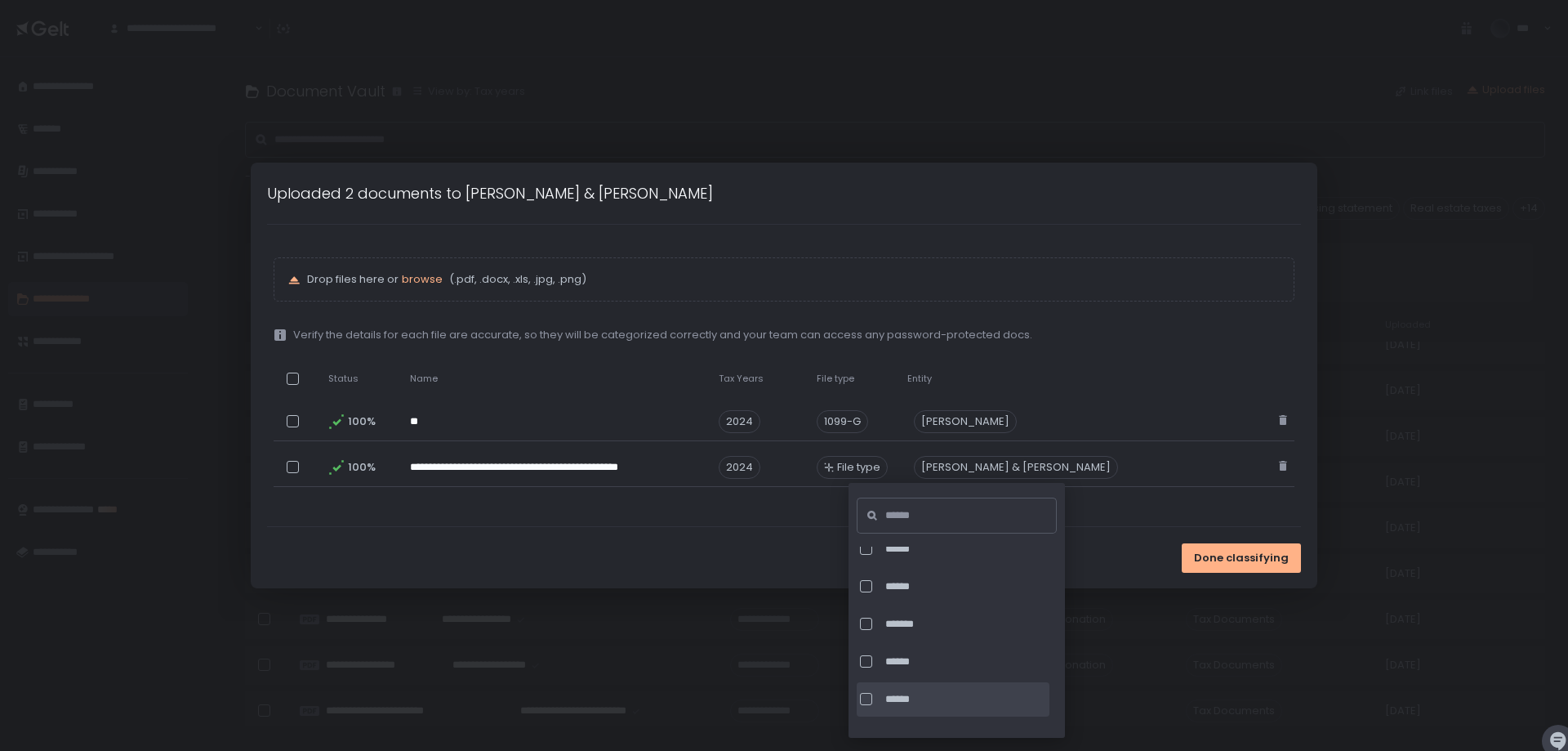
scroll to position [1144, 0]
click at [1142, 517] on div "**********" at bounding box center [784, 375] width 1035 height 301
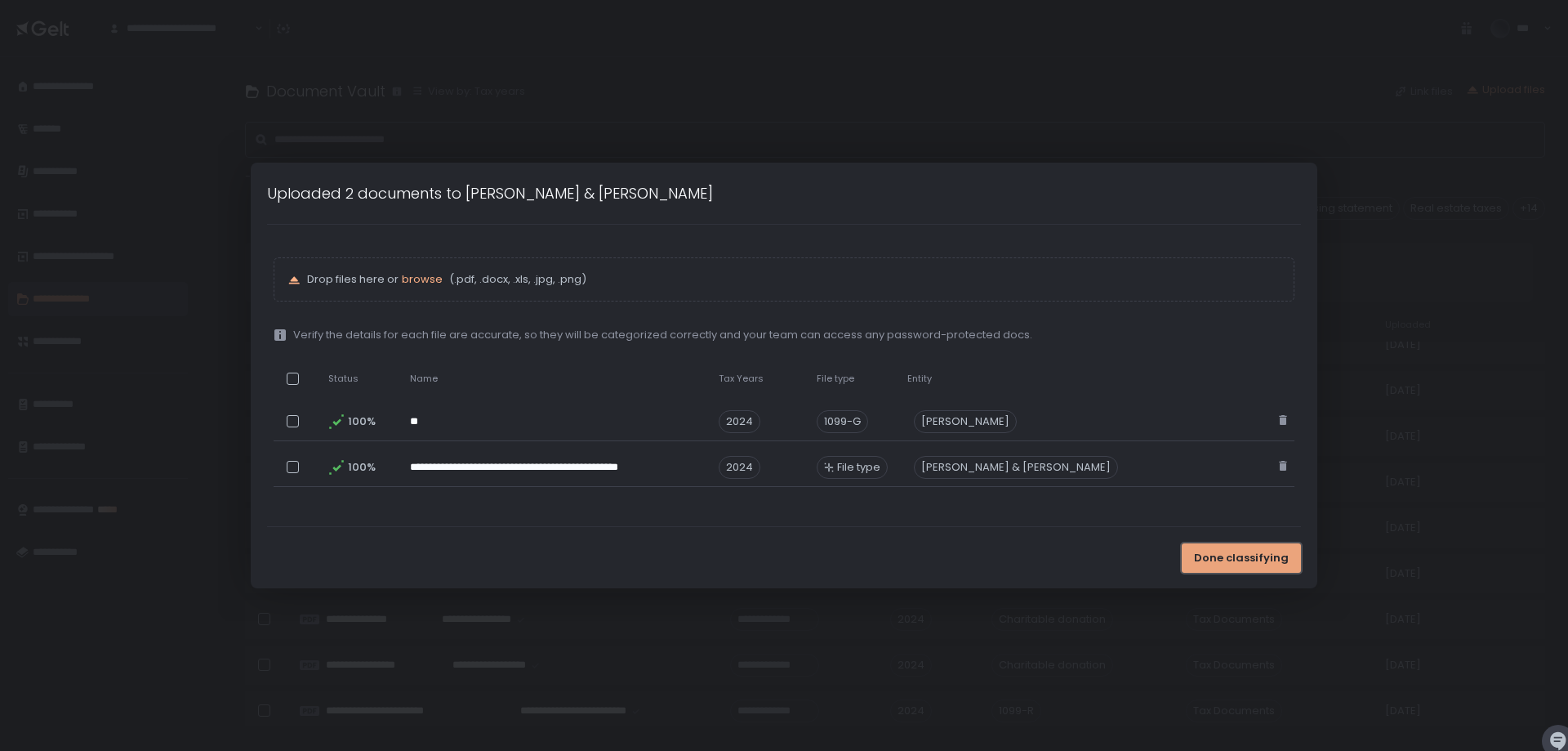
click at [1194, 566] on button "Done classifying" at bounding box center [1242, 557] width 120 height 29
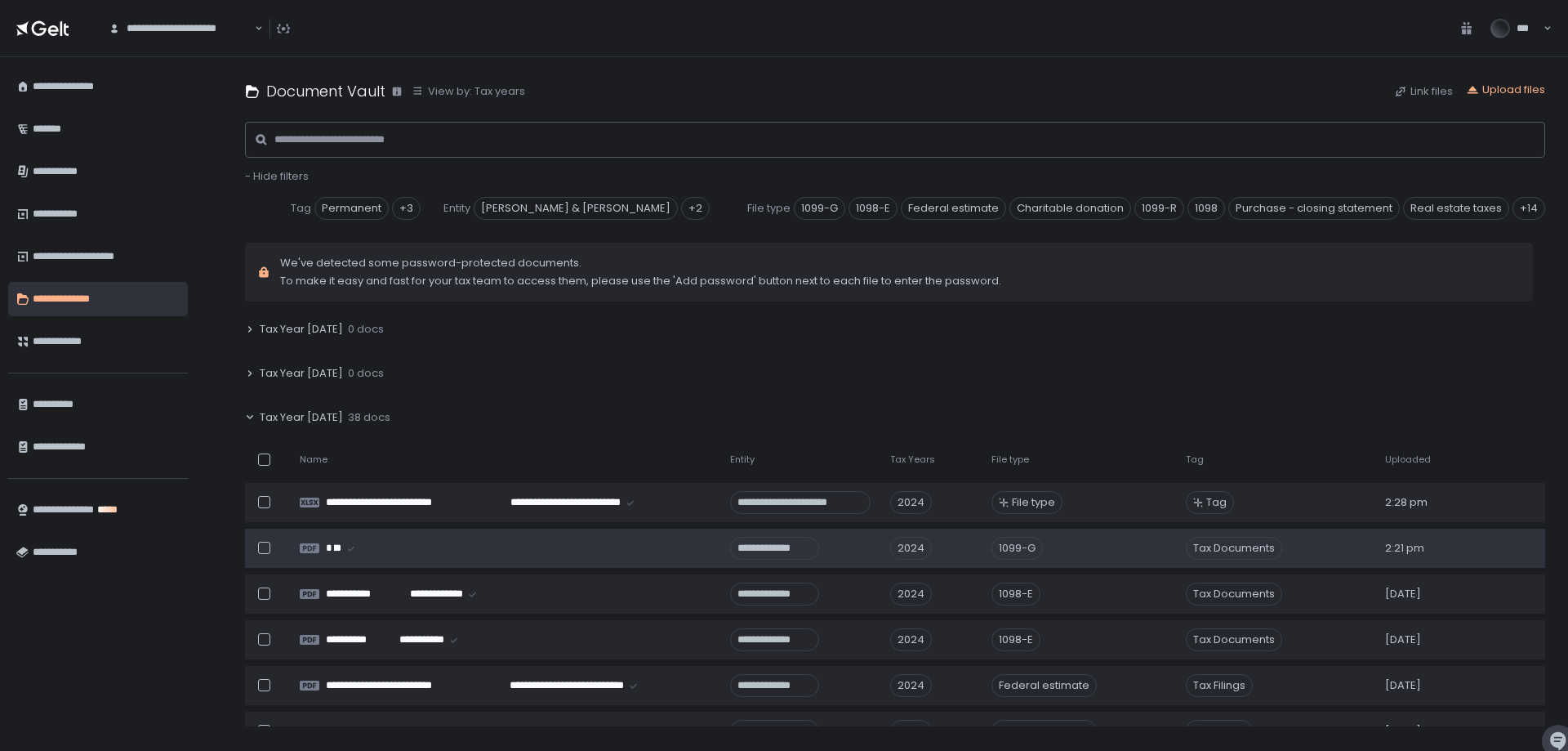
scroll to position [0, 0]
